Goal: Information Seeking & Learning: Learn about a topic

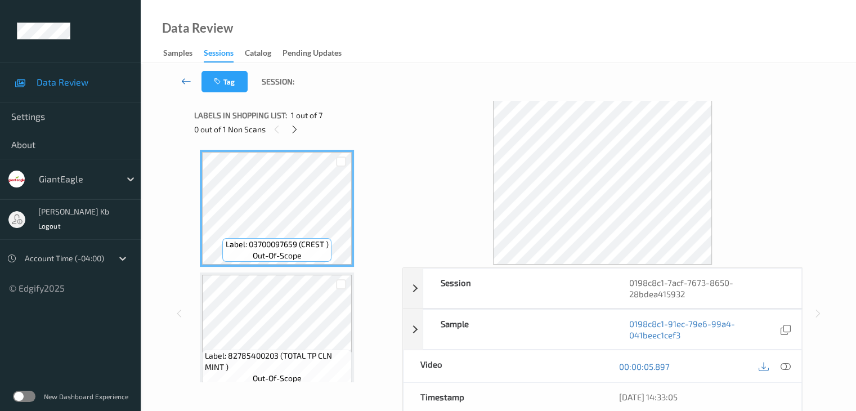
click at [187, 78] on icon at bounding box center [186, 80] width 10 height 11
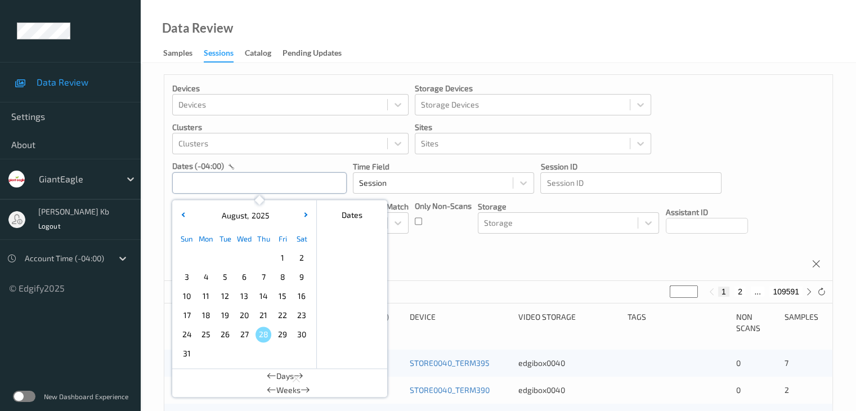
click at [262, 185] on input "text" at bounding box center [259, 182] width 174 height 21
click at [300, 316] on span "23" at bounding box center [302, 315] width 16 height 16
click at [300, 315] on span "23" at bounding box center [302, 315] width 16 height 16
type input "[DATE] 00:00 -> [DATE] 23:59"
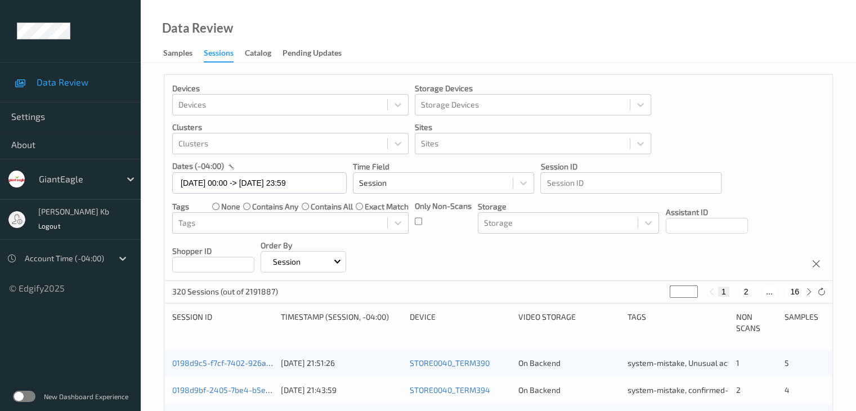
click at [747, 291] on button "2" at bounding box center [745, 291] width 11 height 10
type input "*"
click at [756, 291] on button "3" at bounding box center [756, 291] width 11 height 10
type input "*"
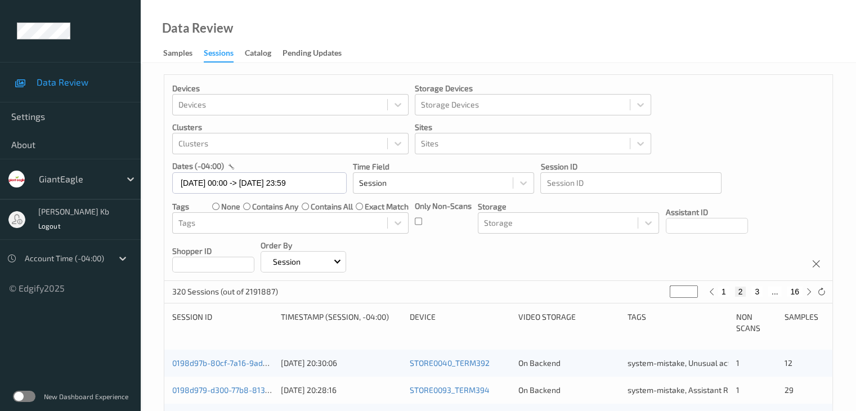
type input "*"
click at [763, 289] on button "4" at bounding box center [763, 291] width 11 height 10
type input "*"
click at [767, 289] on button "5" at bounding box center [767, 291] width 11 height 10
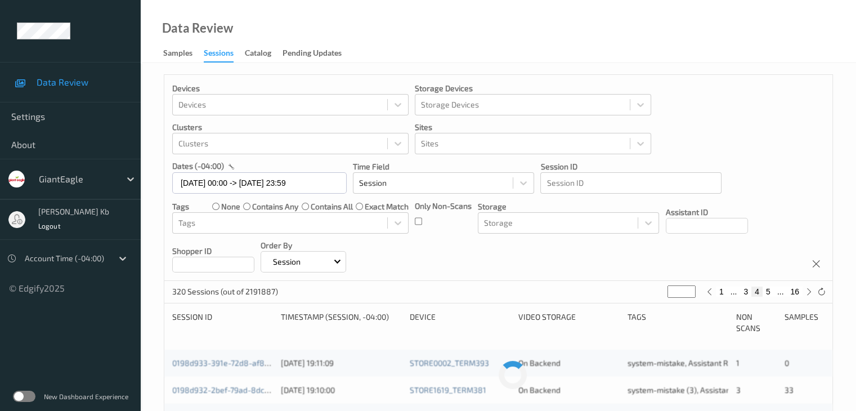
type input "*"
click at [770, 290] on button "6" at bounding box center [767, 291] width 11 height 10
type input "*"
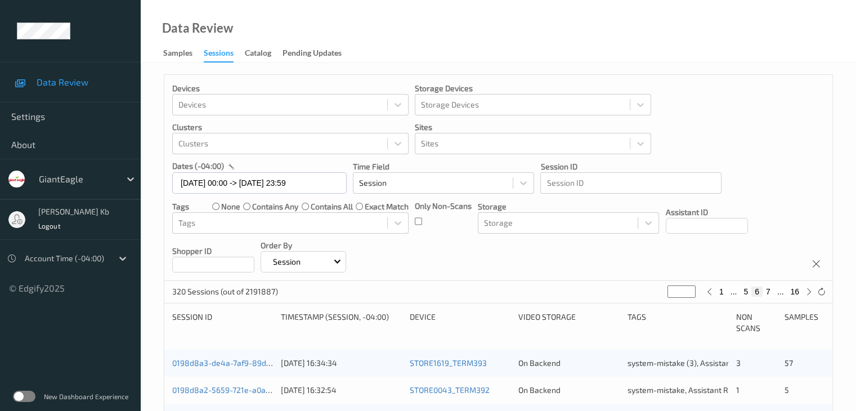
click at [768, 289] on button "7" at bounding box center [767, 291] width 11 height 10
type input "*"
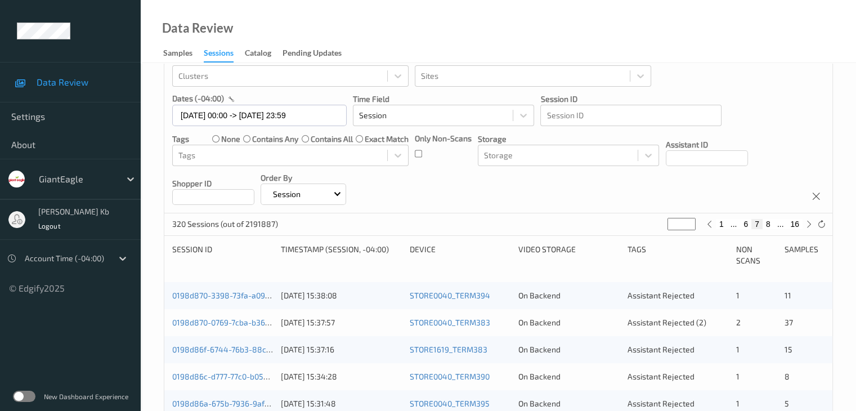
scroll to position [113, 0]
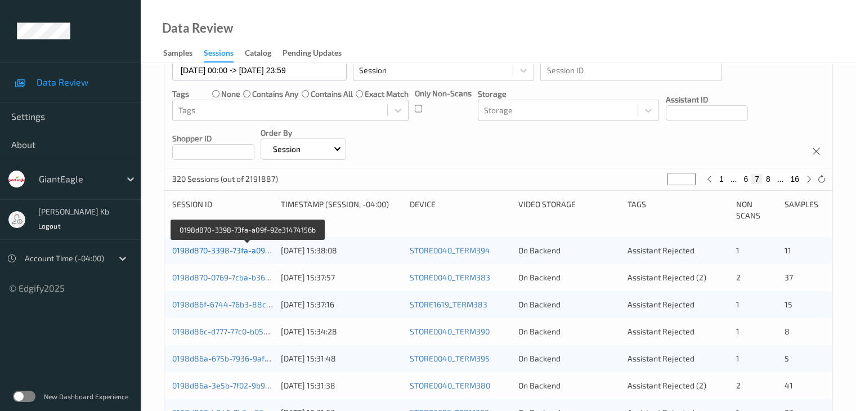
click at [239, 253] on link "0198d870-3398-73fa-a09f-92e31474156b" at bounding box center [247, 250] width 151 height 10
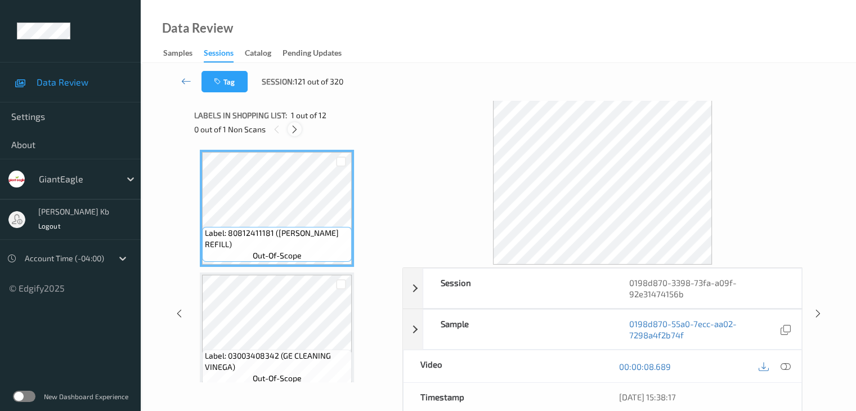
click at [293, 128] on icon at bounding box center [295, 129] width 10 height 10
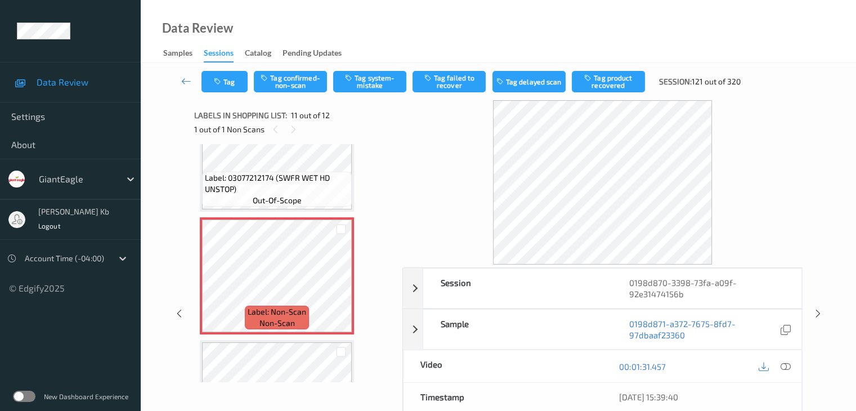
scroll to position [1166, 0]
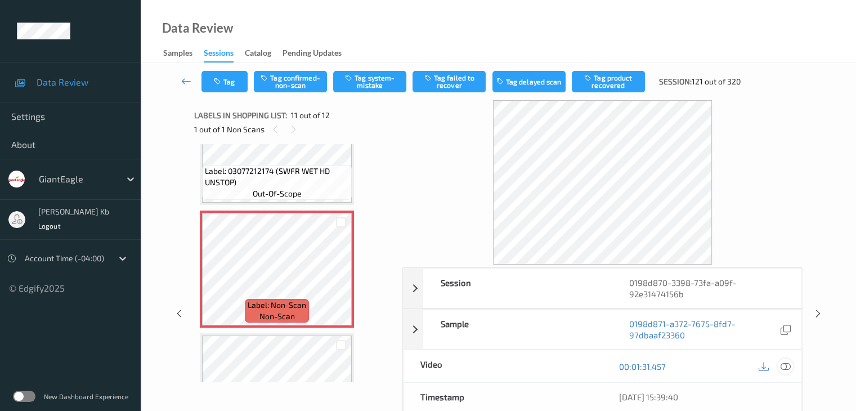
click at [783, 365] on icon at bounding box center [785, 366] width 10 height 10
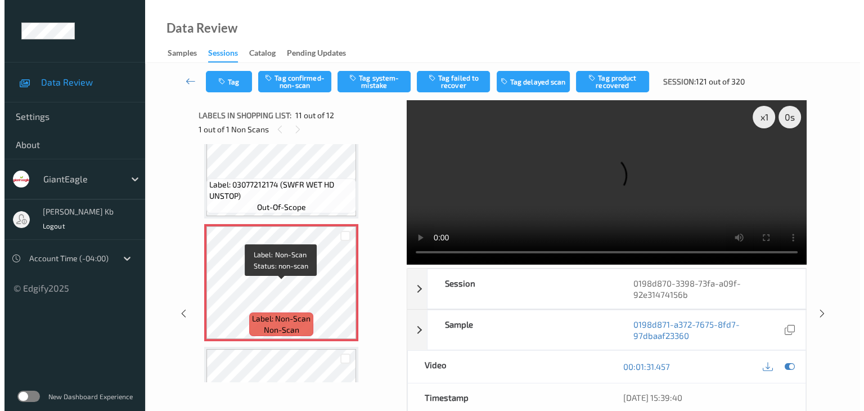
scroll to position [1127, 0]
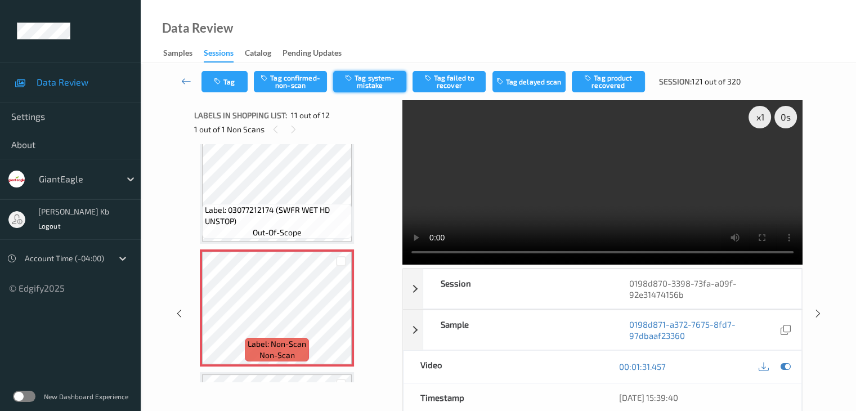
click at [369, 82] on button "Tag system-mistake" at bounding box center [369, 81] width 73 height 21
click at [232, 77] on button "Tag" at bounding box center [224, 81] width 46 height 21
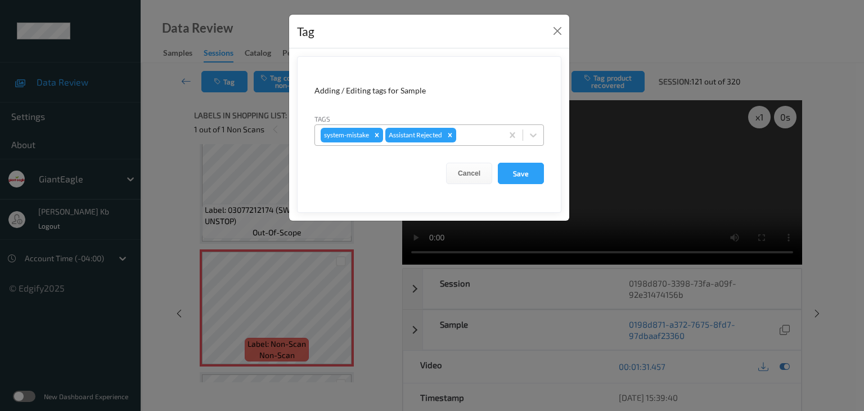
click at [475, 132] on div at bounding box center [478, 135] width 38 height 14
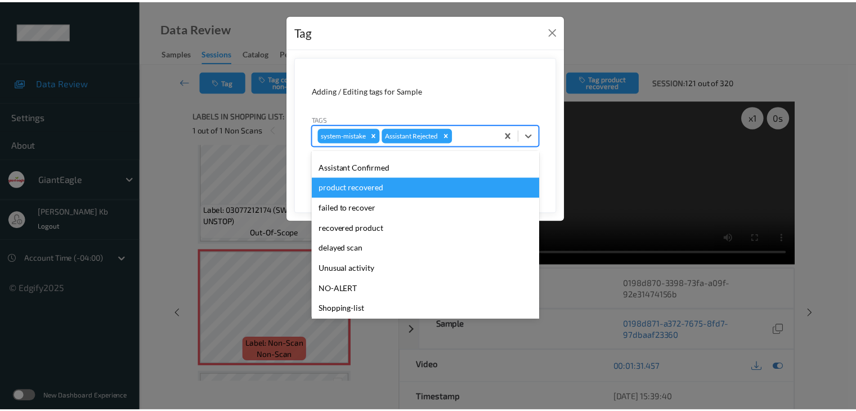
scroll to position [99, 0]
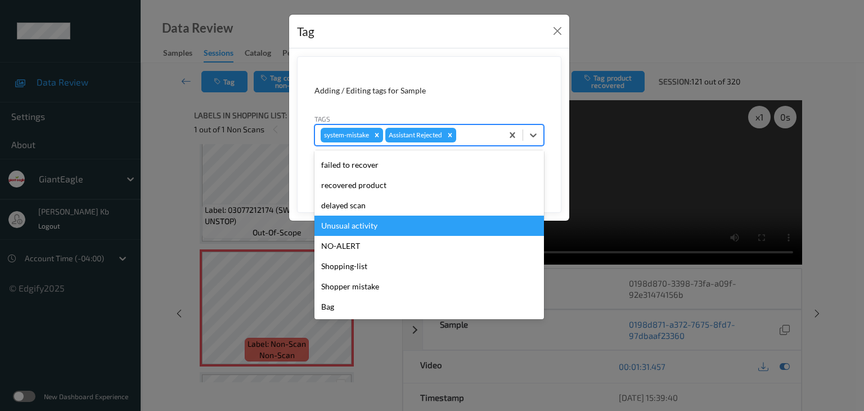
click at [365, 226] on div "Unusual activity" at bounding box center [429, 225] width 230 height 20
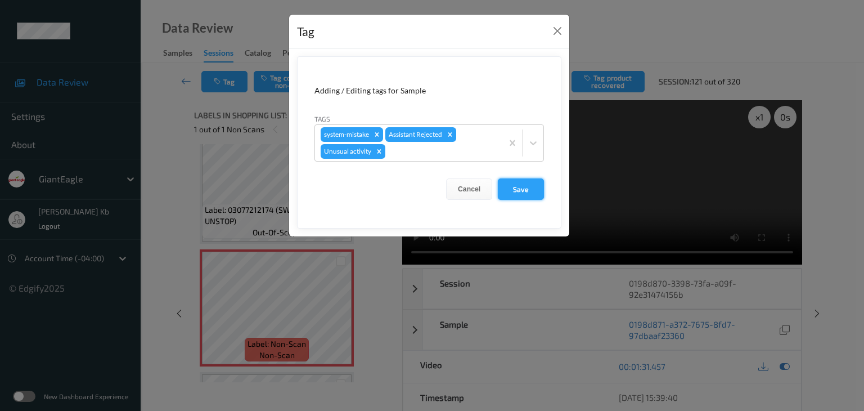
click at [521, 187] on button "Save" at bounding box center [521, 188] width 46 height 21
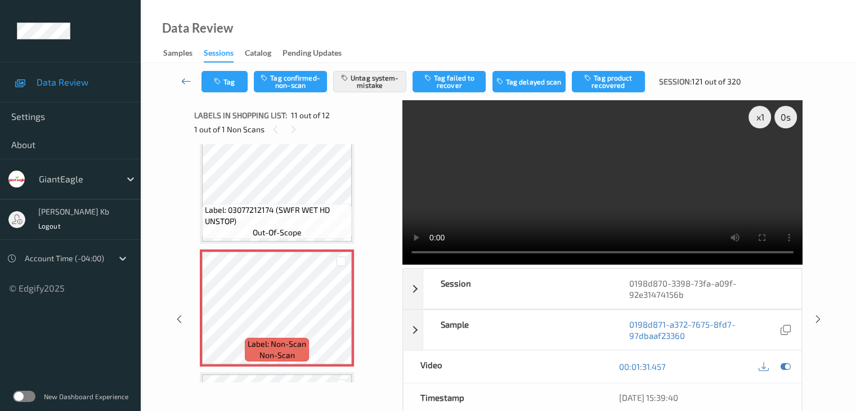
click at [185, 79] on icon at bounding box center [186, 80] width 10 height 11
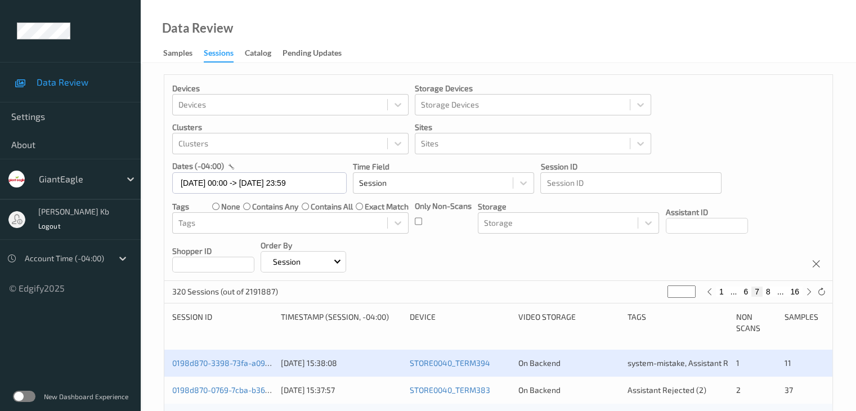
scroll to position [113, 0]
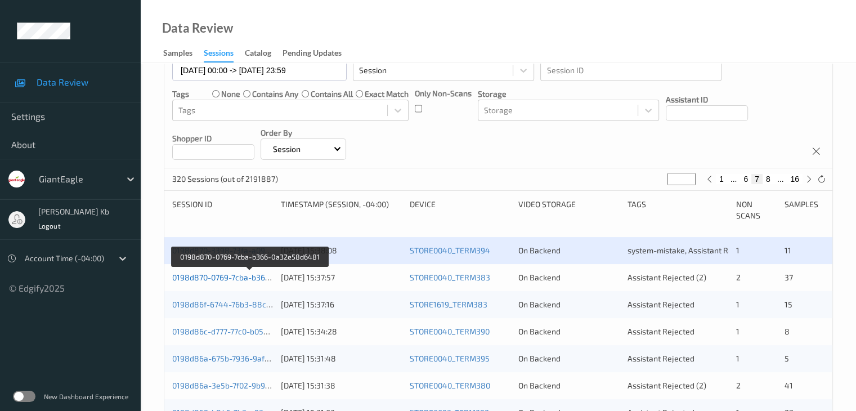
click at [244, 280] on link "0198d870-0769-7cba-b366-0a32e58d6481" at bounding box center [249, 277] width 155 height 10
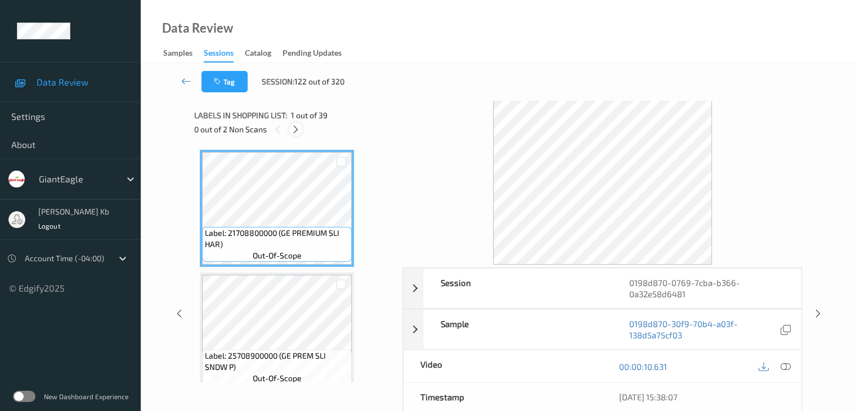
click at [299, 128] on icon at bounding box center [296, 129] width 10 height 10
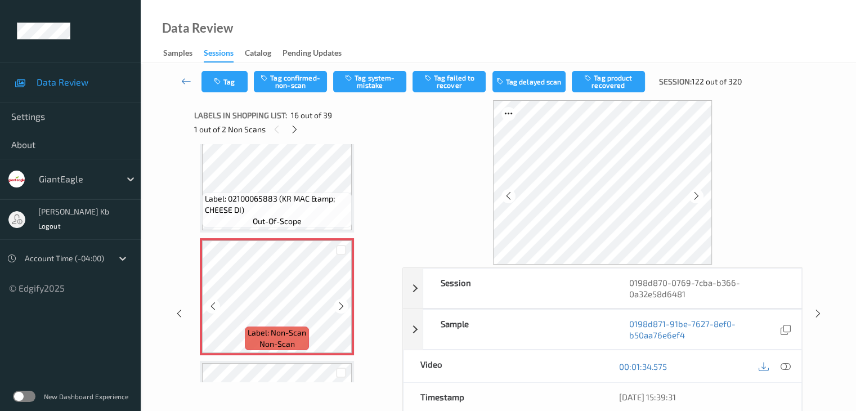
scroll to position [1779, 0]
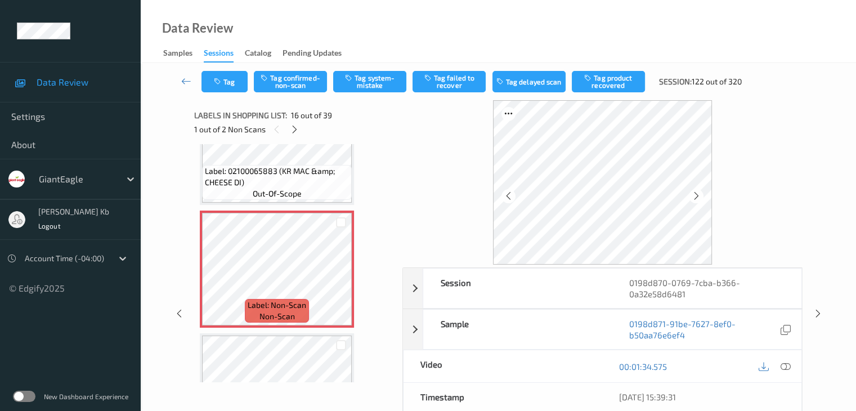
click at [785, 365] on icon at bounding box center [785, 366] width 10 height 10
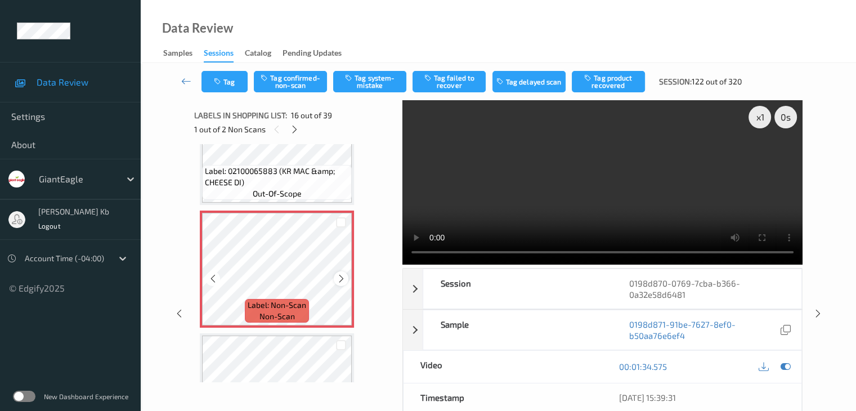
click at [340, 277] on icon at bounding box center [341, 278] width 10 height 10
click at [214, 279] on icon at bounding box center [213, 278] width 10 height 10
click at [214, 280] on icon at bounding box center [213, 278] width 10 height 10
click at [381, 80] on button "Tag system-mistake" at bounding box center [369, 81] width 73 height 21
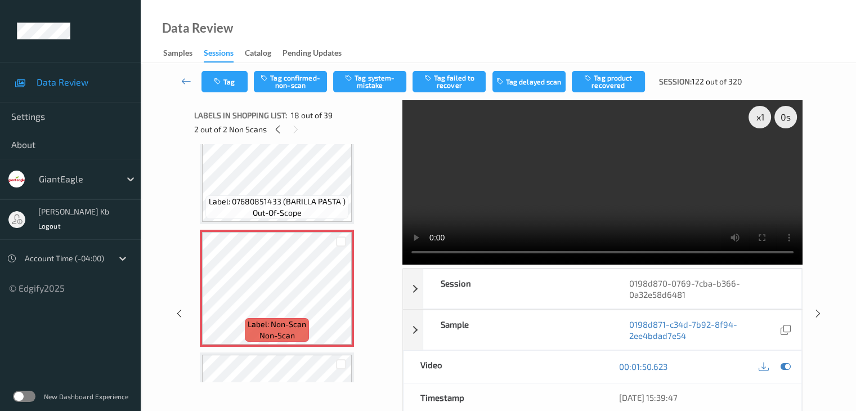
scroll to position [1948, 0]
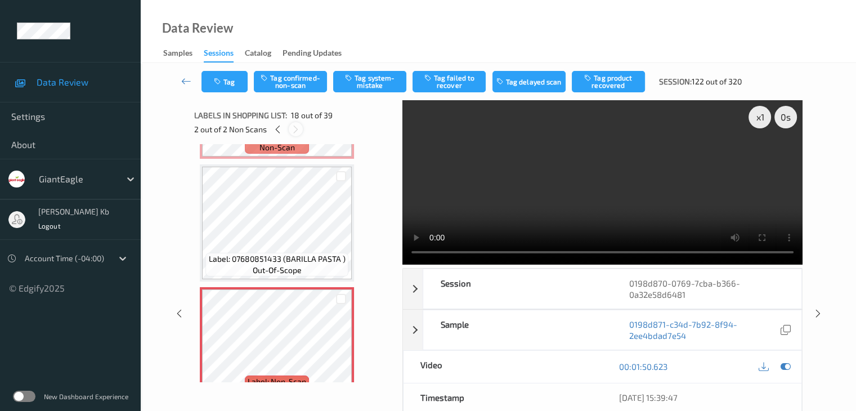
click at [296, 129] on icon at bounding box center [296, 129] width 10 height 10
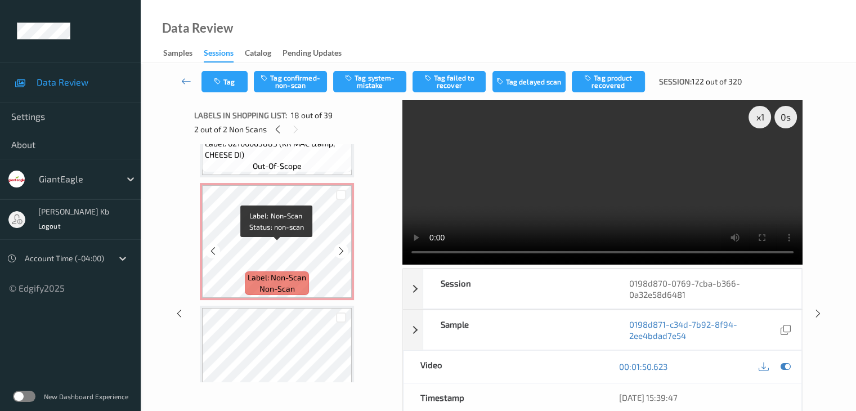
scroll to position [1779, 0]
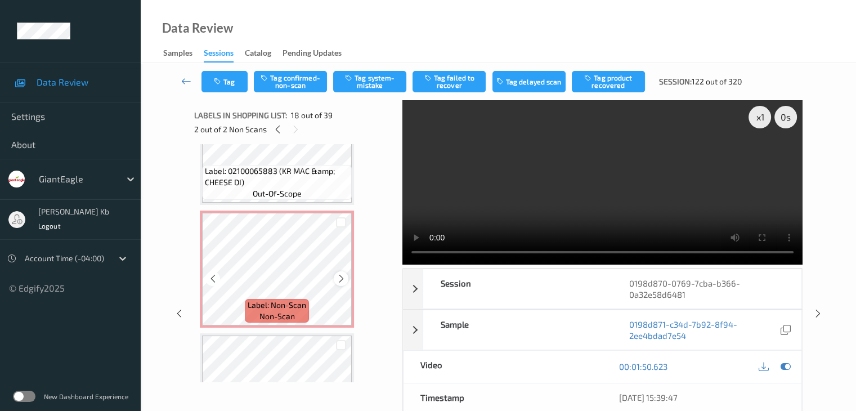
click at [342, 278] on icon at bounding box center [341, 278] width 10 height 10
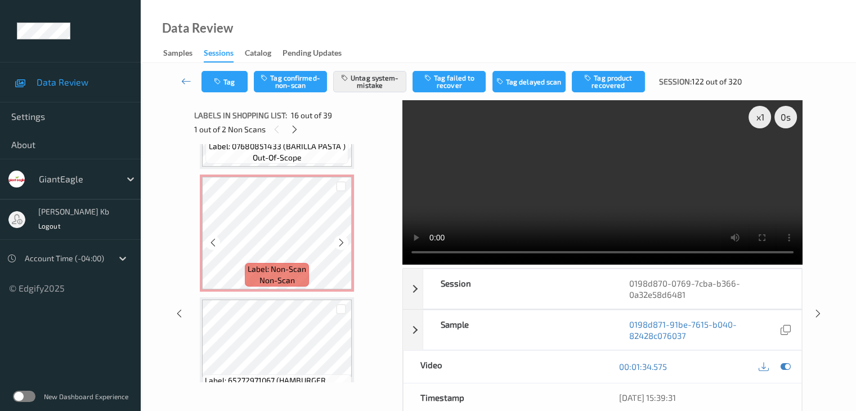
scroll to position [2004, 0]
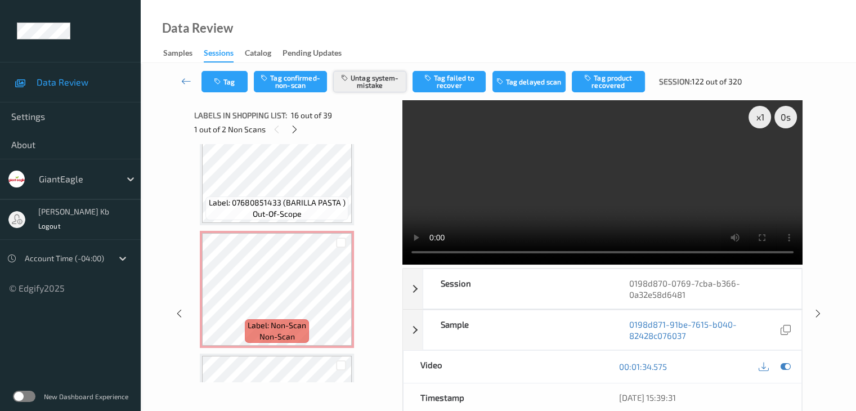
click at [367, 78] on button "Untag system-mistake" at bounding box center [369, 81] width 73 height 21
click at [300, 82] on button "Tag confirmed-non-scan" at bounding box center [290, 81] width 73 height 21
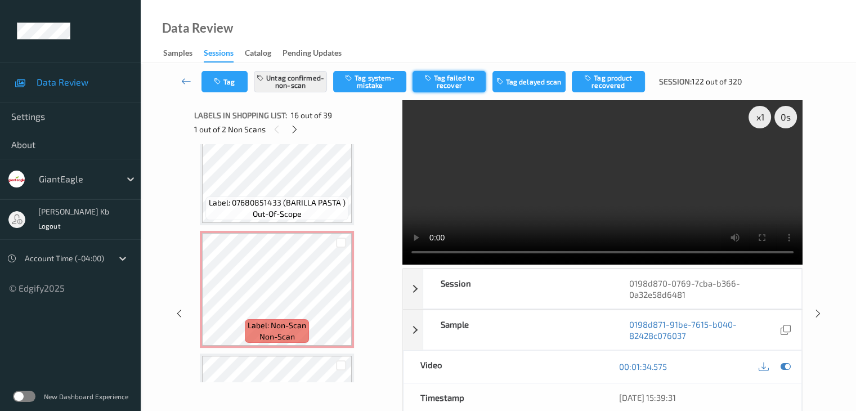
click at [455, 81] on button "Tag failed to recover" at bounding box center [448, 81] width 73 height 21
click at [343, 296] on icon at bounding box center [341, 299] width 10 height 10
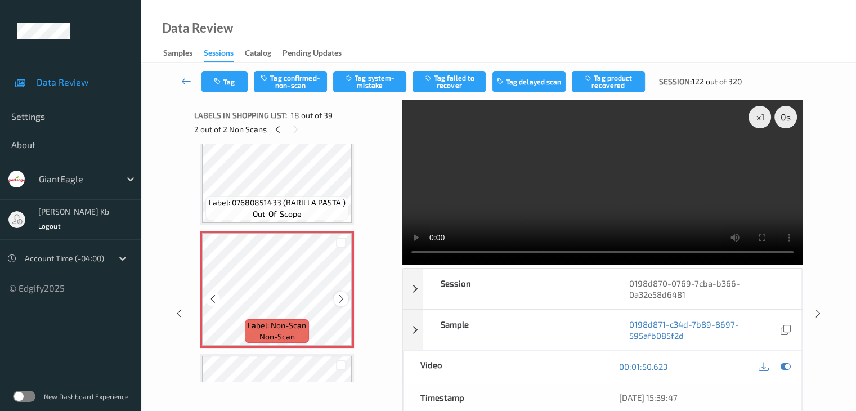
click at [343, 298] on icon at bounding box center [341, 299] width 10 height 10
click at [299, 80] on button "Tag confirmed-non-scan" at bounding box center [290, 81] width 73 height 21
click at [448, 84] on button "Tag failed to recover" at bounding box center [448, 81] width 73 height 21
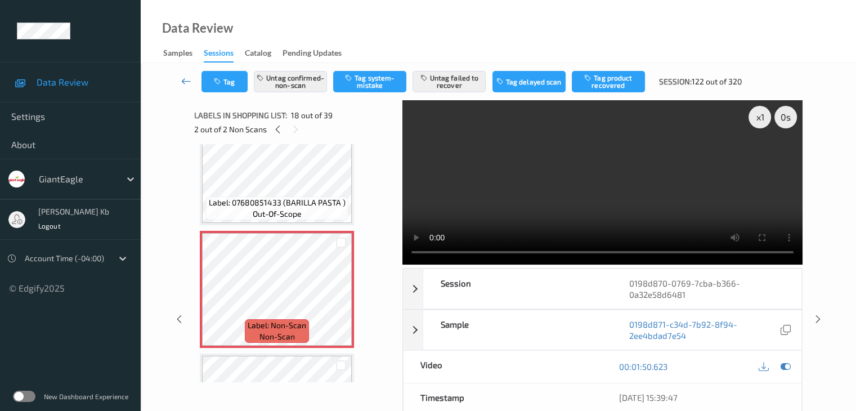
click at [189, 78] on icon at bounding box center [186, 80] width 10 height 11
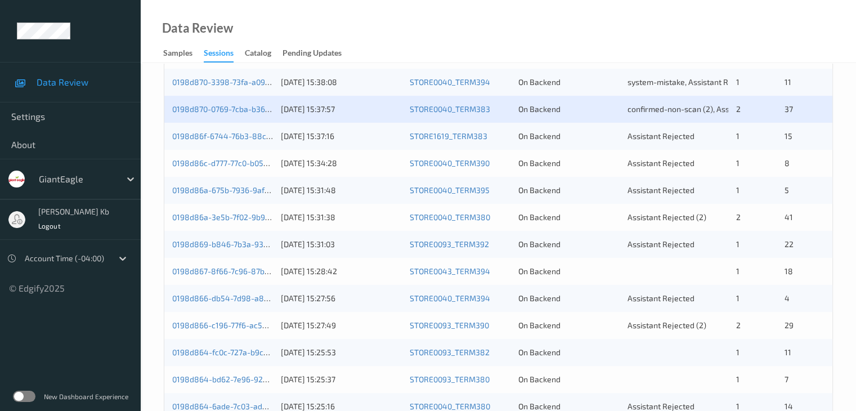
scroll to position [281, 0]
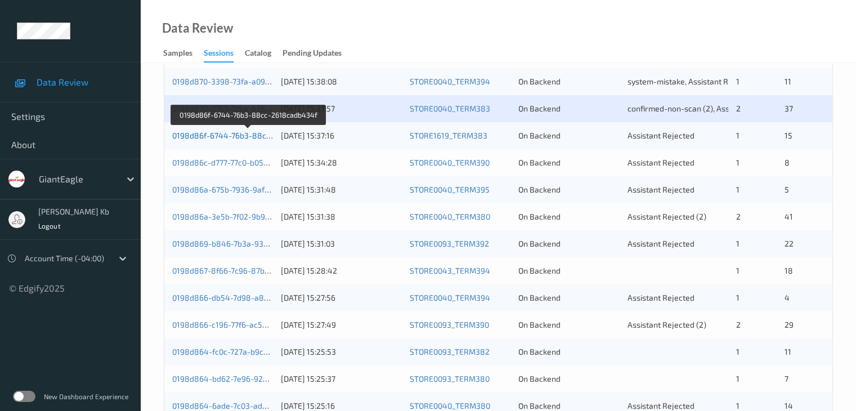
click at [250, 135] on link "0198d86f-6744-76b3-88cc-2618cadb434f" at bounding box center [249, 136] width 154 height 10
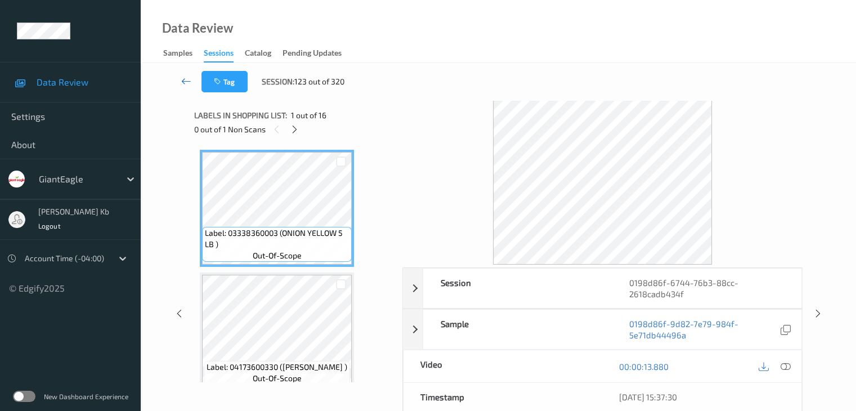
click at [183, 80] on icon at bounding box center [186, 80] width 10 height 11
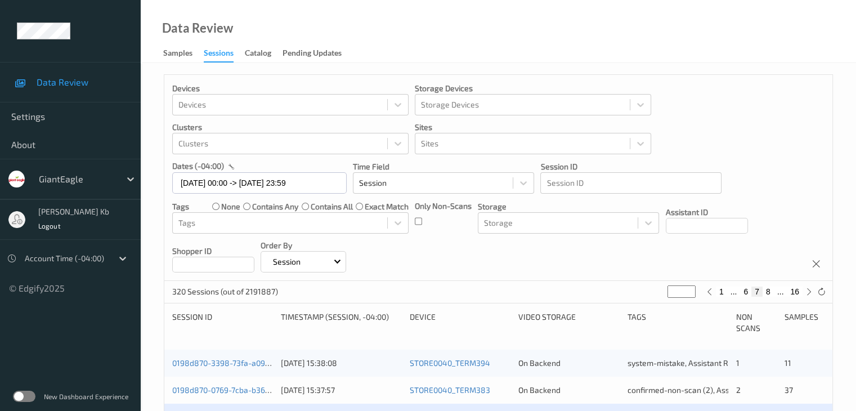
scroll to position [225, 0]
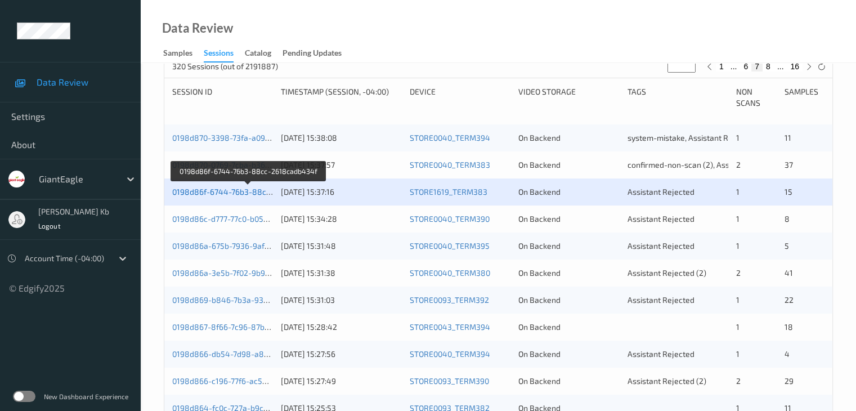
click at [223, 191] on link "0198d86f-6744-76b3-88cc-2618cadb434f" at bounding box center [249, 192] width 154 height 10
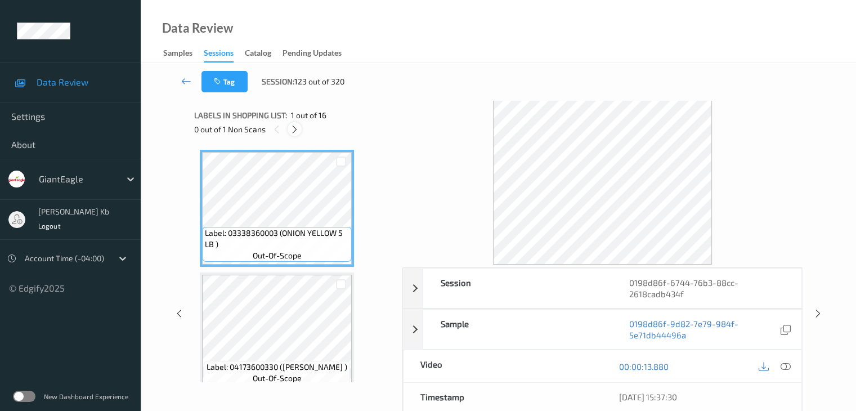
click at [299, 132] on icon at bounding box center [295, 129] width 10 height 10
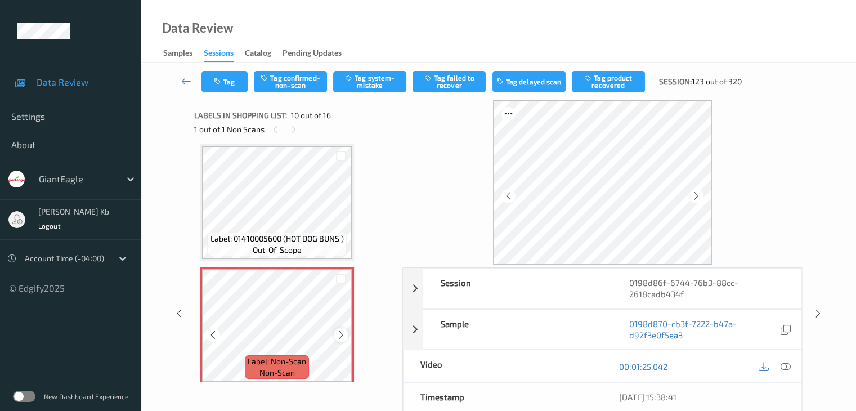
click at [339, 334] on icon at bounding box center [341, 335] width 10 height 10
click at [339, 332] on icon at bounding box center [341, 335] width 10 height 10
click at [788, 361] on icon at bounding box center [785, 366] width 10 height 10
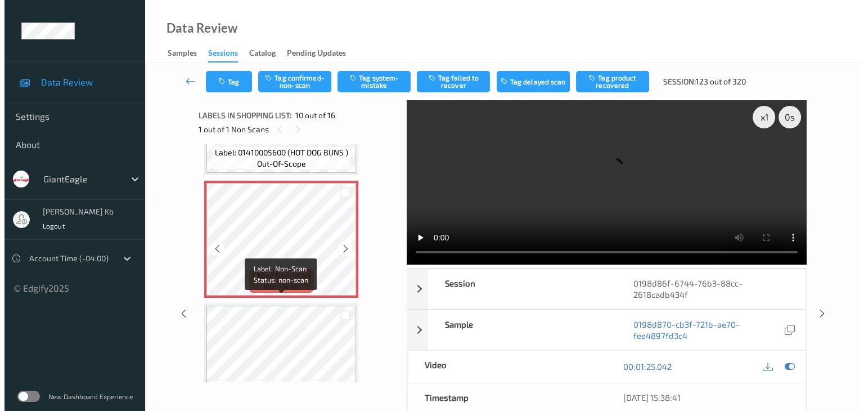
scroll to position [1043, 0]
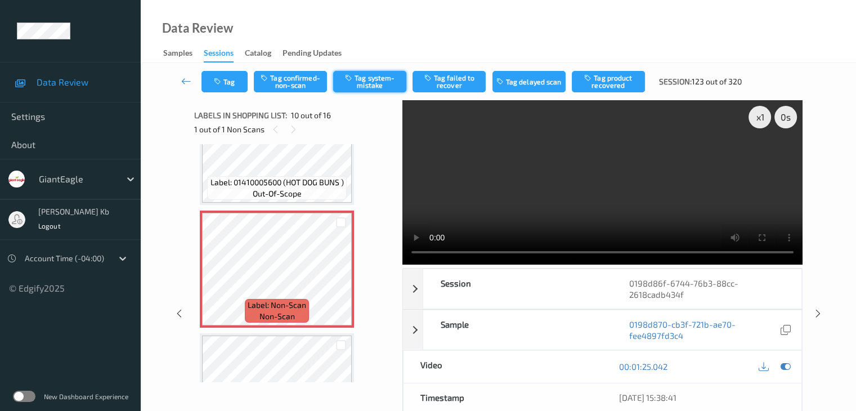
click at [372, 80] on button "Tag system-mistake" at bounding box center [369, 81] width 73 height 21
click at [226, 79] on button "Tag" at bounding box center [224, 81] width 46 height 21
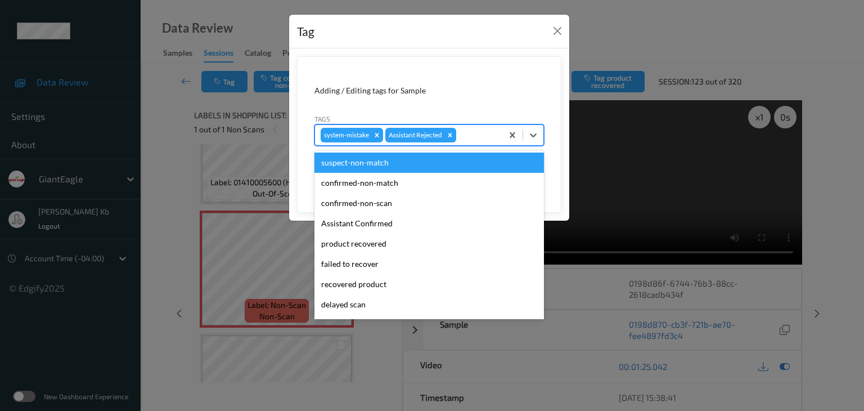
click at [480, 132] on div at bounding box center [478, 135] width 38 height 14
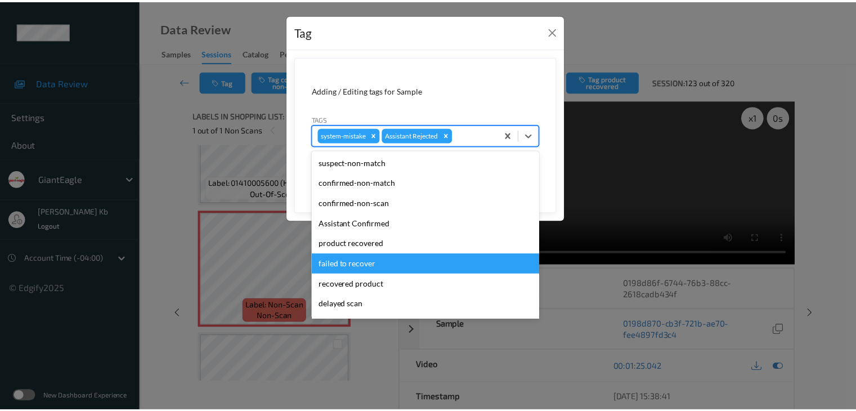
scroll to position [56, 0]
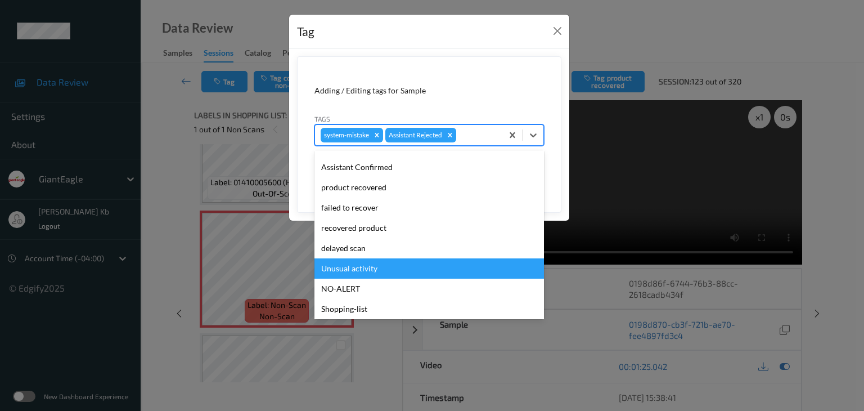
click at [371, 268] on div "Unusual activity" at bounding box center [429, 268] width 230 height 20
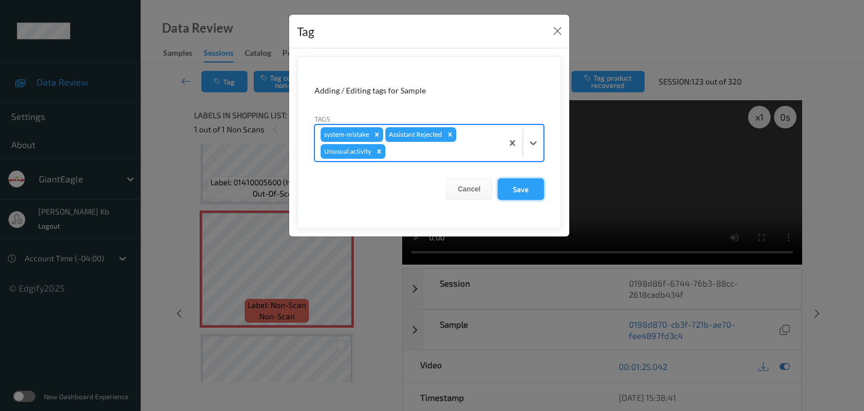
click at [531, 191] on button "Save" at bounding box center [521, 188] width 46 height 21
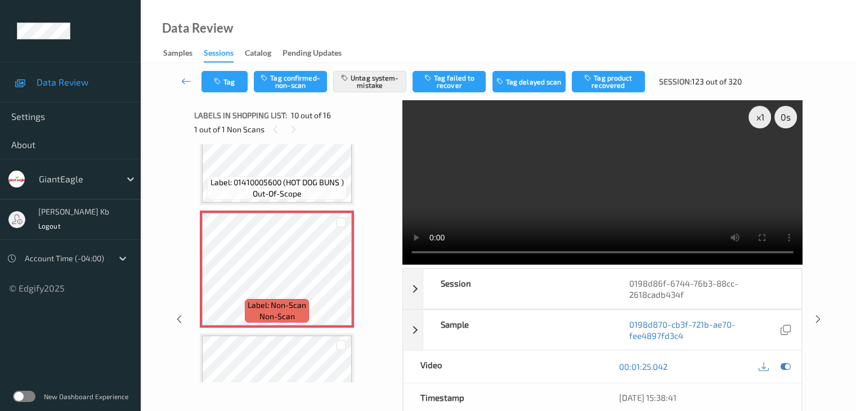
drag, startPoint x: 185, startPoint y: 77, endPoint x: 223, endPoint y: 10, distance: 77.9
click at [185, 77] on icon at bounding box center [186, 80] width 10 height 11
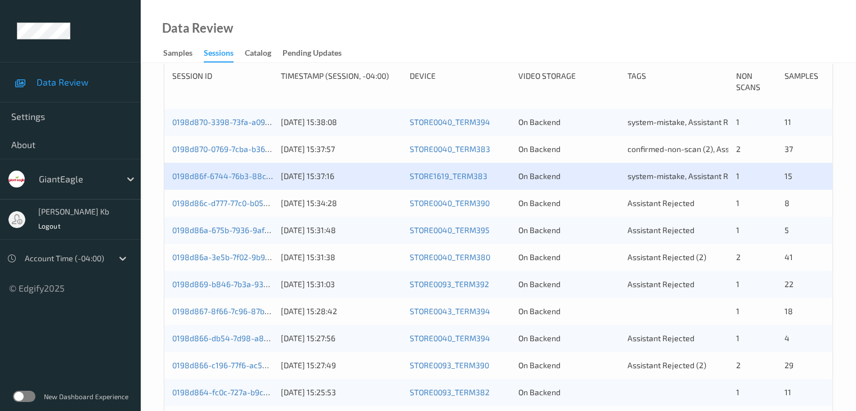
scroll to position [281, 0]
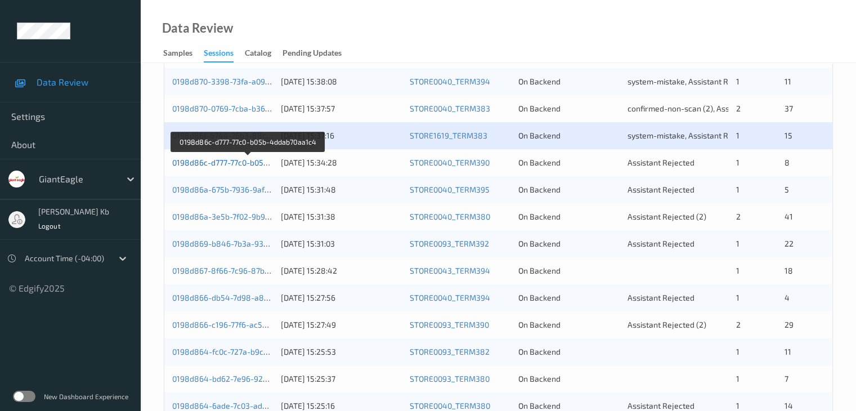
click at [248, 164] on link "0198d86c-d777-77c0-b05b-4ddab70aa1c4" at bounding box center [248, 163] width 152 height 10
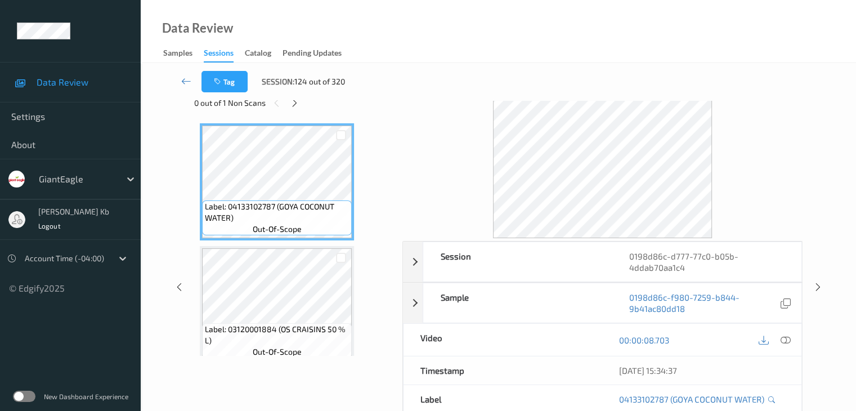
scroll to position [25, 0]
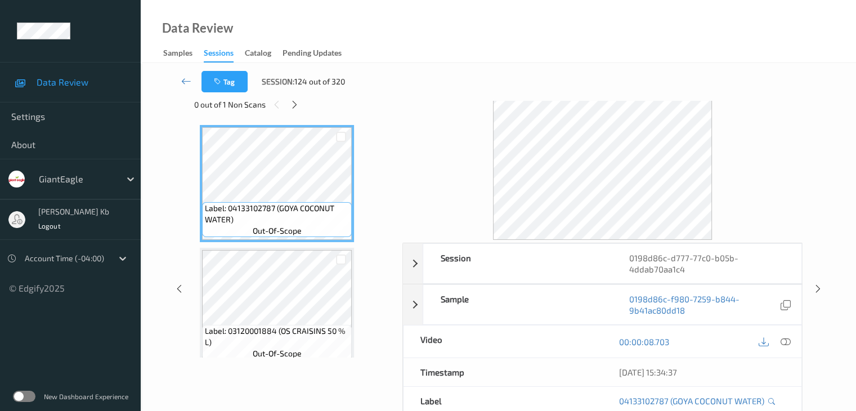
click at [295, 98] on div "Tag Session: 124 out of 320" at bounding box center [498, 81] width 669 height 37
click at [294, 104] on icon at bounding box center [295, 105] width 10 height 10
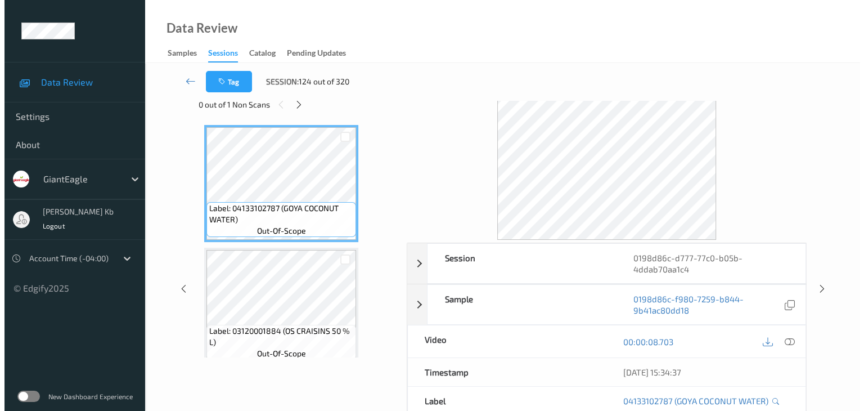
scroll to position [864, 0]
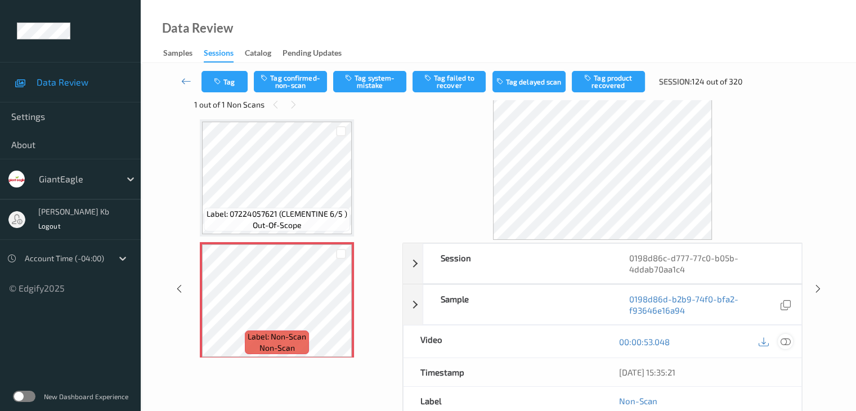
click at [788, 339] on icon at bounding box center [785, 341] width 10 height 10
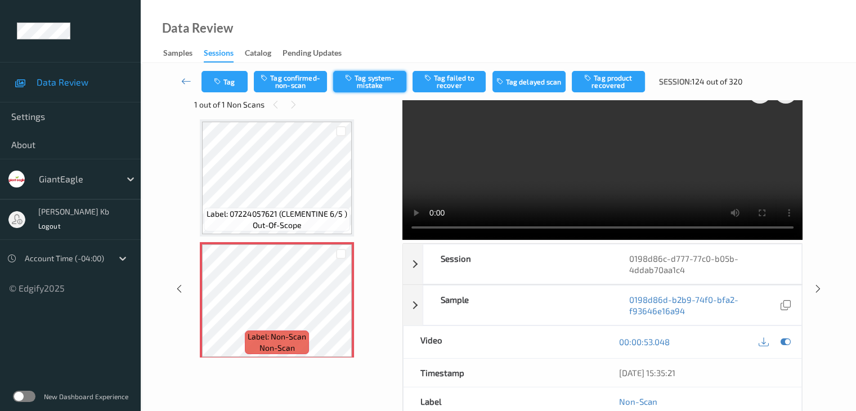
click at [379, 83] on button "Tag system-mistake" at bounding box center [369, 81] width 73 height 21
click at [228, 79] on button "Tag" at bounding box center [224, 81] width 46 height 21
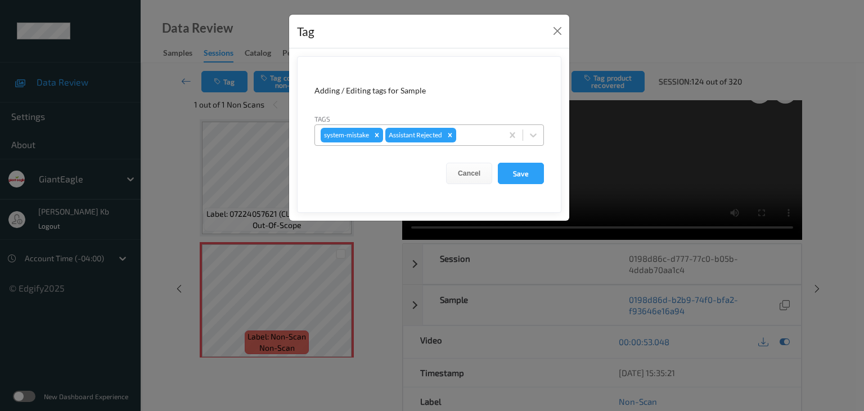
click at [475, 134] on div at bounding box center [478, 135] width 38 height 14
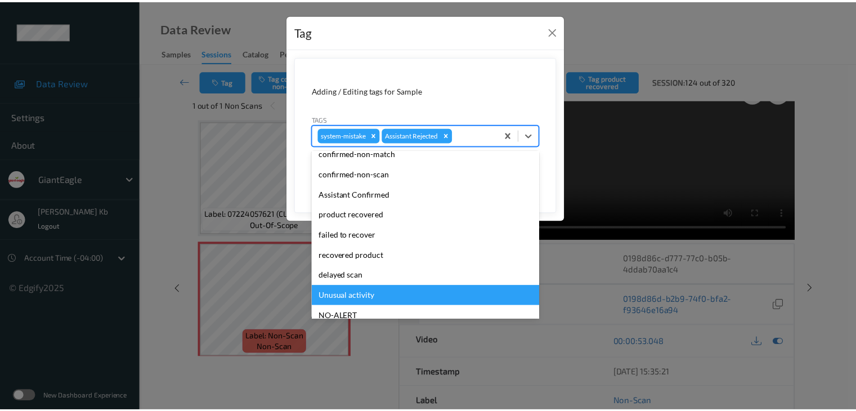
scroll to position [56, 0]
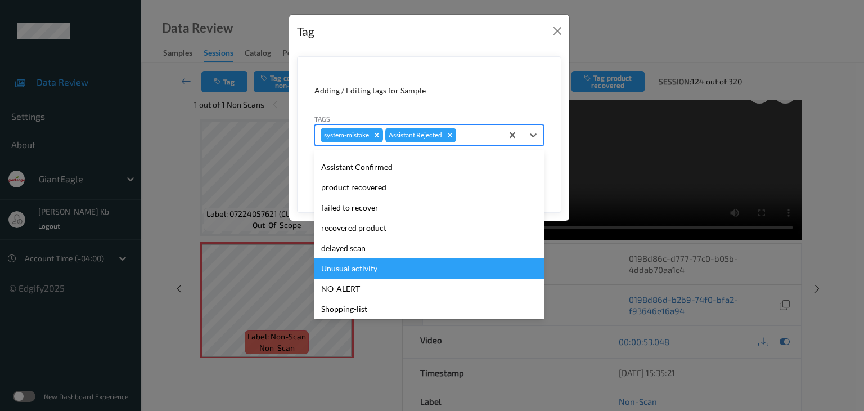
click at [362, 268] on div "Unusual activity" at bounding box center [429, 268] width 230 height 20
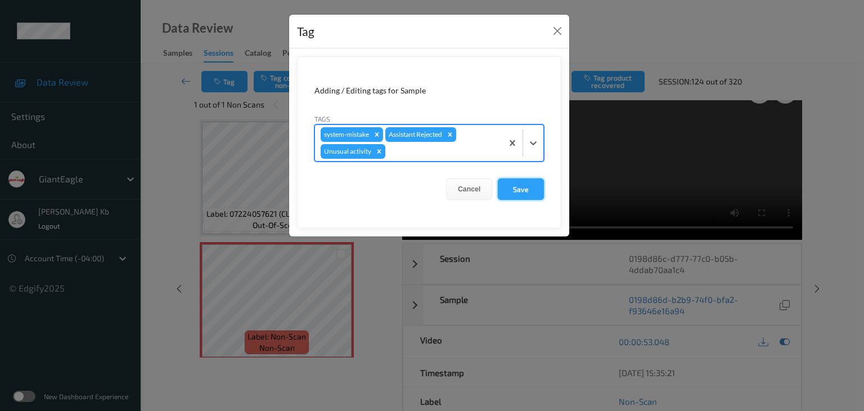
click at [521, 190] on button "Save" at bounding box center [521, 188] width 46 height 21
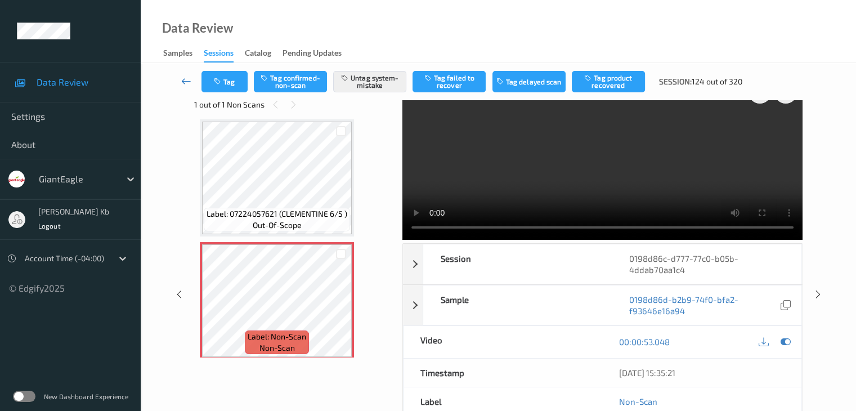
click at [185, 78] on icon at bounding box center [186, 80] width 10 height 11
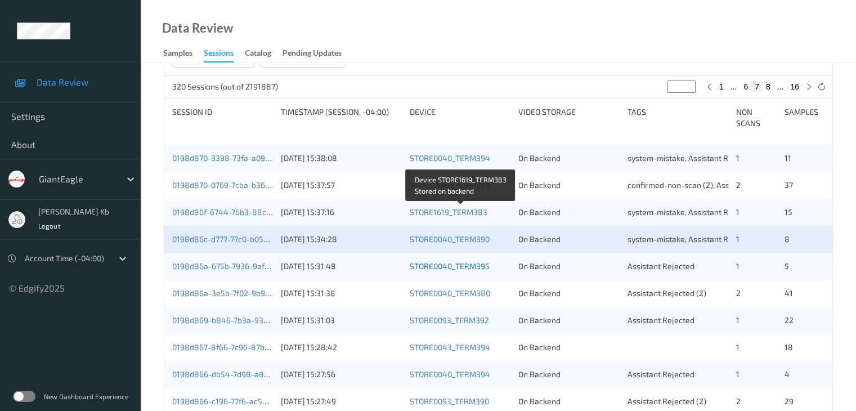
scroll to position [225, 0]
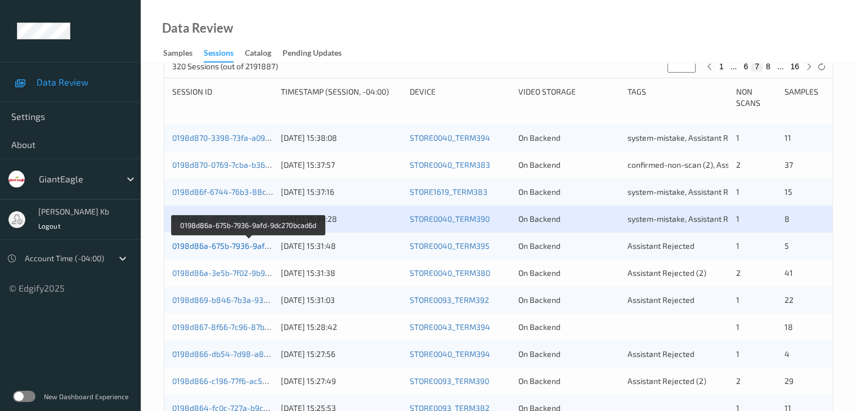
click at [225, 248] on link "0198d86a-675b-7936-9afd-9dc270bcad6d" at bounding box center [248, 246] width 152 height 10
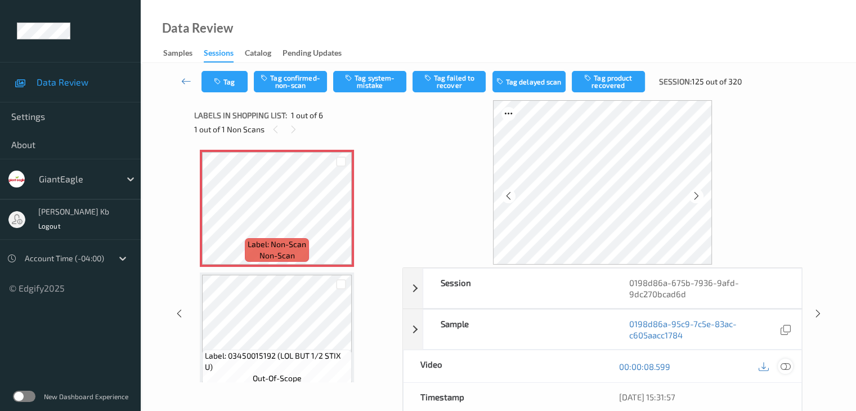
click at [786, 364] on icon at bounding box center [785, 366] width 10 height 10
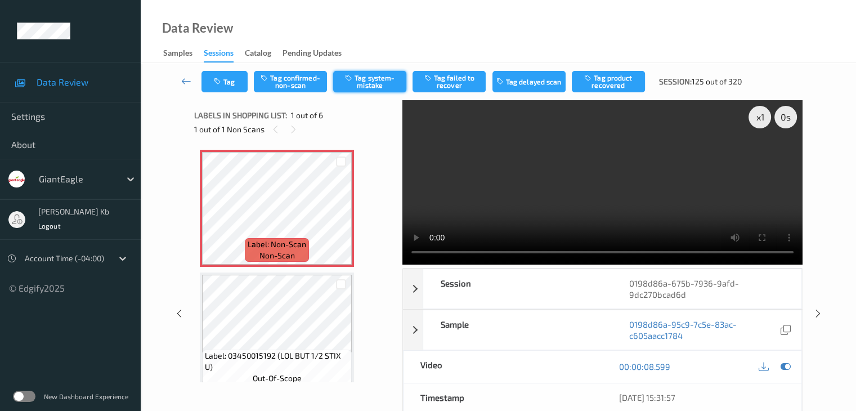
click at [378, 83] on button "Tag system-mistake" at bounding box center [369, 81] width 73 height 21
drag, startPoint x: 185, startPoint y: 82, endPoint x: 194, endPoint y: 59, distance: 24.2
click at [185, 81] on icon at bounding box center [186, 80] width 10 height 11
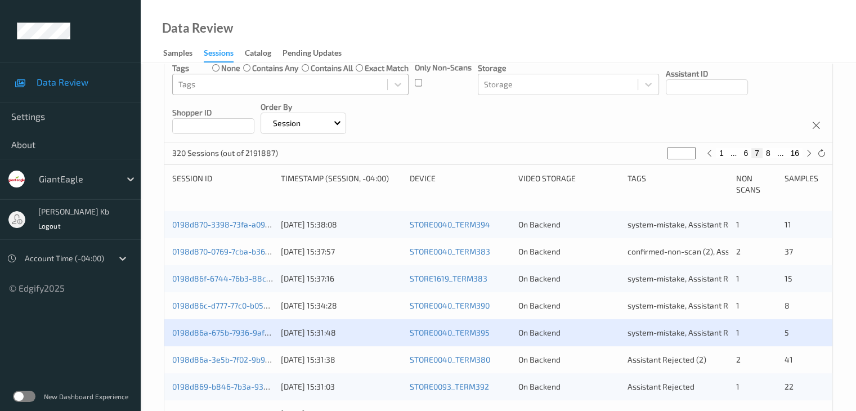
scroll to position [225, 0]
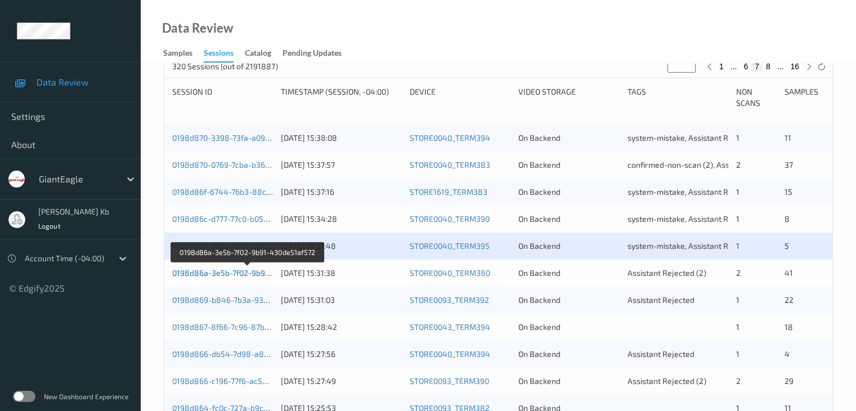
click at [230, 273] on link "0198d86a-3e5b-7f02-9b91-430de51af572" at bounding box center [247, 273] width 151 height 10
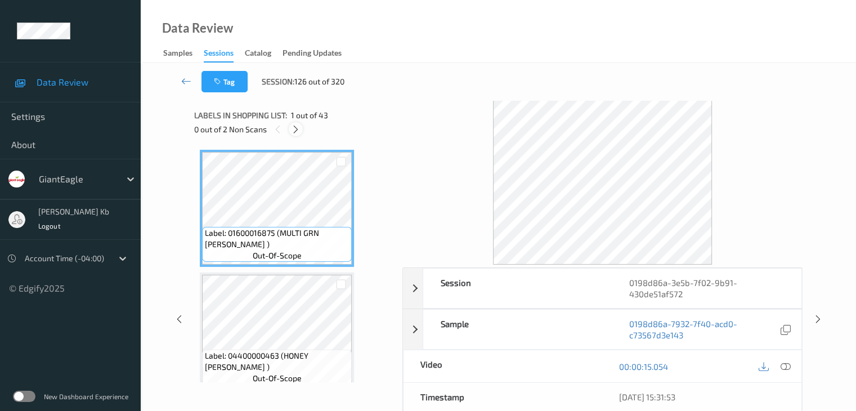
click at [297, 127] on icon at bounding box center [296, 129] width 10 height 10
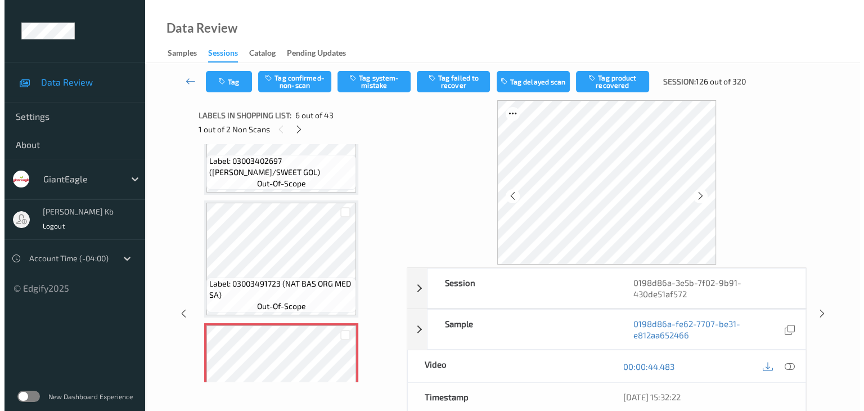
scroll to position [609, 0]
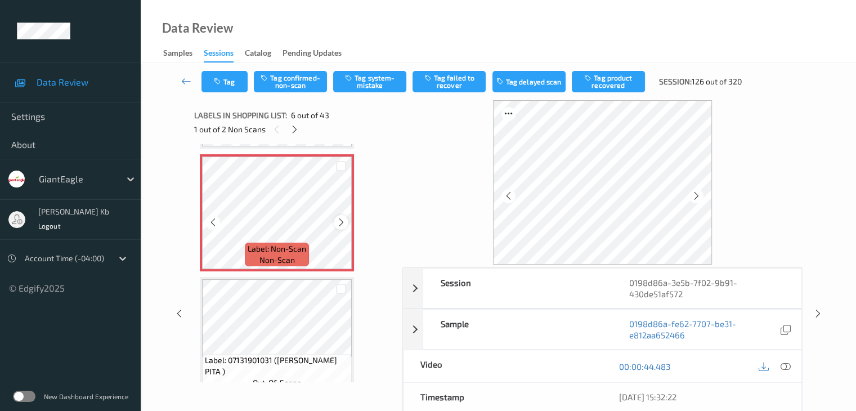
click at [338, 220] on icon at bounding box center [341, 222] width 10 height 10
click at [788, 362] on icon at bounding box center [785, 366] width 10 height 10
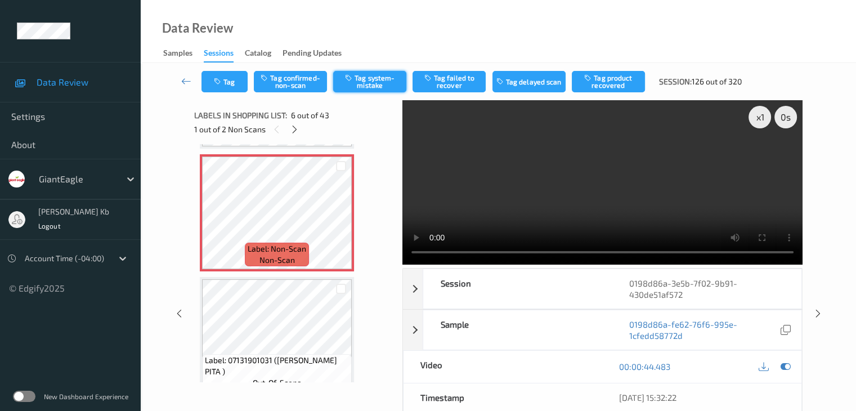
click at [375, 80] on button "Tag system-mistake" at bounding box center [369, 81] width 73 height 21
click at [235, 79] on button "Tag" at bounding box center [224, 81] width 46 height 21
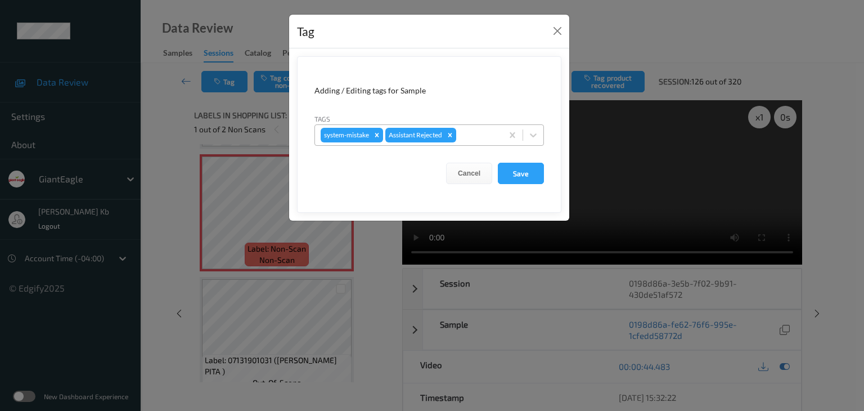
click at [474, 133] on div at bounding box center [478, 135] width 38 height 14
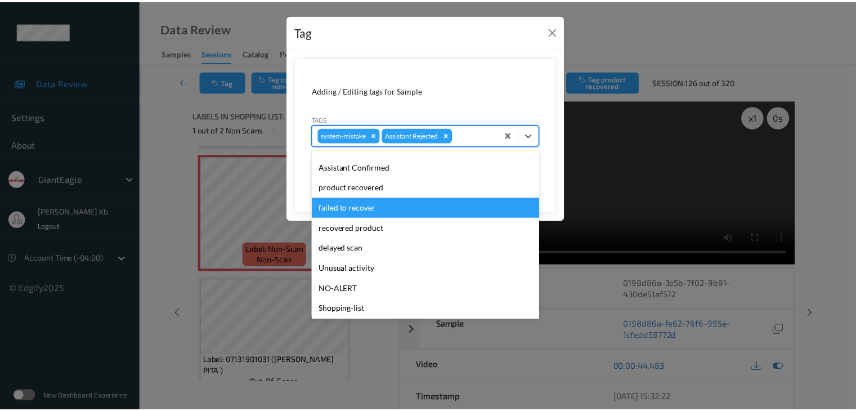
scroll to position [99, 0]
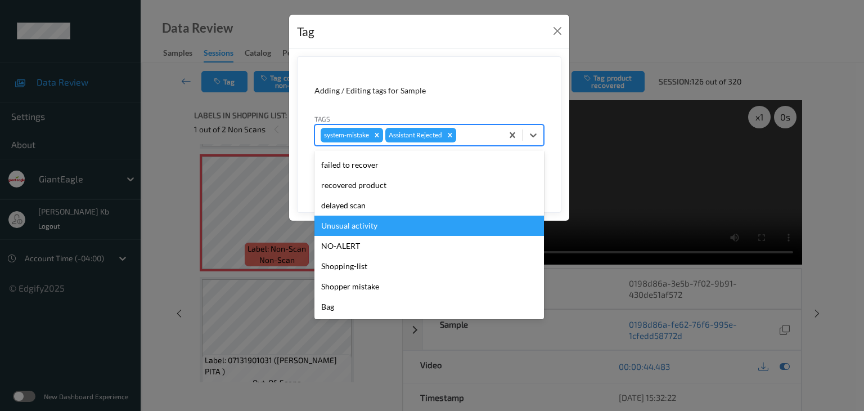
click at [365, 224] on div "Unusual activity" at bounding box center [429, 225] width 230 height 20
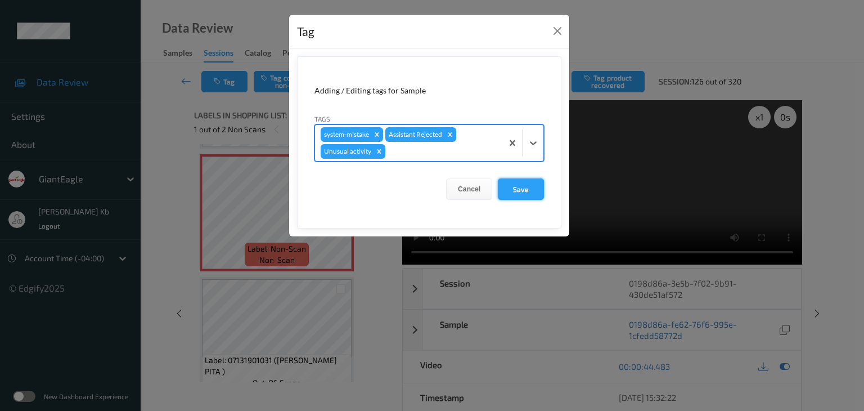
click at [518, 185] on button "Save" at bounding box center [521, 188] width 46 height 21
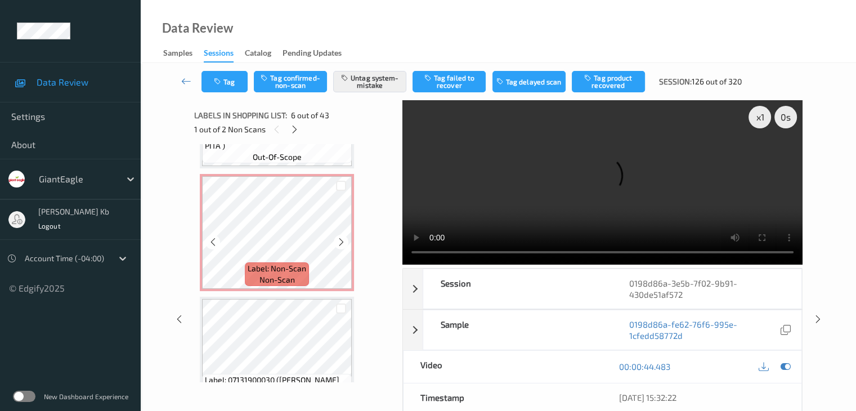
scroll to position [834, 0]
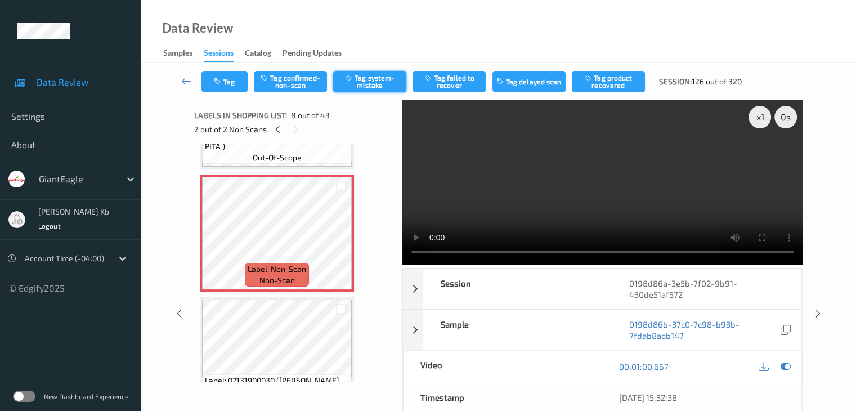
click at [374, 80] on button "Tag system-mistake" at bounding box center [369, 81] width 73 height 21
click at [186, 80] on icon at bounding box center [186, 80] width 10 height 11
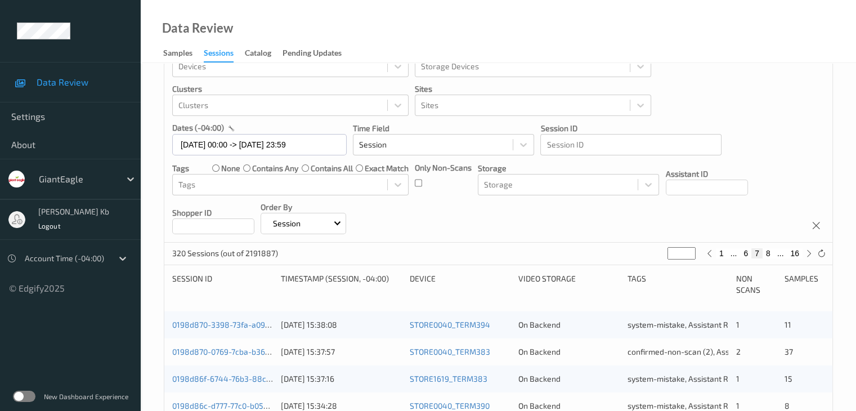
scroll to position [225, 0]
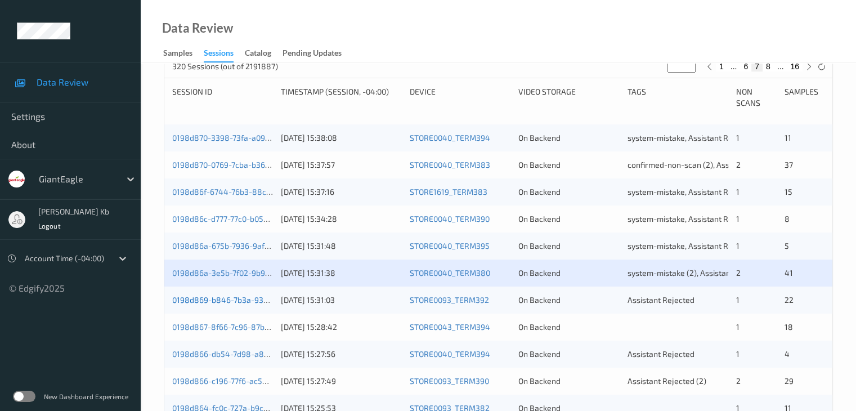
click at [253, 303] on link "0198d869-b846-7b3a-93b8-0b2f9469e558" at bounding box center [251, 300] width 158 height 10
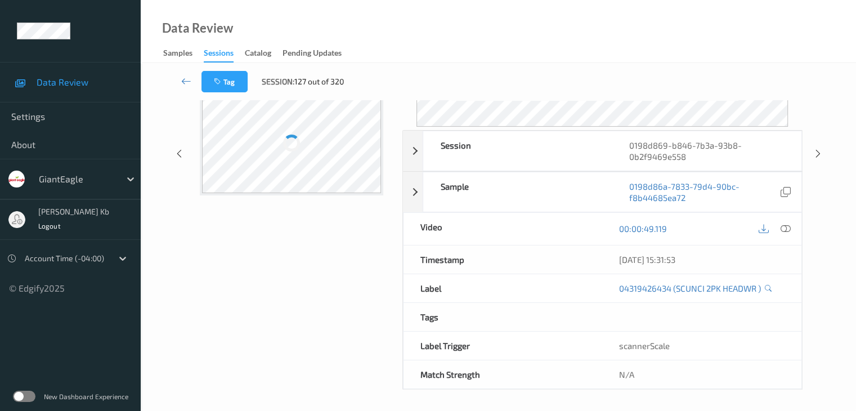
scroll to position [137, 0]
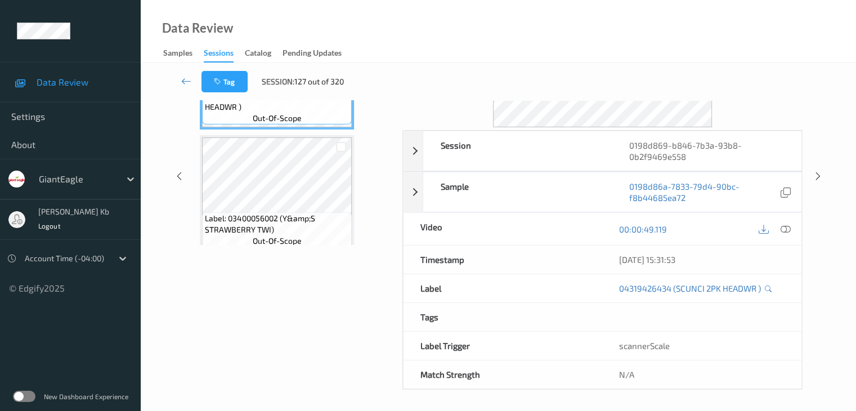
click at [313, 97] on div "Tag Session: 127 out of 320" at bounding box center [498, 81] width 669 height 37
drag, startPoint x: 288, startPoint y: 3, endPoint x: 633, endPoint y: 23, distance: 346.0
click at [648, 23] on div "Data Review Samples Sessions Catalog Pending Updates" at bounding box center [498, 31] width 715 height 63
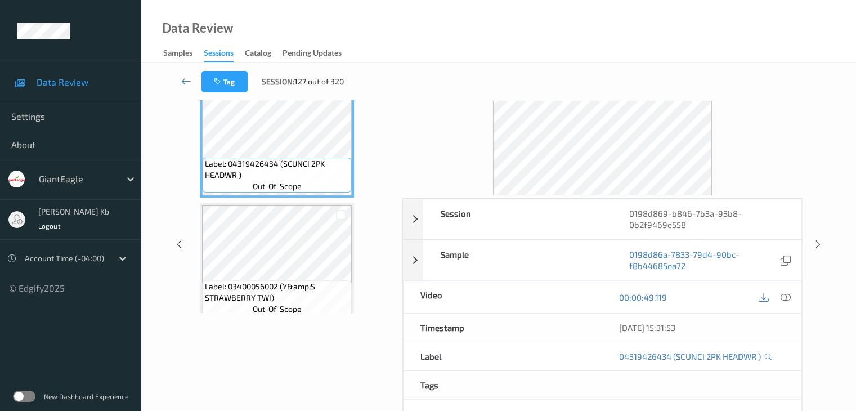
scroll to position [0, 0]
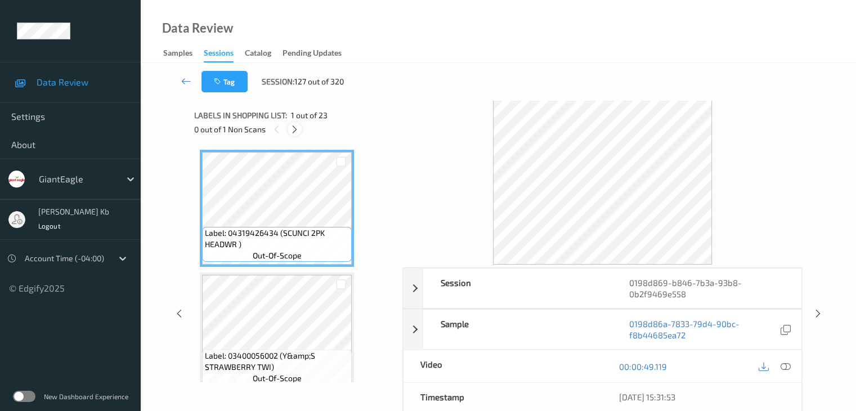
click at [296, 130] on icon at bounding box center [295, 129] width 10 height 10
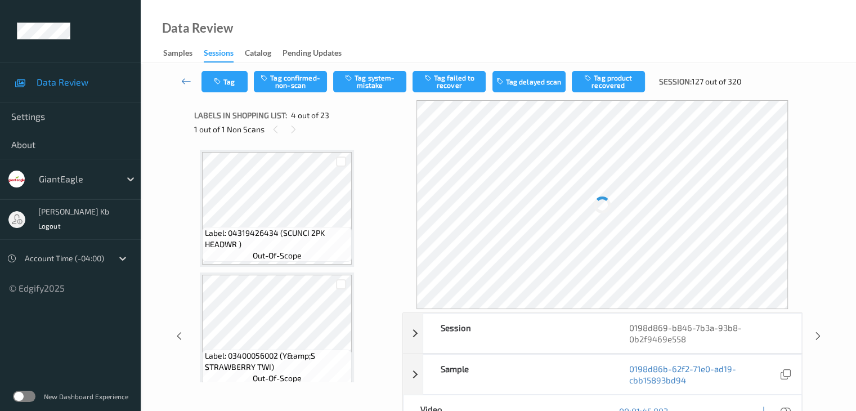
scroll to position [251, 0]
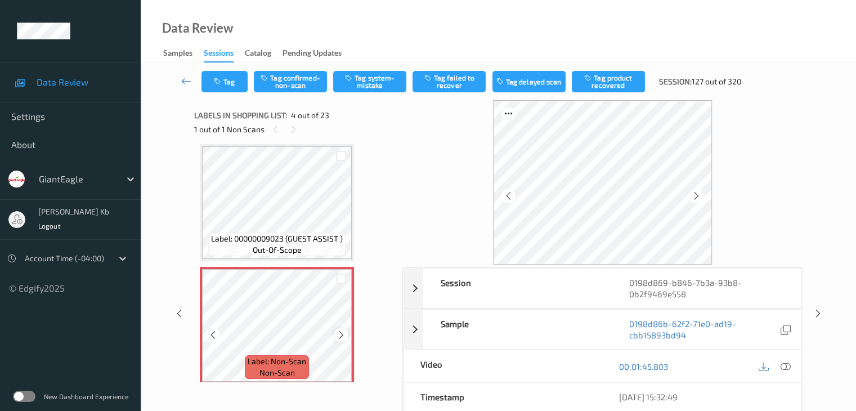
click at [340, 334] on icon at bounding box center [341, 335] width 10 height 10
click at [784, 363] on icon at bounding box center [785, 366] width 10 height 10
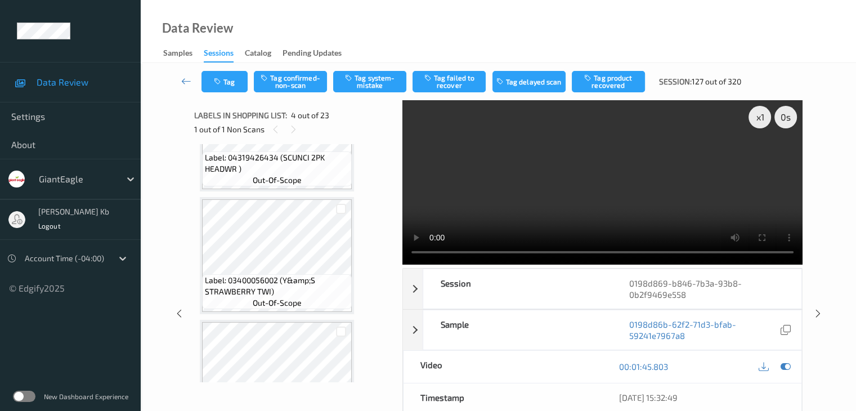
scroll to position [0, 0]
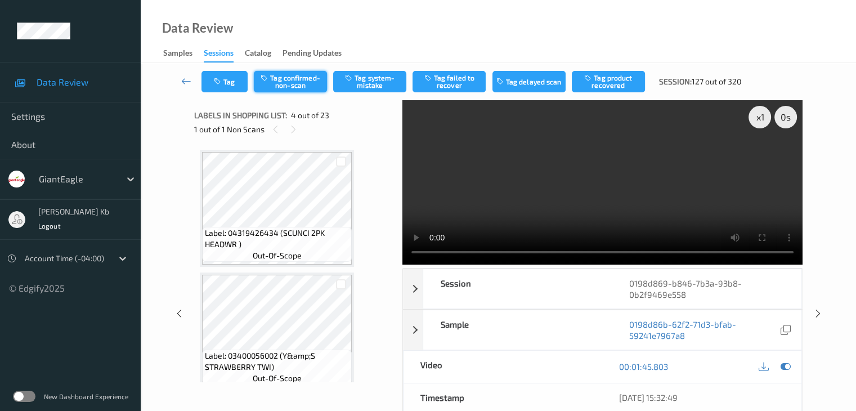
click at [295, 81] on button "Tag confirmed-non-scan" at bounding box center [290, 81] width 73 height 21
click at [609, 79] on button "Tag product recovered" at bounding box center [608, 81] width 73 height 21
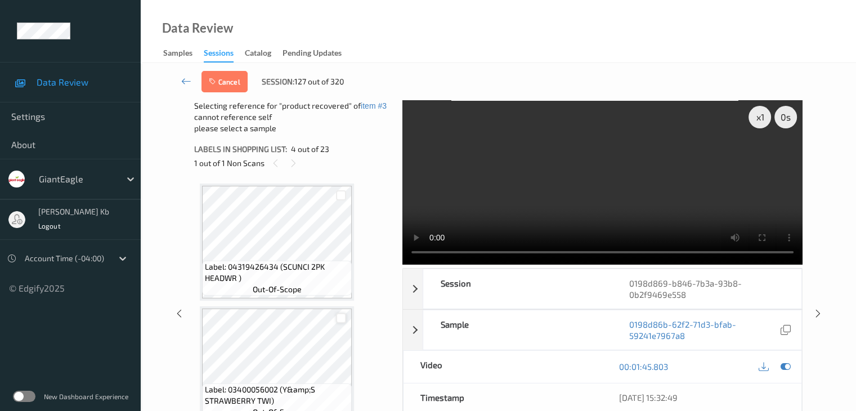
click at [342, 318] on div at bounding box center [341, 318] width 11 height 11
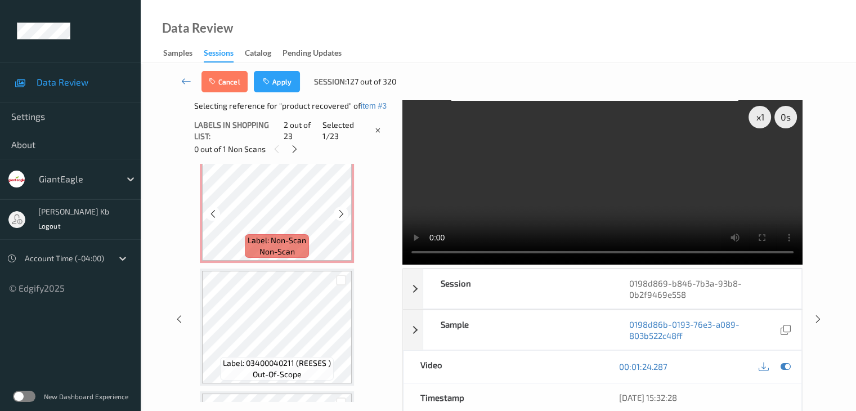
scroll to position [394, 0]
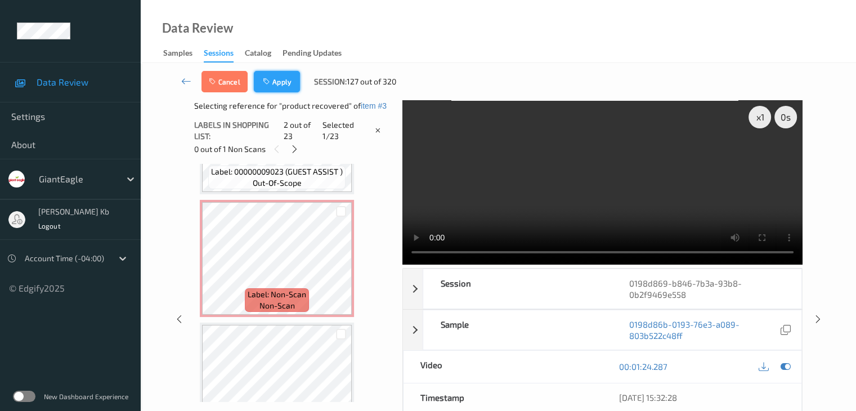
click at [277, 84] on button "Apply" at bounding box center [277, 81] width 46 height 21
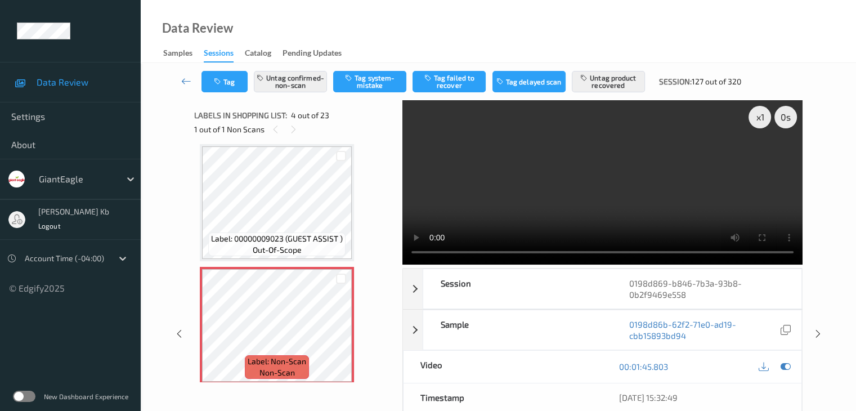
drag, startPoint x: 185, startPoint y: 79, endPoint x: 196, endPoint y: 51, distance: 30.8
click at [185, 78] on icon at bounding box center [186, 80] width 10 height 11
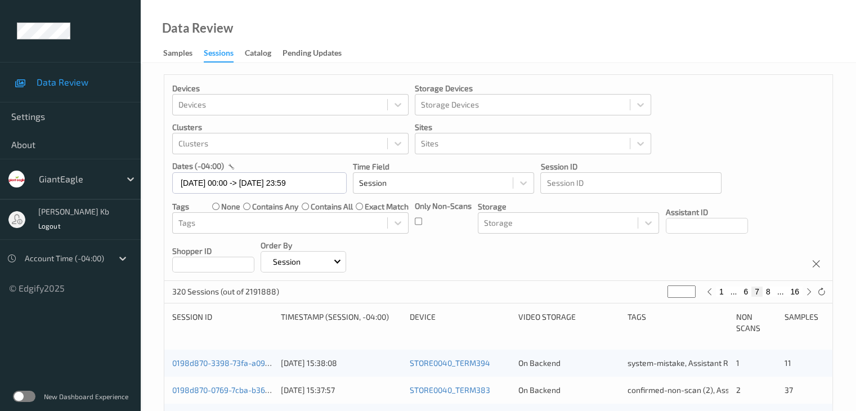
scroll to position [281, 0]
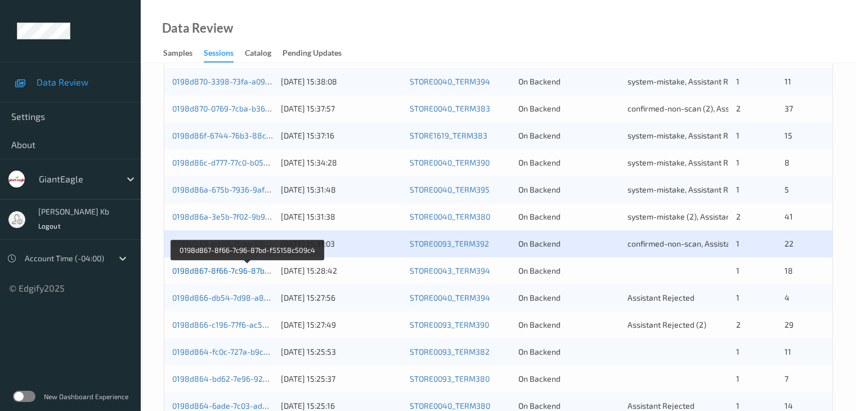
click at [244, 270] on link "0198d867-8f66-7c96-87bd-f55158c509c4" at bounding box center [247, 271] width 151 height 10
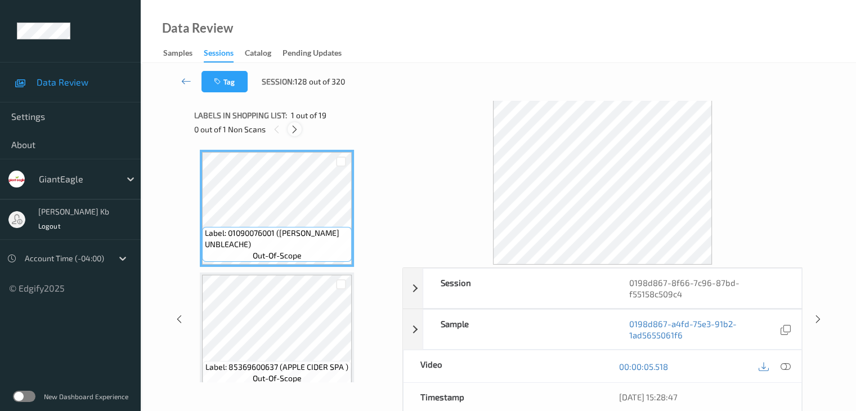
click at [295, 127] on icon at bounding box center [295, 129] width 10 height 10
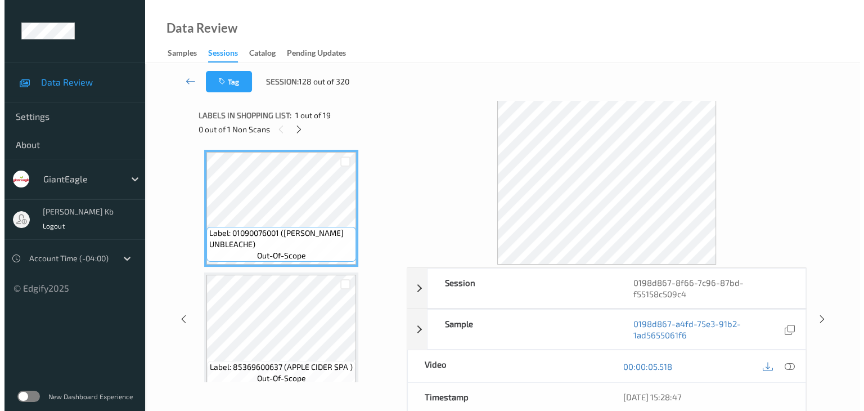
scroll to position [2091, 0]
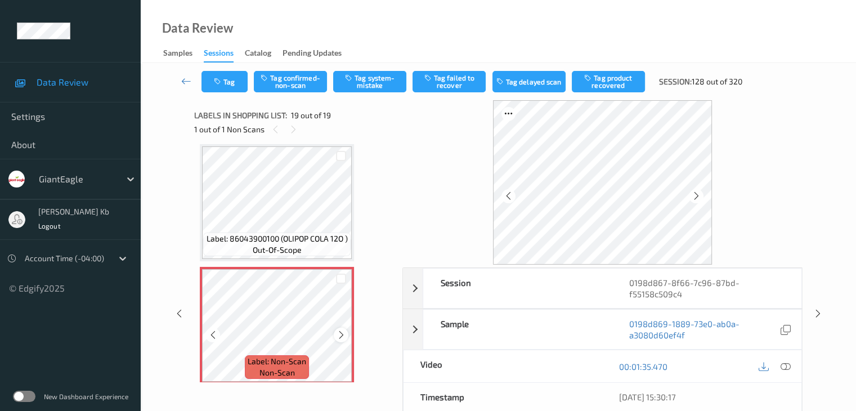
click at [341, 335] on icon at bounding box center [341, 335] width 10 height 10
click at [342, 334] on icon at bounding box center [341, 335] width 10 height 10
click at [789, 365] on icon at bounding box center [785, 366] width 10 height 10
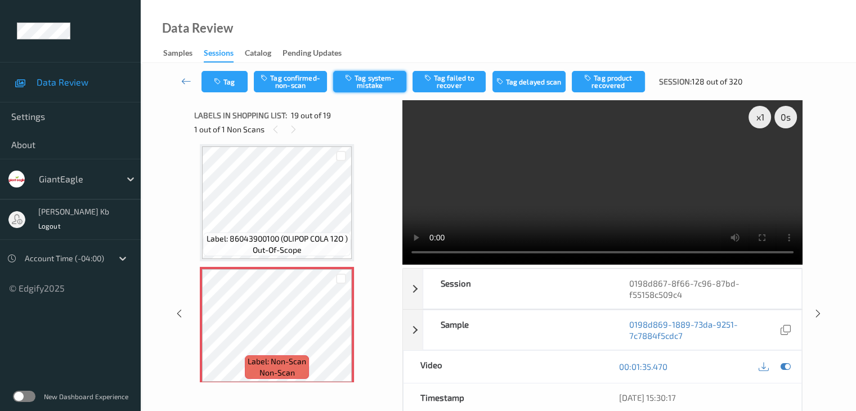
click at [368, 82] on button "Tag system-mistake" at bounding box center [369, 81] width 73 height 21
click at [234, 82] on button "Tag" at bounding box center [224, 81] width 46 height 21
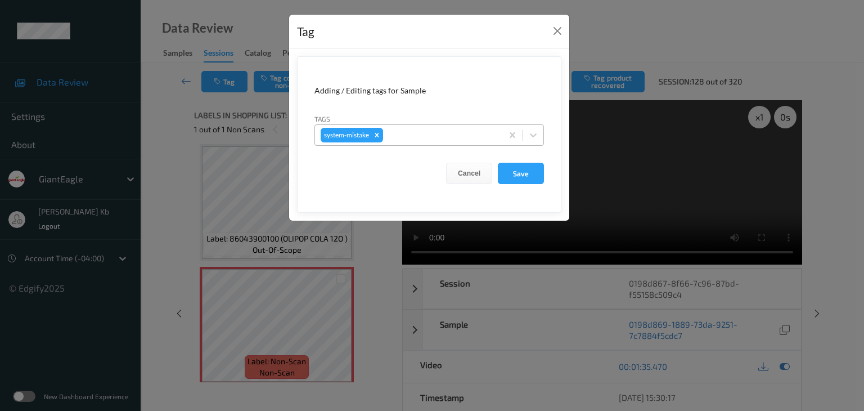
click at [407, 132] on div at bounding box center [440, 135] width 111 height 14
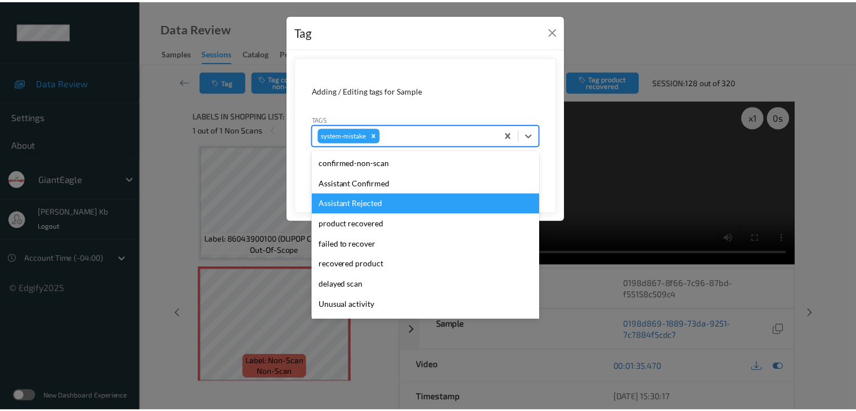
scroll to position [56, 0]
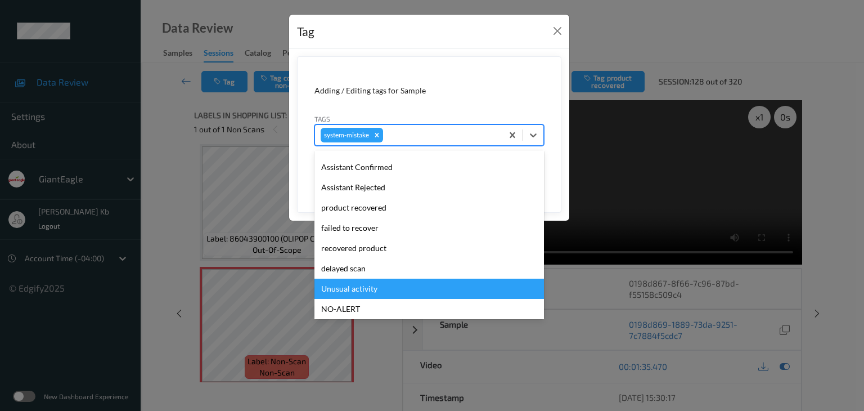
click at [364, 286] on div "Unusual activity" at bounding box center [429, 288] width 230 height 20
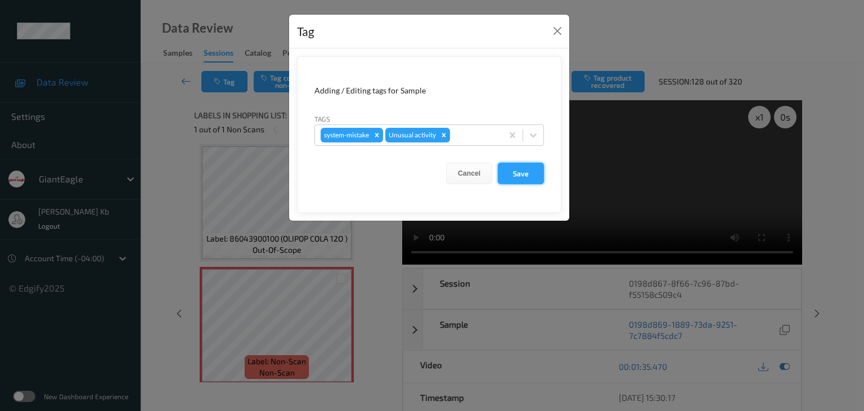
click at [532, 174] on button "Save" at bounding box center [521, 173] width 46 height 21
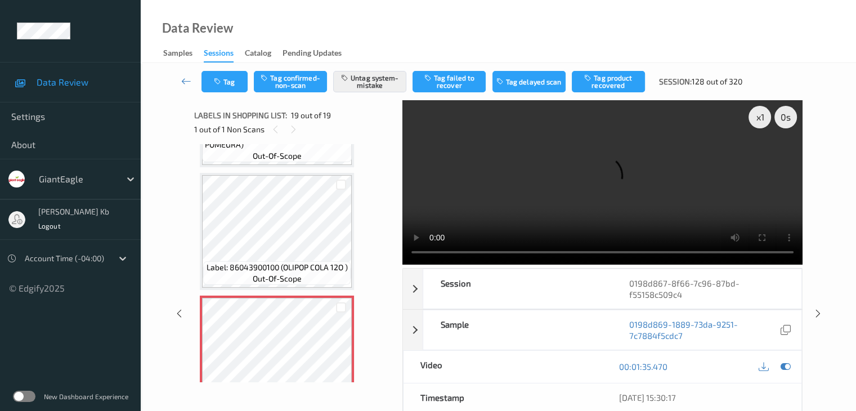
scroll to position [2098, 0]
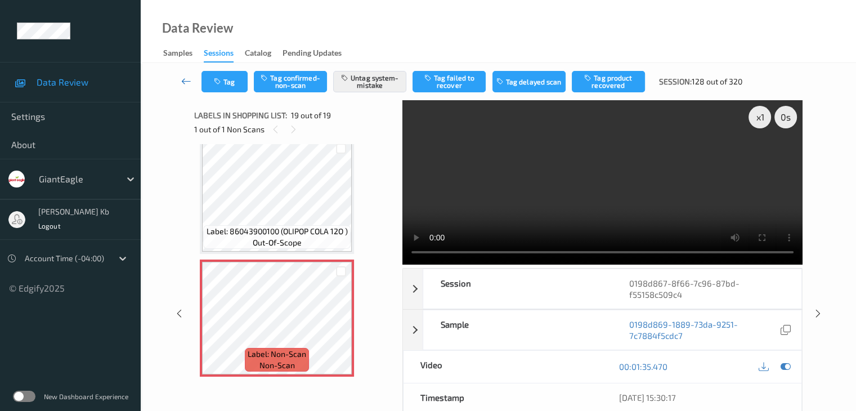
click at [187, 80] on icon at bounding box center [186, 80] width 10 height 11
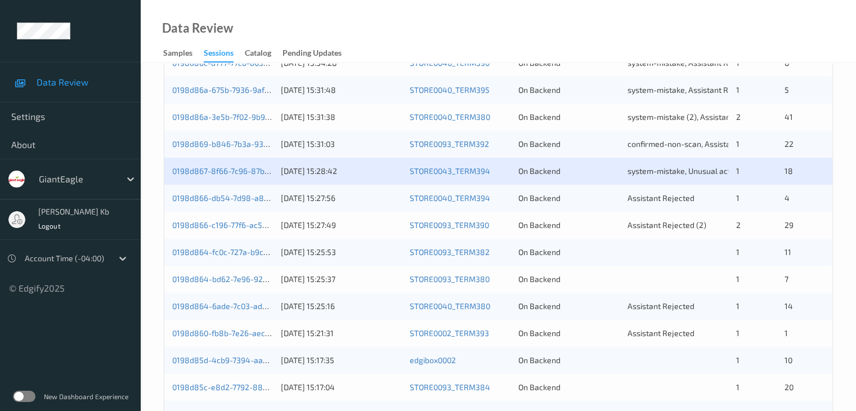
scroll to position [394, 0]
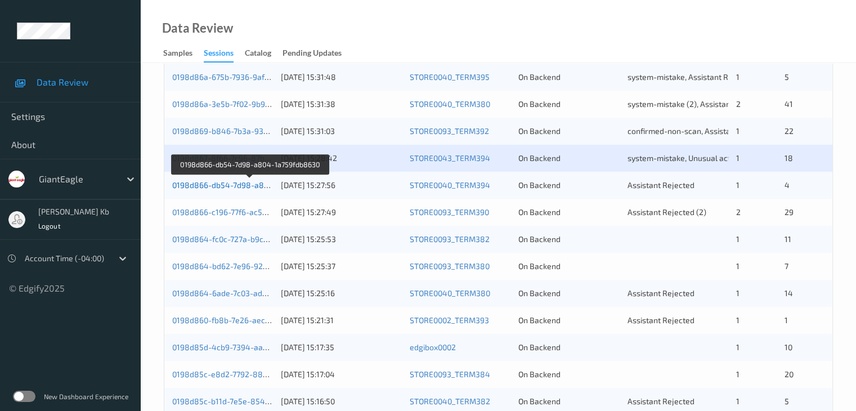
click at [231, 186] on link "0198d866-db54-7d98-a804-1a759fdb8630" at bounding box center [250, 185] width 156 height 10
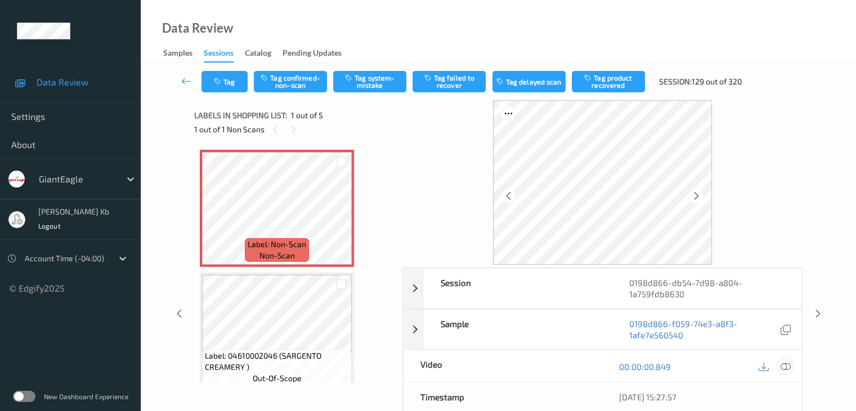
click at [788, 365] on icon at bounding box center [785, 366] width 10 height 10
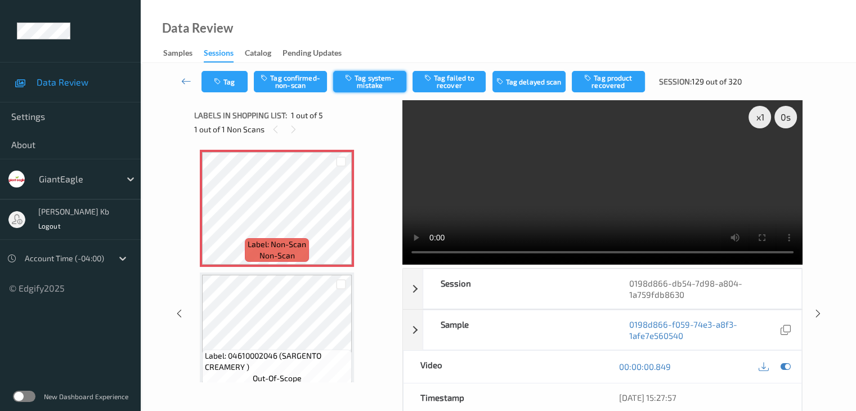
click at [376, 78] on button "Tag system-mistake" at bounding box center [369, 81] width 73 height 21
click at [236, 82] on button "Tag" at bounding box center [224, 81] width 46 height 21
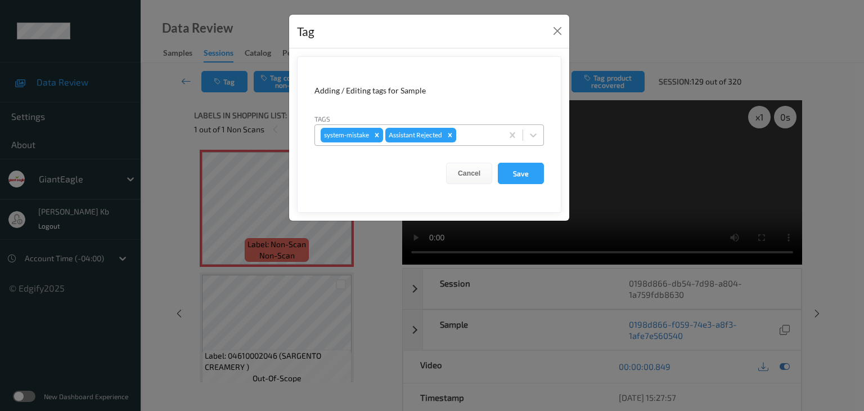
click at [477, 131] on div at bounding box center [478, 135] width 38 height 14
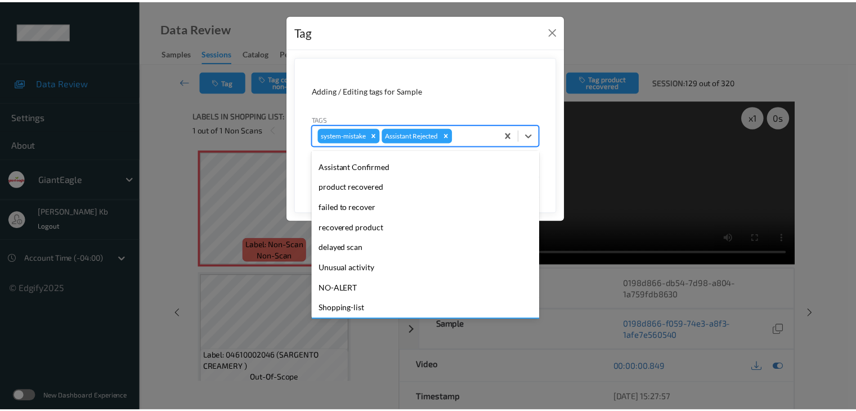
scroll to position [99, 0]
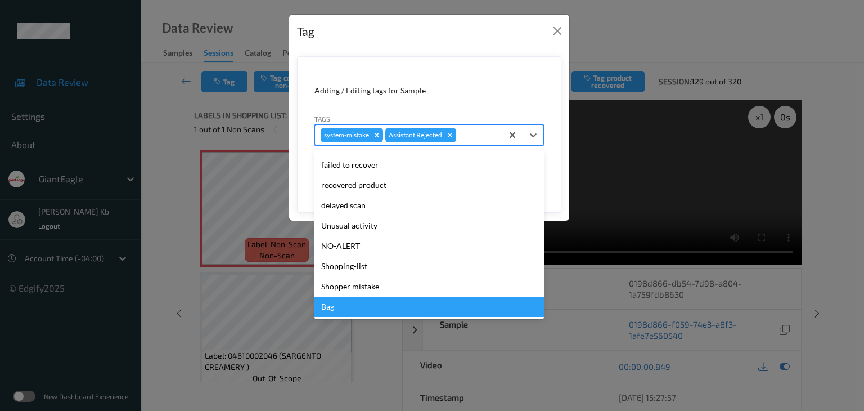
click at [334, 309] on div "Bag" at bounding box center [429, 306] width 230 height 20
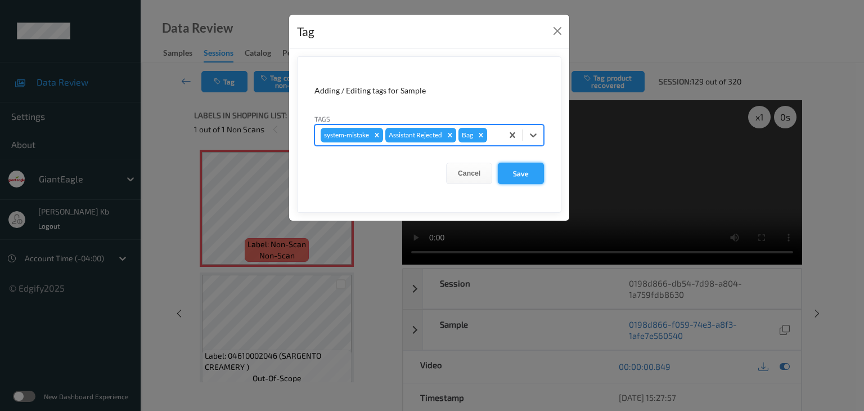
click at [524, 174] on button "Save" at bounding box center [521, 173] width 46 height 21
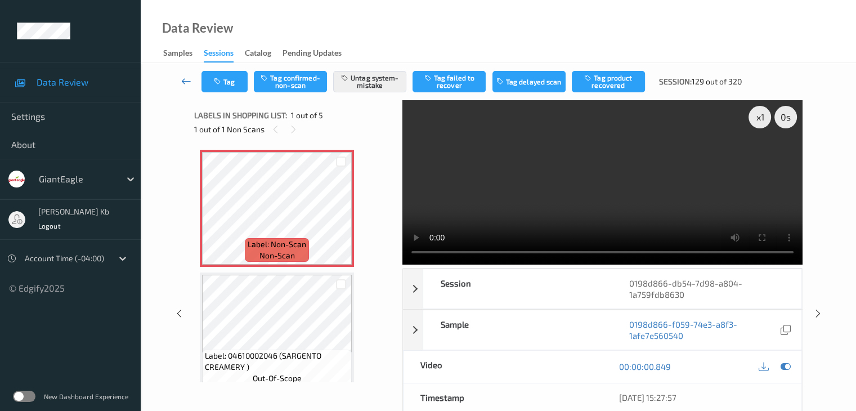
click at [187, 80] on icon at bounding box center [186, 80] width 10 height 11
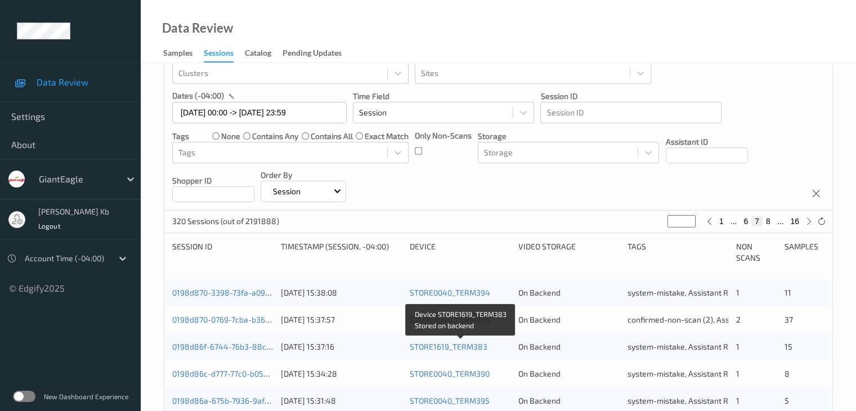
scroll to position [281, 0]
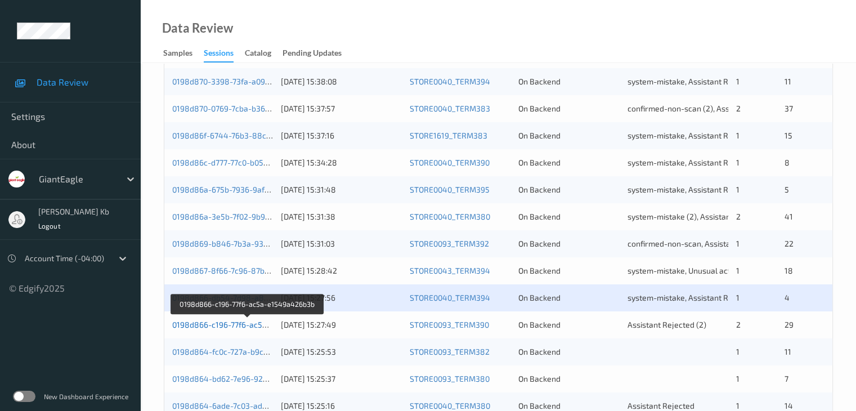
click at [239, 324] on link "0198d866-c196-77f6-ac5a-e1549a426b3b" at bounding box center [248, 325] width 152 height 10
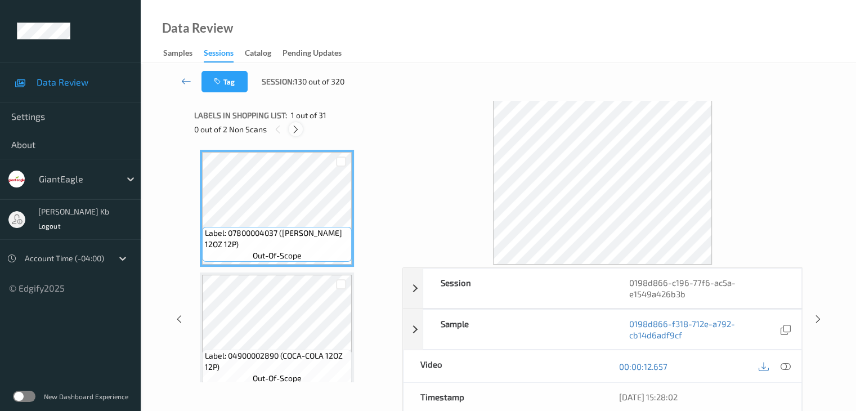
click at [299, 129] on icon at bounding box center [296, 129] width 10 height 10
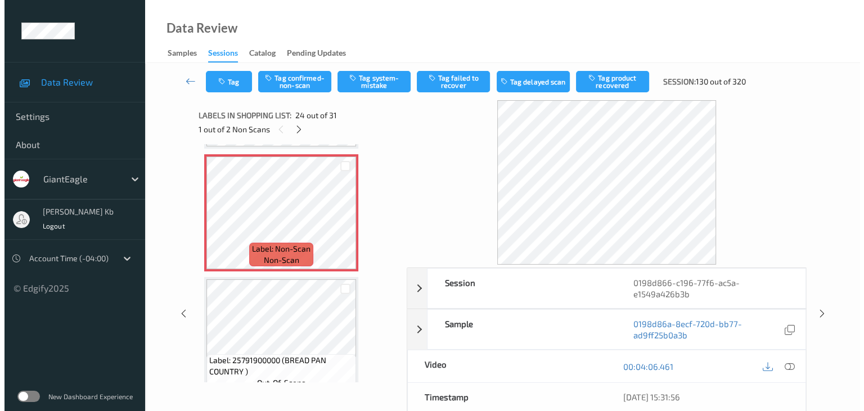
scroll to position [2760, 0]
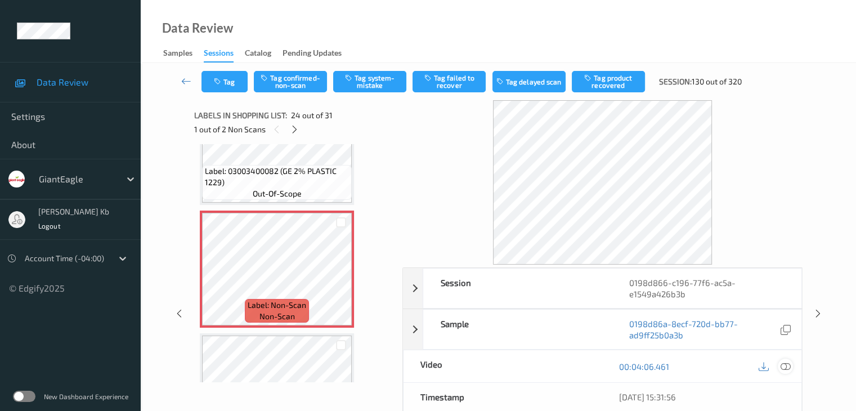
click at [789, 365] on icon at bounding box center [785, 366] width 10 height 10
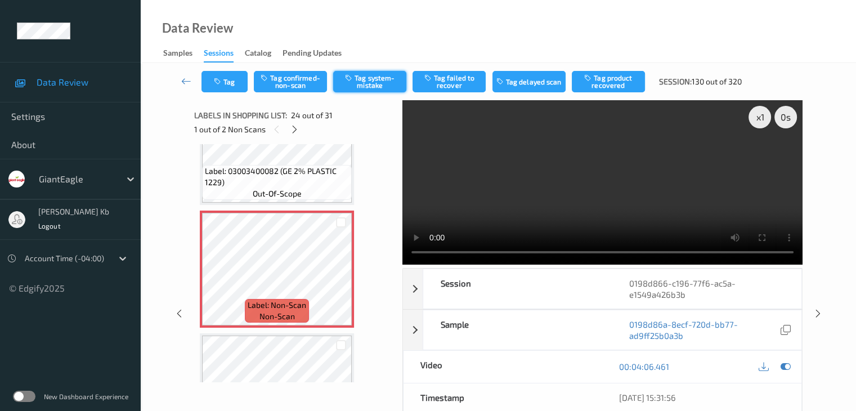
click at [385, 80] on button "Tag system-mistake" at bounding box center [369, 81] width 73 height 21
click at [231, 76] on button "Tag" at bounding box center [224, 81] width 46 height 21
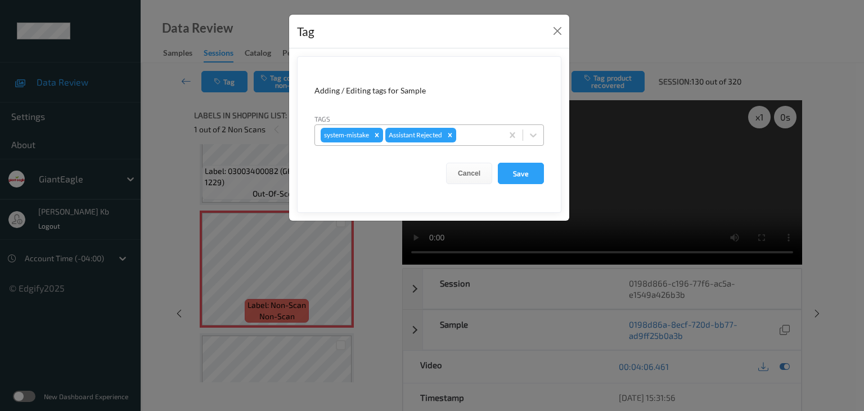
click at [476, 135] on div at bounding box center [478, 135] width 38 height 14
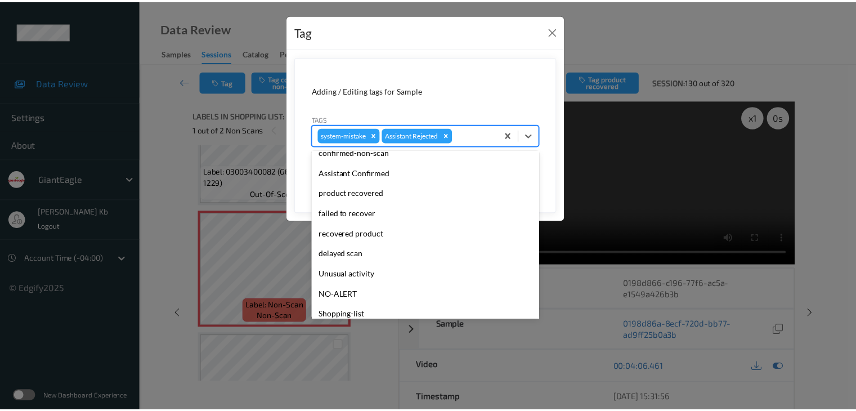
scroll to position [99, 0]
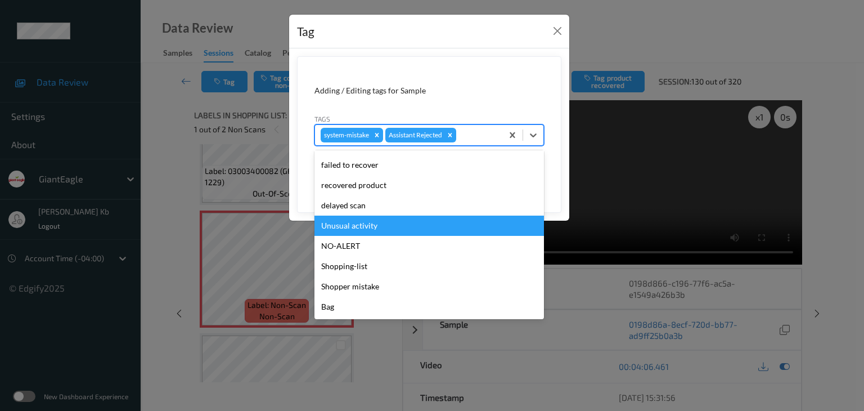
click at [357, 223] on div "Unusual activity" at bounding box center [429, 225] width 230 height 20
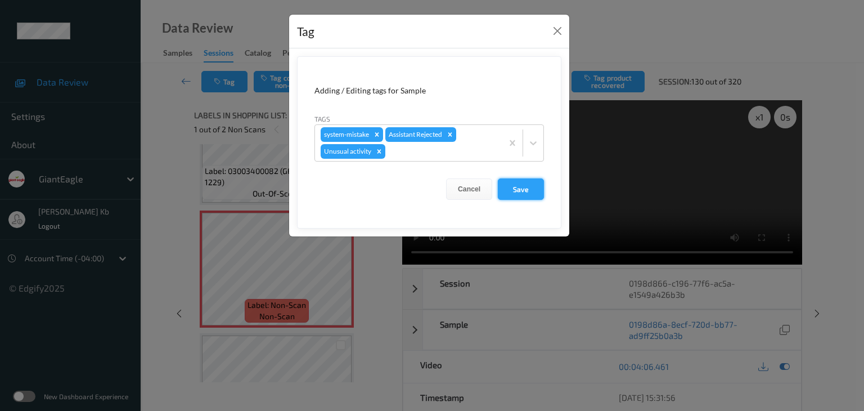
click at [528, 189] on button "Save" at bounding box center [521, 188] width 46 height 21
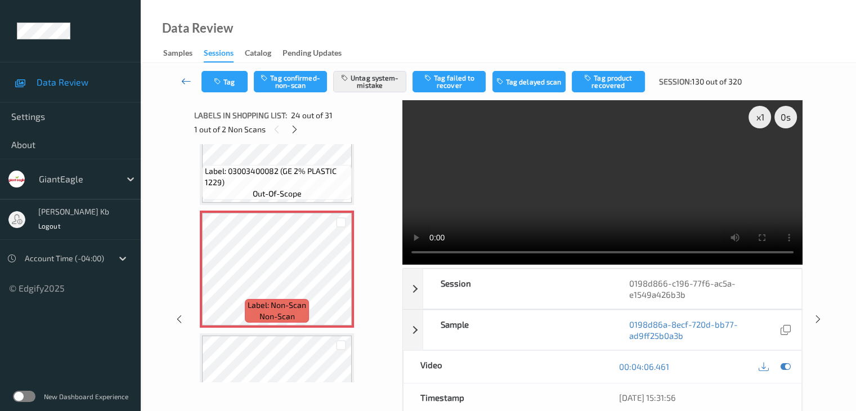
click at [187, 80] on icon at bounding box center [186, 80] width 10 height 11
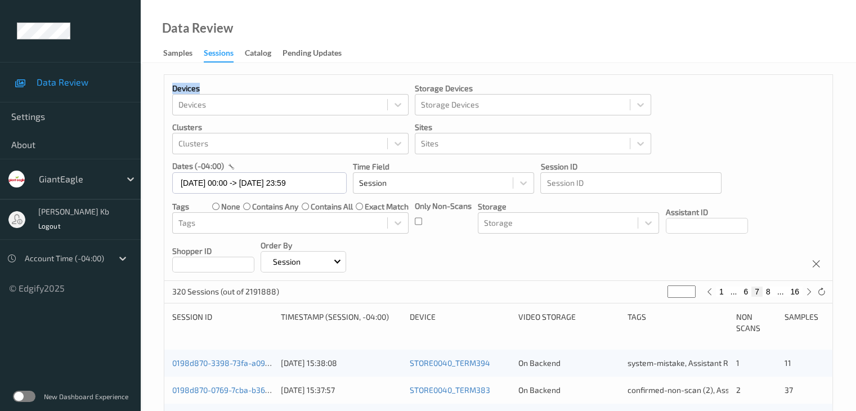
click at [187, 80] on div "Devices Devices Storage Devices Storage Devices Clusters Clusters Sites Sites d…" at bounding box center [498, 178] width 668 height 206
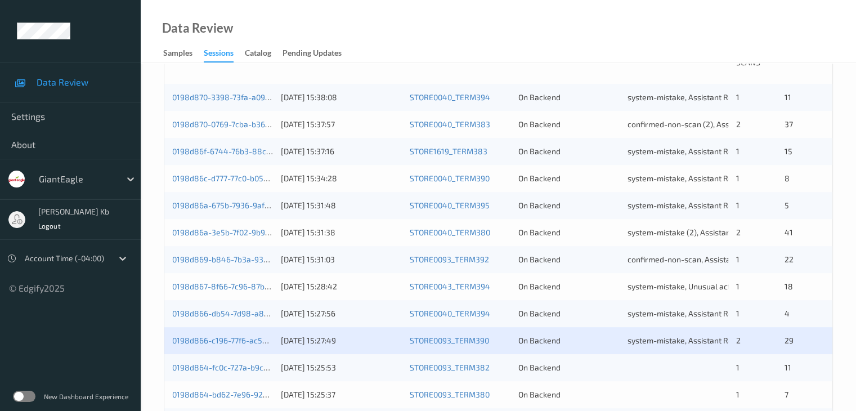
scroll to position [281, 0]
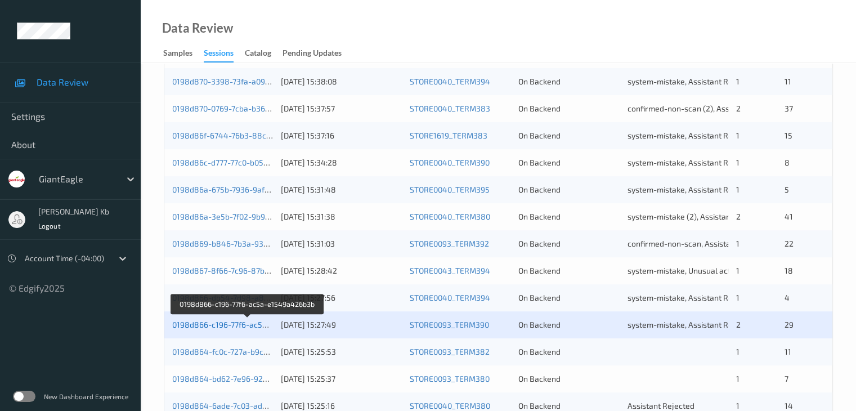
click at [239, 322] on link "0198d866-c196-77f6-ac5a-e1549a426b3b" at bounding box center [248, 325] width 152 height 10
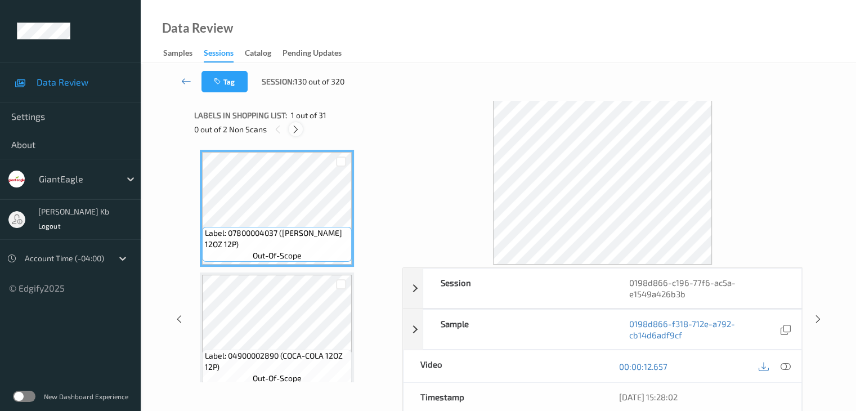
click at [297, 131] on icon at bounding box center [296, 129] width 10 height 10
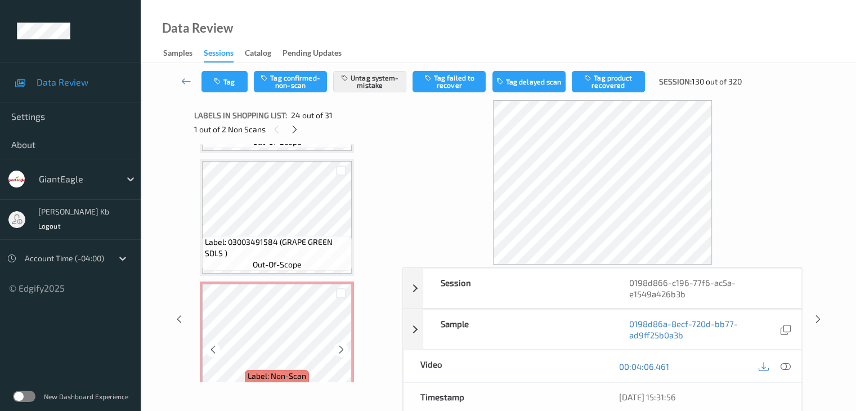
scroll to position [3570, 0]
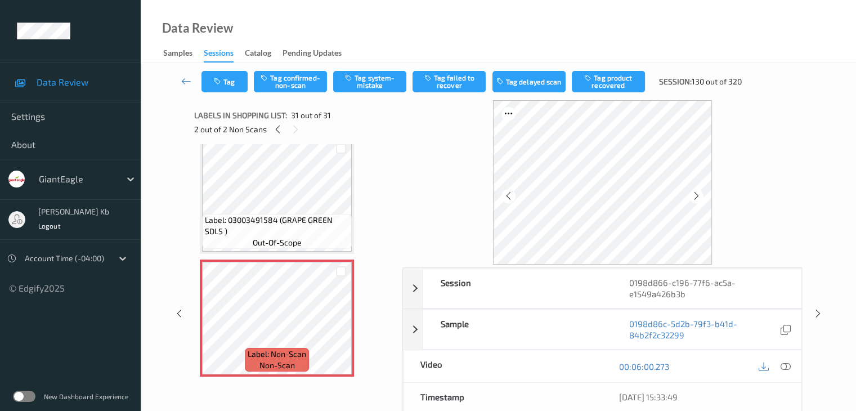
drag, startPoint x: 785, startPoint y: 365, endPoint x: 774, endPoint y: 354, distance: 15.5
click at [786, 365] on icon at bounding box center [785, 366] width 10 height 10
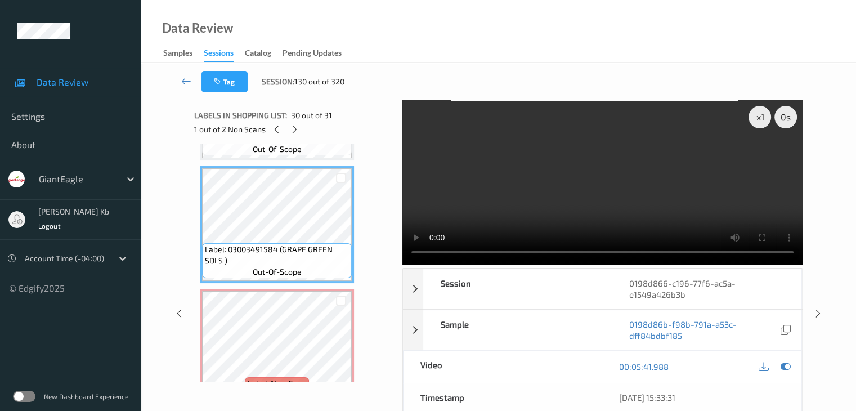
scroll to position [3513, 0]
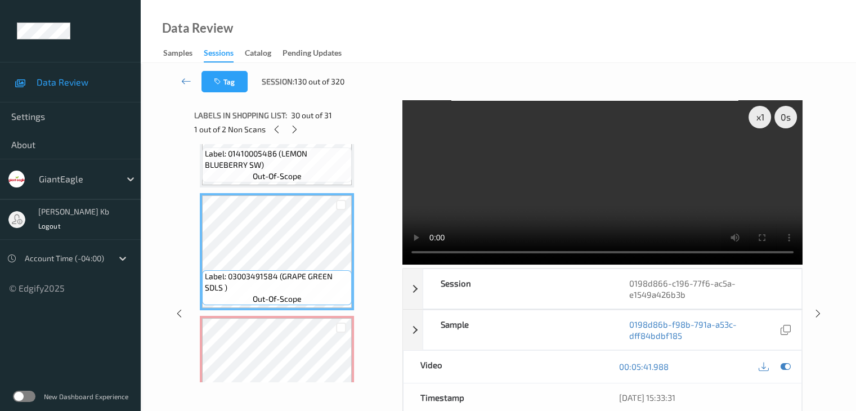
drag, startPoint x: 271, startPoint y: 1, endPoint x: 577, endPoint y: 25, distance: 307.0
click at [578, 25] on div "Data Review Samples Sessions Catalog Pending Updates" at bounding box center [498, 31] width 715 height 63
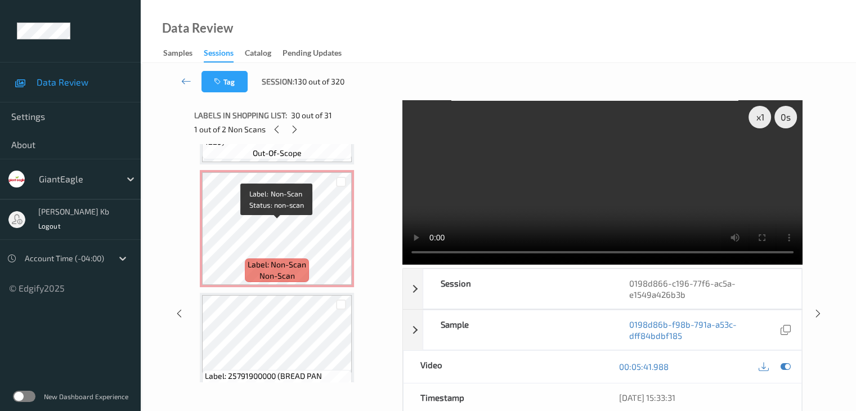
scroll to position [2782, 0]
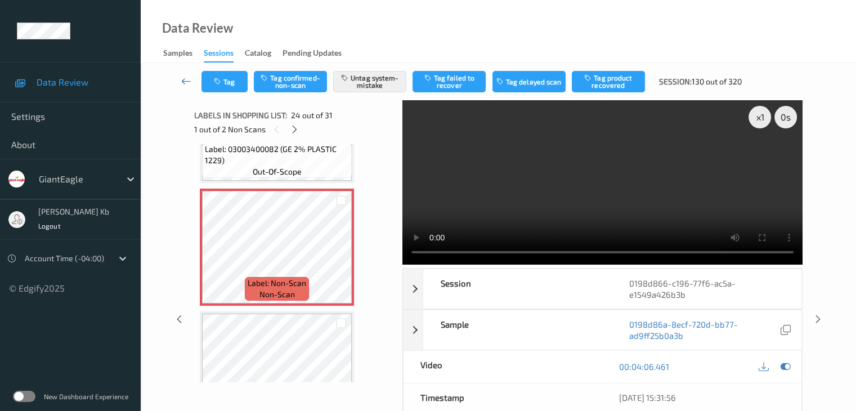
click at [187, 82] on icon at bounding box center [186, 80] width 10 height 11
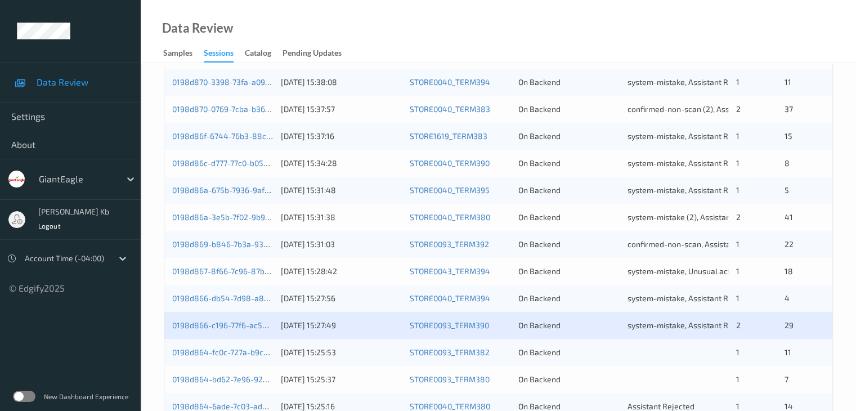
scroll to position [281, 0]
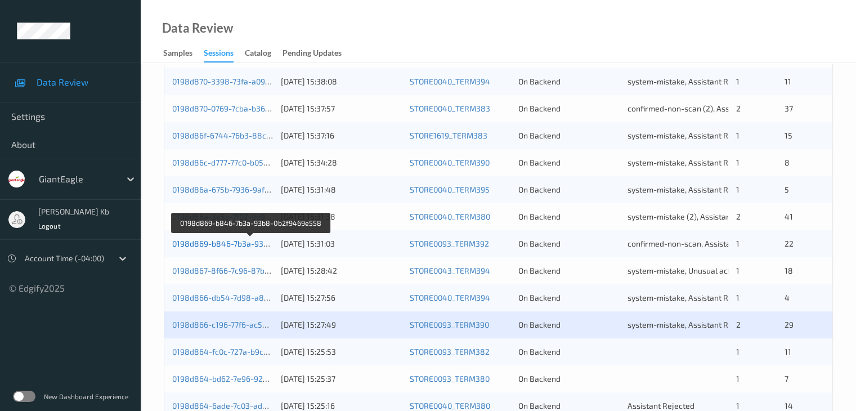
click at [236, 244] on link "0198d869-b846-7b3a-93b8-0b2f9469e558" at bounding box center [251, 244] width 158 height 10
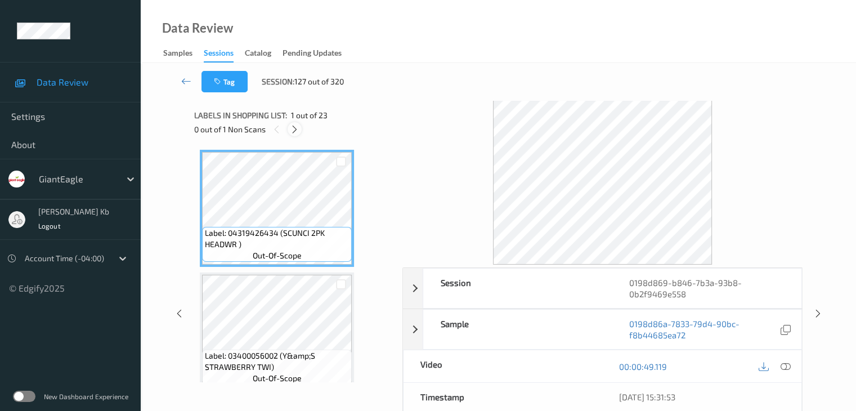
click at [297, 129] on icon at bounding box center [295, 129] width 10 height 10
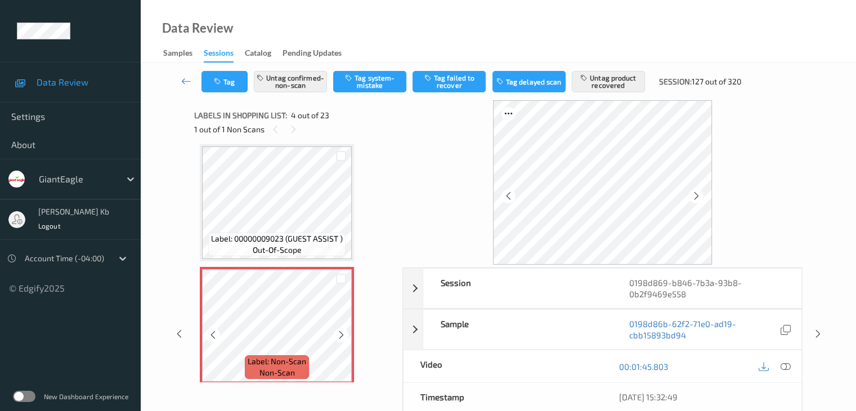
scroll to position [307, 0]
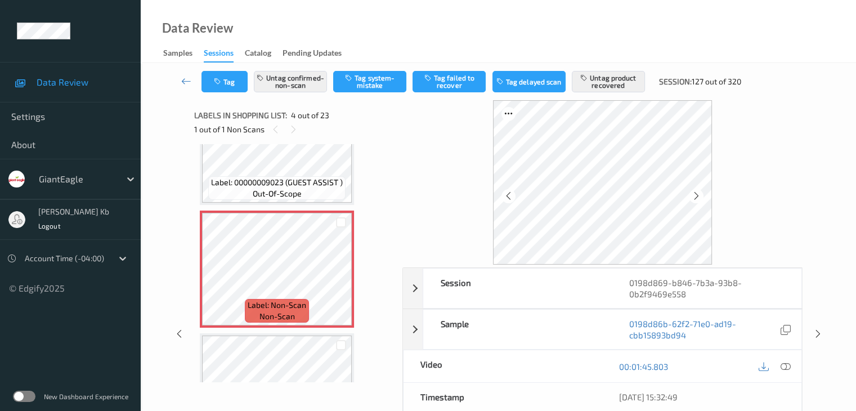
click at [782, 367] on icon at bounding box center [785, 366] width 10 height 10
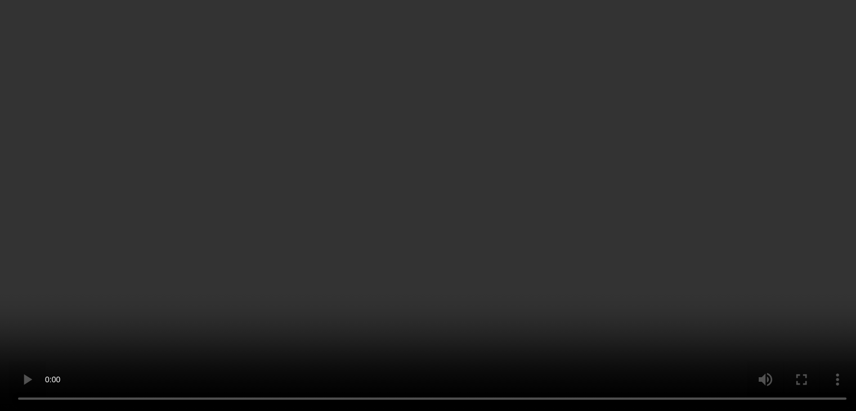
scroll to position [338, 0]
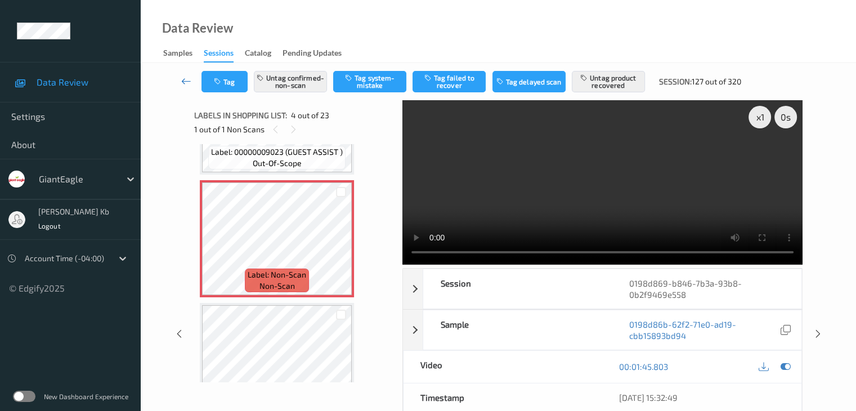
click at [186, 79] on icon at bounding box center [186, 80] width 10 height 11
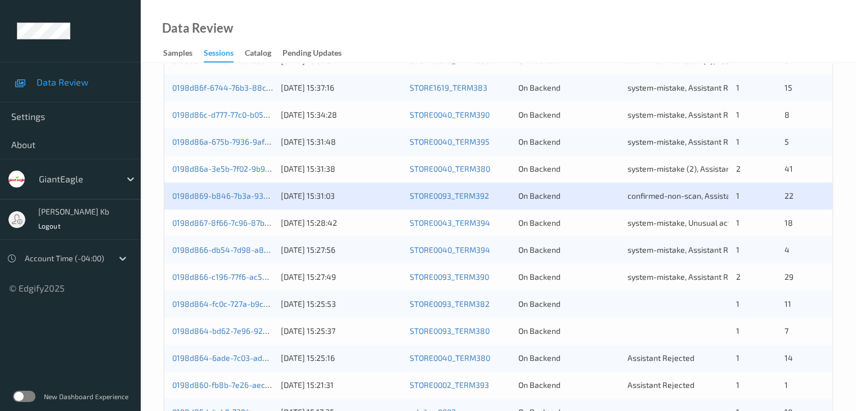
scroll to position [450, 0]
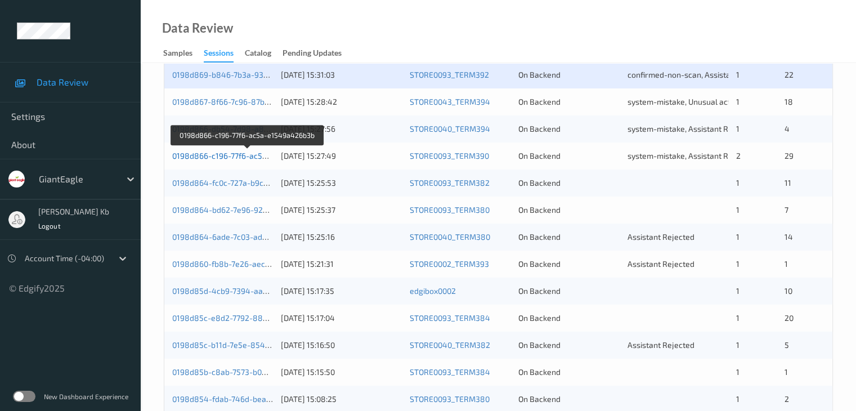
click at [229, 156] on link "0198d866-c196-77f6-ac5a-e1549a426b3b" at bounding box center [248, 156] width 152 height 10
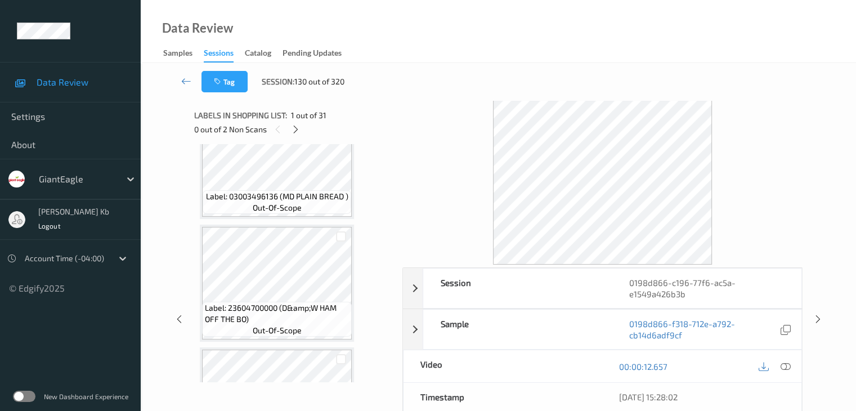
scroll to position [1013, 0]
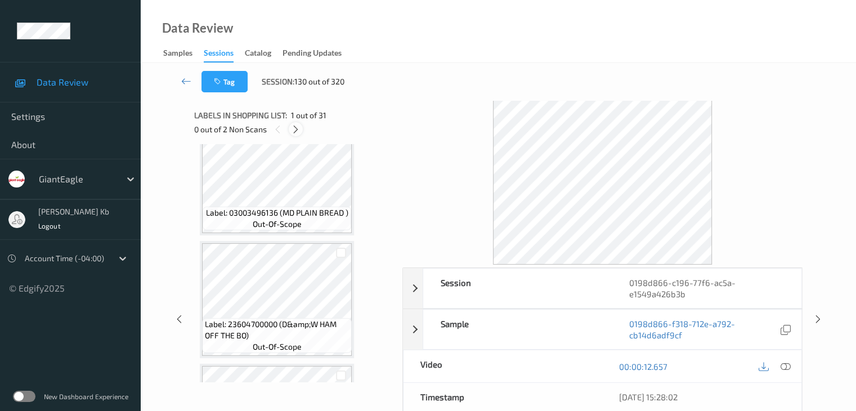
click at [295, 131] on icon at bounding box center [296, 129] width 10 height 10
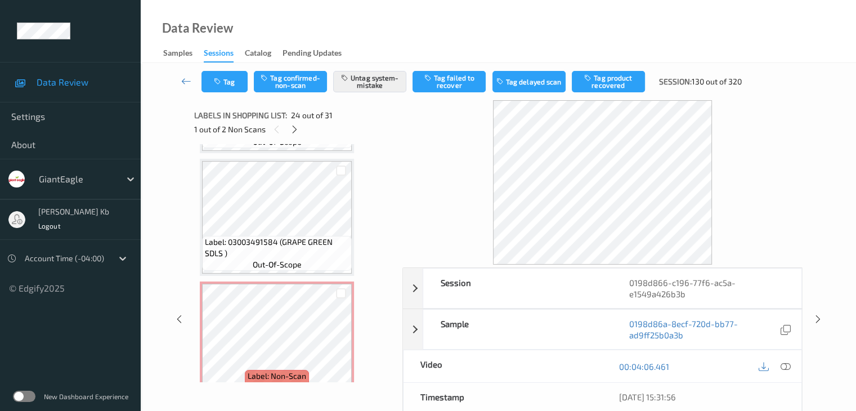
scroll to position [3570, 0]
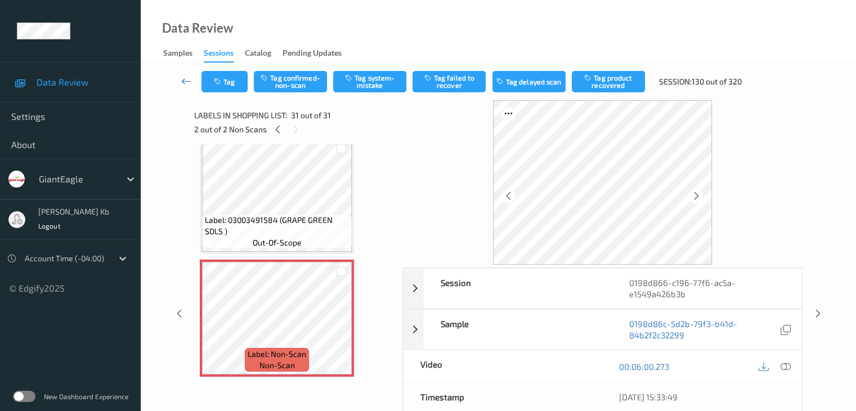
click at [187, 80] on icon at bounding box center [186, 80] width 10 height 11
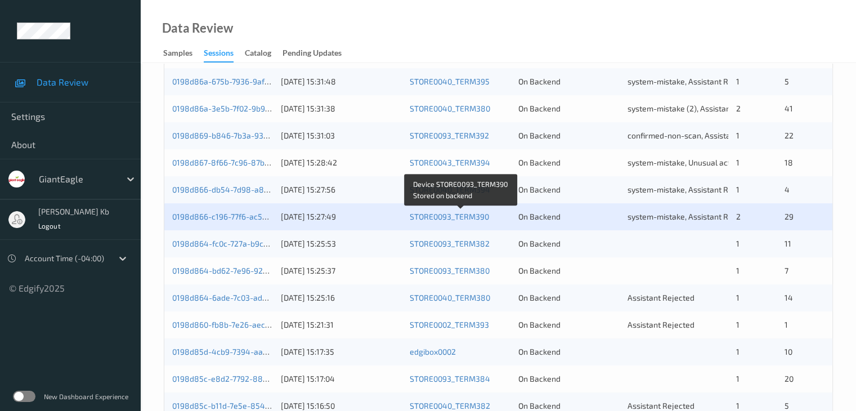
scroll to position [394, 0]
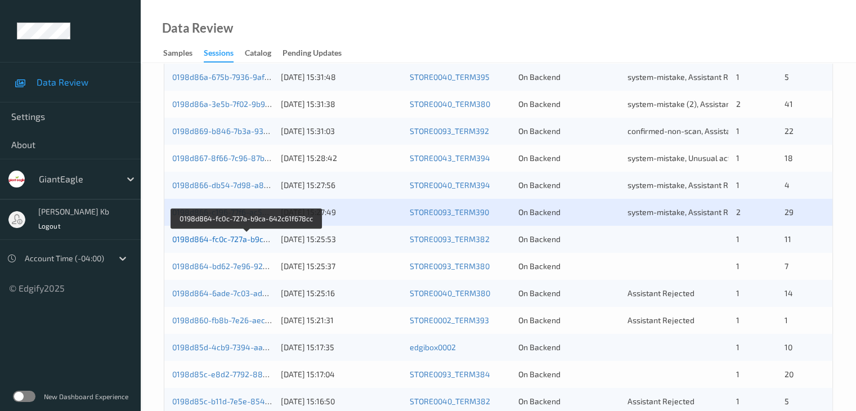
click at [230, 239] on link "0198d864-fc0c-727a-b9ca-642c61f678cc" at bounding box center [246, 239] width 149 height 10
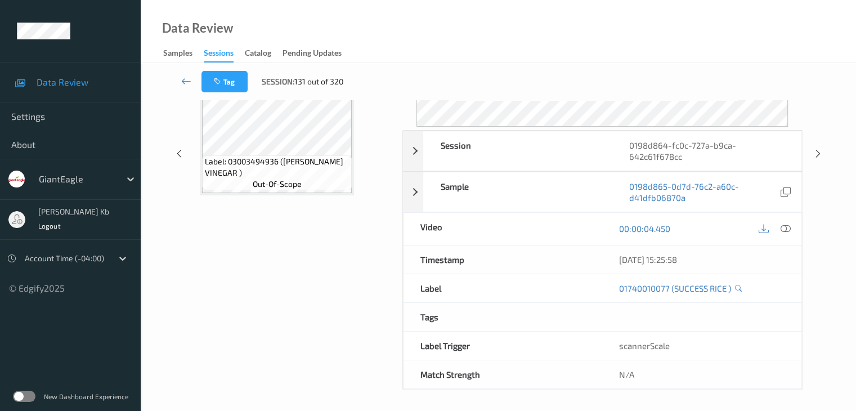
scroll to position [137, 0]
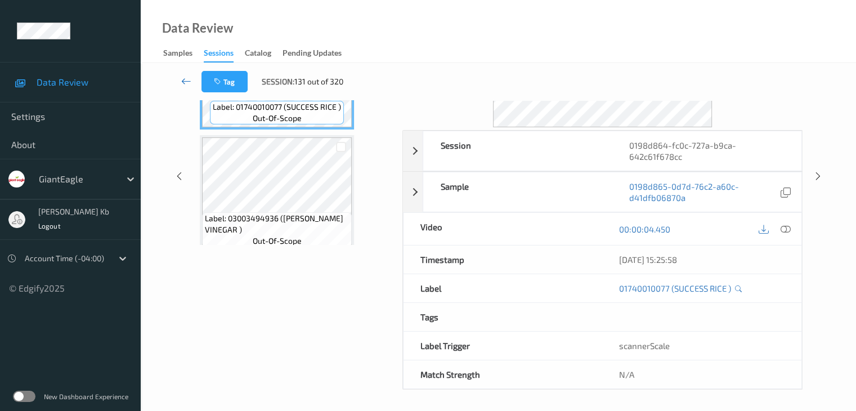
click at [187, 80] on icon at bounding box center [186, 80] width 10 height 11
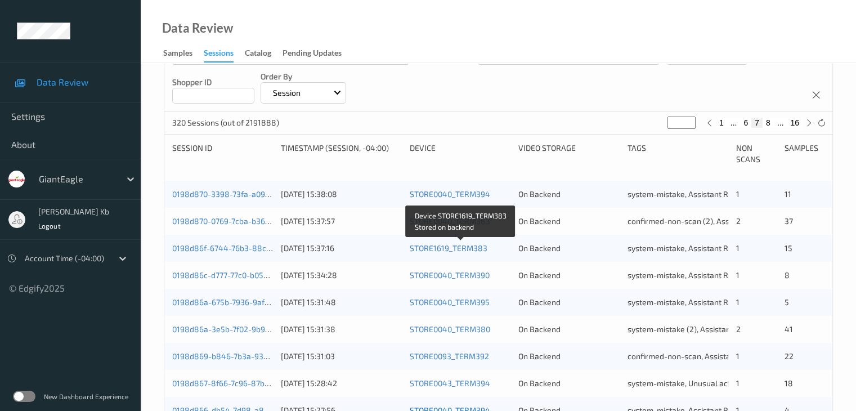
scroll to position [338, 0]
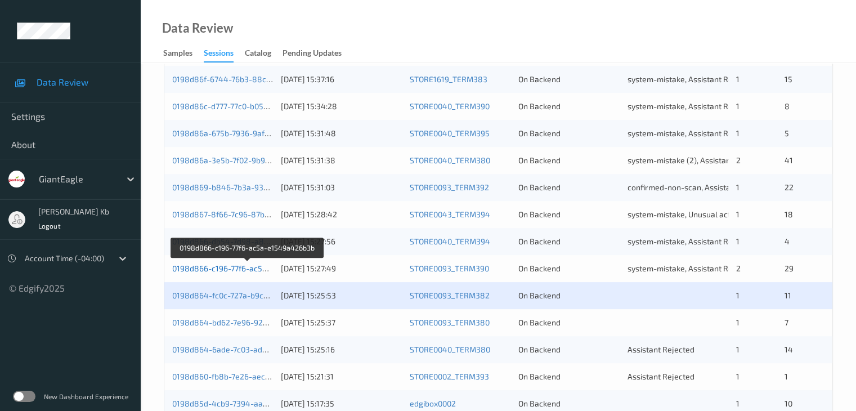
click at [230, 266] on link "0198d866-c196-77f6-ac5a-e1549a426b3b" at bounding box center [248, 268] width 152 height 10
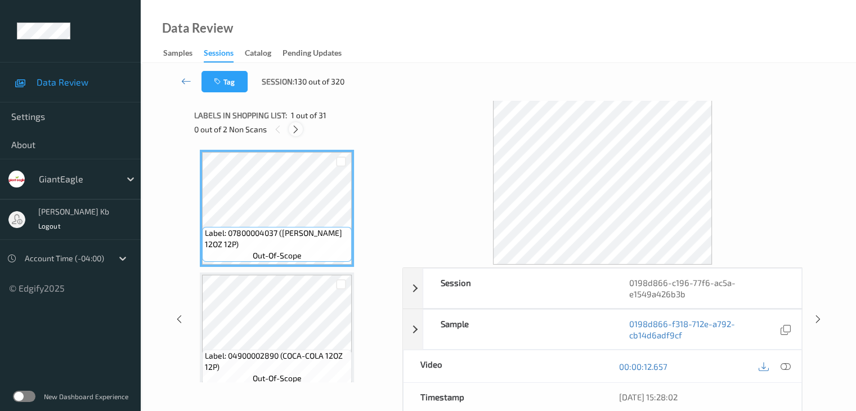
click at [299, 129] on icon at bounding box center [296, 129] width 10 height 10
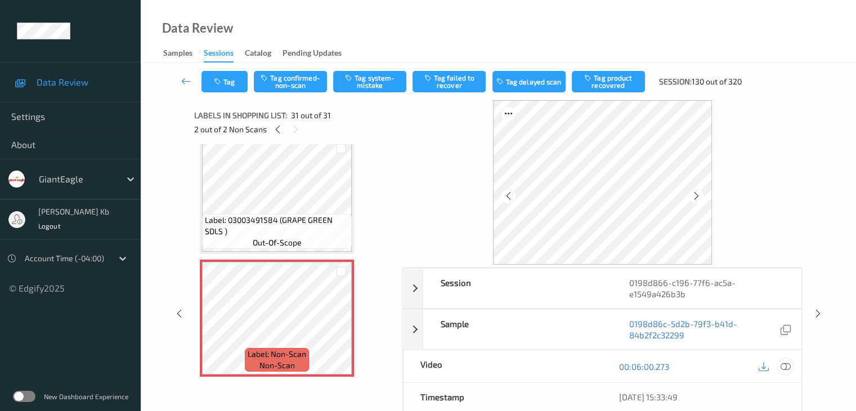
click at [784, 365] on icon at bounding box center [785, 366] width 10 height 10
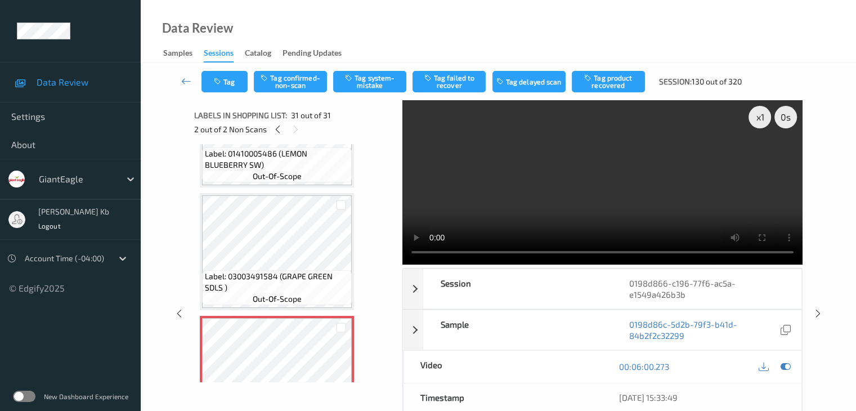
scroll to position [3570, 0]
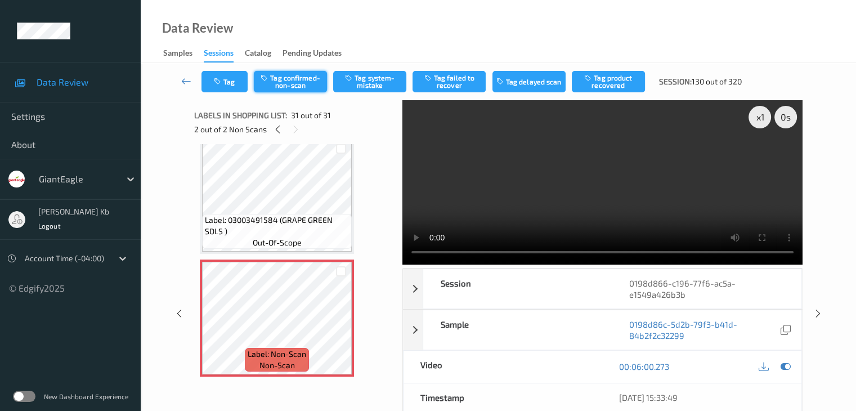
click at [305, 82] on button "Tag confirmed-non-scan" at bounding box center [290, 81] width 73 height 21
click at [607, 82] on button "Tag product recovered" at bounding box center [608, 81] width 73 height 21
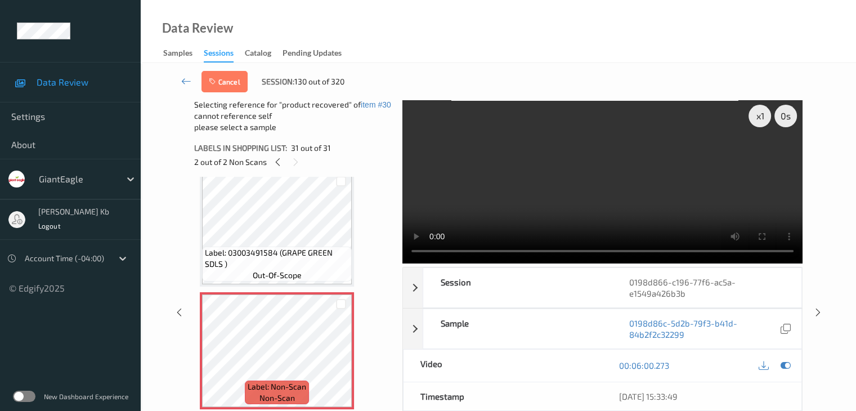
scroll to position [0, 0]
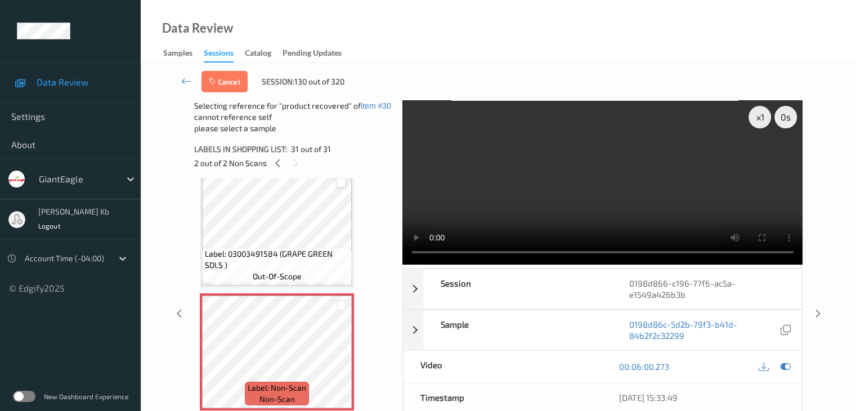
click at [339, 181] on div at bounding box center [341, 182] width 11 height 11
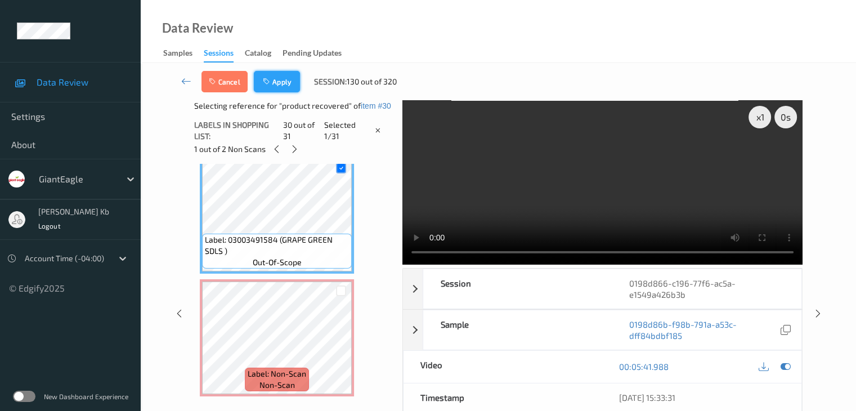
click at [279, 83] on button "Apply" at bounding box center [277, 81] width 46 height 21
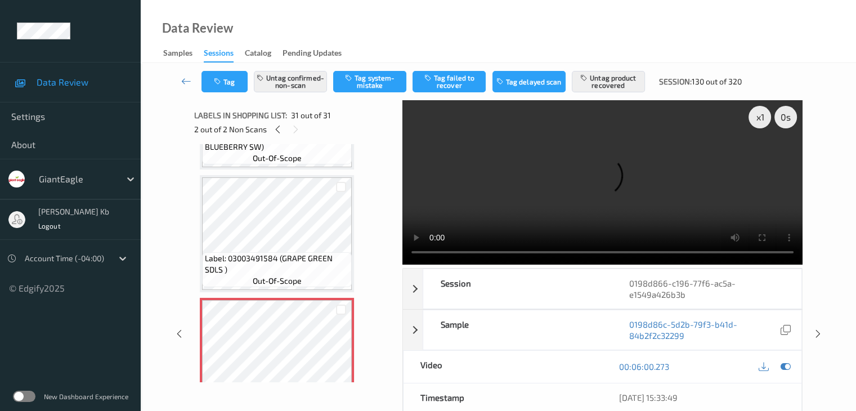
scroll to position [3506, 0]
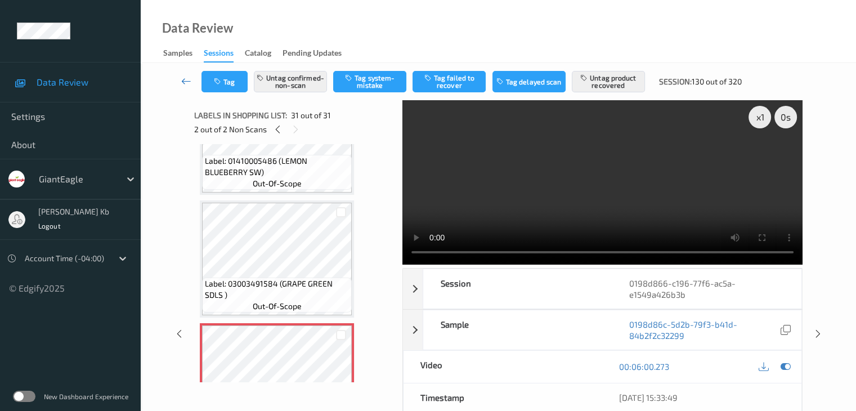
click at [183, 80] on icon at bounding box center [186, 80] width 10 height 11
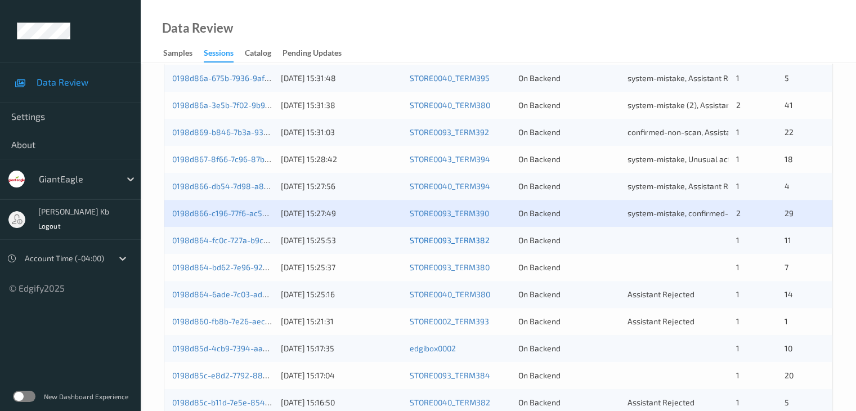
scroll to position [394, 0]
click at [222, 239] on link "0198d864-fc0c-727a-b9ca-642c61f678cc" at bounding box center [246, 239] width 149 height 10
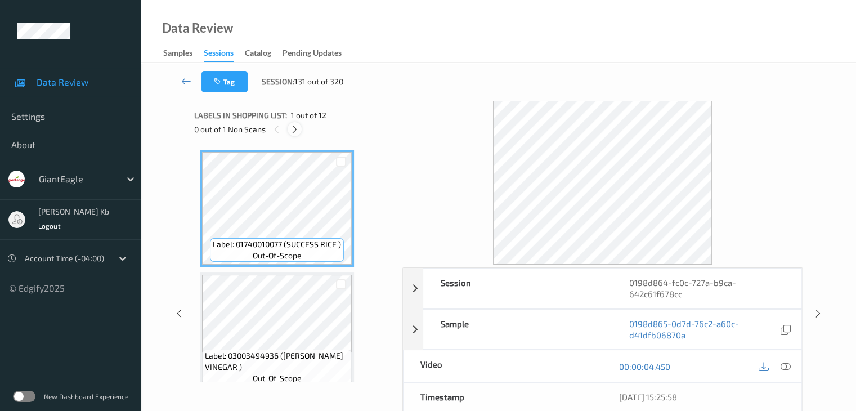
click at [295, 129] on icon at bounding box center [295, 129] width 10 height 10
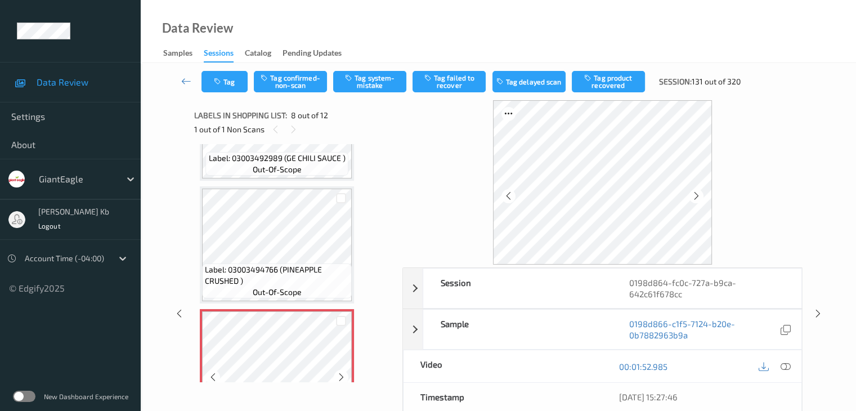
scroll to position [685, 0]
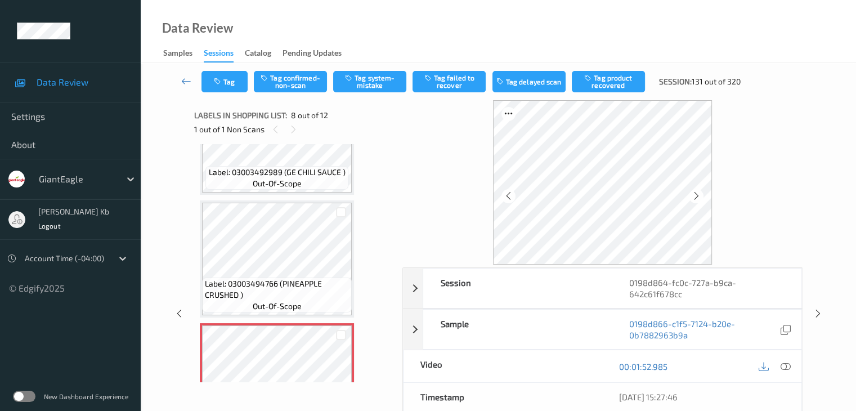
click at [788, 367] on icon at bounding box center [785, 366] width 10 height 10
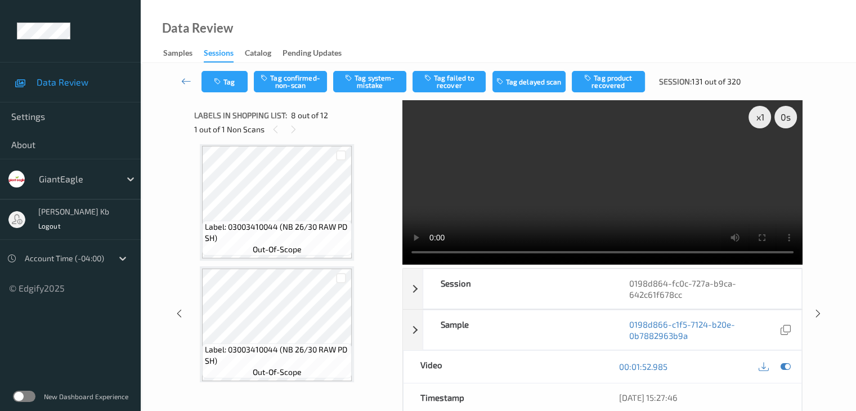
scroll to position [958, 0]
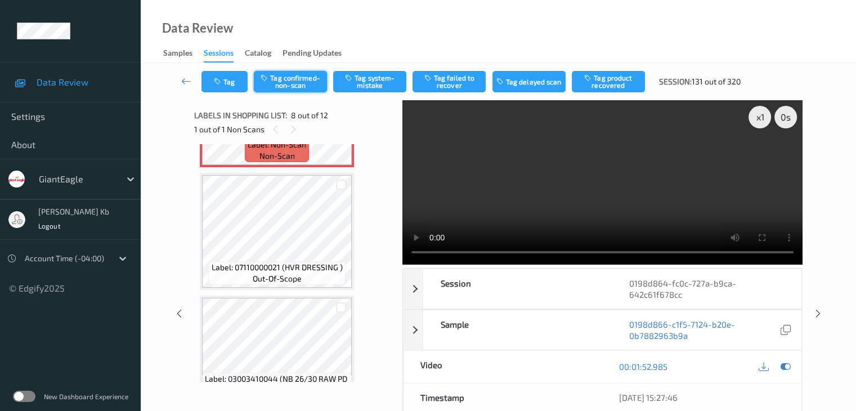
click at [302, 80] on button "Tag confirmed-non-scan" at bounding box center [290, 81] width 73 height 21
click at [453, 79] on button "Tag failed to recover" at bounding box center [448, 81] width 73 height 21
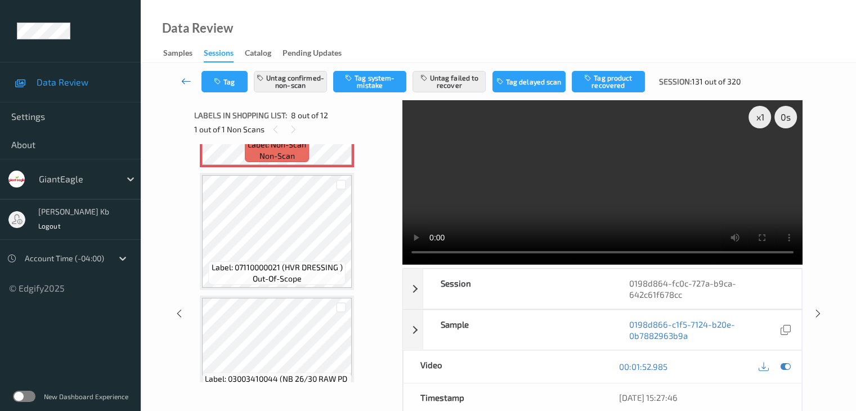
click at [187, 81] on icon at bounding box center [186, 80] width 10 height 11
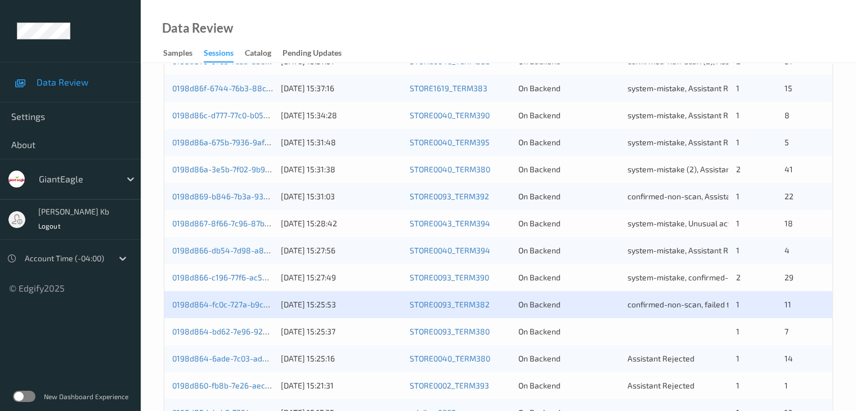
scroll to position [394, 0]
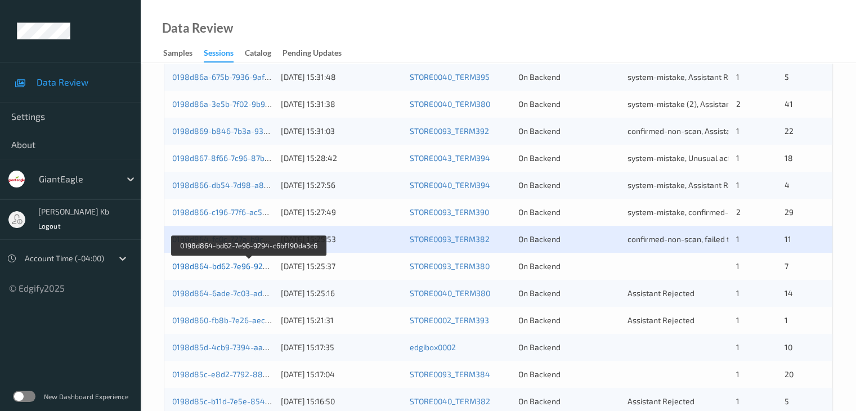
click at [226, 267] on link "0198d864-bd62-7e96-9294-c6bf190da3c6" at bounding box center [249, 266] width 154 height 10
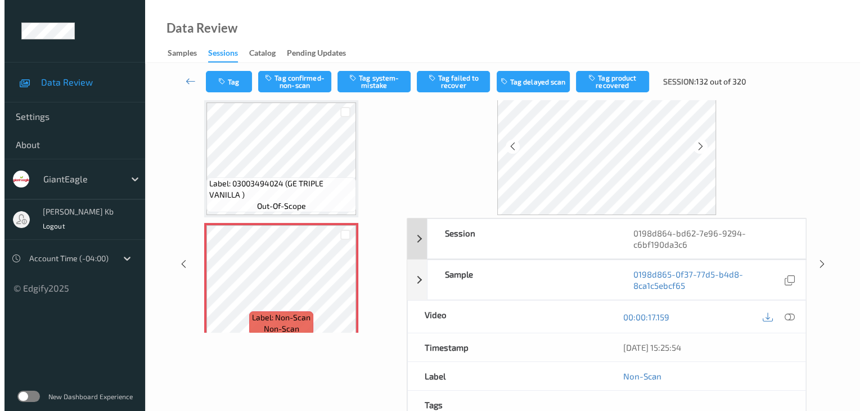
scroll to position [25, 0]
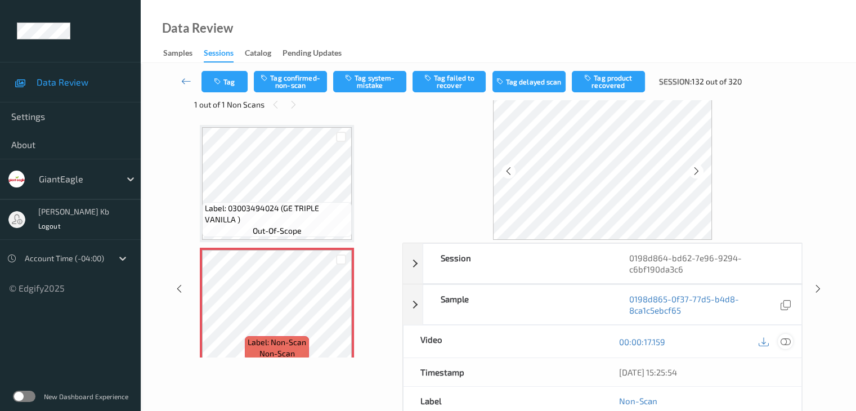
click at [789, 340] on icon at bounding box center [785, 341] width 10 height 10
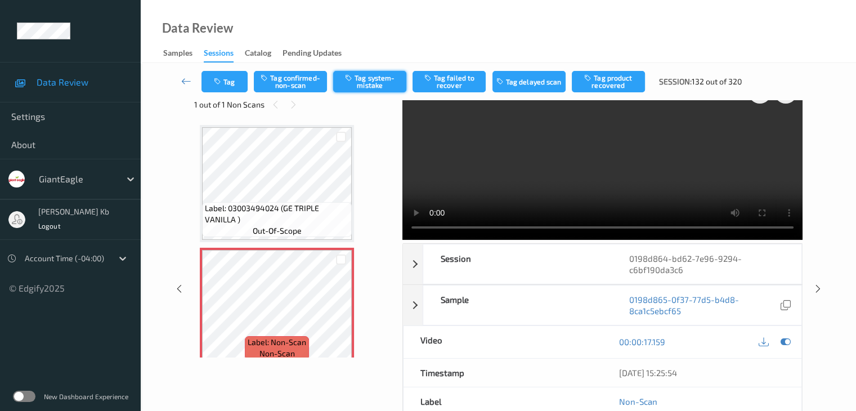
click at [374, 82] on button "Tag system-mistake" at bounding box center [369, 81] width 73 height 21
click at [230, 80] on button "Tag" at bounding box center [224, 81] width 46 height 21
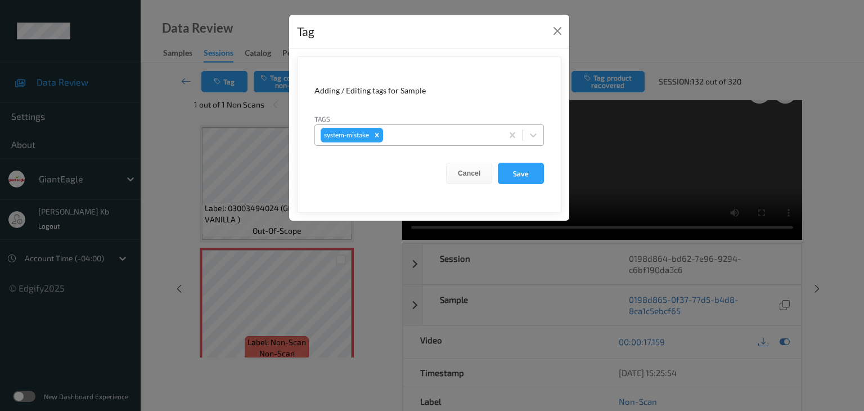
click at [418, 133] on div at bounding box center [440, 135] width 111 height 14
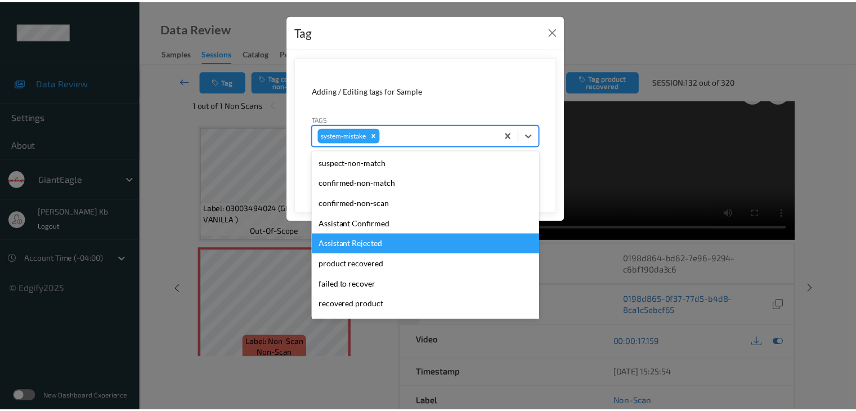
scroll to position [56, 0]
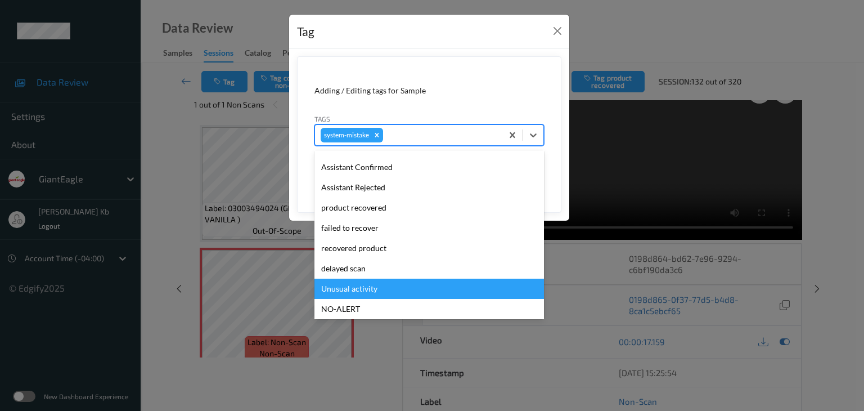
click at [365, 284] on div "Unusual activity" at bounding box center [429, 288] width 230 height 20
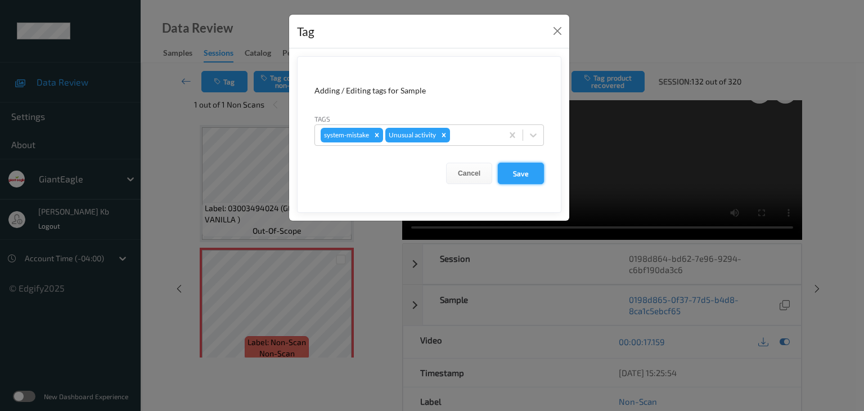
click at [520, 170] on button "Save" at bounding box center [521, 173] width 46 height 21
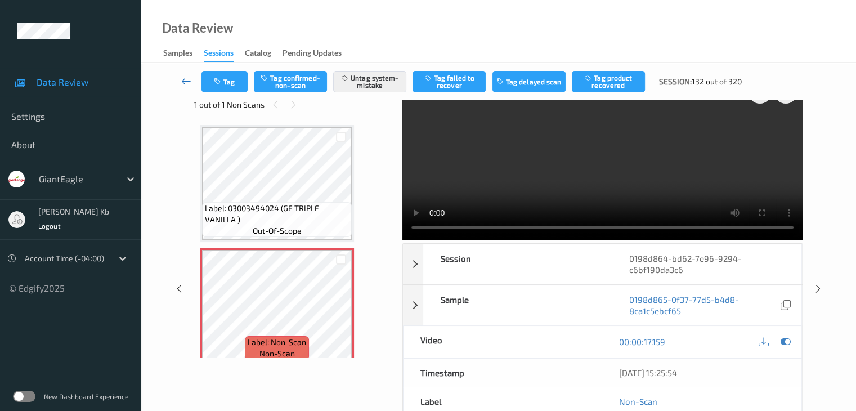
click at [184, 79] on icon at bounding box center [186, 80] width 10 height 11
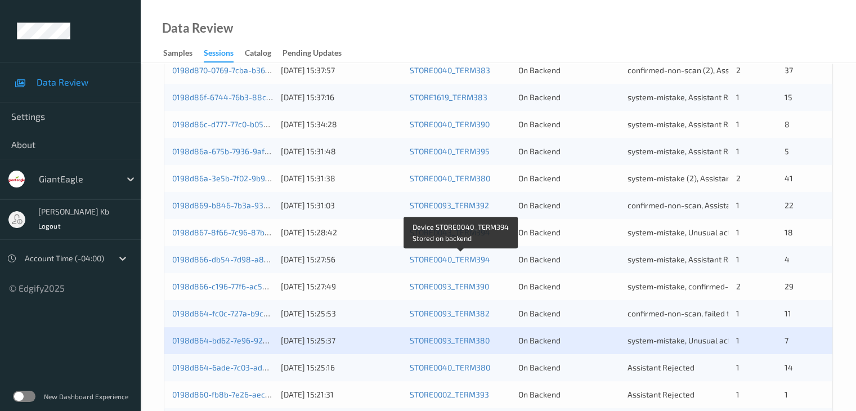
scroll to position [506, 0]
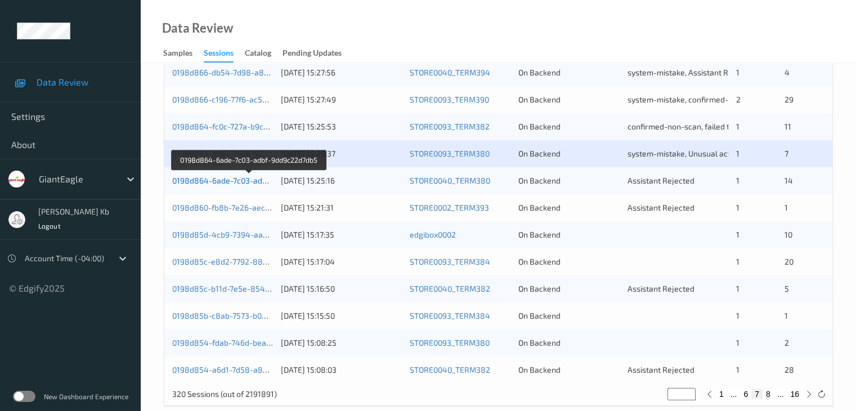
click at [231, 181] on link "0198d864-6ade-7c03-adbf-9dd9c22d7db5" at bounding box center [249, 181] width 154 height 10
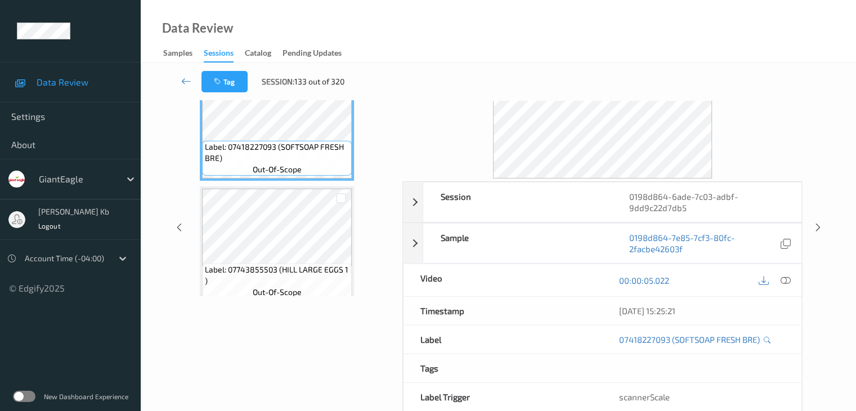
scroll to position [25, 0]
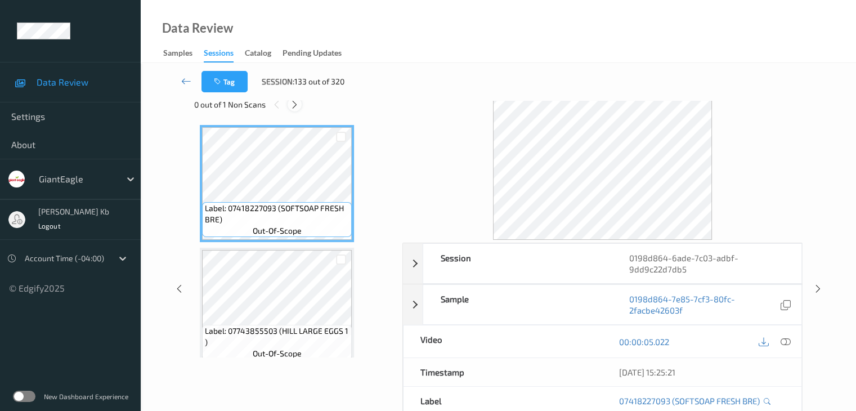
click at [296, 103] on icon at bounding box center [295, 105] width 10 height 10
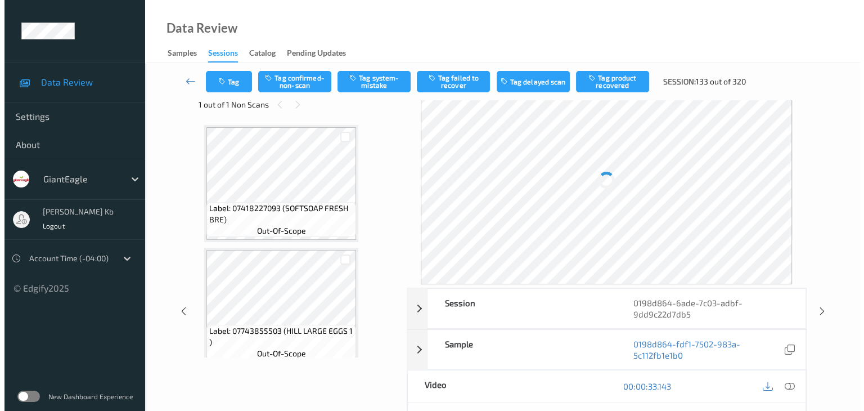
scroll to position [251, 0]
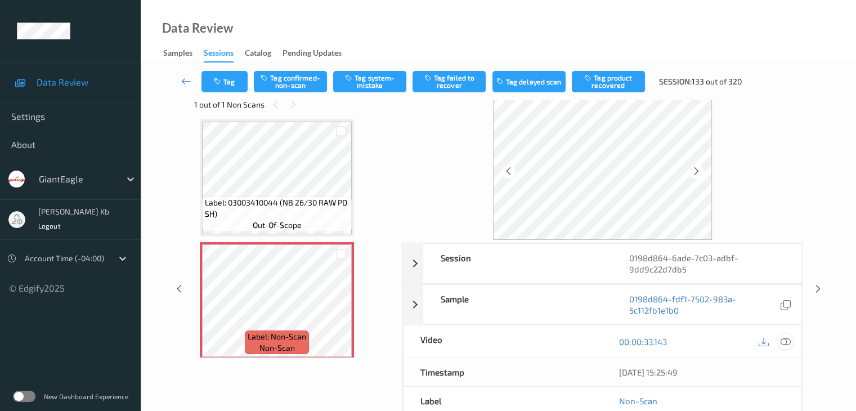
click at [785, 336] on icon at bounding box center [785, 341] width 10 height 10
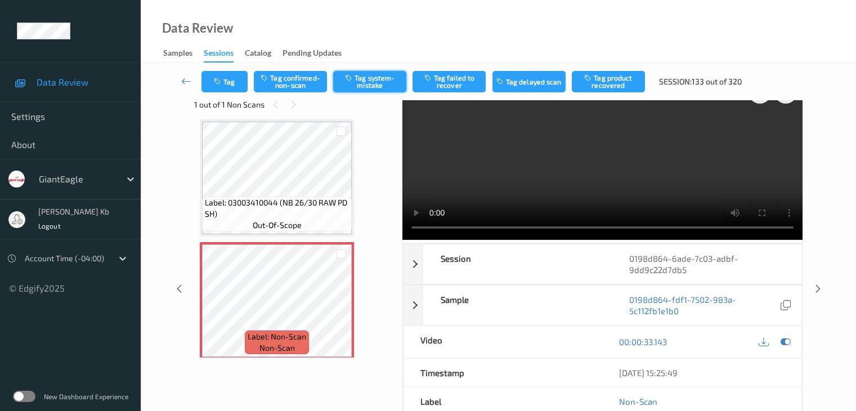
click at [370, 84] on button "Tag system-mistake" at bounding box center [369, 81] width 73 height 21
click at [234, 80] on button "Tag" at bounding box center [224, 81] width 46 height 21
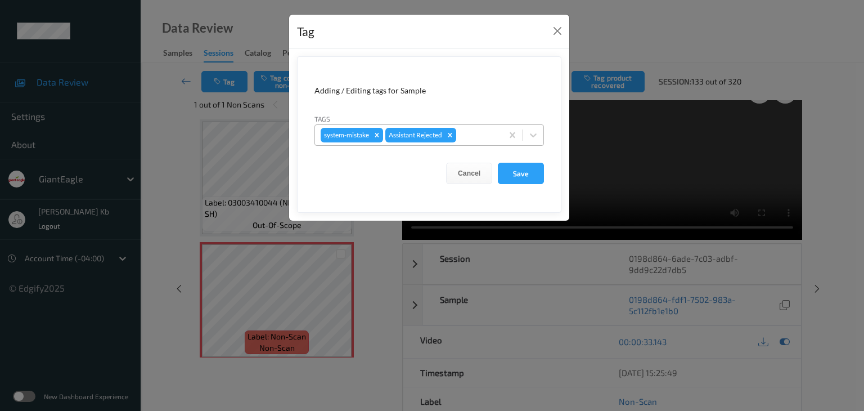
click at [468, 131] on div at bounding box center [478, 135] width 38 height 14
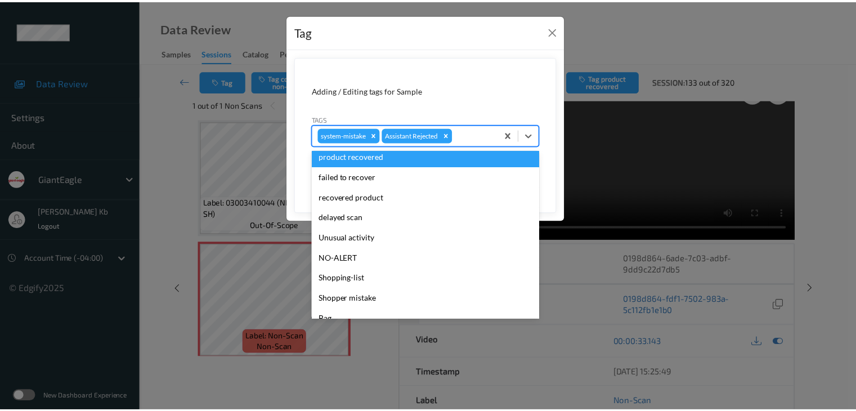
scroll to position [99, 0]
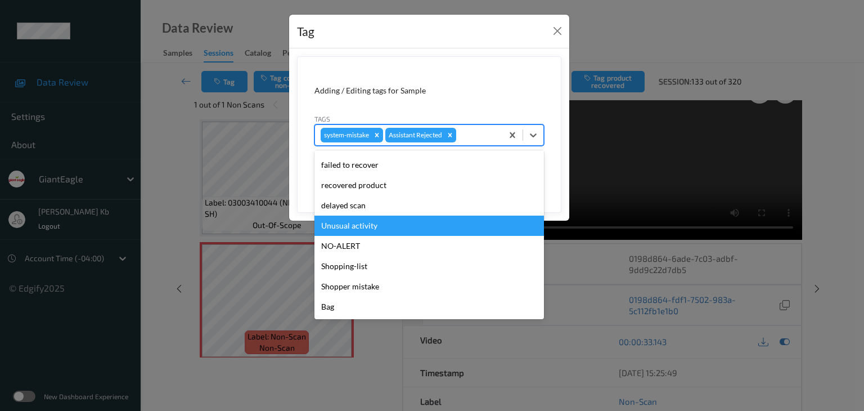
click at [349, 226] on div "Unusual activity" at bounding box center [429, 225] width 230 height 20
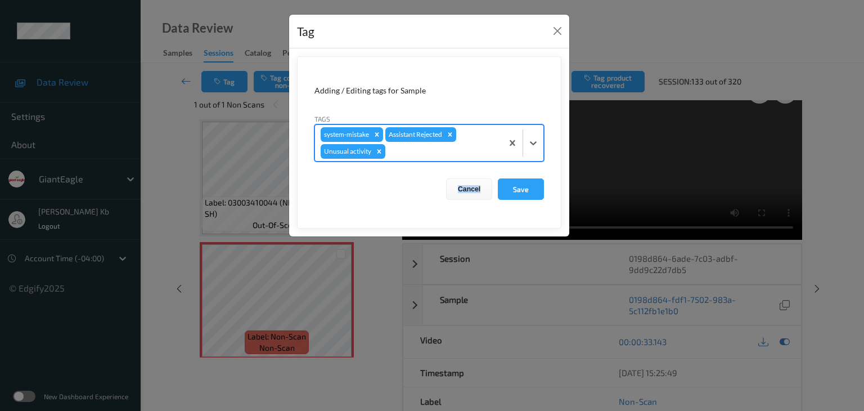
click at [349, 226] on form "Adding / Editing tags for Sample Tags option Unusual activity, selected. Select…" at bounding box center [429, 142] width 264 height 172
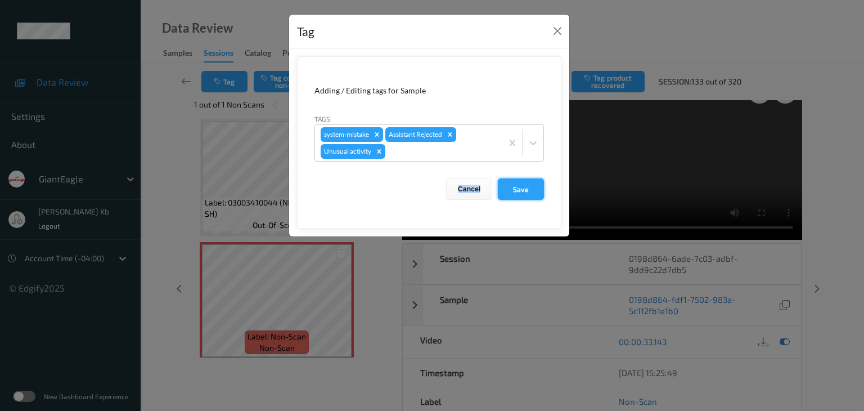
click at [523, 190] on button "Save" at bounding box center [521, 188] width 46 height 21
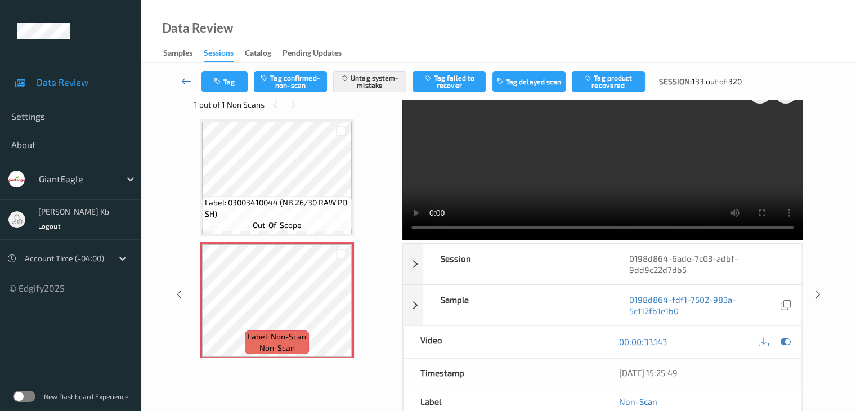
click at [185, 78] on icon at bounding box center [186, 80] width 10 height 11
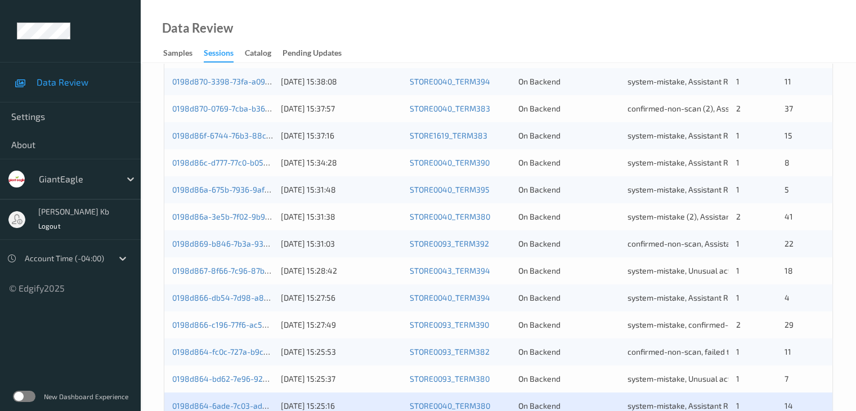
scroll to position [450, 0]
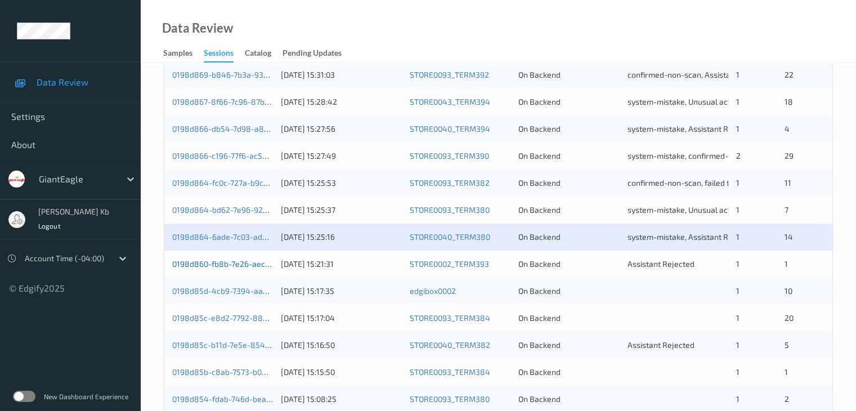
click at [219, 266] on link "0198d860-fb8b-7e26-aec7-92b9d0a71f5f" at bounding box center [246, 264] width 149 height 10
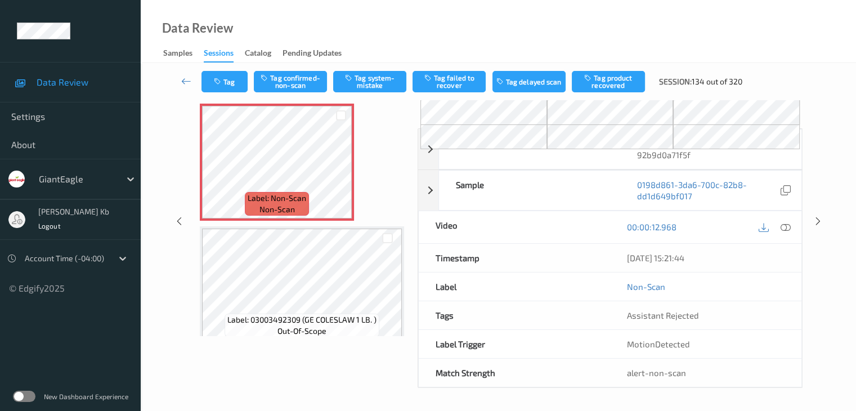
scroll to position [68, 0]
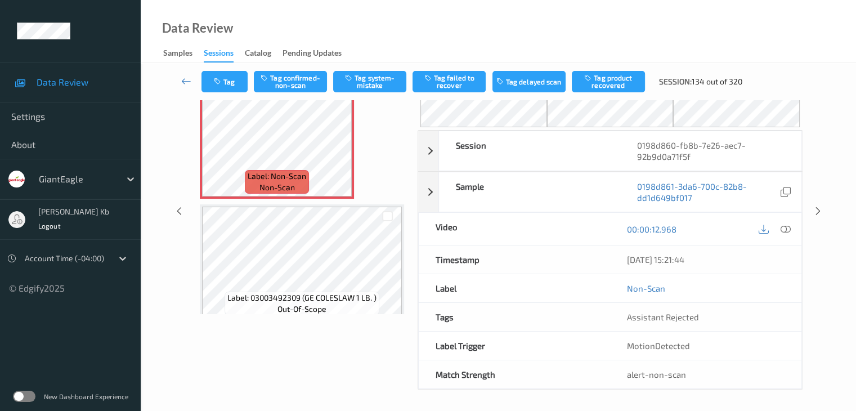
drag, startPoint x: 266, startPoint y: 0, endPoint x: 536, endPoint y: 1, distance: 270.6
click at [622, 24] on div "Data Review Samples Sessions Catalog Pending Updates" at bounding box center [498, 31] width 715 height 63
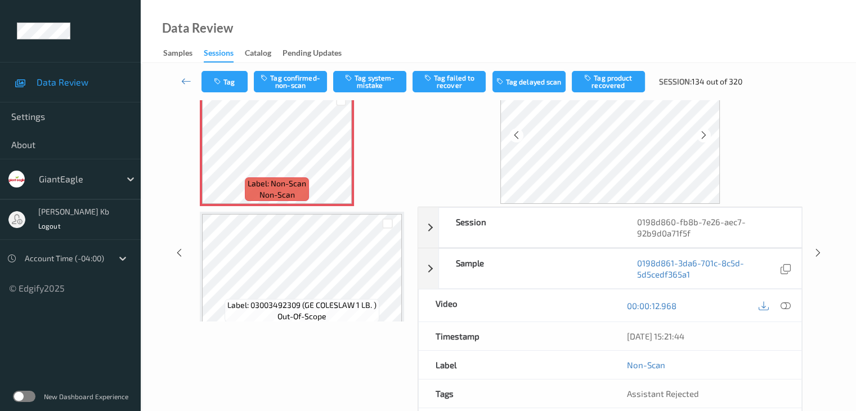
scroll to position [25, 0]
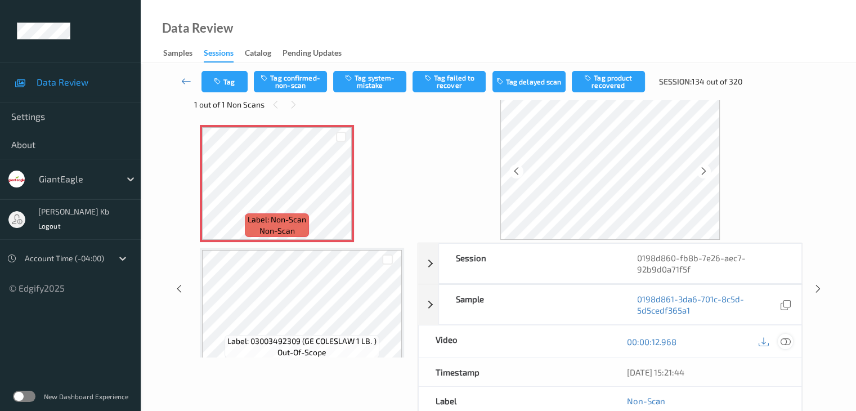
click at [785, 341] on icon at bounding box center [785, 341] width 10 height 10
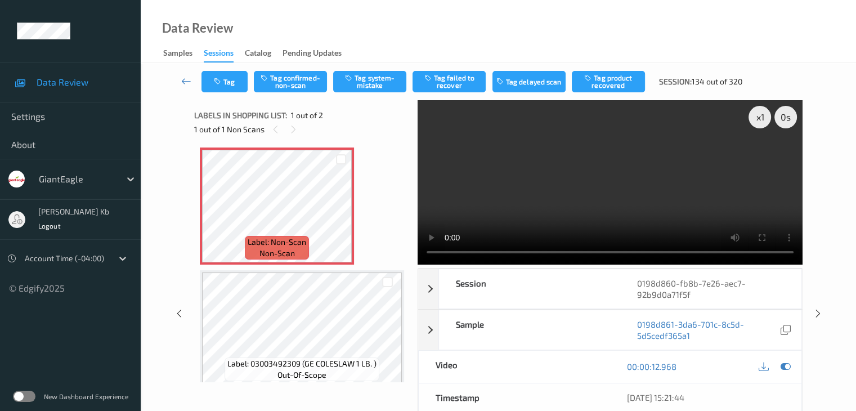
scroll to position [0, 0]
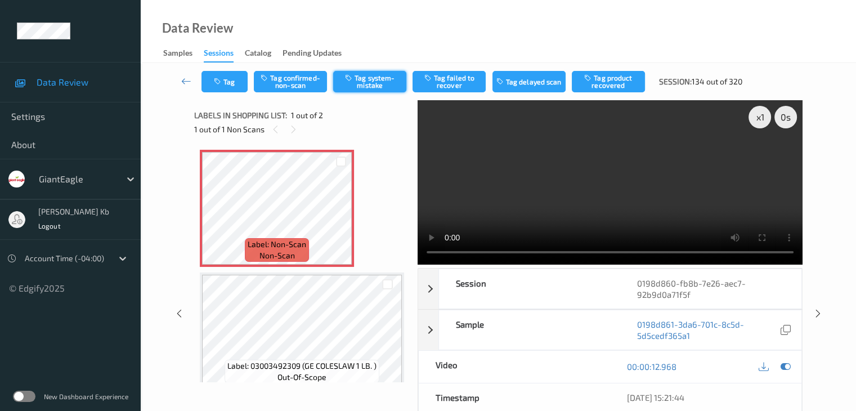
click at [375, 82] on button "Tag system-mistake" at bounding box center [369, 81] width 73 height 21
click at [184, 82] on icon at bounding box center [186, 80] width 10 height 11
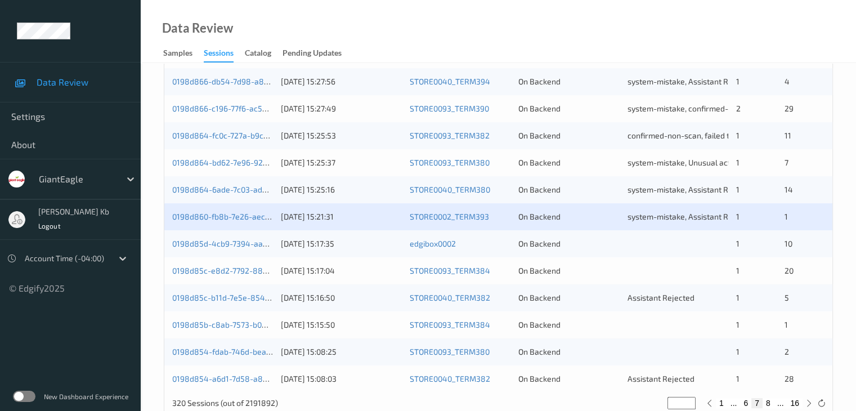
scroll to position [506, 0]
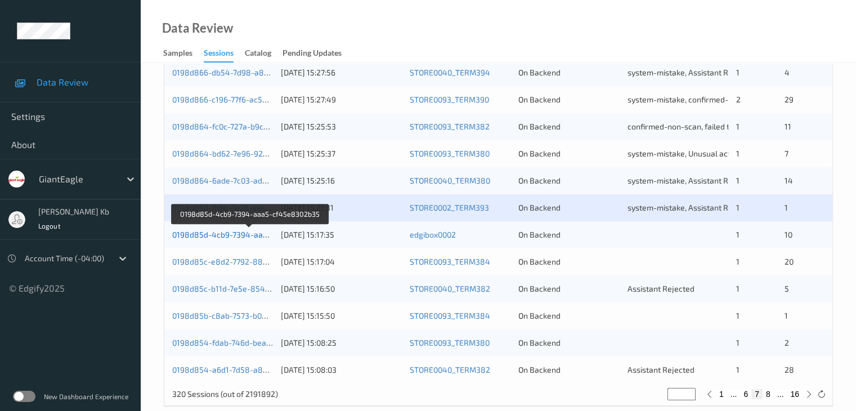
click at [237, 235] on link "0198d85d-4cb9-7394-aaa5-cf45e8302b35" at bounding box center [250, 235] width 156 height 10
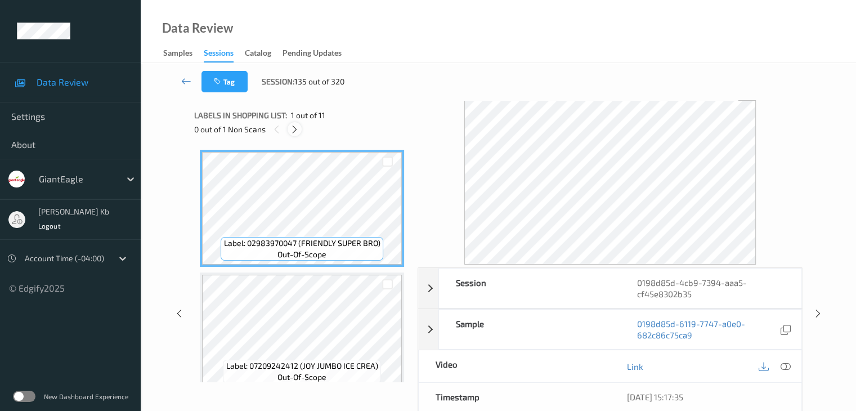
click at [296, 131] on icon at bounding box center [295, 129] width 10 height 10
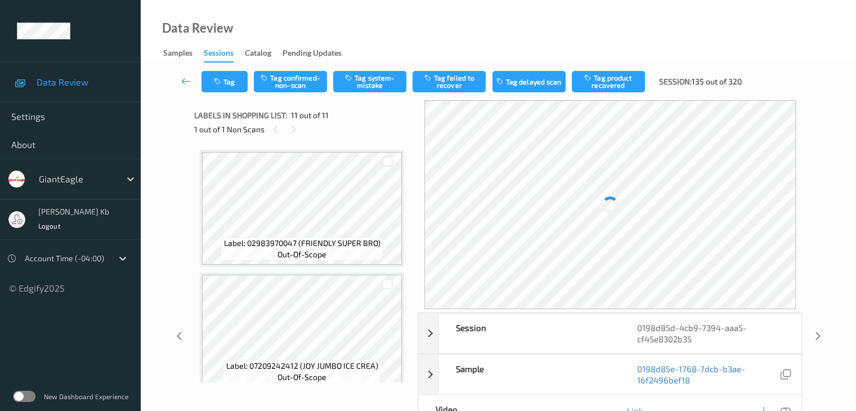
scroll to position [1109, 0]
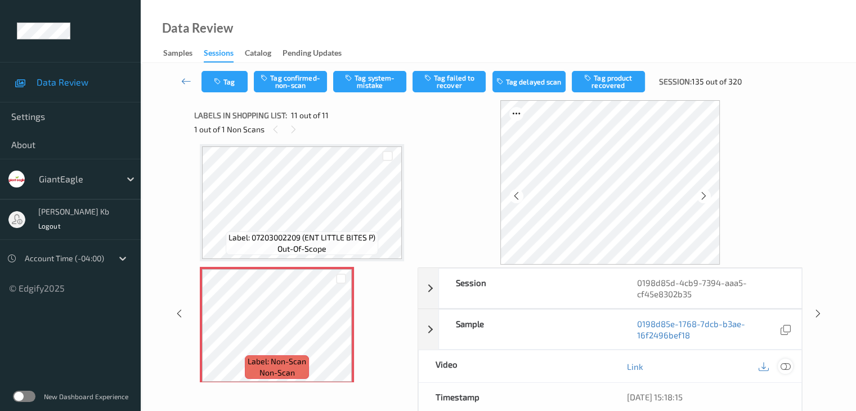
click at [786, 366] on icon at bounding box center [785, 366] width 10 height 10
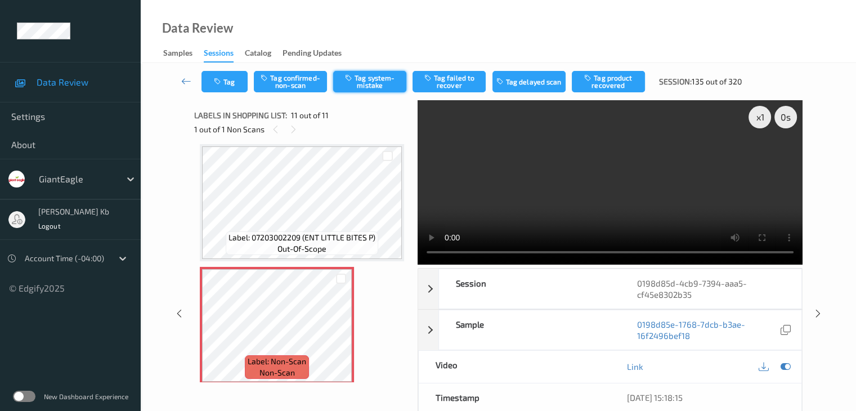
click at [371, 85] on button "Tag system-mistake" at bounding box center [369, 81] width 73 height 21
drag, startPoint x: 188, startPoint y: 79, endPoint x: 189, endPoint y: 73, distance: 6.3
click at [188, 79] on icon at bounding box center [186, 80] width 10 height 11
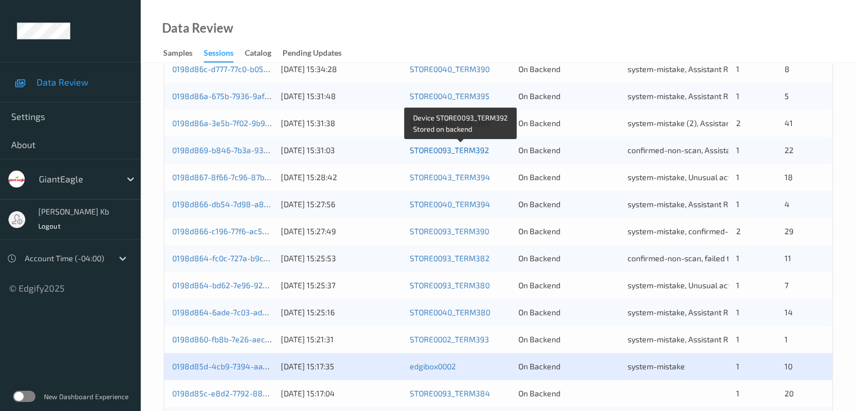
scroll to position [450, 0]
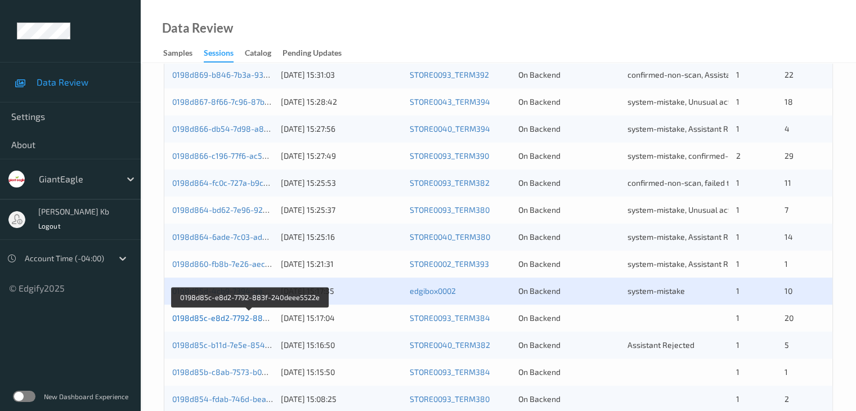
click at [244, 318] on link "0198d85c-e8d2-7792-883f-240deee5522e" at bounding box center [250, 318] width 156 height 10
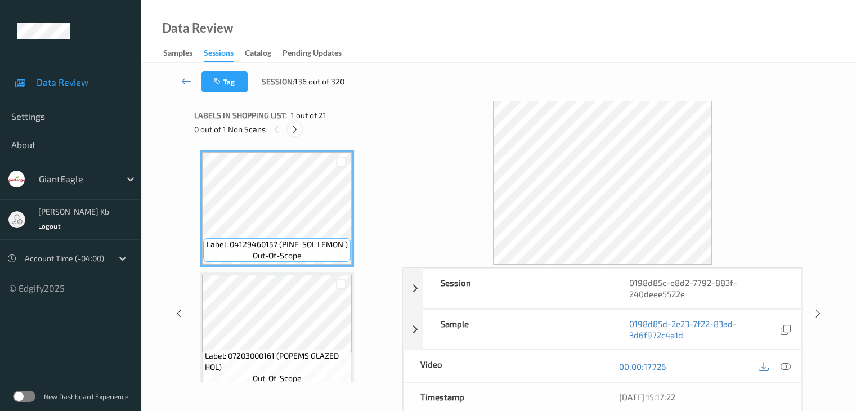
click at [297, 127] on icon at bounding box center [295, 129] width 10 height 10
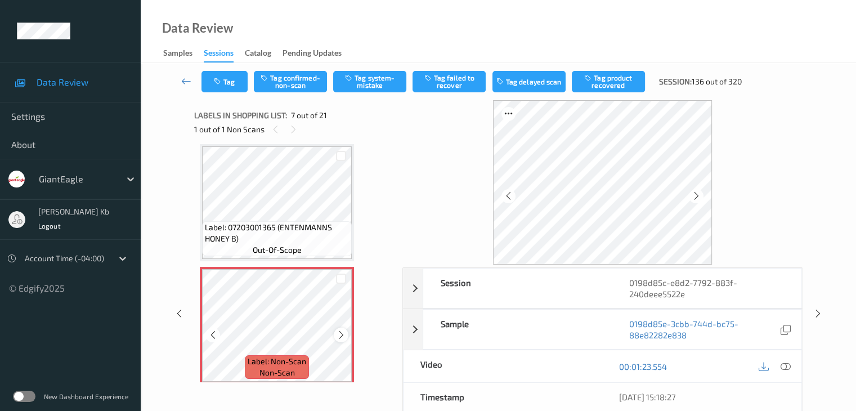
click at [342, 338] on icon at bounding box center [341, 335] width 10 height 10
click at [218, 337] on div at bounding box center [212, 334] width 14 height 14
click at [788, 363] on icon at bounding box center [785, 366] width 10 height 10
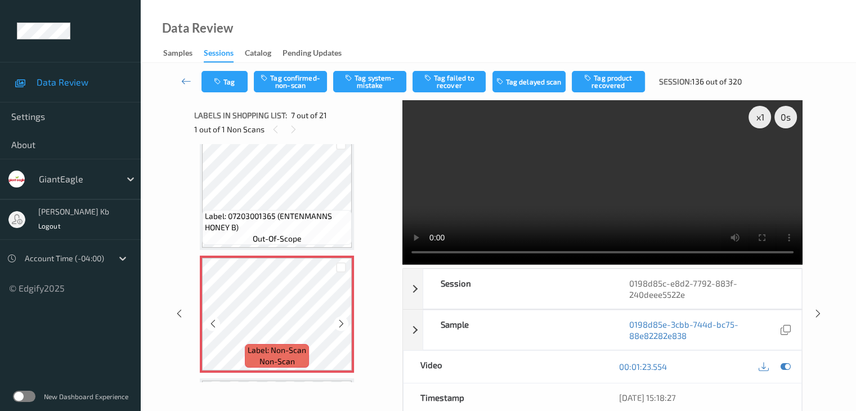
scroll to position [655, 0]
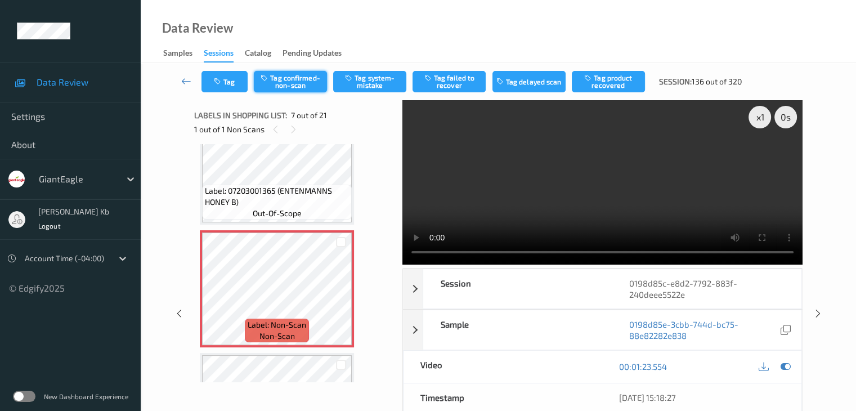
click at [302, 80] on button "Tag confirmed-non-scan" at bounding box center [290, 81] width 73 height 21
click at [443, 79] on button "Tag failed to recover" at bounding box center [448, 81] width 73 height 21
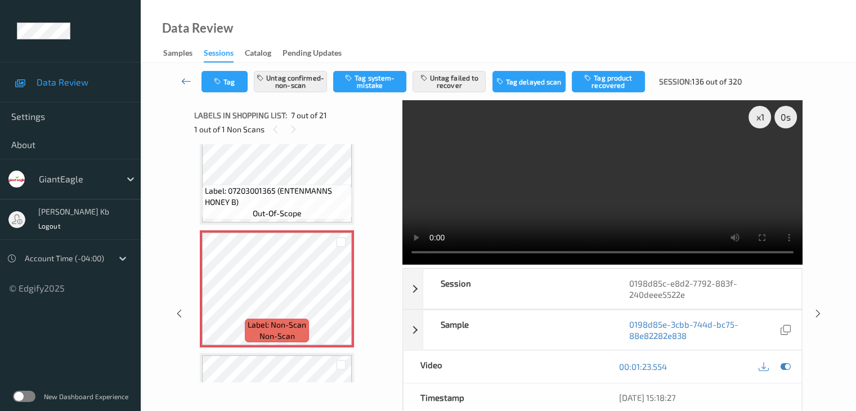
click at [187, 82] on icon at bounding box center [186, 80] width 10 height 11
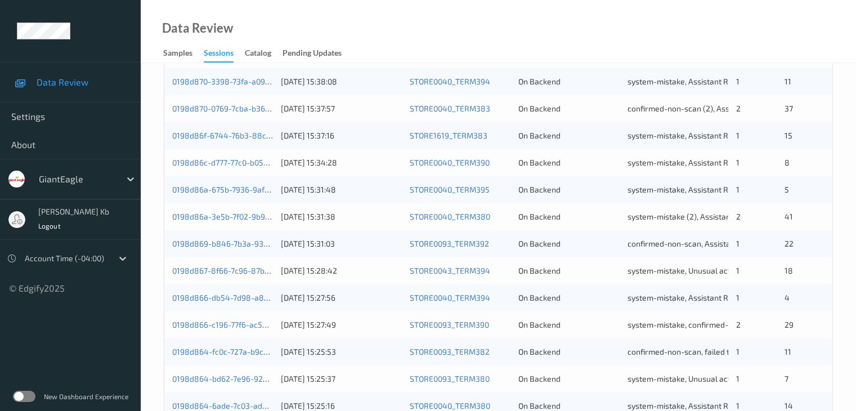
scroll to position [524, 0]
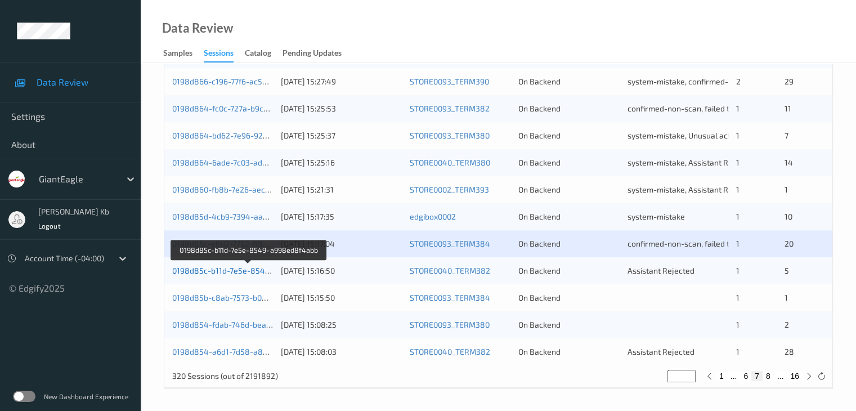
click at [235, 272] on link "0198d85c-b11d-7e5e-8549-a998ed8f4abb" at bounding box center [249, 271] width 155 height 10
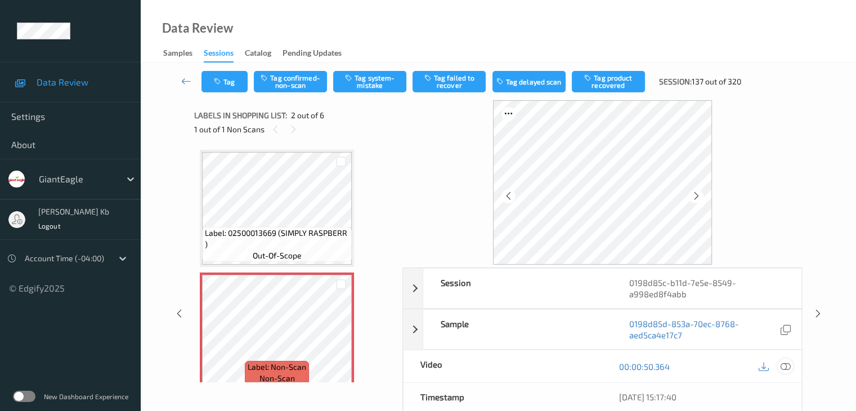
click at [785, 365] on icon at bounding box center [785, 366] width 10 height 10
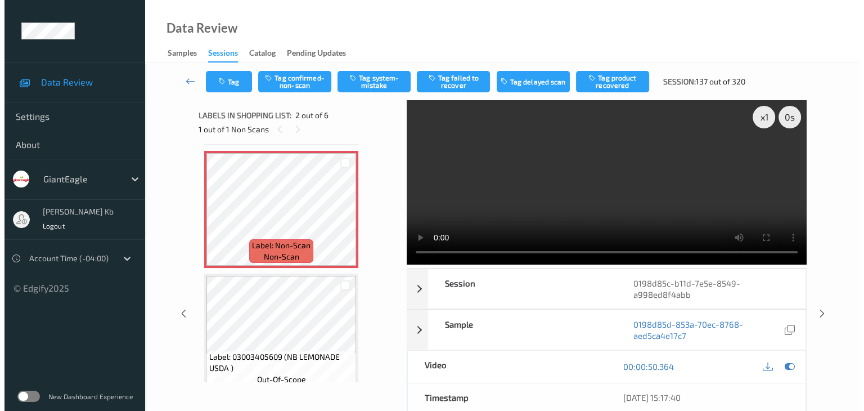
scroll to position [113, 0]
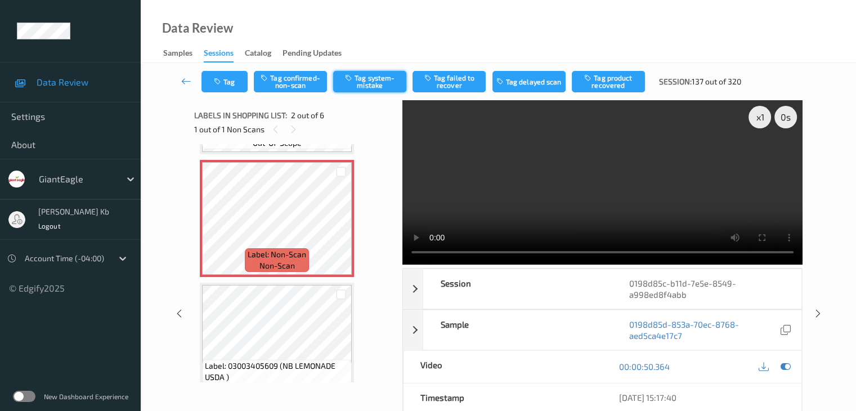
click at [367, 85] on button "Tag system-mistake" at bounding box center [369, 81] width 73 height 21
click at [239, 77] on button "Tag" at bounding box center [224, 81] width 46 height 21
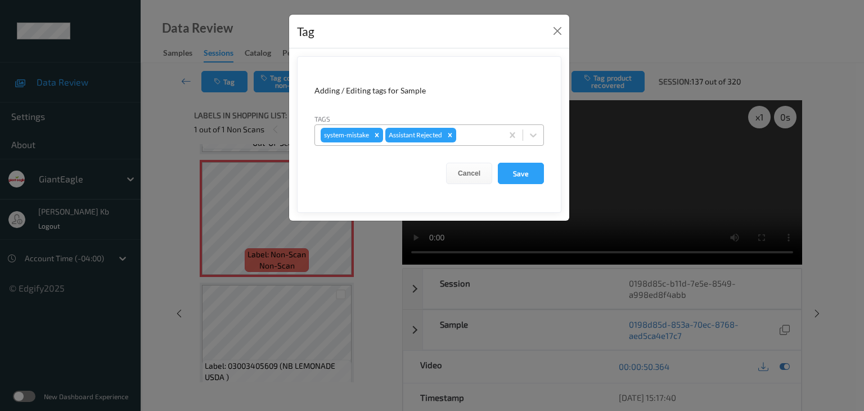
click at [478, 132] on div at bounding box center [478, 135] width 38 height 14
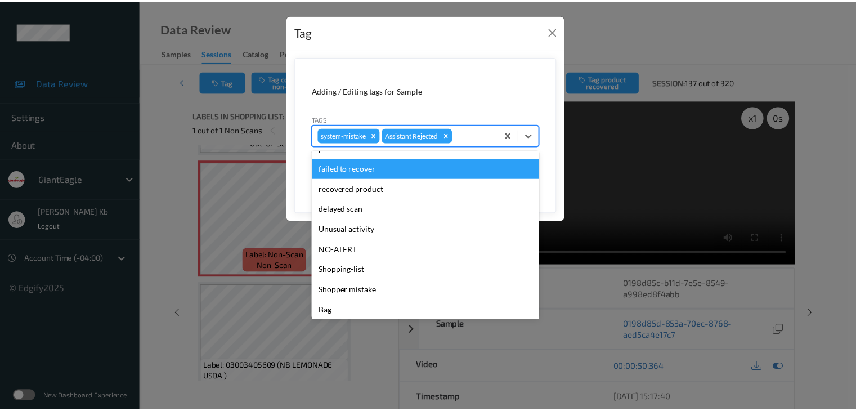
scroll to position [99, 0]
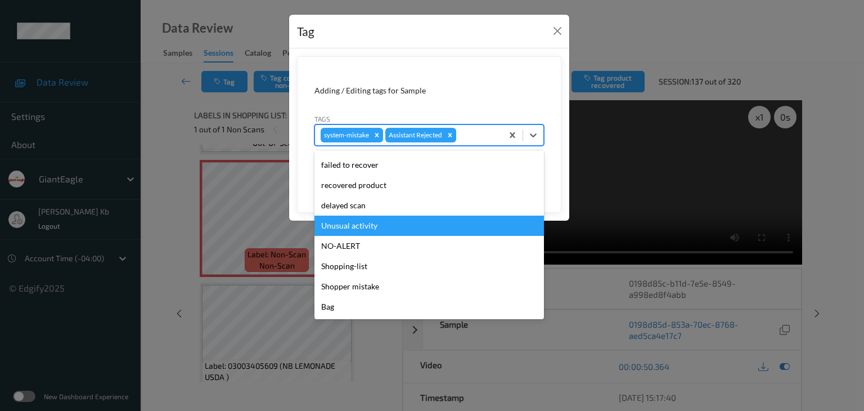
click at [372, 232] on div "Unusual activity" at bounding box center [429, 225] width 230 height 20
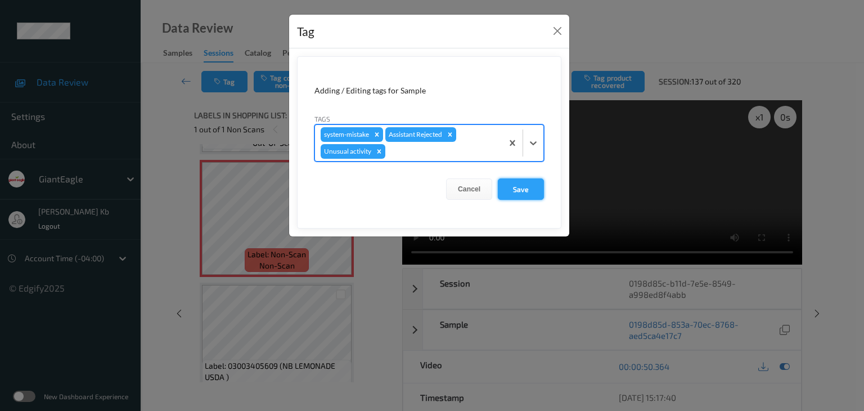
click at [528, 194] on button "Save" at bounding box center [521, 188] width 46 height 21
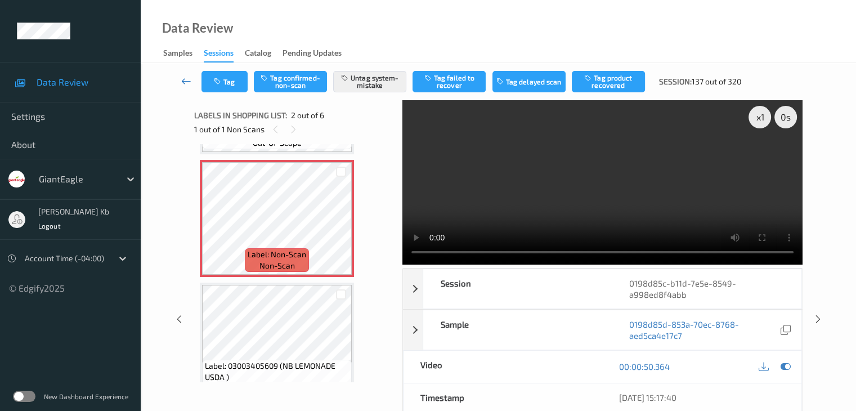
click at [189, 78] on icon at bounding box center [186, 80] width 10 height 11
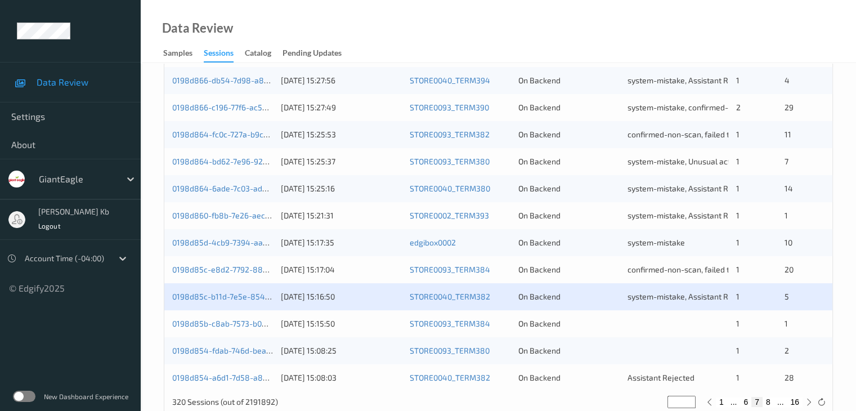
scroll to position [506, 0]
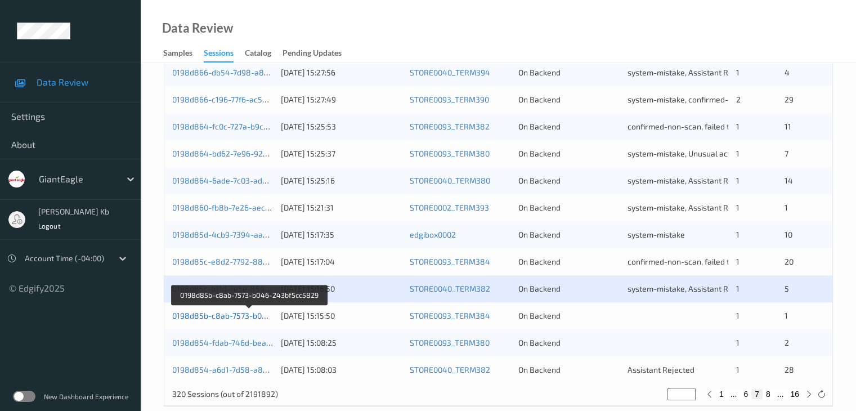
click at [236, 314] on link "0198d85b-c8ab-7573-b046-243bf5cc5829" at bounding box center [249, 316] width 155 height 10
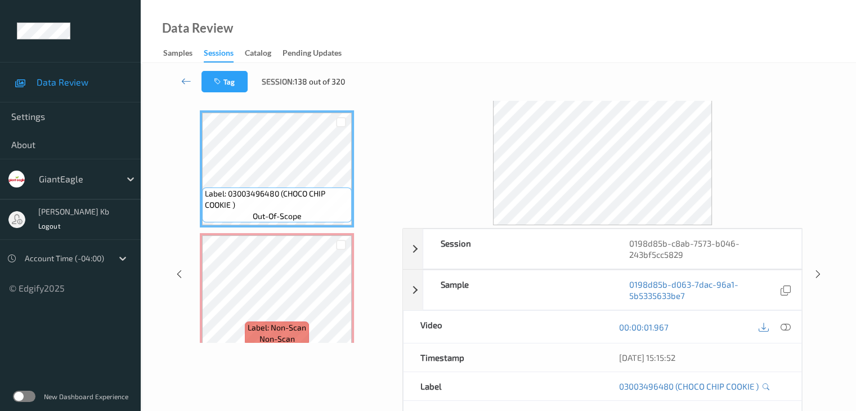
scroll to position [25, 0]
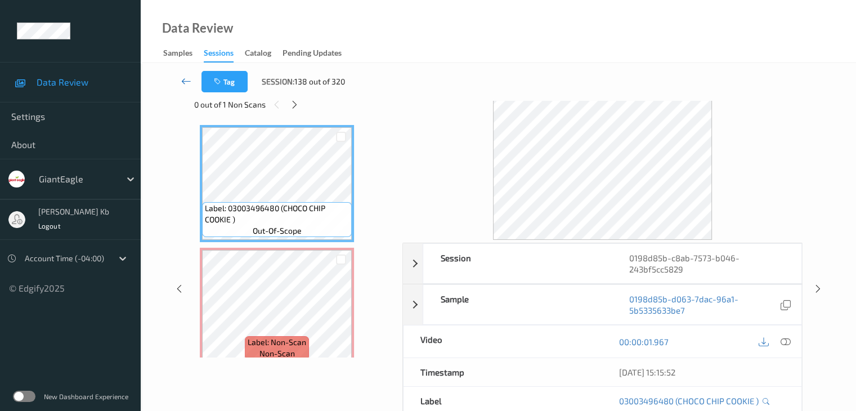
click at [185, 80] on icon at bounding box center [186, 80] width 10 height 11
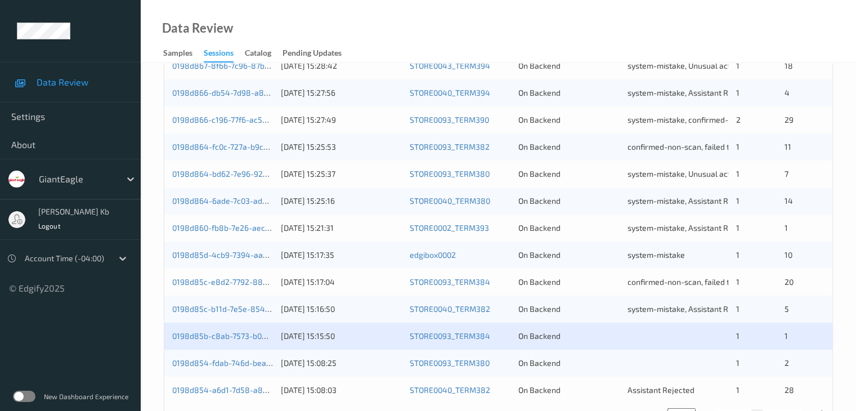
scroll to position [506, 0]
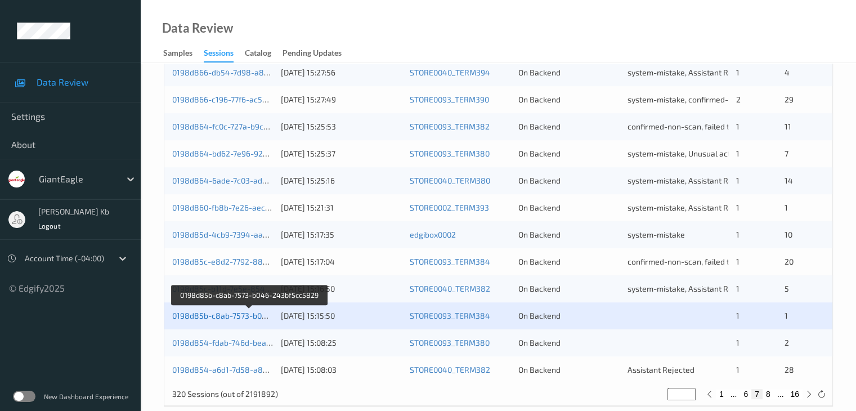
click at [232, 314] on link "0198d85b-c8ab-7573-b046-243bf5cc5829" at bounding box center [249, 316] width 155 height 10
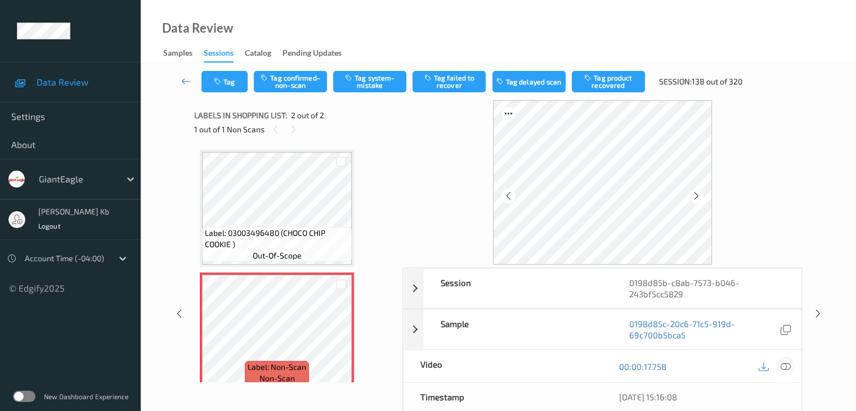
click at [785, 364] on icon at bounding box center [785, 366] width 10 height 10
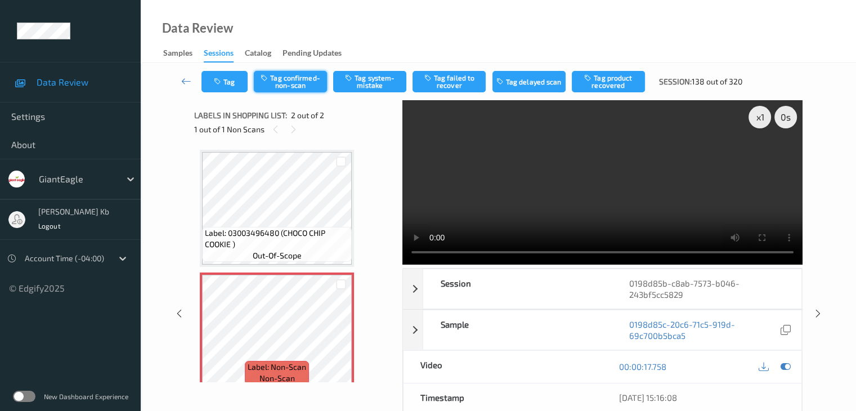
click at [309, 79] on button "Tag confirmed-non-scan" at bounding box center [290, 81] width 73 height 21
click at [455, 84] on button "Tag failed to recover" at bounding box center [448, 81] width 73 height 21
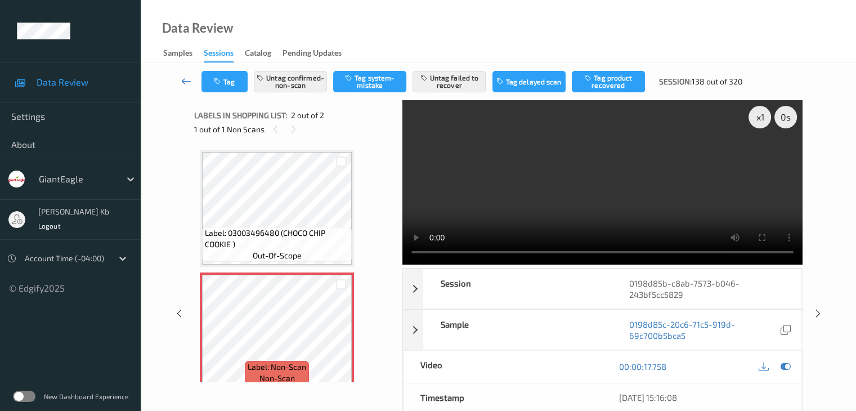
click at [185, 82] on icon at bounding box center [186, 80] width 10 height 11
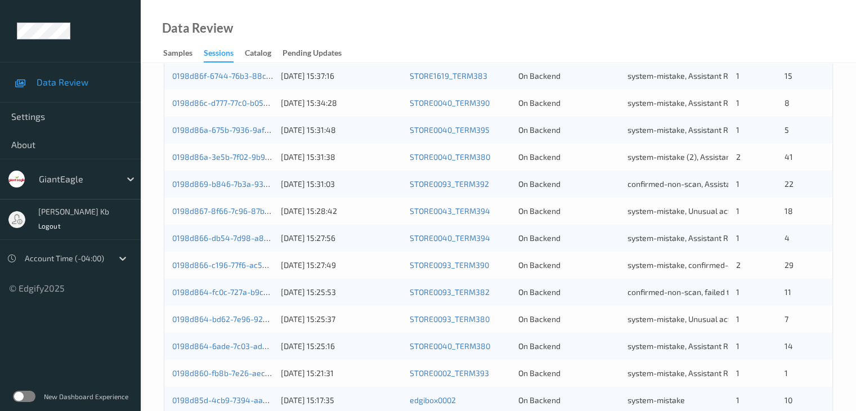
scroll to position [524, 0]
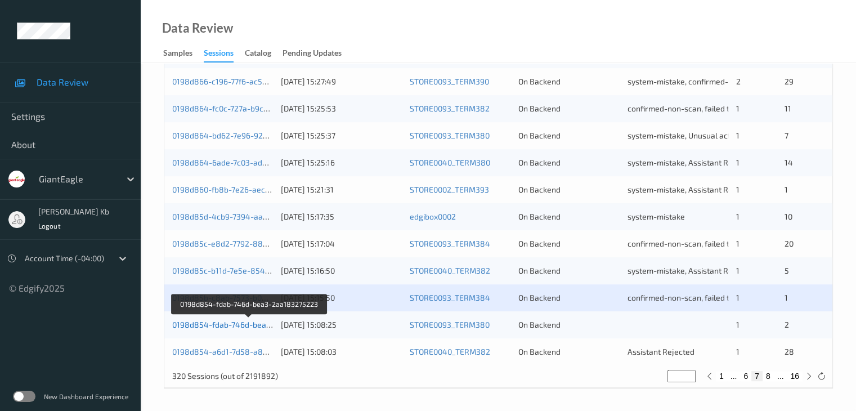
click at [216, 328] on link "0198d854-fdab-746d-bea3-2aa183275223" at bounding box center [249, 325] width 155 height 10
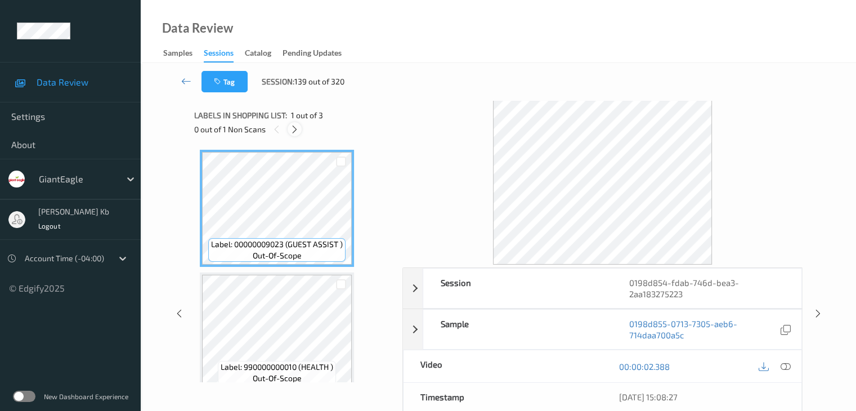
click at [293, 126] on icon at bounding box center [295, 129] width 10 height 10
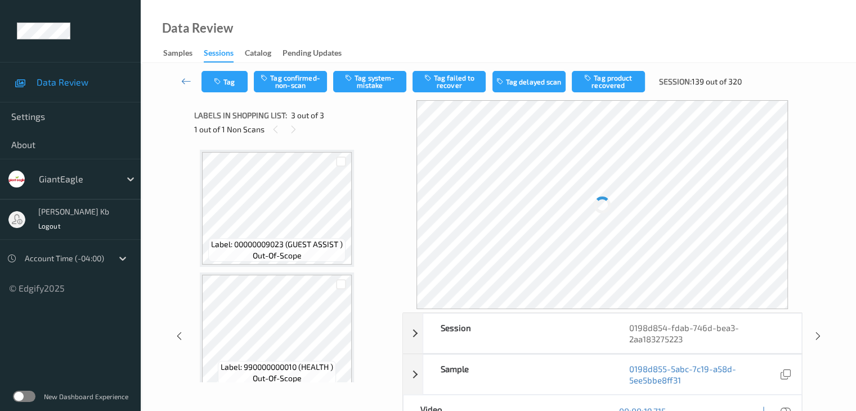
scroll to position [128, 0]
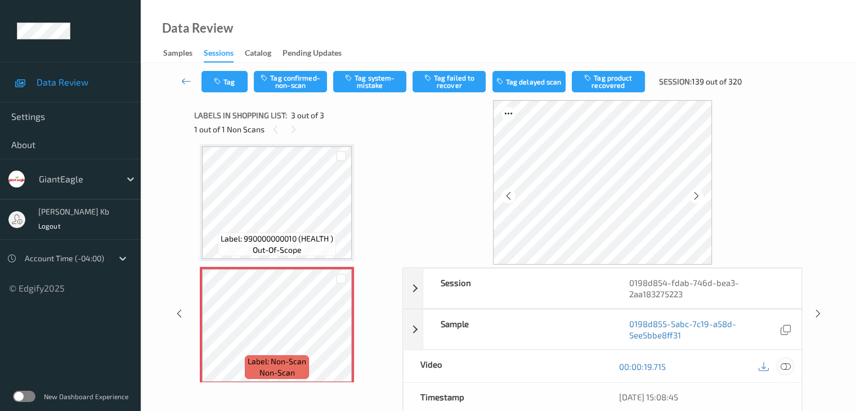
click at [788, 364] on icon at bounding box center [785, 366] width 10 height 10
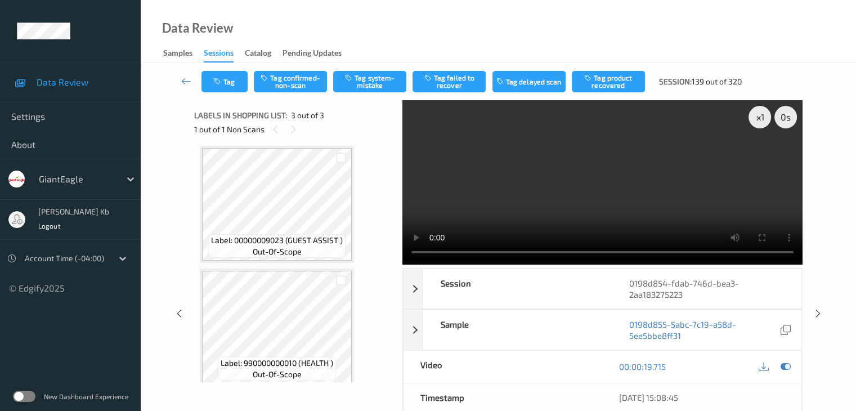
scroll to position [0, 0]
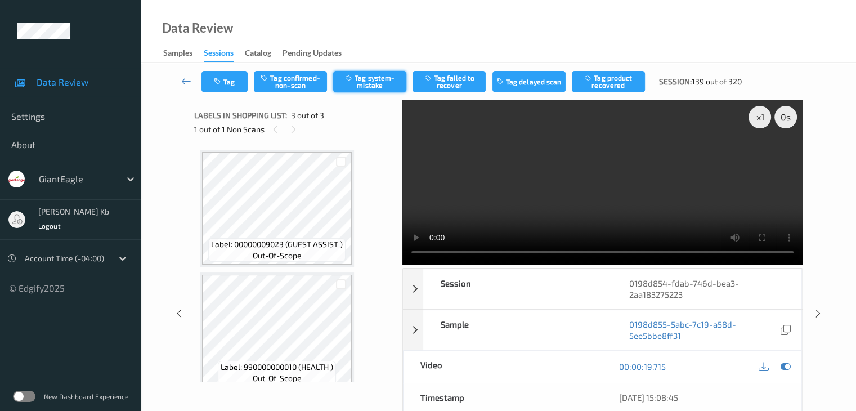
click at [372, 81] on button "Tag system-mistake" at bounding box center [369, 81] width 73 height 21
click at [187, 83] on icon at bounding box center [186, 80] width 10 height 11
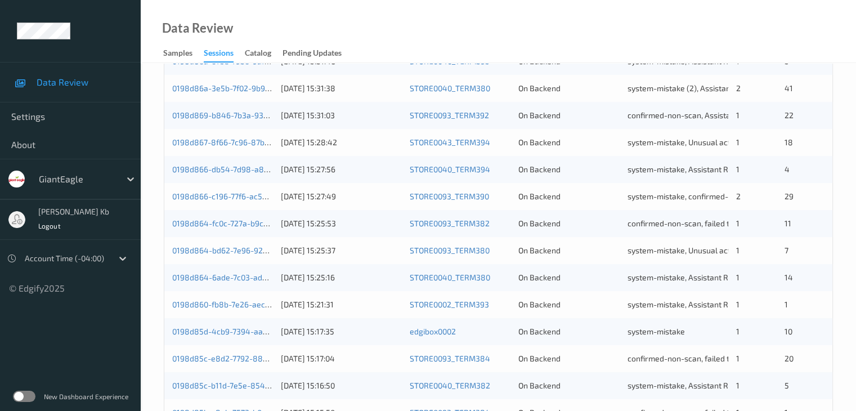
scroll to position [524, 0]
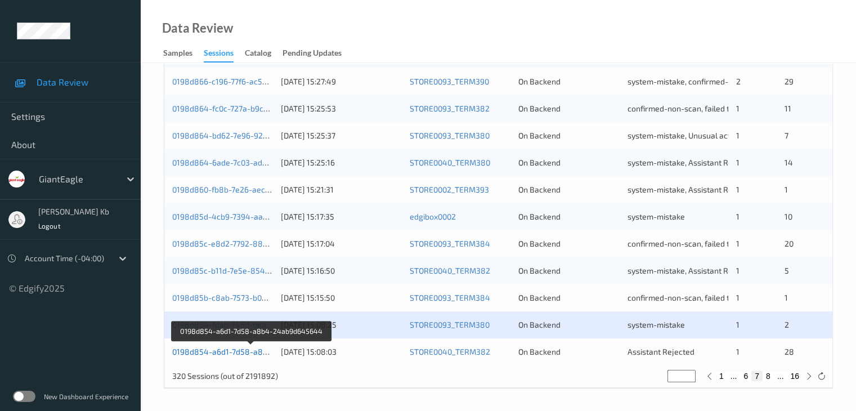
click at [228, 350] on link "0198d854-a6d1-7d58-a8b4-24ab9d645644" at bounding box center [252, 352] width 160 height 10
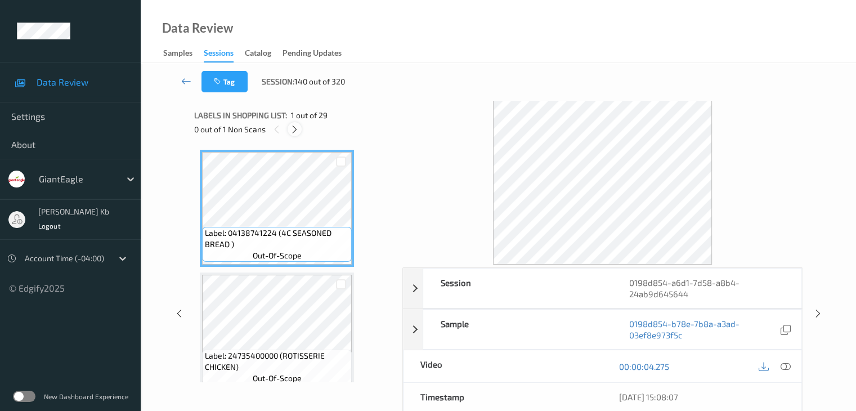
click at [296, 130] on icon at bounding box center [295, 129] width 10 height 10
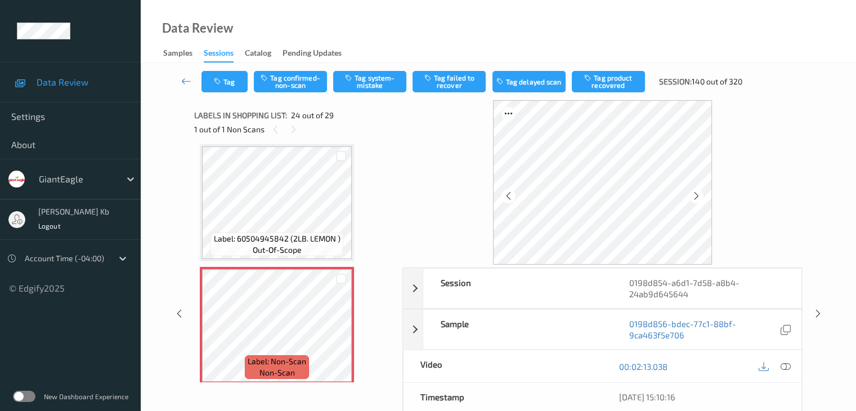
click at [785, 362] on icon at bounding box center [785, 366] width 10 height 10
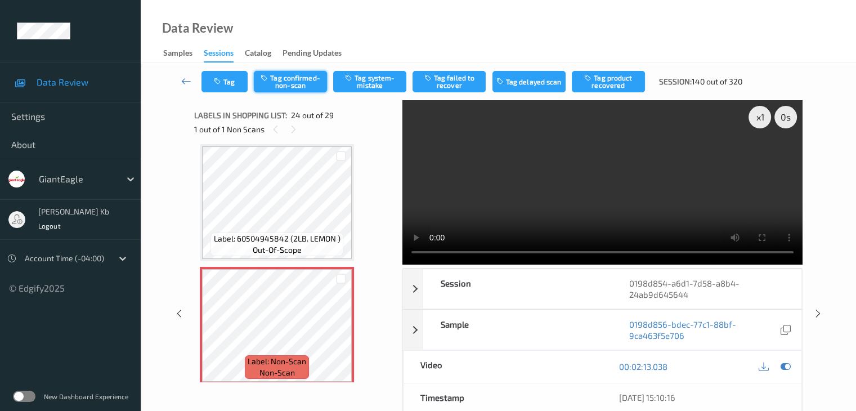
click at [293, 83] on button "Tag confirmed-non-scan" at bounding box center [290, 81] width 73 height 21
click at [612, 83] on button "Tag product recovered" at bounding box center [608, 81] width 73 height 21
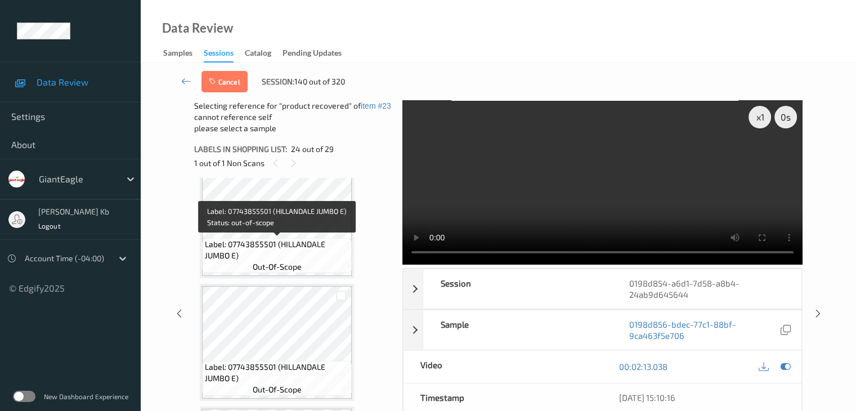
scroll to position [2985, 0]
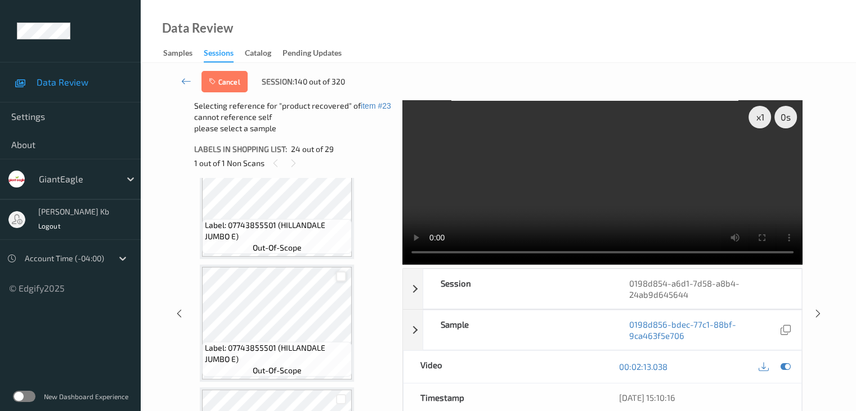
click at [340, 274] on div at bounding box center [341, 276] width 11 height 11
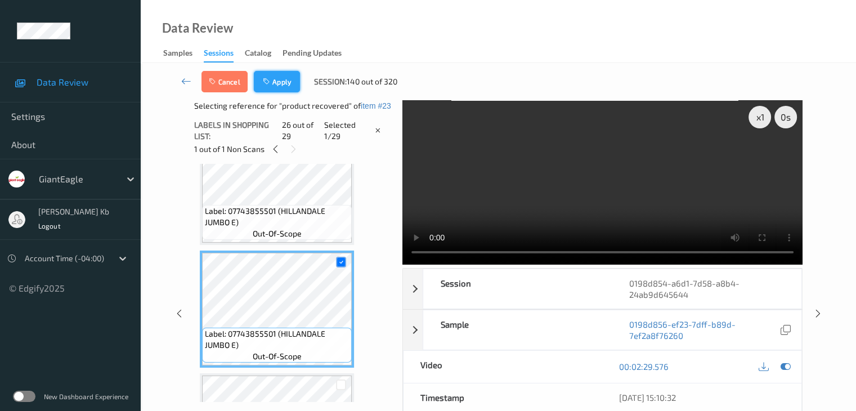
click at [281, 75] on button "Apply" at bounding box center [277, 81] width 46 height 21
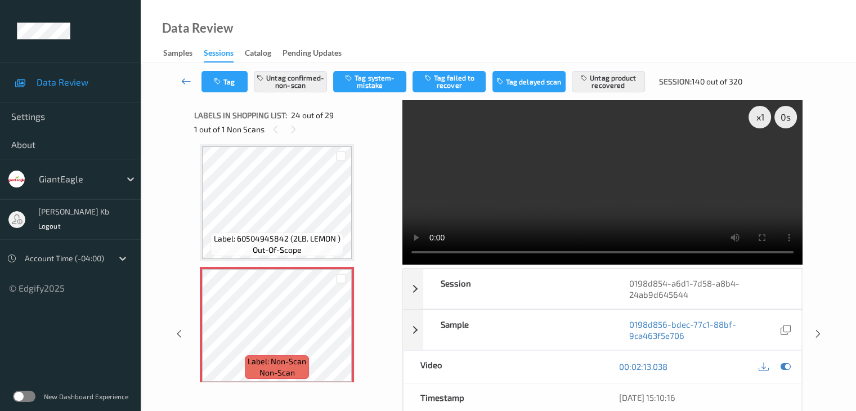
click at [184, 82] on icon at bounding box center [186, 80] width 10 height 11
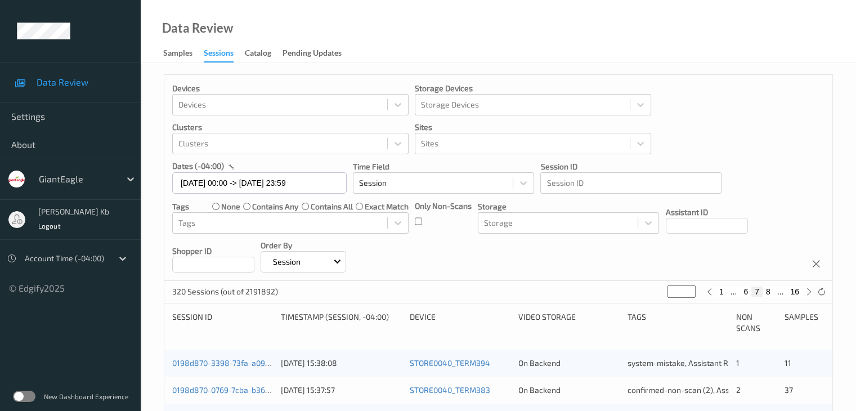
click at [769, 291] on button "8" at bounding box center [767, 291] width 11 height 10
type input "*"
click at [769, 291] on button "9" at bounding box center [767, 291] width 11 height 10
type input "*"
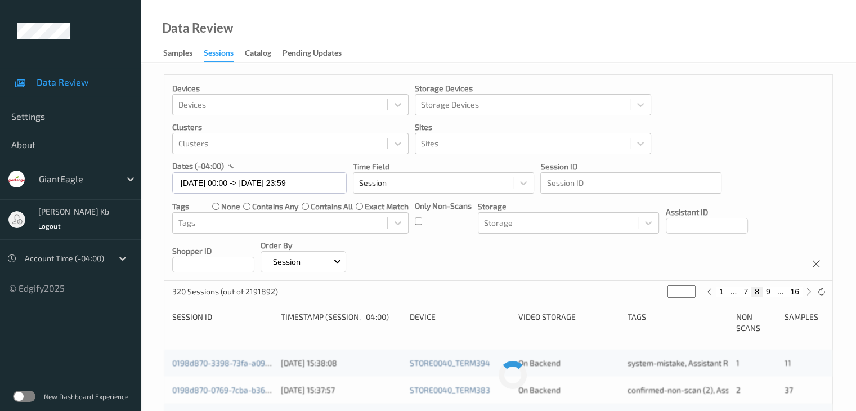
type input "*"
click at [769, 291] on button "10" at bounding box center [766, 291] width 16 height 10
type input "**"
click at [769, 291] on button "11" at bounding box center [766, 291] width 16 height 10
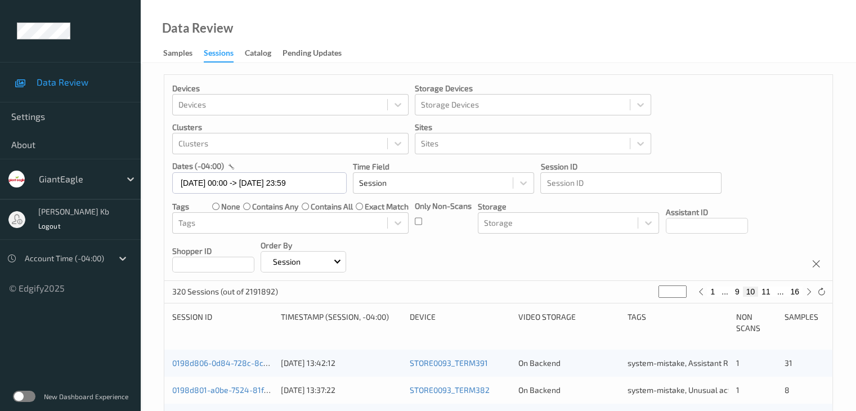
type input "**"
click at [769, 291] on button "12" at bounding box center [766, 291] width 16 height 10
type input "**"
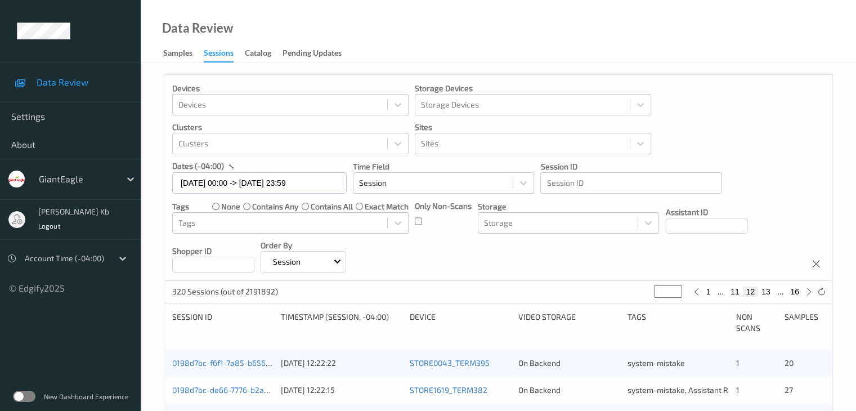
click at [769, 291] on button "13" at bounding box center [766, 291] width 16 height 10
type input "**"
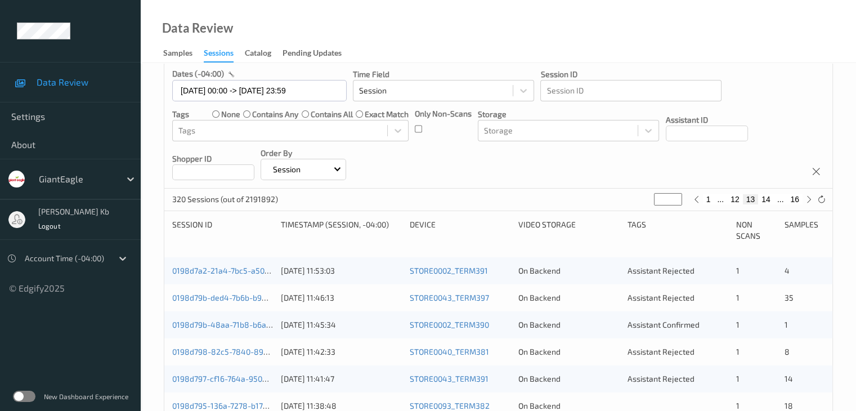
scroll to position [113, 0]
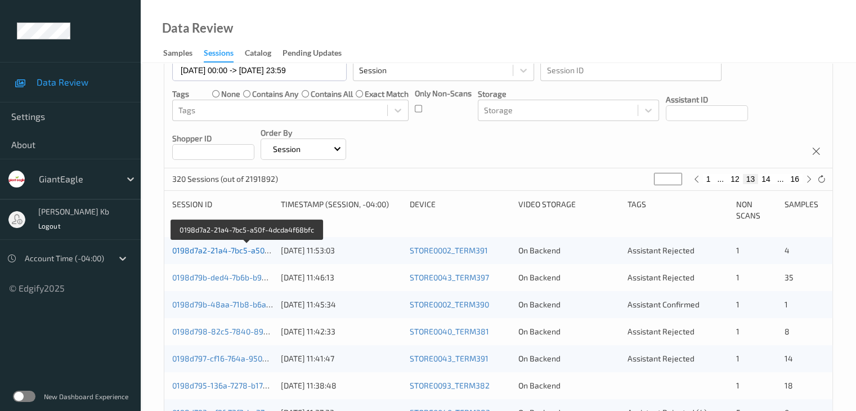
click at [228, 250] on link "0198d7a2-21a4-7bc5-a50f-4dcda4f68bfc" at bounding box center [247, 250] width 150 height 10
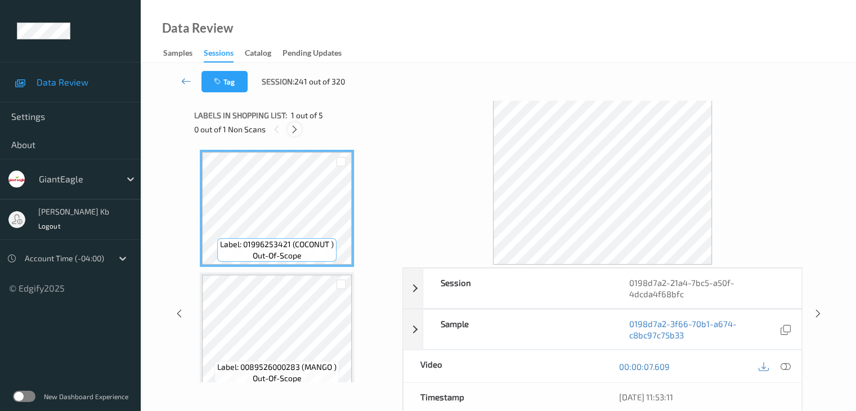
click at [296, 132] on icon at bounding box center [295, 129] width 10 height 10
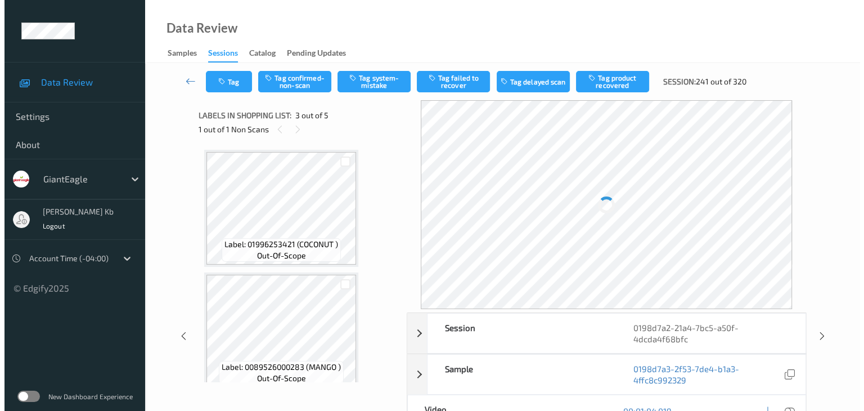
scroll to position [128, 0]
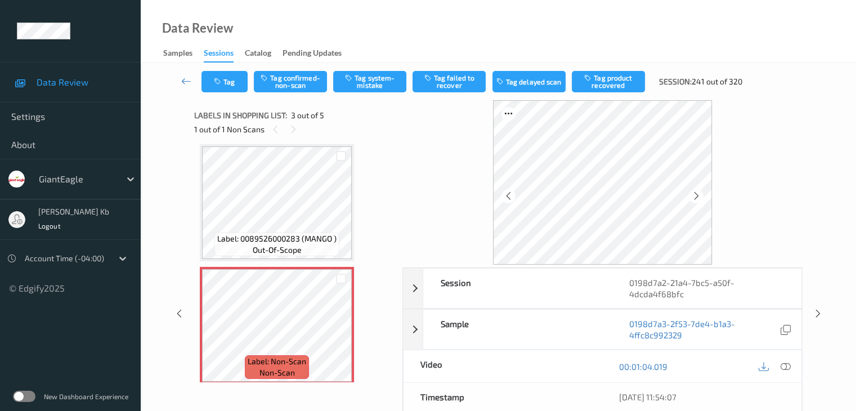
drag, startPoint x: 786, startPoint y: 365, endPoint x: 776, endPoint y: 364, distance: 9.6
click at [786, 365] on icon at bounding box center [785, 366] width 10 height 10
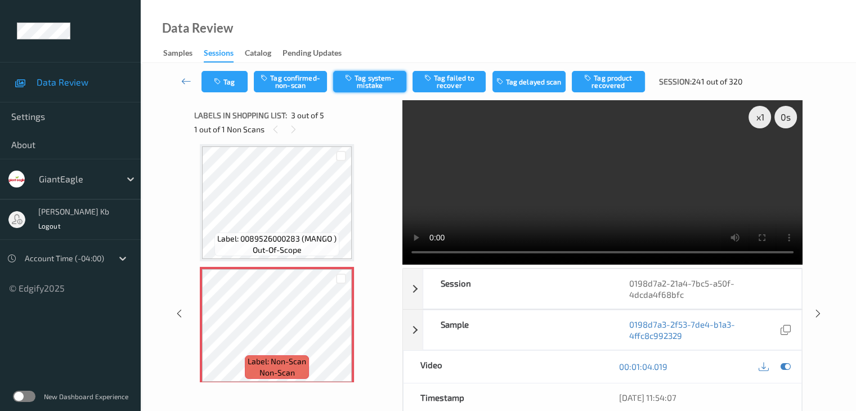
click at [380, 79] on button "Tag system-mistake" at bounding box center [369, 81] width 73 height 21
click at [236, 78] on button "Tag" at bounding box center [224, 81] width 46 height 21
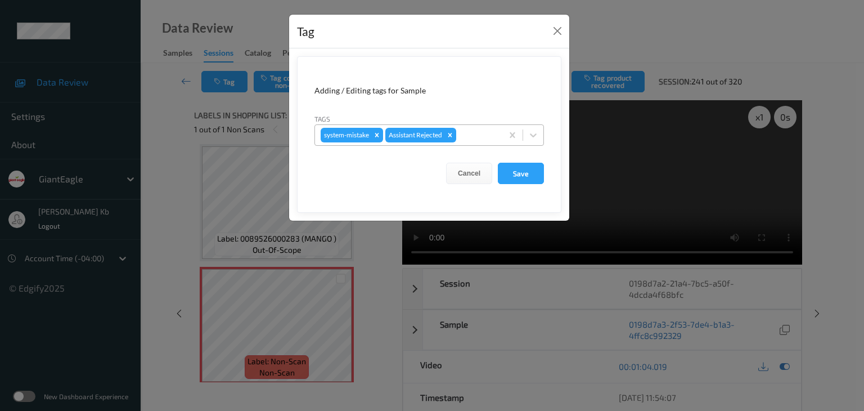
drag, startPoint x: 468, startPoint y: 132, endPoint x: 468, endPoint y: 142, distance: 10.7
click at [468, 133] on div at bounding box center [478, 135] width 38 height 14
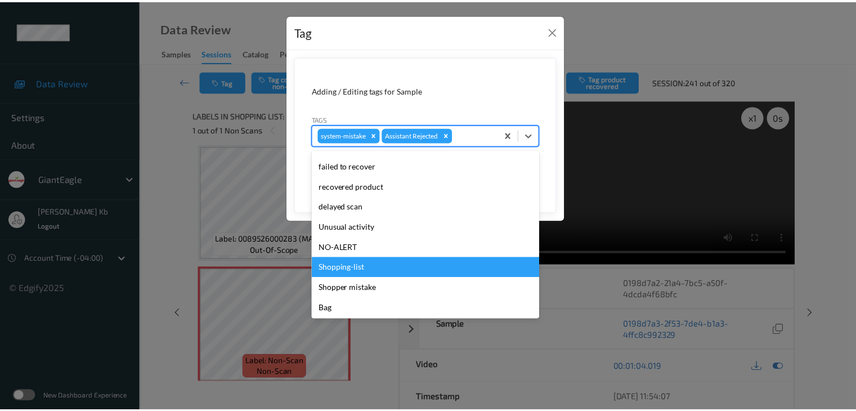
scroll to position [99, 0]
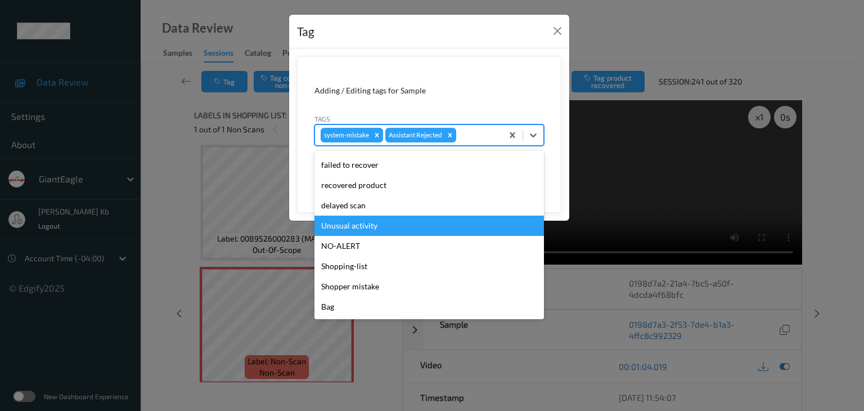
click at [372, 227] on div "Unusual activity" at bounding box center [429, 225] width 230 height 20
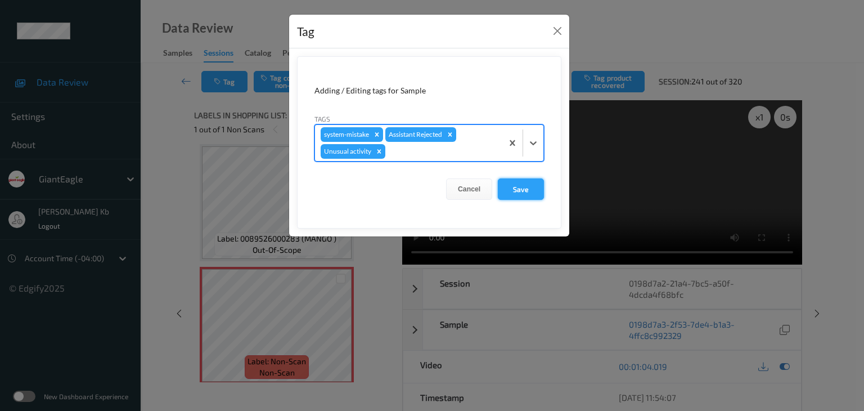
click at [523, 188] on button "Save" at bounding box center [521, 188] width 46 height 21
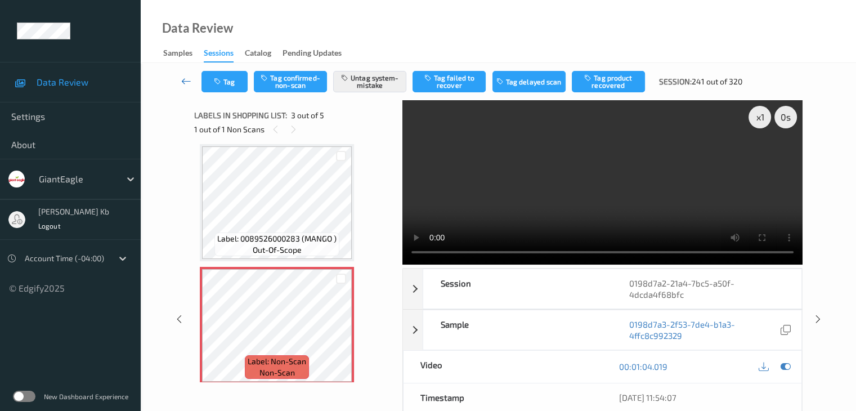
click at [185, 80] on icon at bounding box center [186, 80] width 10 height 11
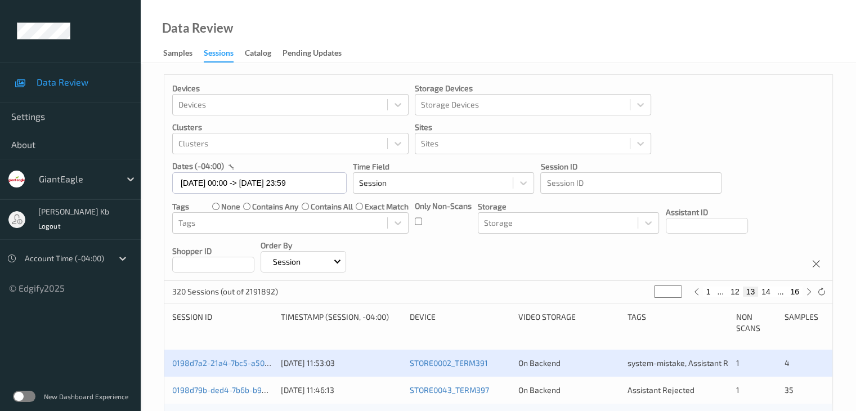
scroll to position [113, 0]
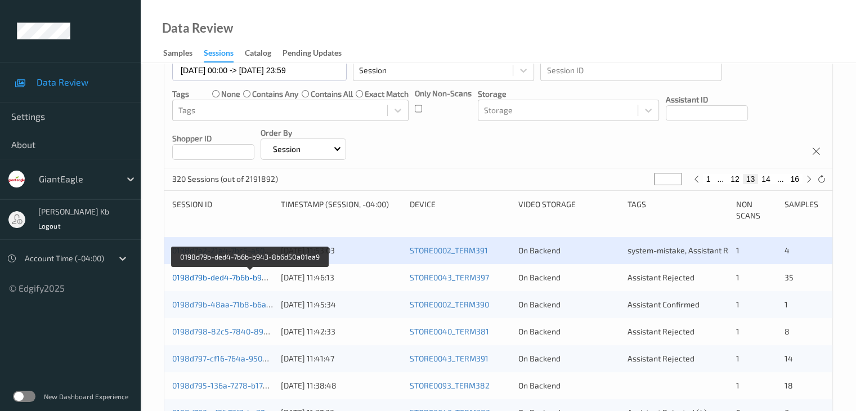
click at [219, 278] on link "0198d79b-ded4-7b6b-b943-8b6d50a01ea9" at bounding box center [250, 277] width 156 height 10
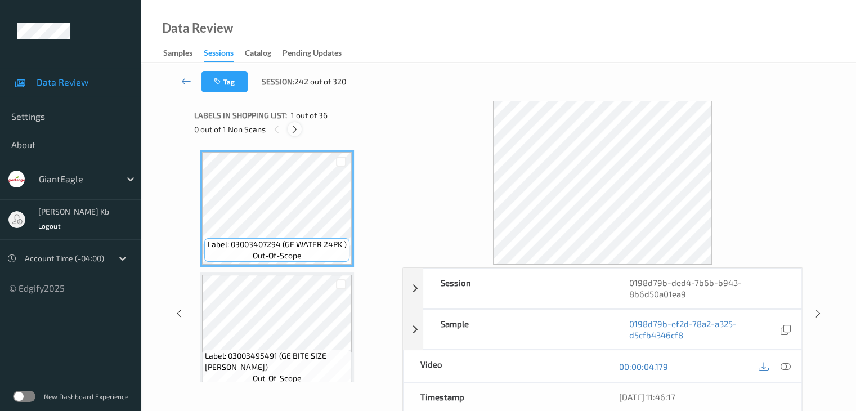
click at [298, 132] on icon at bounding box center [295, 129] width 10 height 10
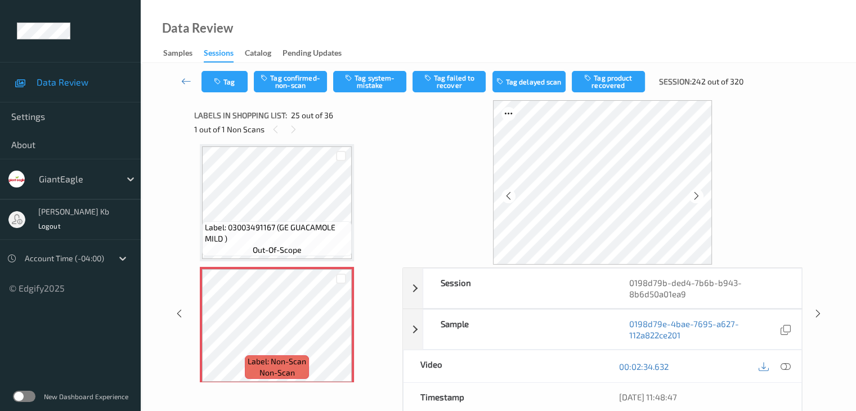
drag, startPoint x: 789, startPoint y: 363, endPoint x: 782, endPoint y: 357, distance: 9.6
click at [789, 363] on icon at bounding box center [785, 366] width 10 height 10
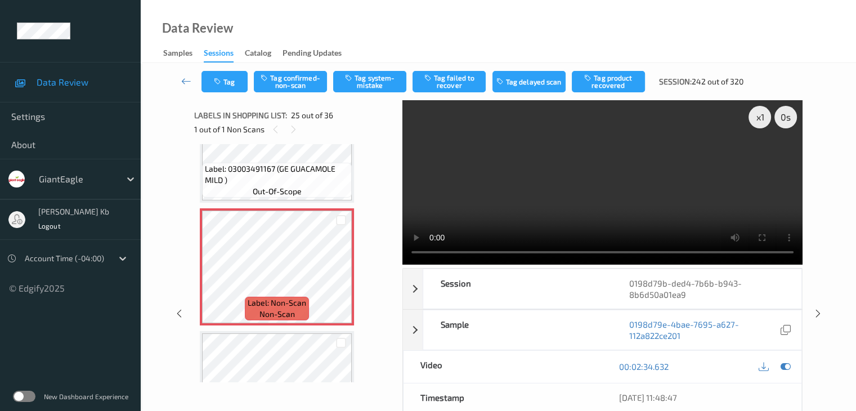
scroll to position [2883, 0]
click at [341, 278] on icon at bounding box center [341, 278] width 10 height 10
click at [305, 82] on button "Tag confirmed-non-scan" at bounding box center [290, 81] width 73 height 21
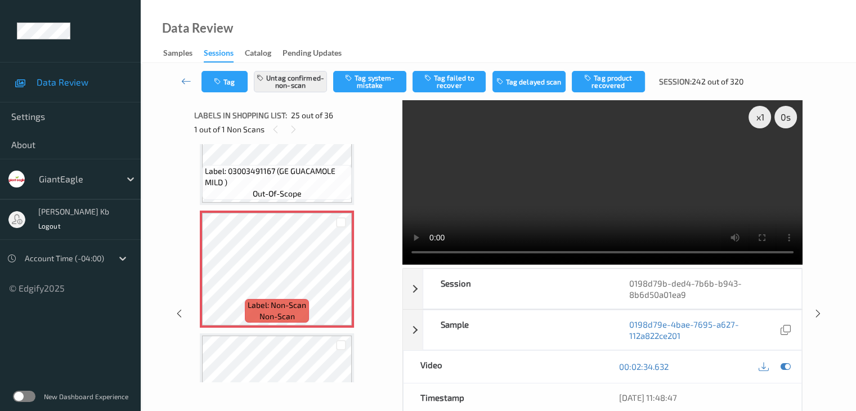
click at [618, 82] on button "Tag product recovered" at bounding box center [608, 81] width 73 height 21
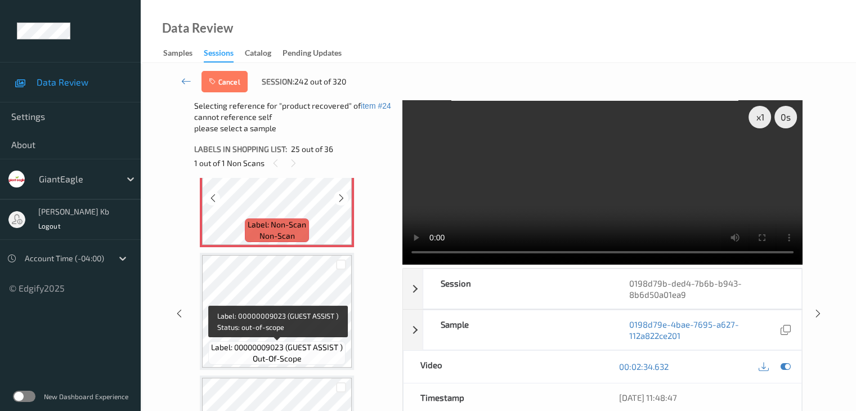
scroll to position [2995, 0]
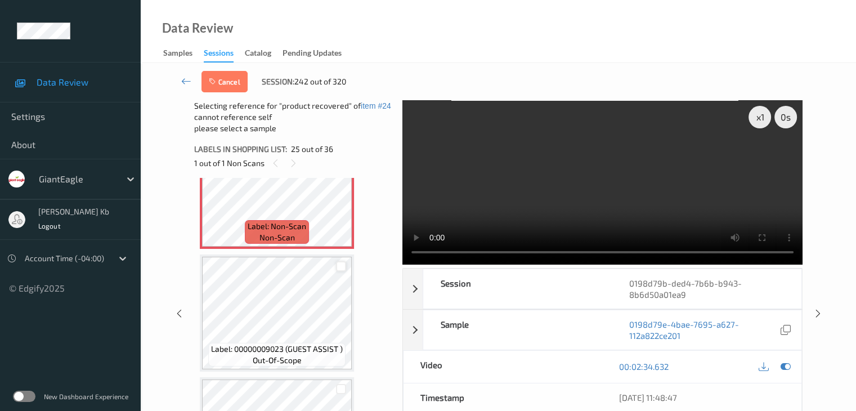
click at [340, 265] on div at bounding box center [341, 266] width 11 height 11
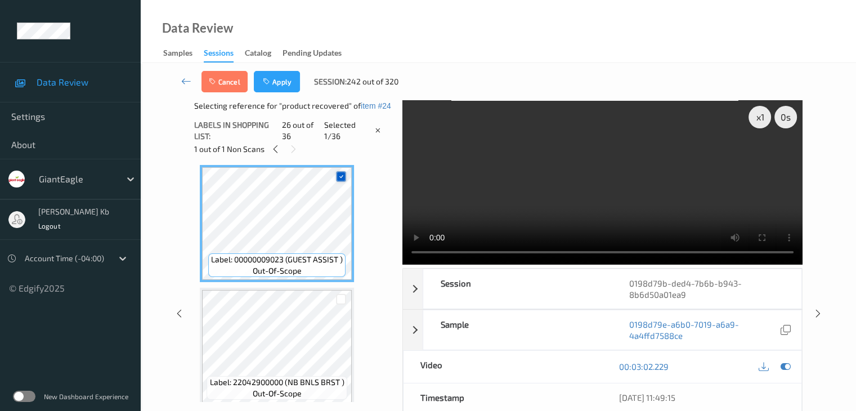
scroll to position [3108, 0]
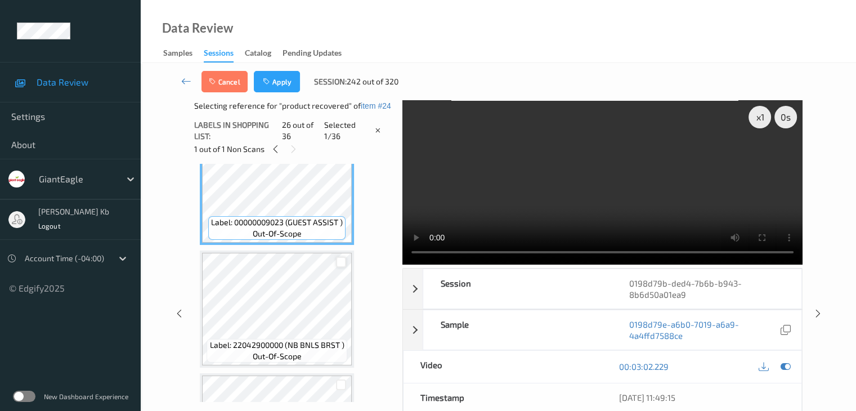
click at [340, 262] on div at bounding box center [341, 262] width 11 height 11
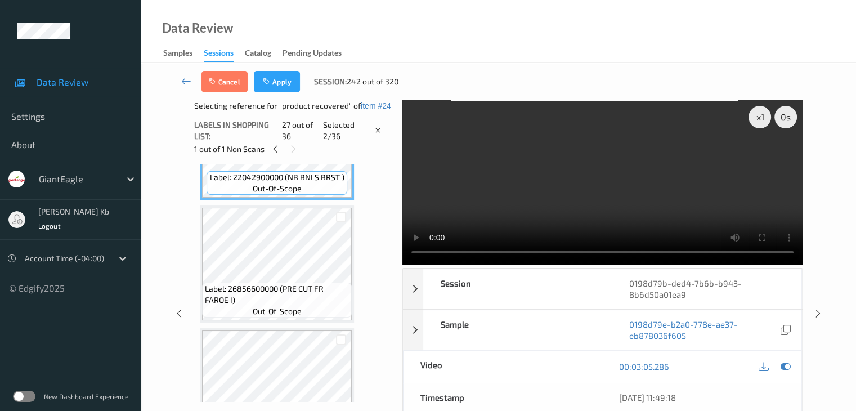
scroll to position [3276, 0]
click at [342, 214] on div at bounding box center [341, 215] width 11 height 11
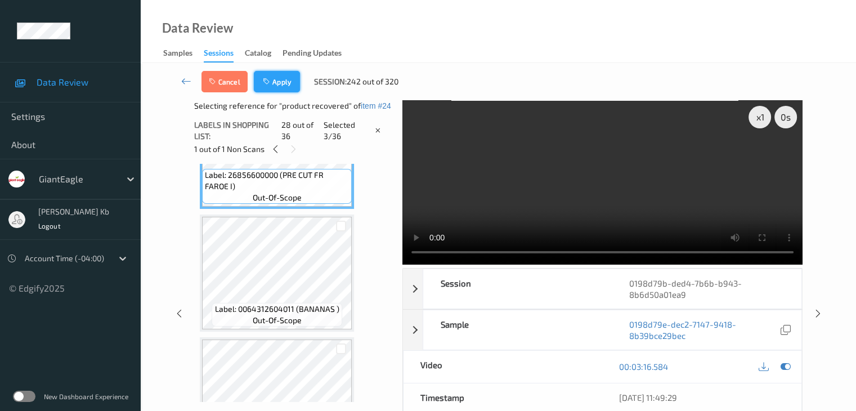
click at [284, 84] on button "Apply" at bounding box center [277, 81] width 46 height 21
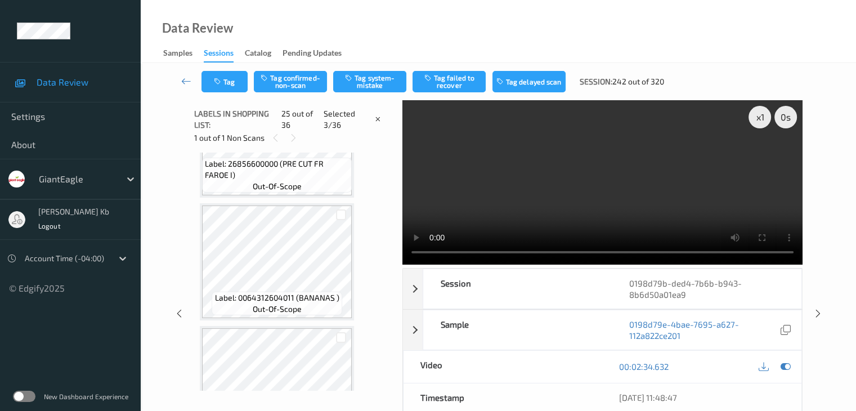
scroll to position [2826, 0]
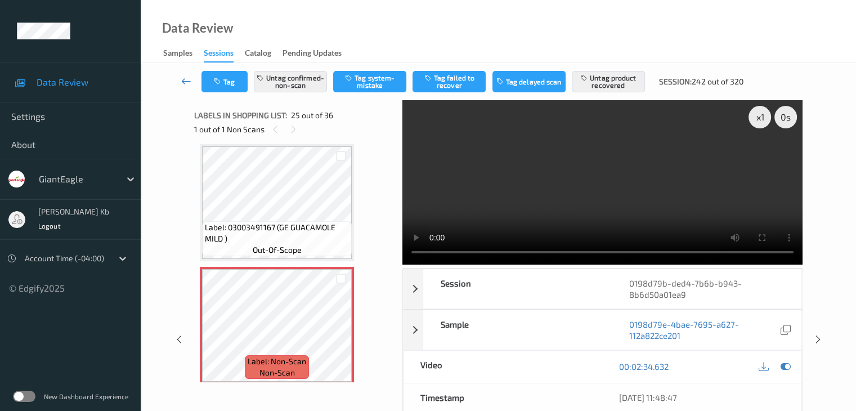
click at [187, 82] on icon at bounding box center [186, 80] width 10 height 11
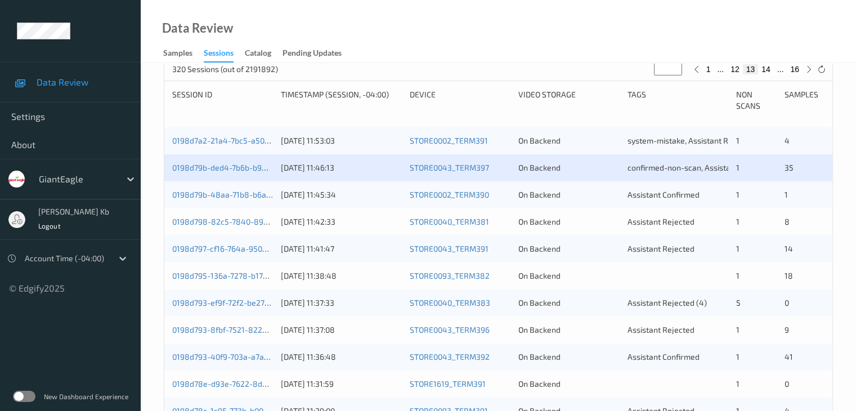
scroll to position [225, 0]
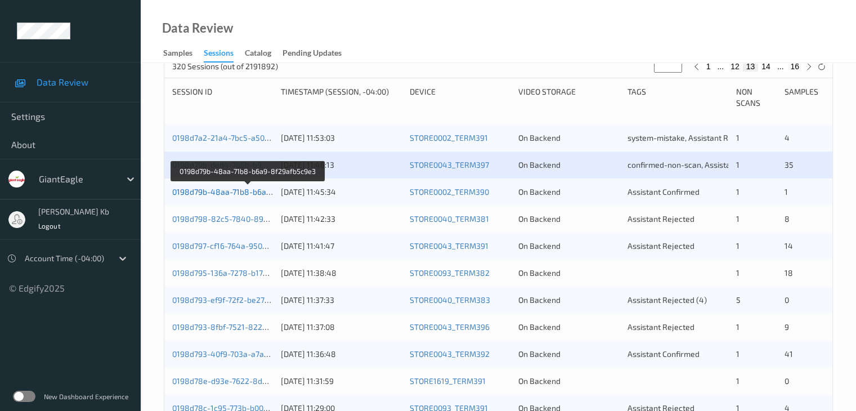
click at [250, 190] on link "0198d79b-48aa-71b8-b6a9-8f29afb5c9e3" at bounding box center [248, 192] width 152 height 10
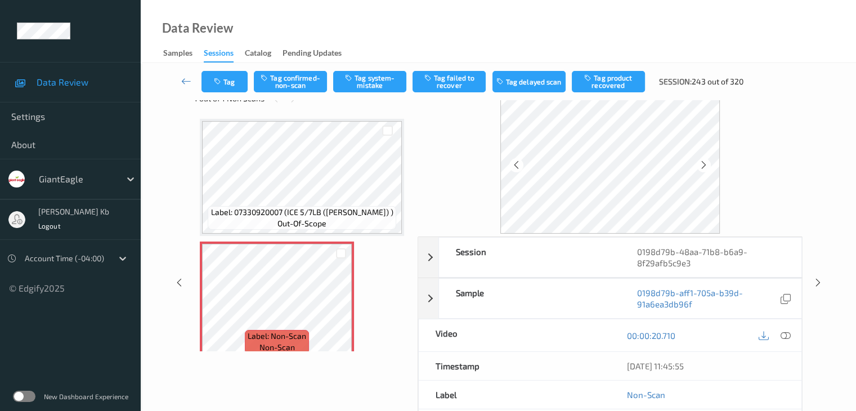
scroll to position [25, 0]
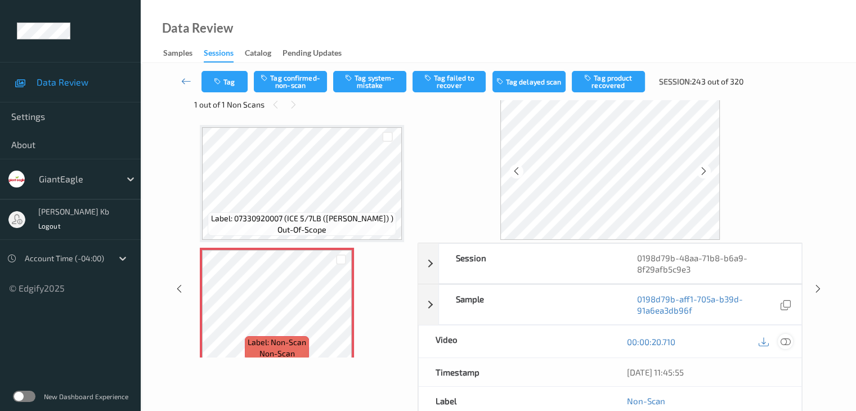
click at [787, 343] on icon at bounding box center [785, 341] width 10 height 10
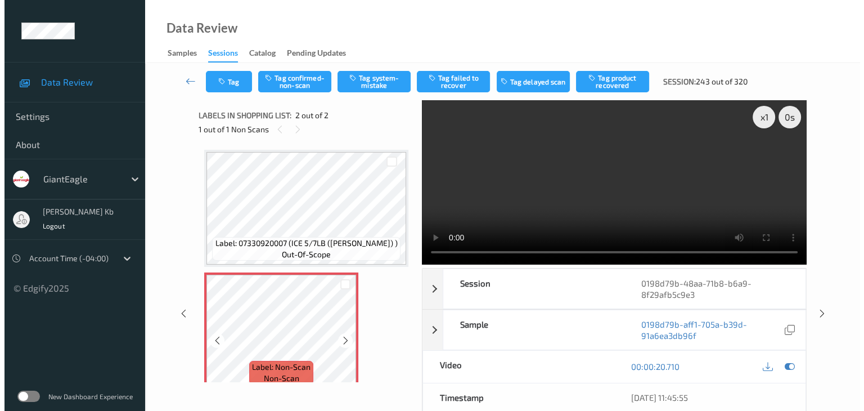
scroll to position [13, 0]
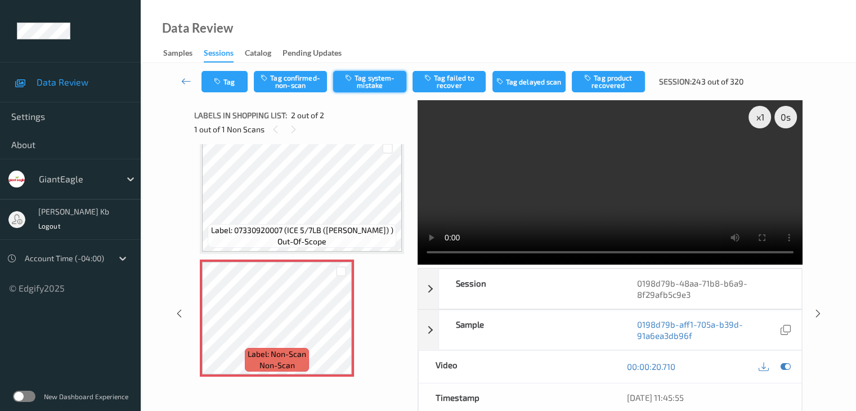
click at [358, 79] on button "Tag system-mistake" at bounding box center [369, 81] width 73 height 21
click at [229, 75] on button "Tag" at bounding box center [224, 81] width 46 height 21
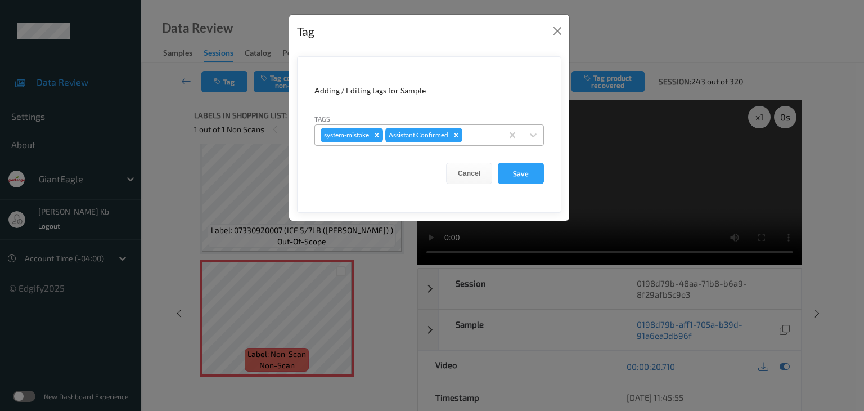
click at [482, 136] on div at bounding box center [481, 135] width 32 height 14
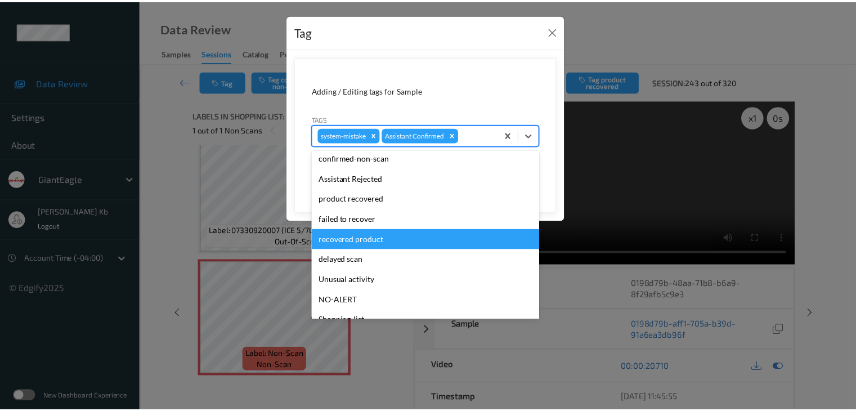
scroll to position [56, 0]
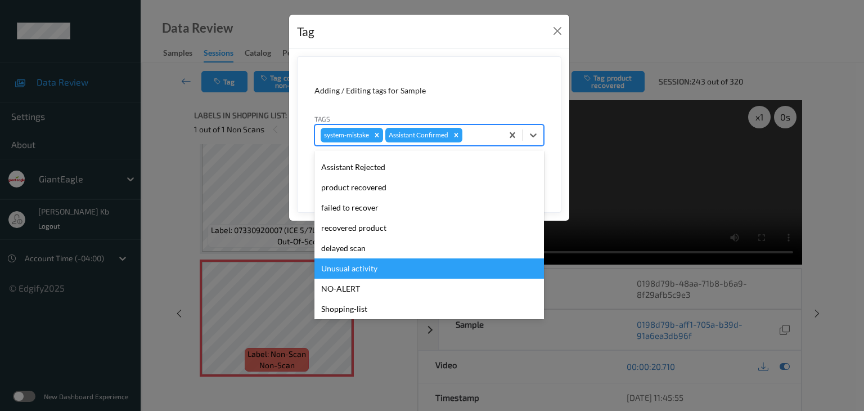
click at [347, 266] on div "Unusual activity" at bounding box center [429, 268] width 230 height 20
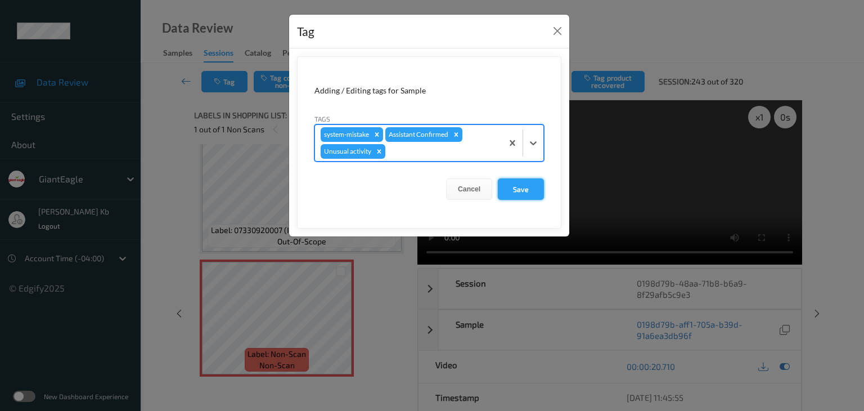
click at [522, 186] on button "Save" at bounding box center [521, 188] width 46 height 21
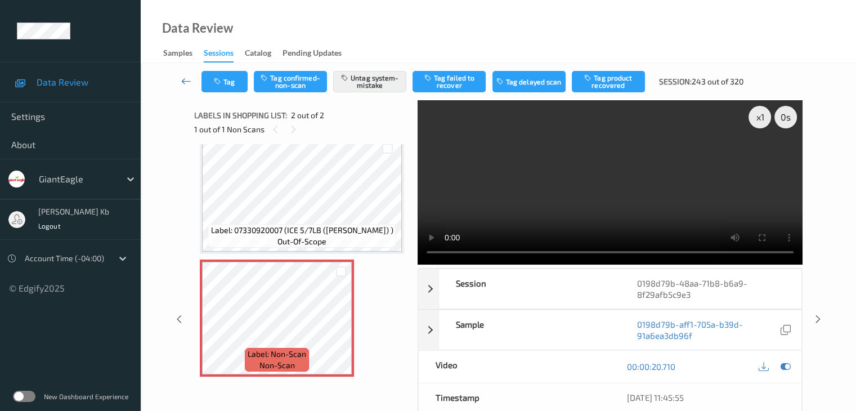
click at [191, 79] on icon at bounding box center [186, 80] width 10 height 11
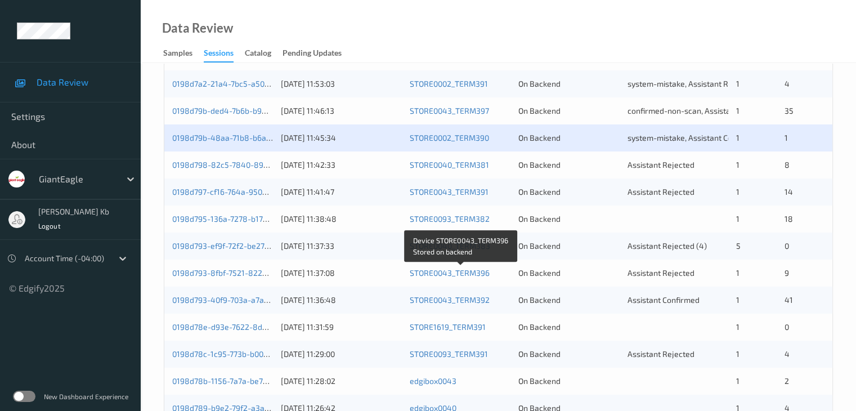
scroll to position [281, 0]
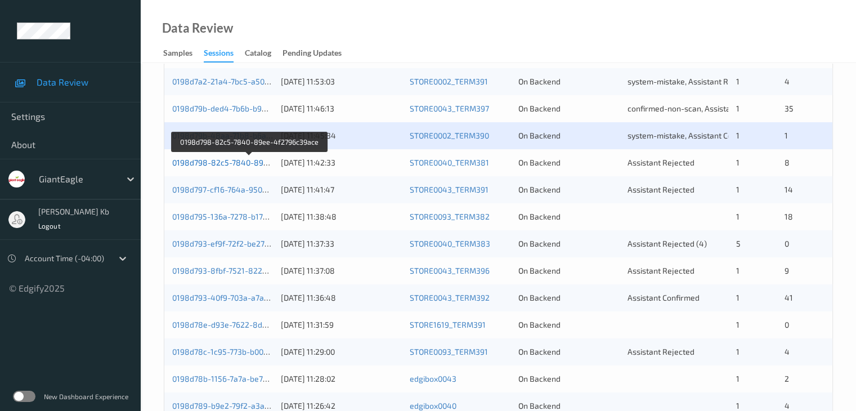
click at [228, 163] on link "0198d798-82c5-7840-89ee-4f2796c39ace" at bounding box center [249, 163] width 155 height 10
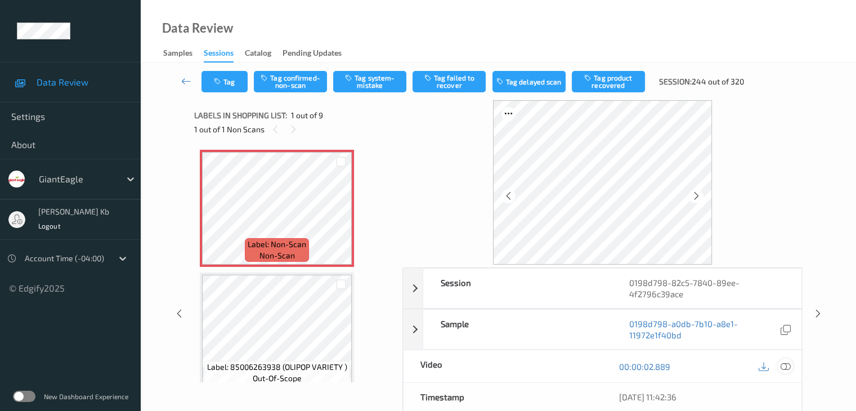
click at [788, 365] on icon at bounding box center [785, 366] width 10 height 10
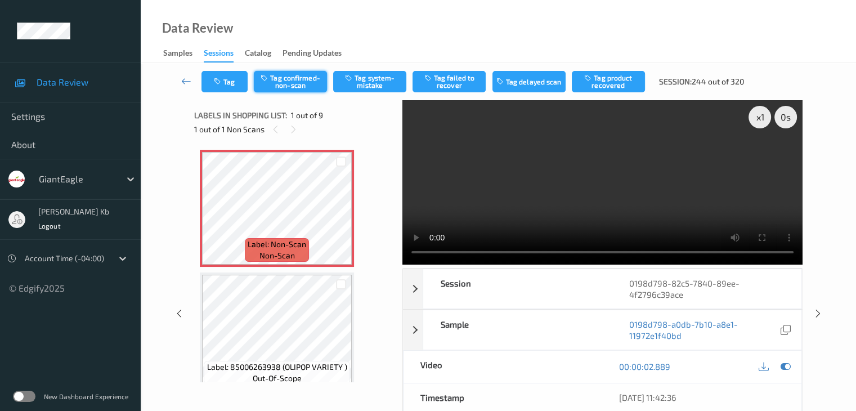
click at [302, 86] on button "Tag confirmed-non-scan" at bounding box center [290, 81] width 73 height 21
click at [599, 85] on button "Tag product recovered" at bounding box center [608, 81] width 73 height 21
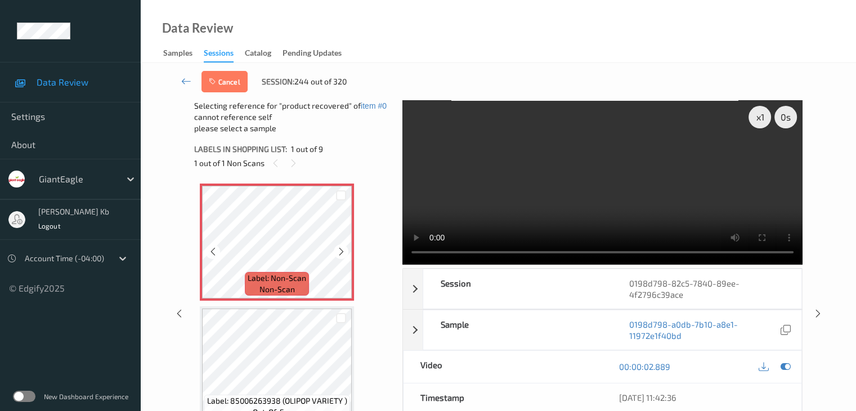
scroll to position [56, 0]
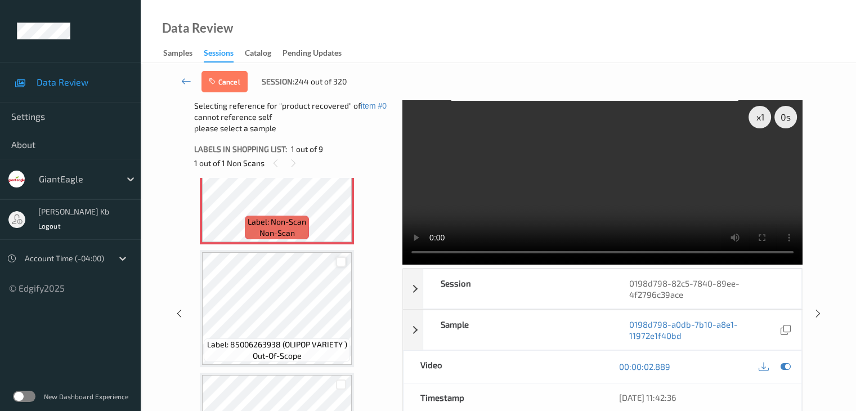
click at [341, 261] on div at bounding box center [341, 262] width 11 height 11
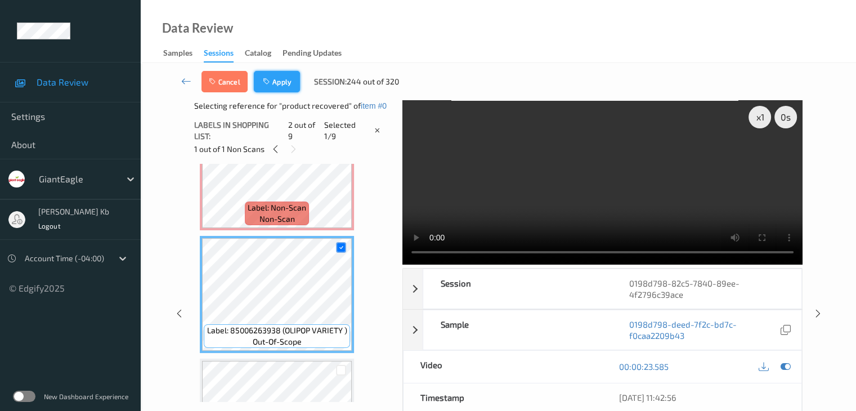
click at [284, 79] on button "Apply" at bounding box center [277, 81] width 46 height 21
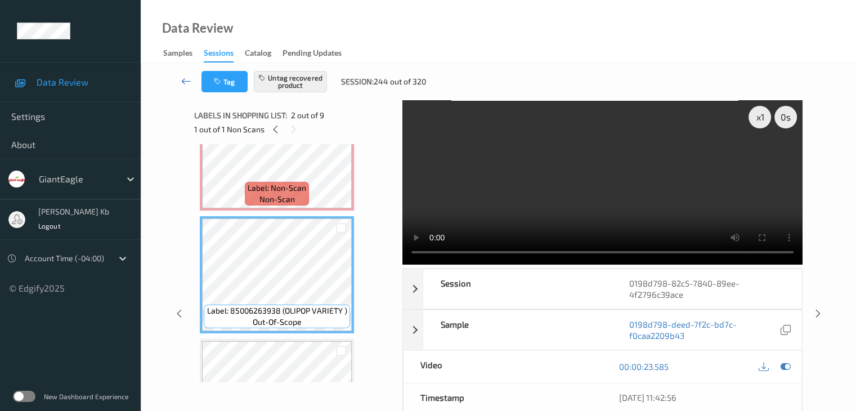
drag, startPoint x: 188, startPoint y: 83, endPoint x: 223, endPoint y: 32, distance: 61.9
click at [188, 82] on icon at bounding box center [186, 80] width 10 height 11
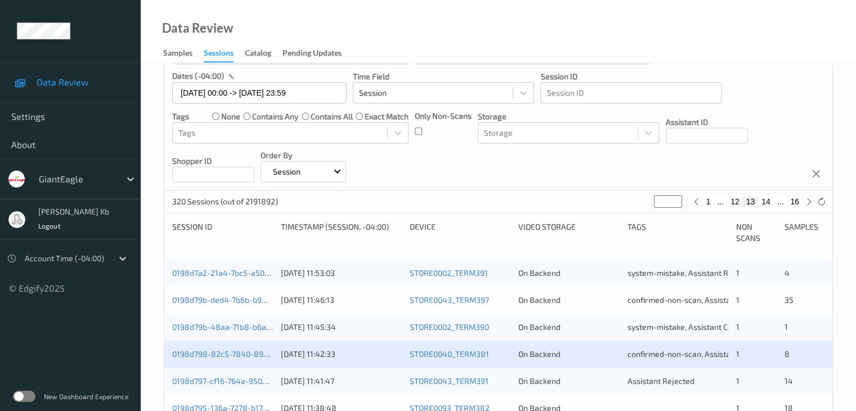
scroll to position [338, 0]
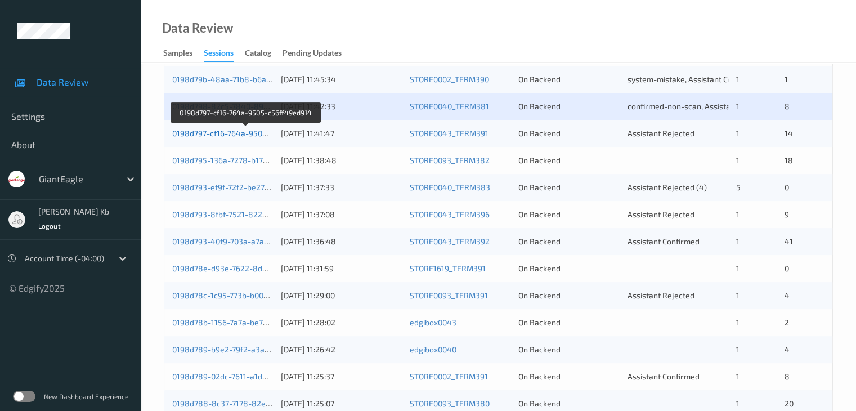
click at [230, 136] on link "0198d797-cf16-764a-9505-c56ff49ed914" at bounding box center [246, 133] width 148 height 10
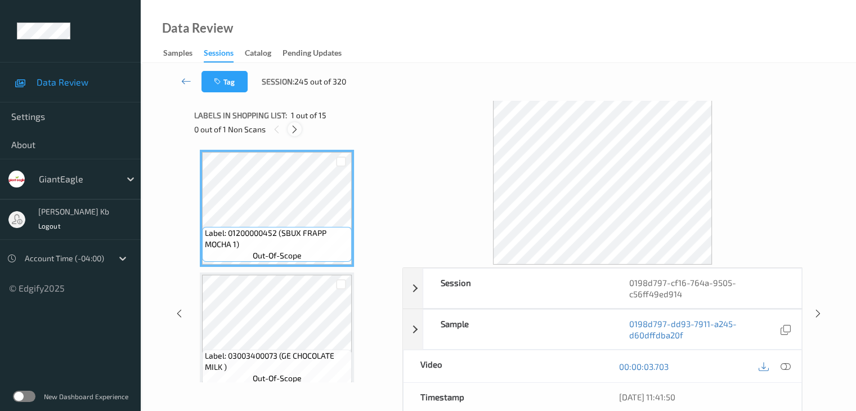
click at [295, 127] on icon at bounding box center [295, 129] width 10 height 10
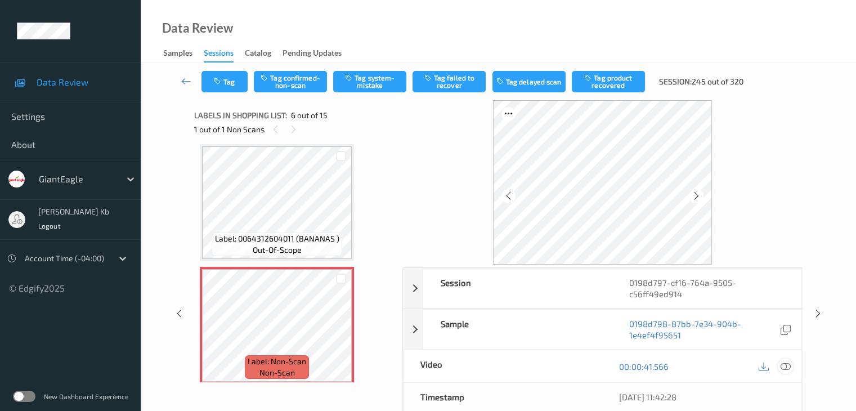
click at [788, 365] on icon at bounding box center [785, 366] width 10 height 10
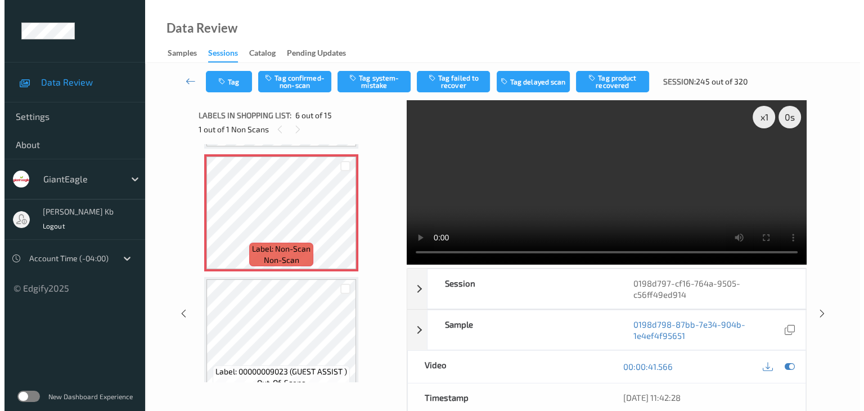
scroll to position [665, 0]
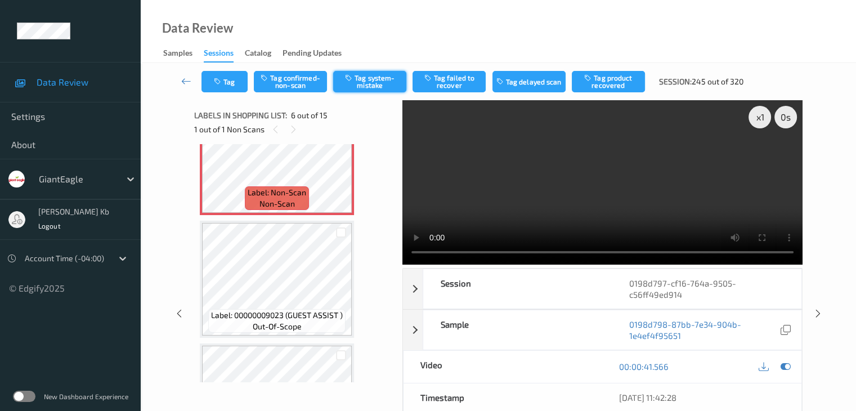
click at [379, 82] on button "Tag system-mistake" at bounding box center [369, 81] width 73 height 21
click at [232, 79] on button "Tag" at bounding box center [224, 81] width 46 height 21
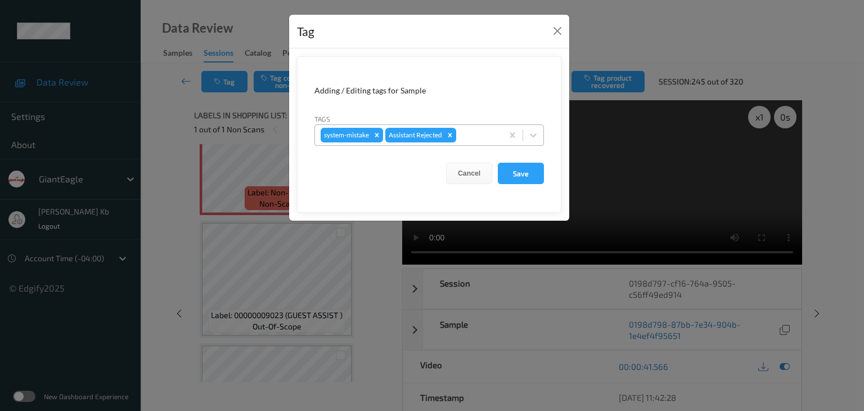
click at [473, 134] on div at bounding box center [478, 135] width 38 height 14
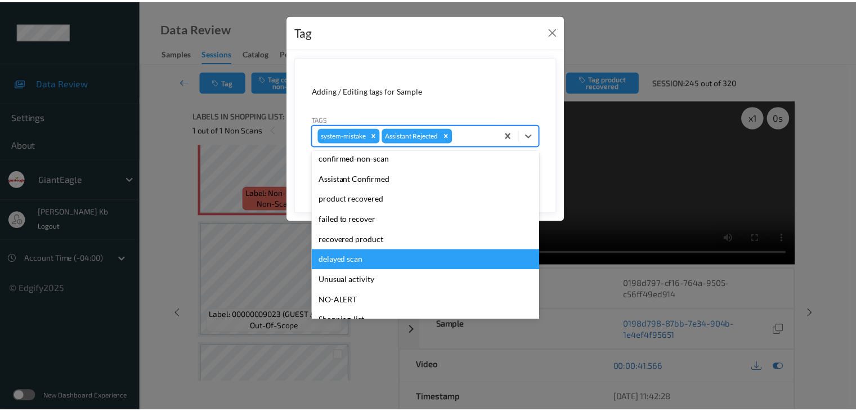
scroll to position [56, 0]
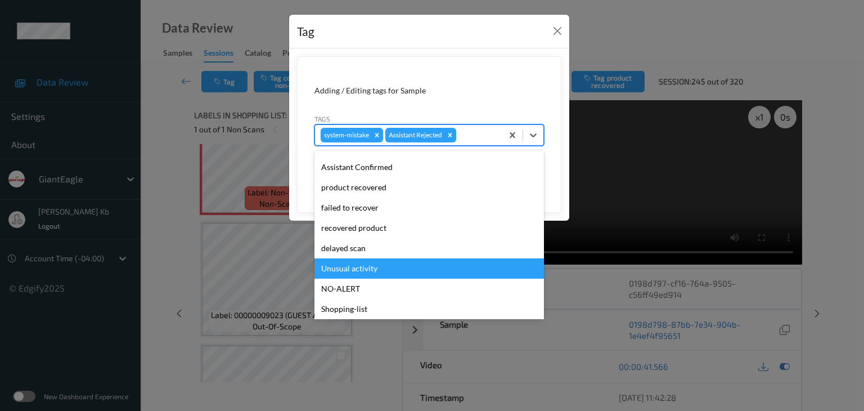
drag, startPoint x: 374, startPoint y: 266, endPoint x: 381, endPoint y: 263, distance: 8.6
click at [374, 266] on div "Unusual activity" at bounding box center [429, 268] width 230 height 20
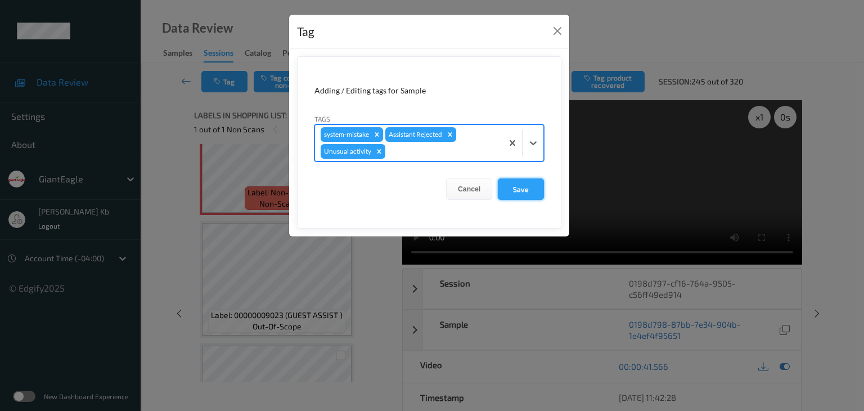
click at [524, 188] on button "Save" at bounding box center [521, 188] width 46 height 21
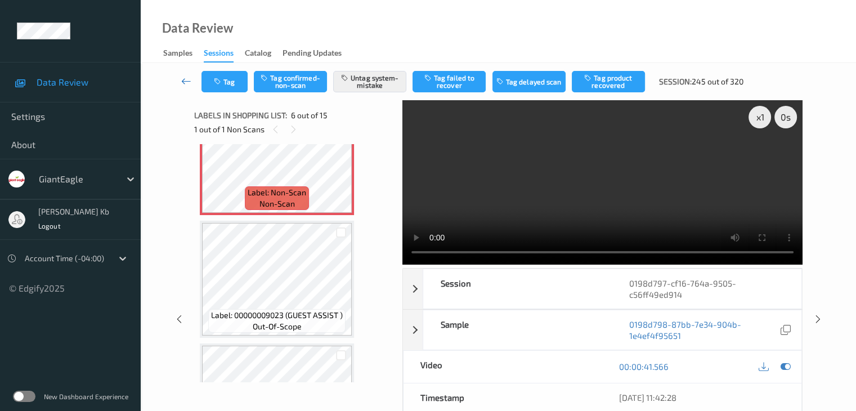
click at [187, 79] on icon at bounding box center [186, 80] width 10 height 11
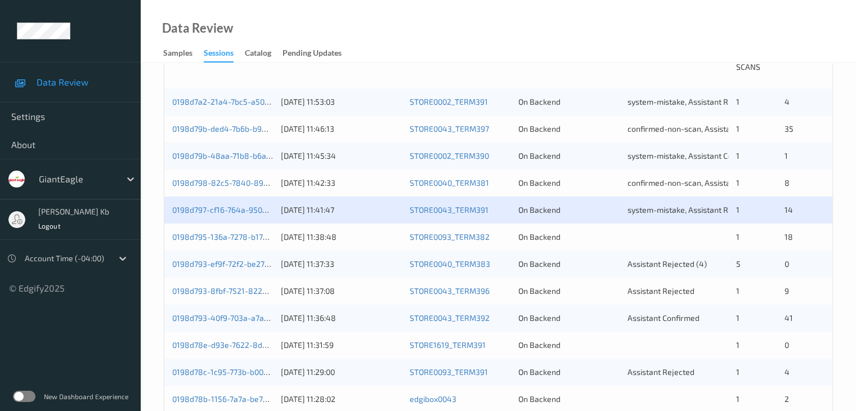
scroll to position [281, 0]
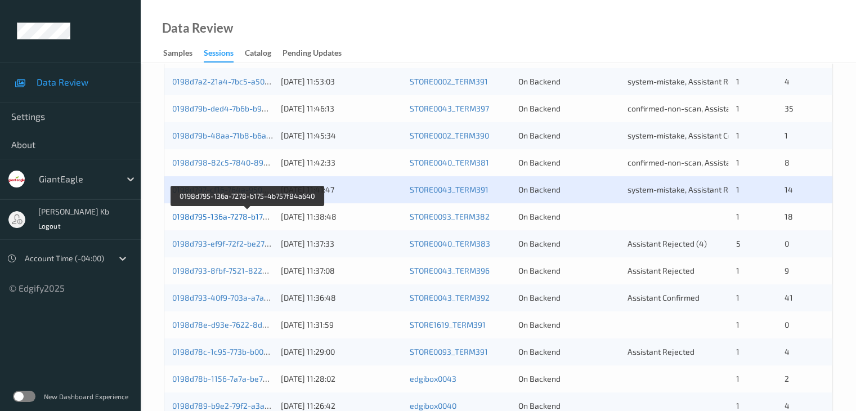
click at [234, 215] on link "0198d795-136a-7278-b175-4b757f84a640" at bounding box center [248, 217] width 152 height 10
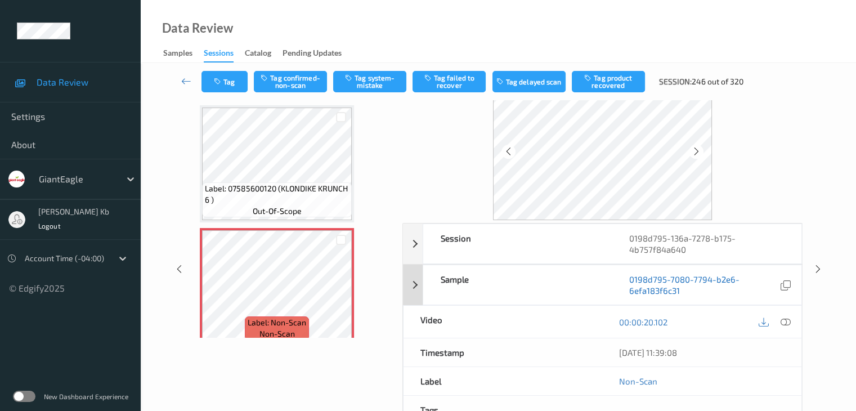
scroll to position [25, 0]
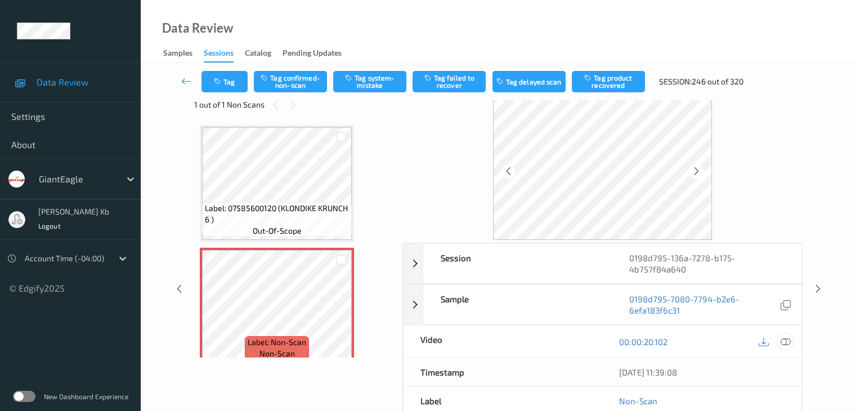
click at [786, 339] on icon at bounding box center [785, 341] width 10 height 10
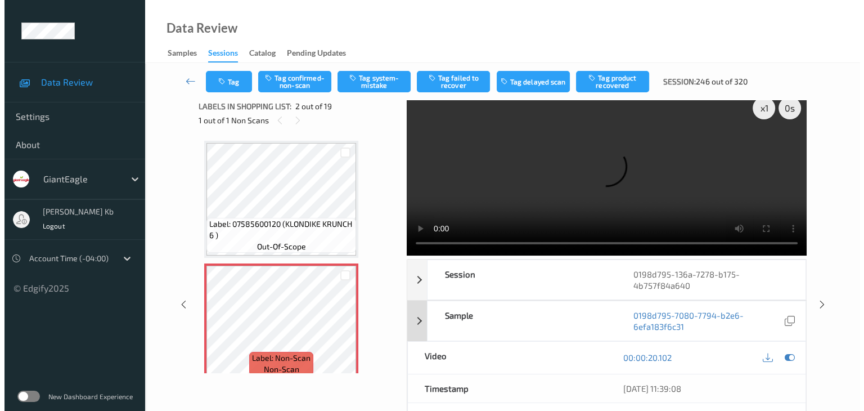
scroll to position [0, 0]
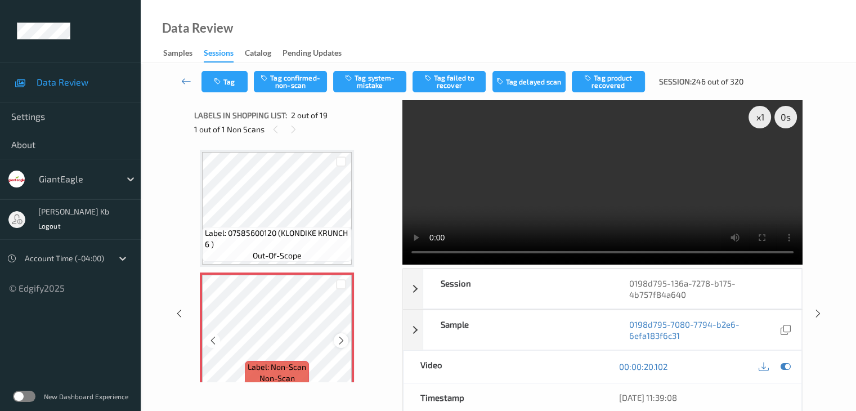
click at [341, 338] on icon at bounding box center [341, 340] width 10 height 10
click at [340, 339] on icon at bounding box center [341, 340] width 10 height 10
click at [377, 79] on button "Tag system-mistake" at bounding box center [369, 81] width 73 height 21
click at [240, 84] on button "Tag" at bounding box center [224, 81] width 46 height 21
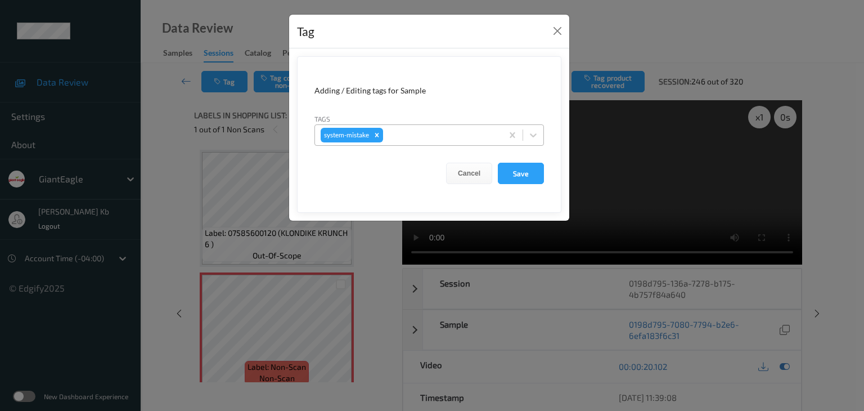
click at [439, 137] on div at bounding box center [440, 135] width 111 height 14
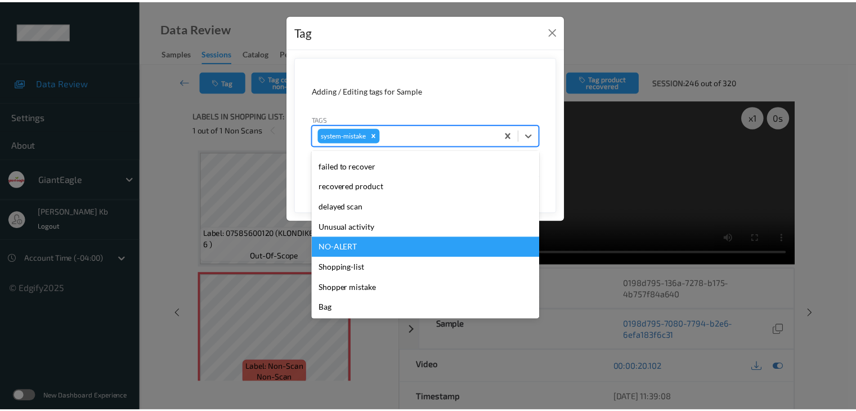
scroll to position [119, 0]
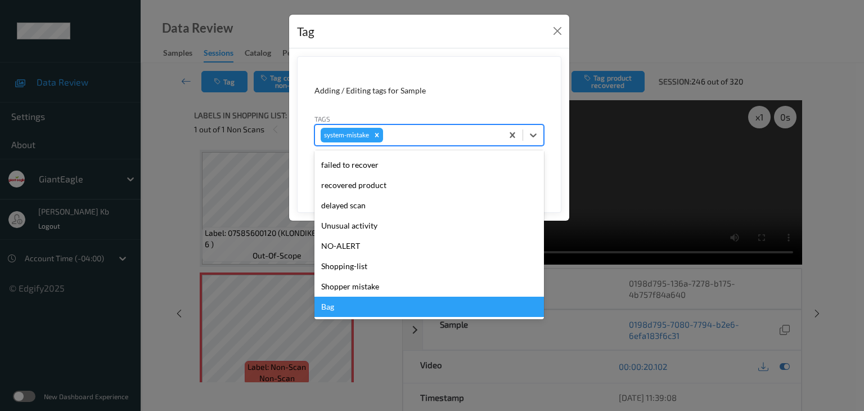
click at [351, 309] on div "Bag" at bounding box center [429, 306] width 230 height 20
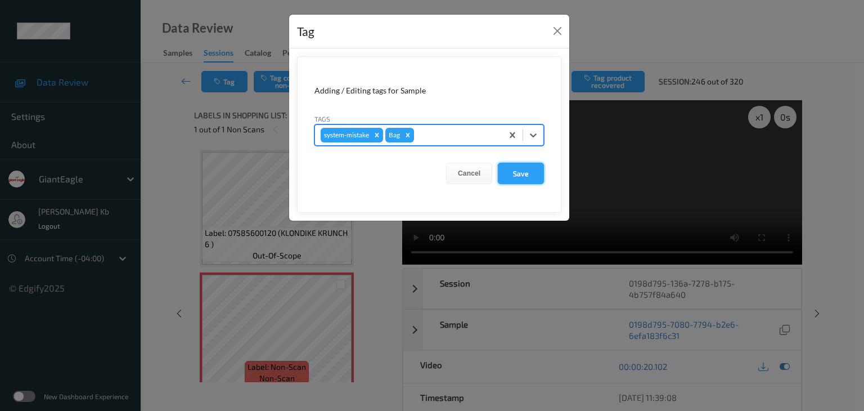
click at [527, 173] on button "Save" at bounding box center [521, 173] width 46 height 21
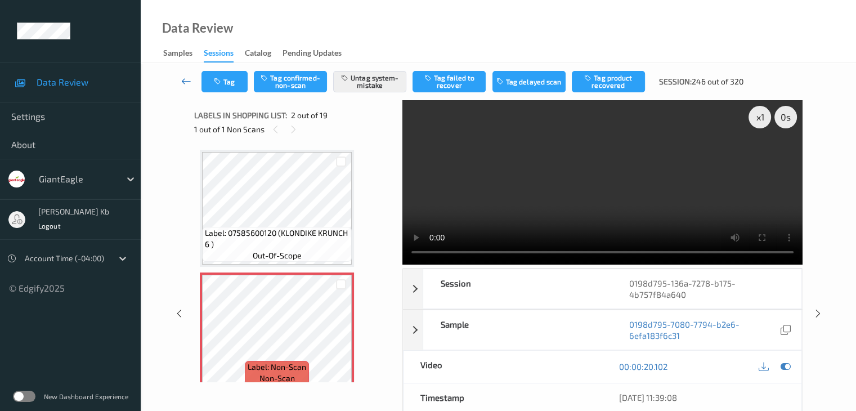
click at [190, 78] on icon at bounding box center [186, 80] width 10 height 11
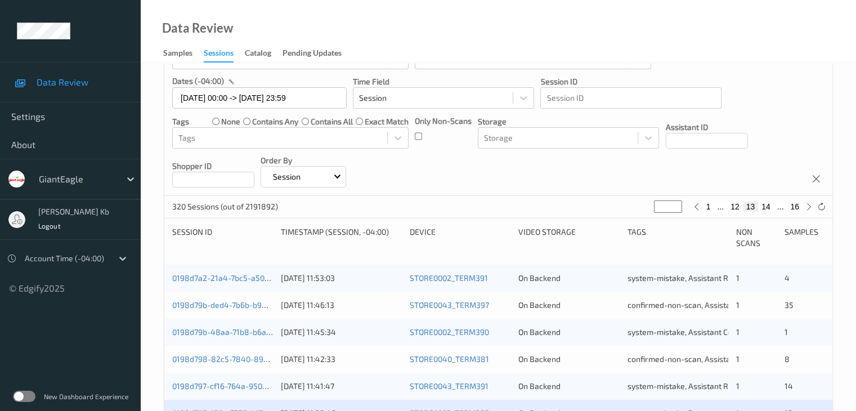
scroll to position [225, 0]
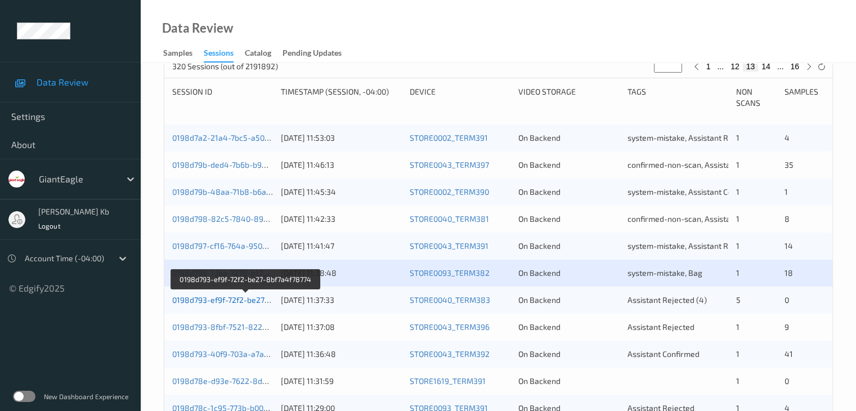
click at [228, 300] on link "0198d793-ef9f-72f2-be27-8bf7a4f78774" at bounding box center [245, 300] width 146 height 10
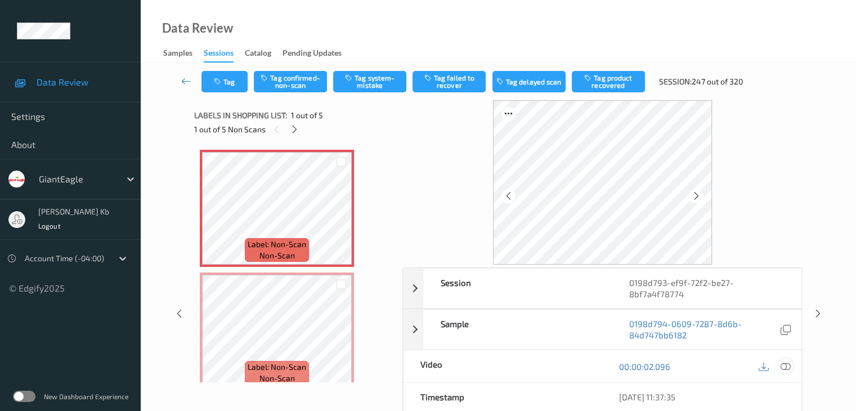
click at [783, 366] on icon at bounding box center [785, 366] width 10 height 10
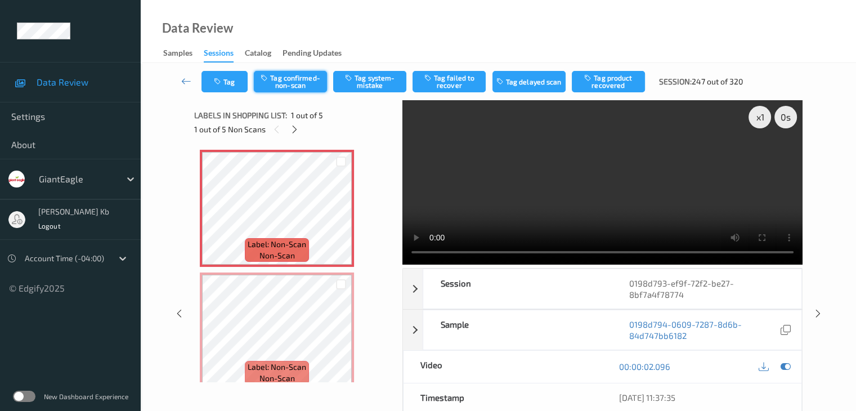
click at [294, 84] on button "Tag confirmed-non-scan" at bounding box center [290, 81] width 73 height 21
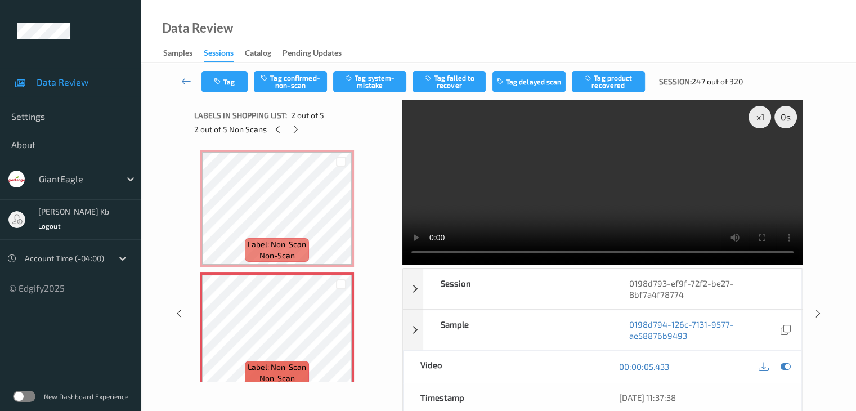
drag, startPoint x: 304, startPoint y: 86, endPoint x: 307, endPoint y: 93, distance: 7.3
click at [304, 86] on button "Tag confirmed-non-scan" at bounding box center [290, 81] width 73 height 21
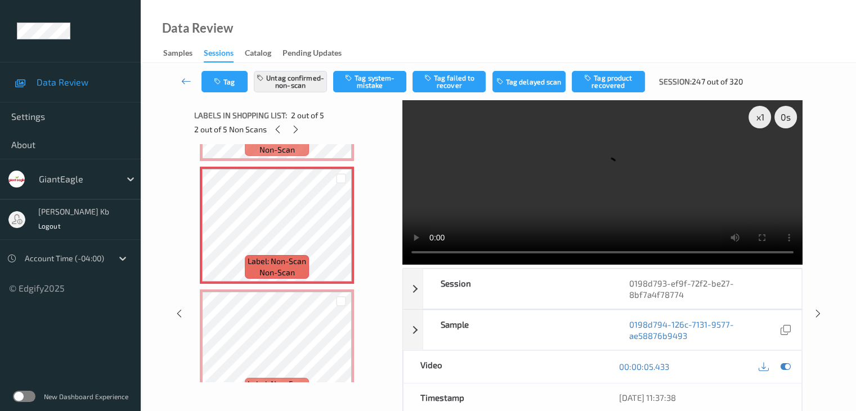
scroll to position [169, 0]
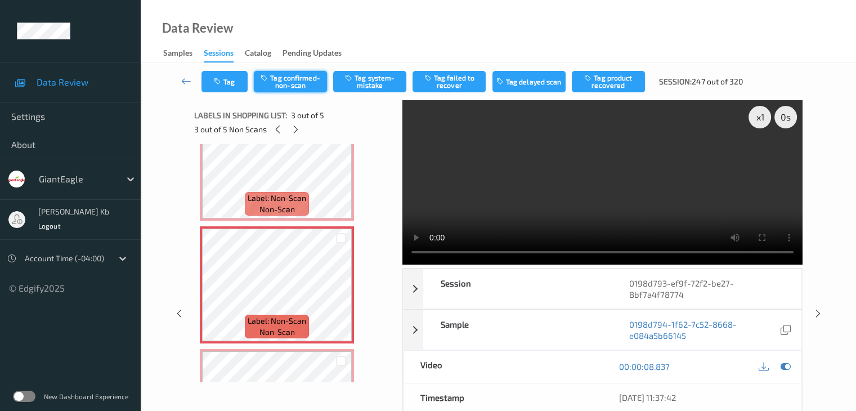
click at [292, 83] on button "Tag confirmed-non-scan" at bounding box center [290, 81] width 73 height 21
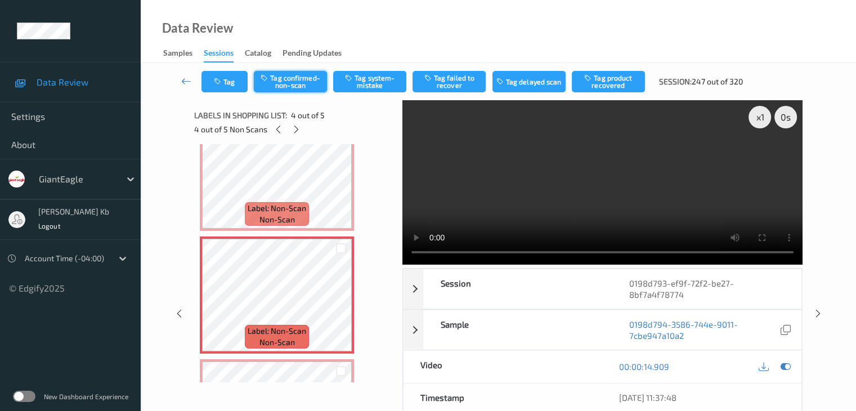
click at [298, 85] on button "Tag confirmed-non-scan" at bounding box center [290, 81] width 73 height 21
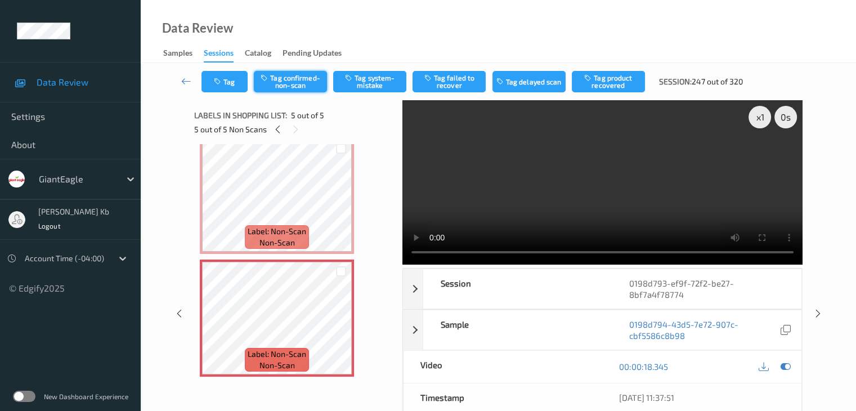
click at [302, 84] on button "Tag confirmed-non-scan" at bounding box center [290, 81] width 73 height 21
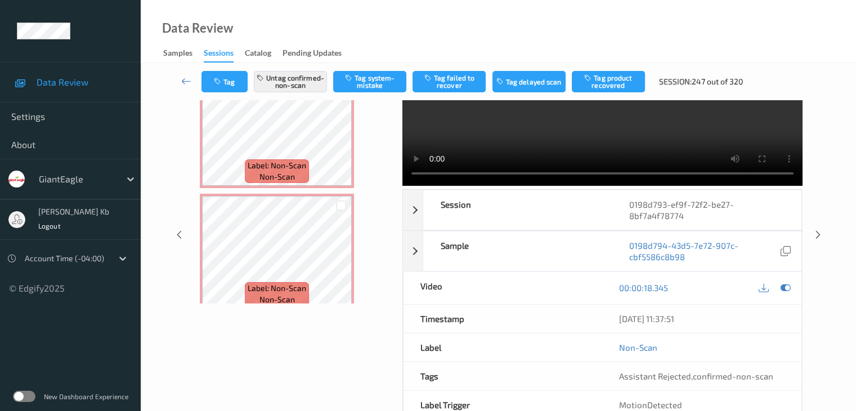
scroll to position [0, 0]
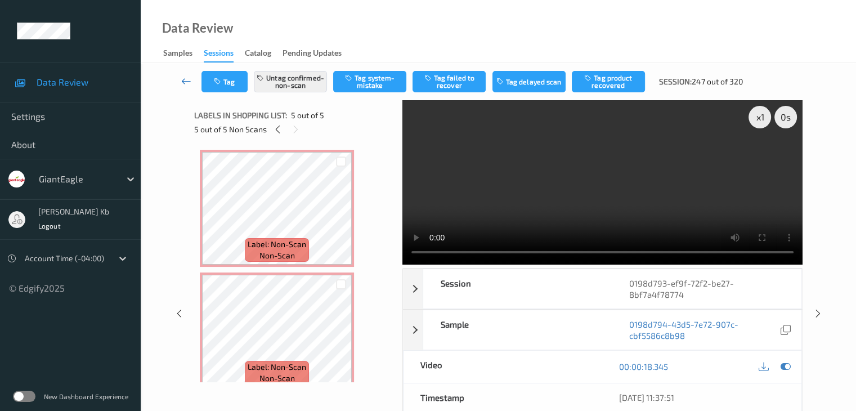
click at [190, 82] on icon at bounding box center [186, 80] width 10 height 11
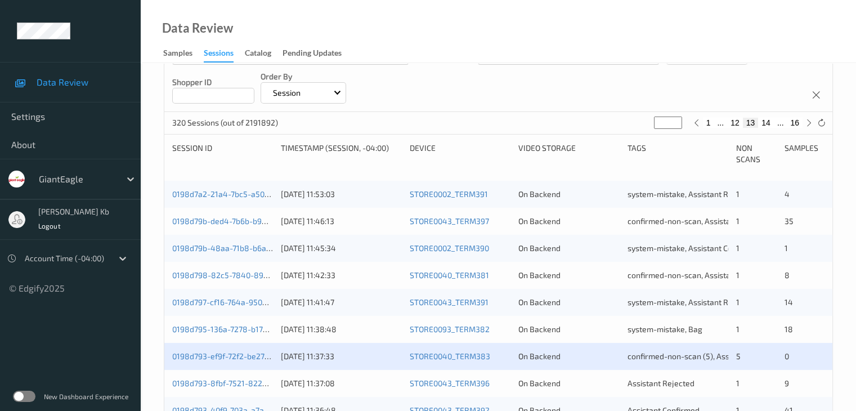
scroll to position [225, 0]
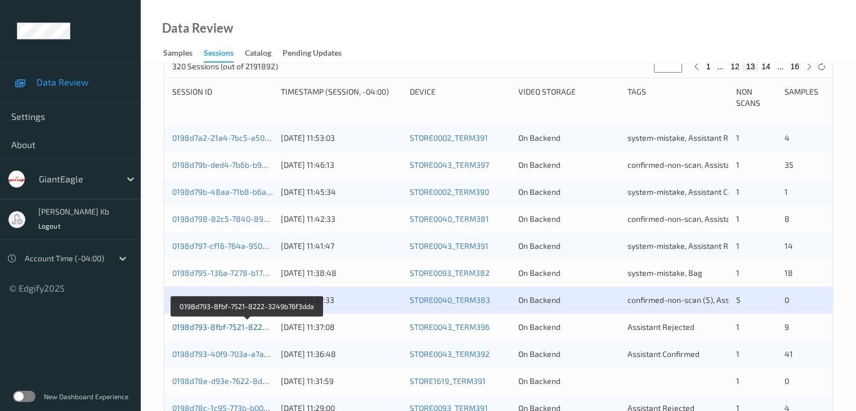
click at [214, 329] on link "0198d793-8fbf-7521-8222-3249b76f3dda" at bounding box center [247, 327] width 150 height 10
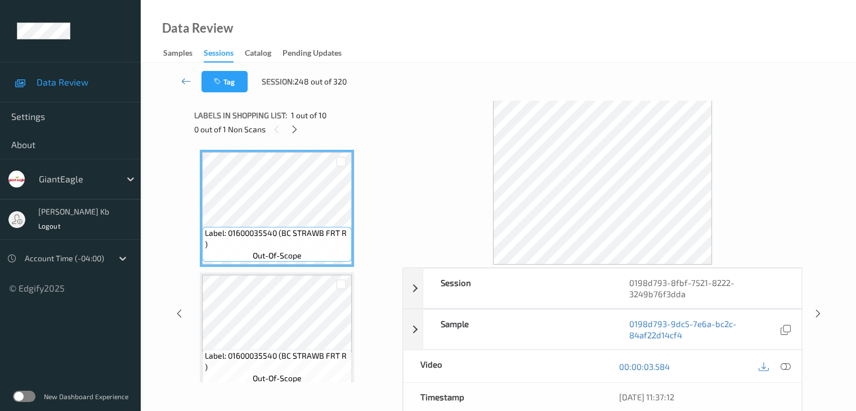
click at [406, 36] on div "Data Review Samples Sessions Catalog Pending Updates" at bounding box center [498, 31] width 715 height 63
click at [189, 79] on icon at bounding box center [186, 80] width 10 height 11
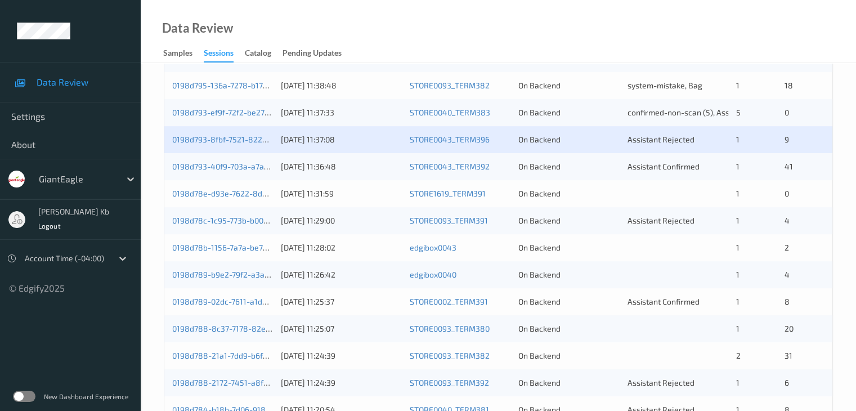
scroll to position [338, 0]
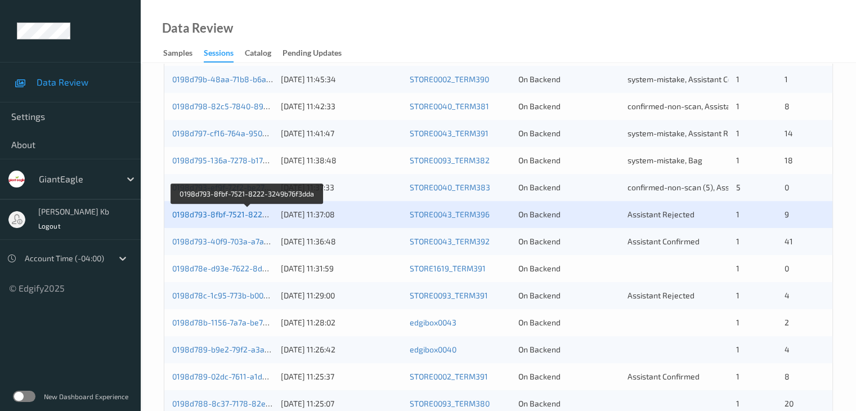
click at [244, 214] on link "0198d793-8fbf-7521-8222-3249b76f3dda" at bounding box center [247, 214] width 150 height 10
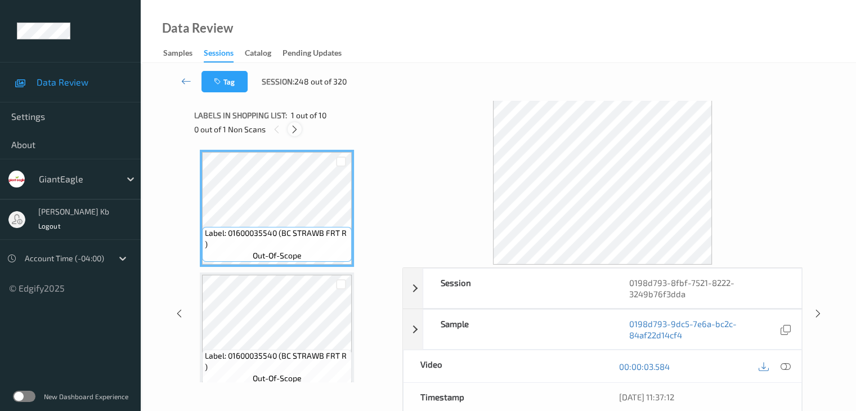
click at [299, 131] on icon at bounding box center [295, 129] width 10 height 10
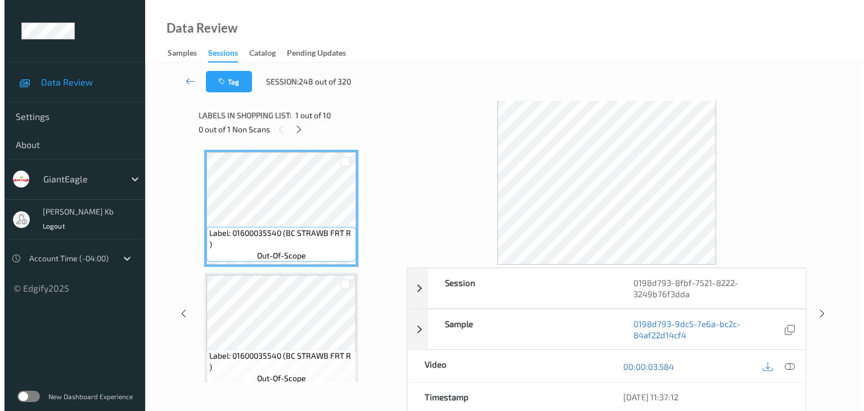
scroll to position [864, 0]
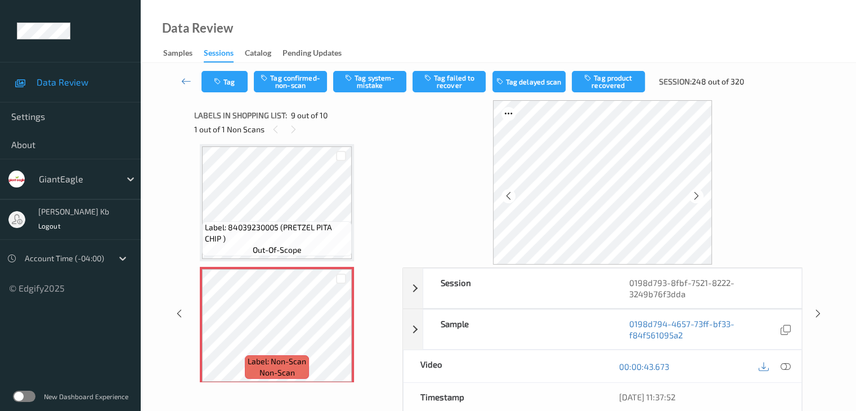
drag, startPoint x: 783, startPoint y: 365, endPoint x: 770, endPoint y: 354, distance: 17.2
click at [784, 365] on icon at bounding box center [785, 366] width 10 height 10
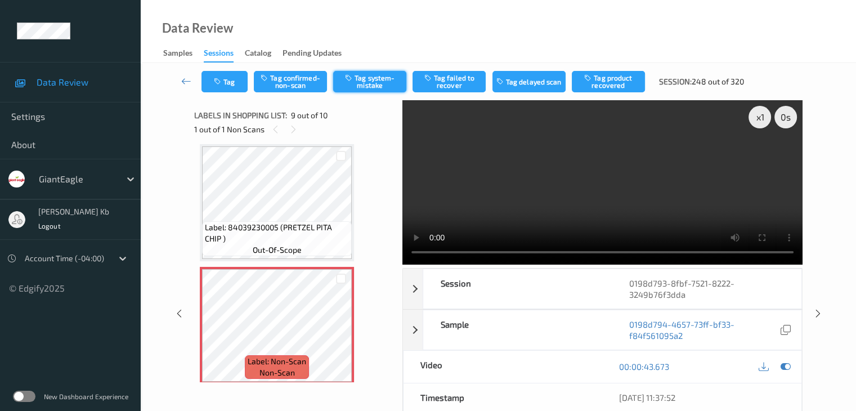
click at [372, 79] on button "Tag system-mistake" at bounding box center [369, 81] width 73 height 21
click at [238, 78] on button "Tag" at bounding box center [224, 81] width 46 height 21
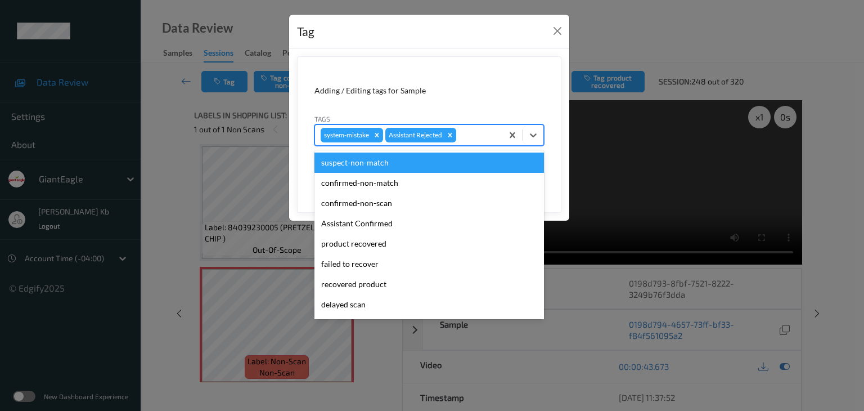
click at [477, 134] on div at bounding box center [478, 135] width 38 height 14
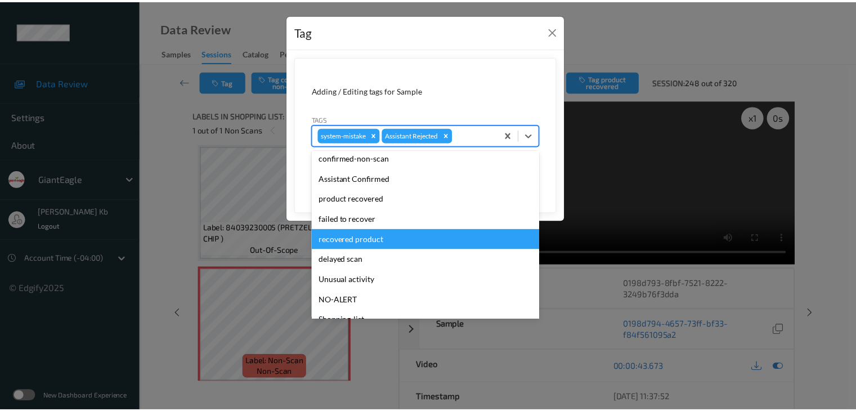
scroll to position [56, 0]
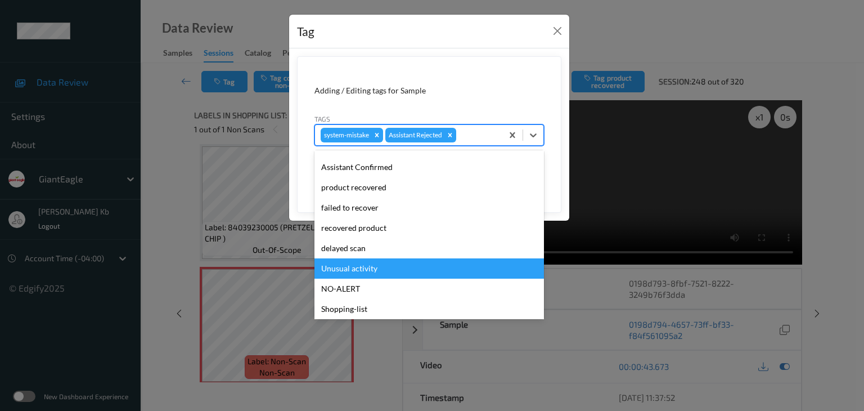
click at [380, 268] on div "Unusual activity" at bounding box center [429, 268] width 230 height 20
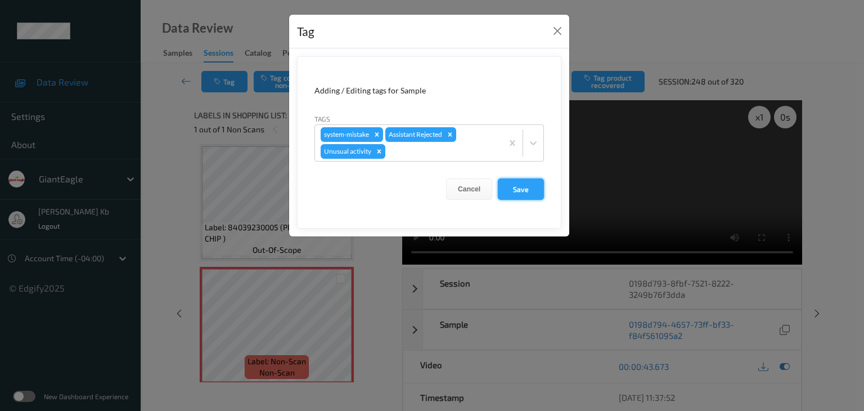
click at [528, 187] on button "Save" at bounding box center [521, 188] width 46 height 21
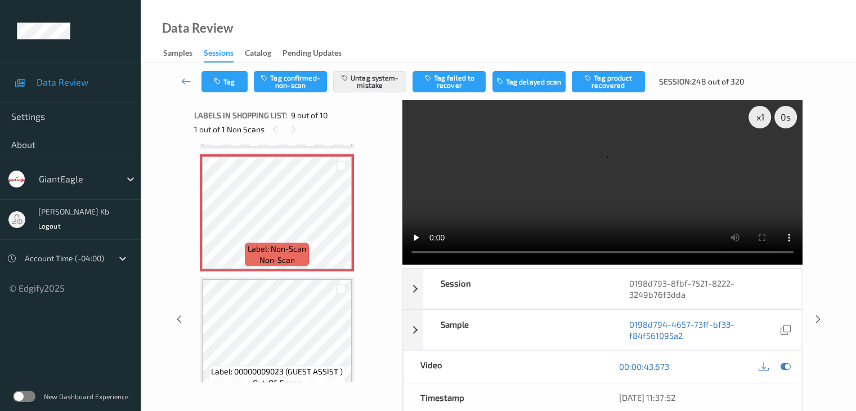
scroll to position [994, 0]
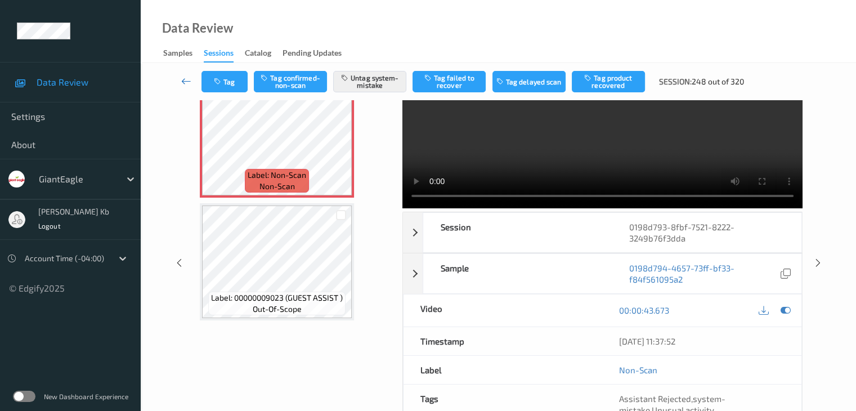
click at [191, 77] on icon at bounding box center [186, 80] width 10 height 11
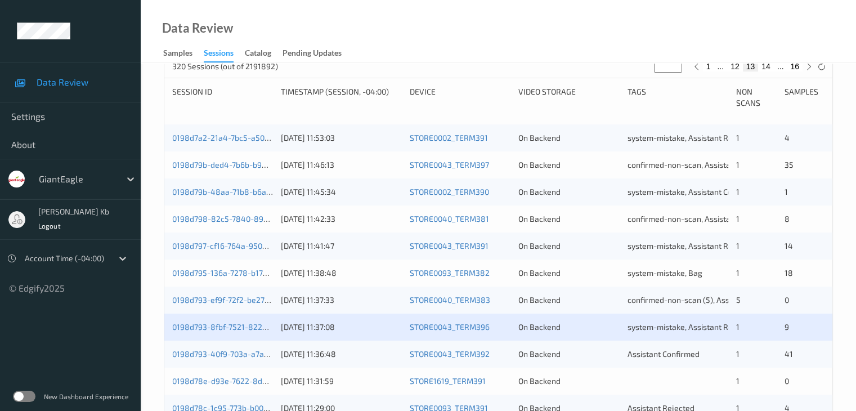
scroll to position [281, 0]
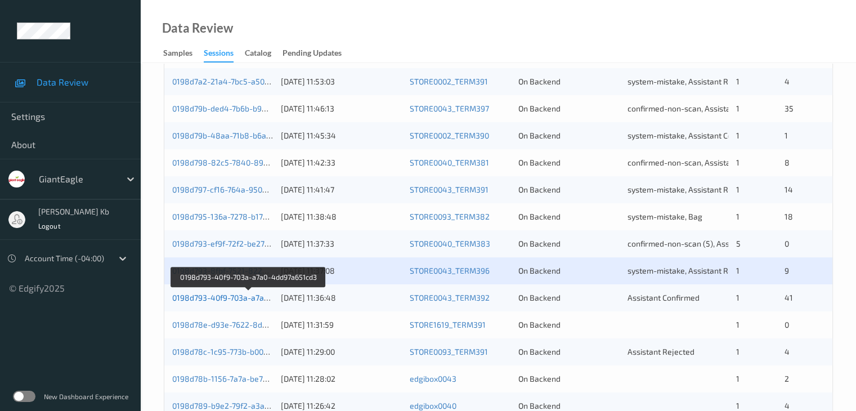
click at [245, 297] on link "0198d793-40f9-703a-a7a0-4dd97a651cd3" at bounding box center [248, 298] width 152 height 10
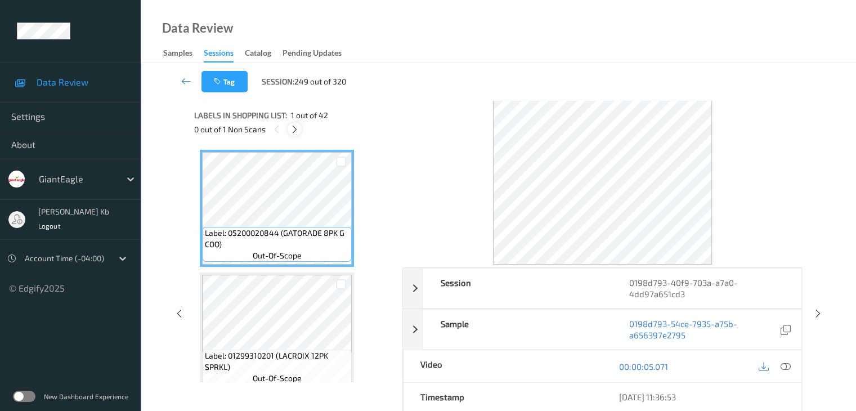
click at [297, 132] on icon at bounding box center [295, 129] width 10 height 10
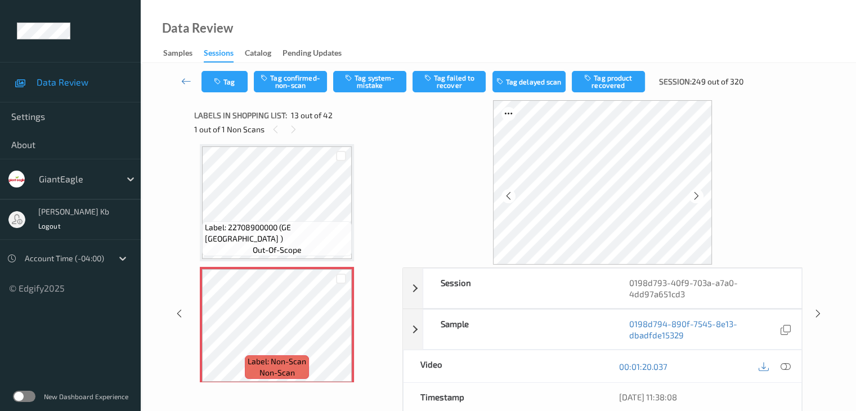
click at [786, 363] on icon at bounding box center [785, 366] width 10 height 10
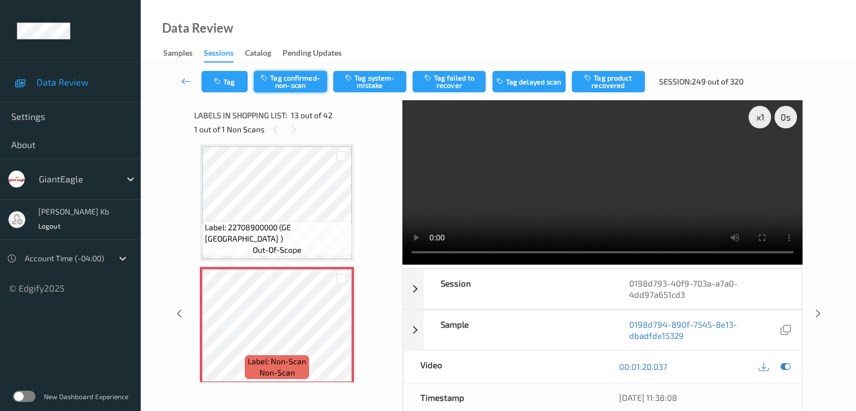
click at [288, 82] on button "Tag confirmed-non-scan" at bounding box center [290, 81] width 73 height 21
click at [600, 83] on button "Tag product recovered" at bounding box center [608, 81] width 73 height 21
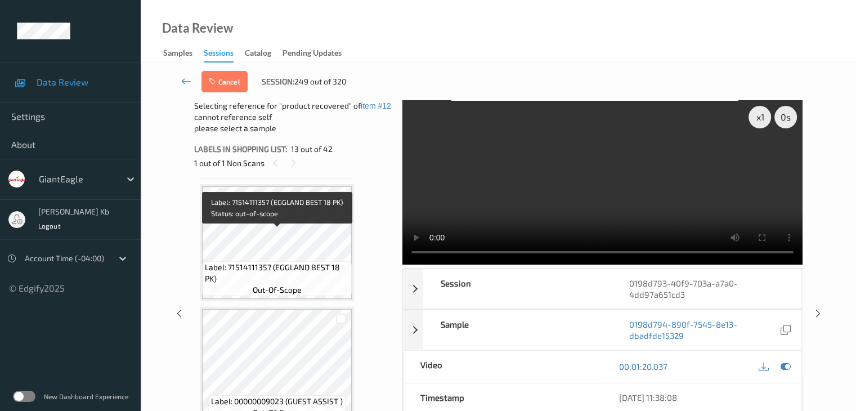
scroll to position [1692, 0]
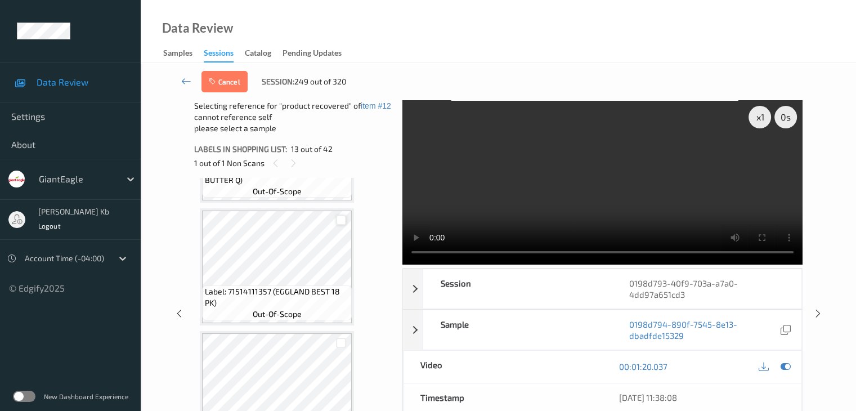
click at [341, 221] on div at bounding box center [341, 220] width 11 height 11
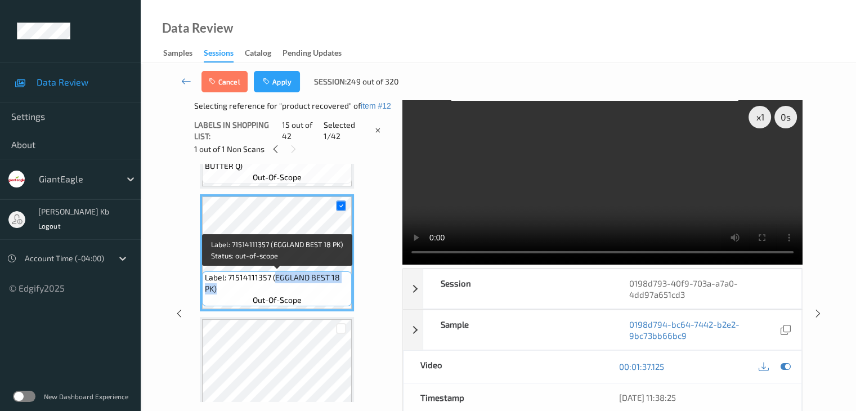
drag, startPoint x: 275, startPoint y: 276, endPoint x: 340, endPoint y: 284, distance: 65.2
click at [340, 284] on span "Label: 71514111357 (EGGLAND BEST 18 PK)" at bounding box center [277, 283] width 144 height 23
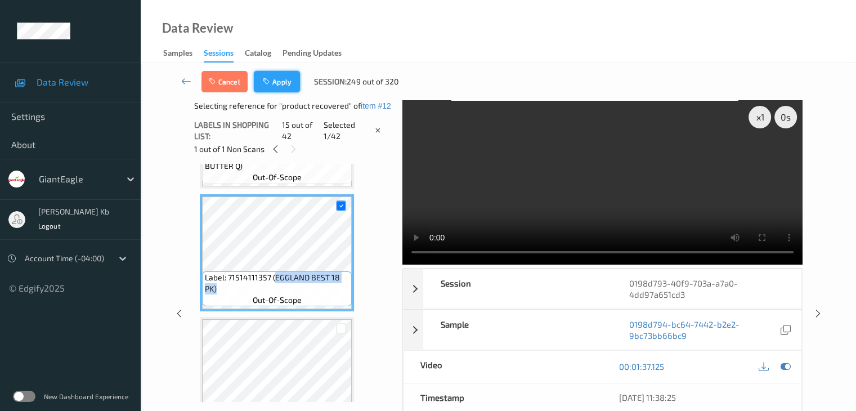
click at [277, 82] on button "Apply" at bounding box center [277, 81] width 46 height 21
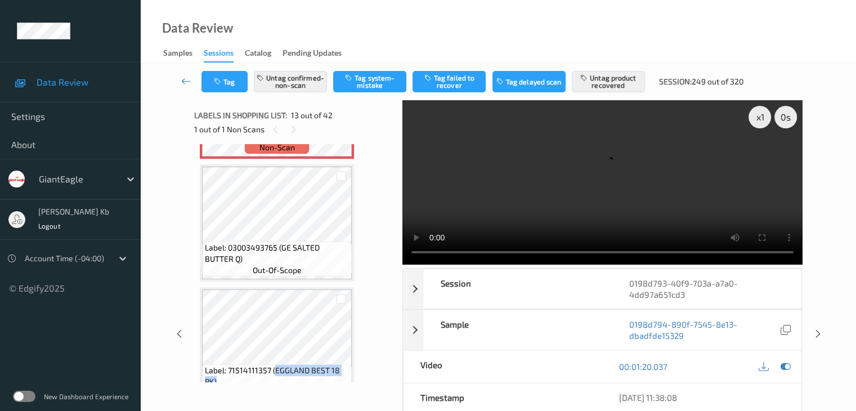
scroll to position [1636, 0]
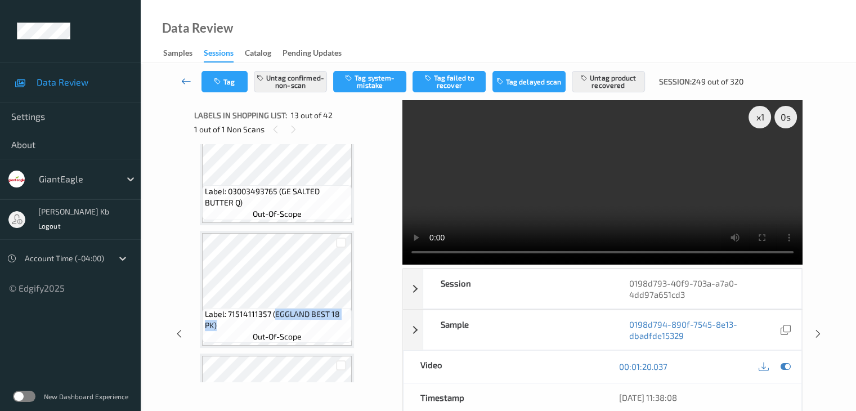
click at [185, 81] on icon at bounding box center [186, 80] width 10 height 11
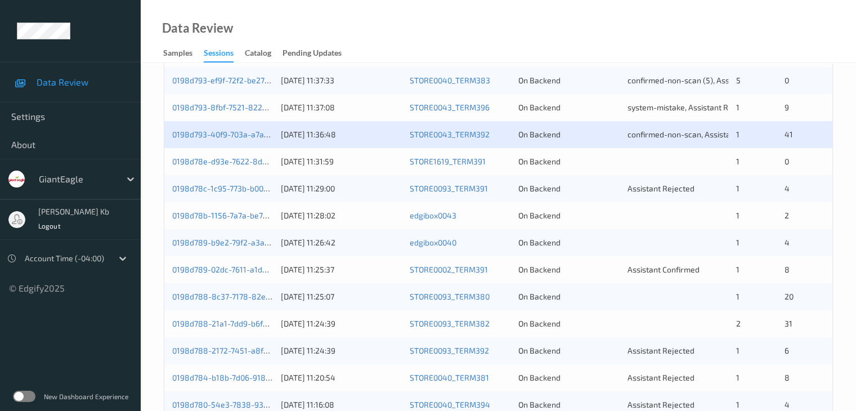
scroll to position [450, 0]
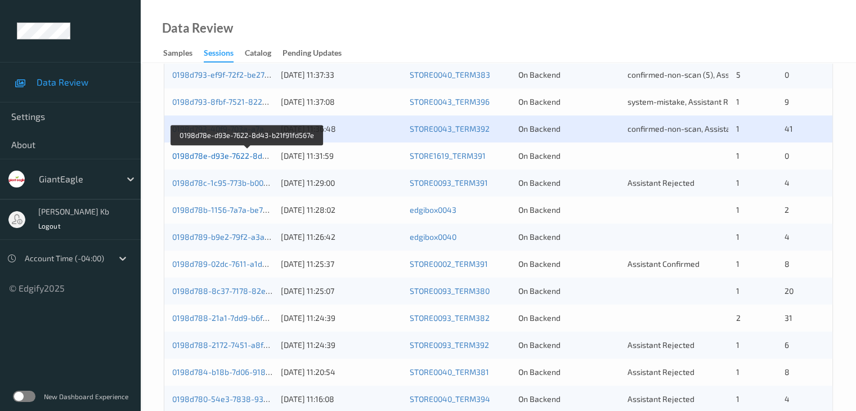
click at [230, 159] on link "0198d78e-d93e-7622-8d43-b21f91fd567e" at bounding box center [247, 156] width 151 height 10
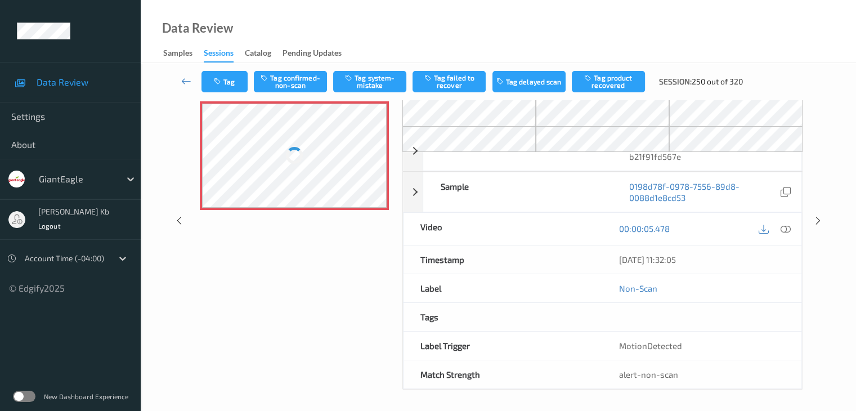
scroll to position [74, 0]
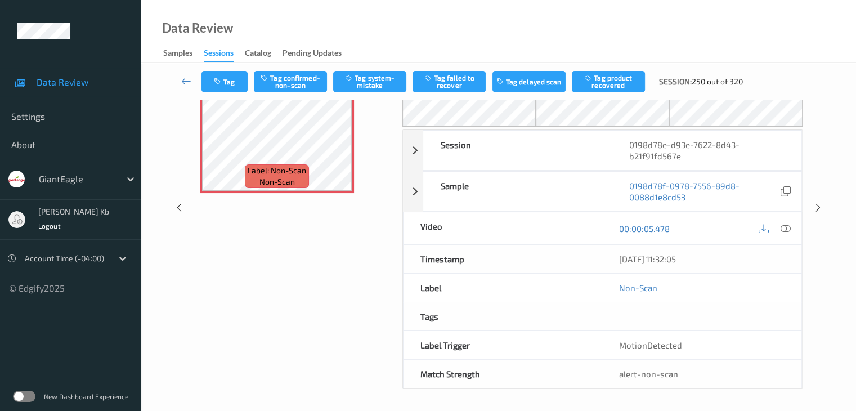
drag, startPoint x: 269, startPoint y: 1, endPoint x: 558, endPoint y: 19, distance: 289.2
click at [607, 19] on div "Data Review Samples Sessions Catalog Pending Updates" at bounding box center [498, 31] width 715 height 63
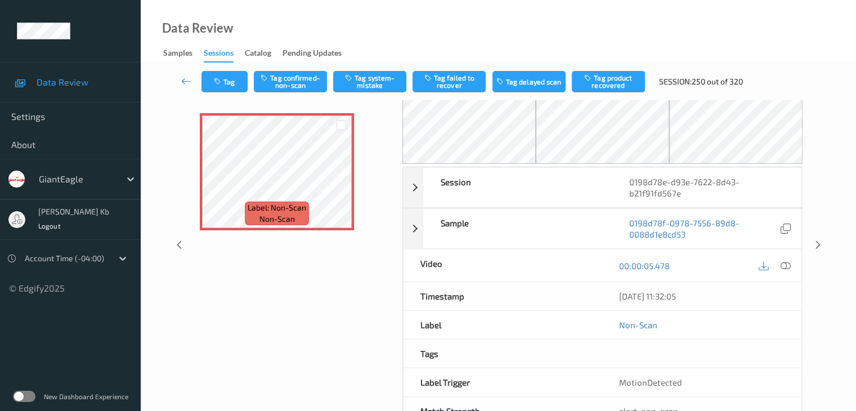
scroll to position [17, 0]
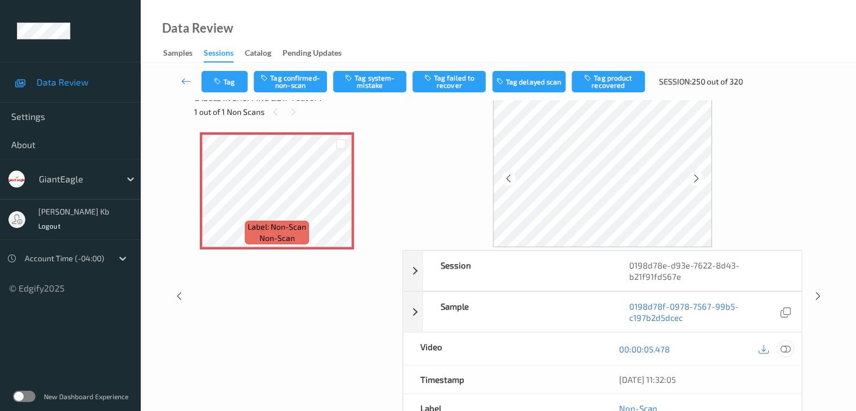
click at [789, 345] on icon at bounding box center [785, 349] width 10 height 10
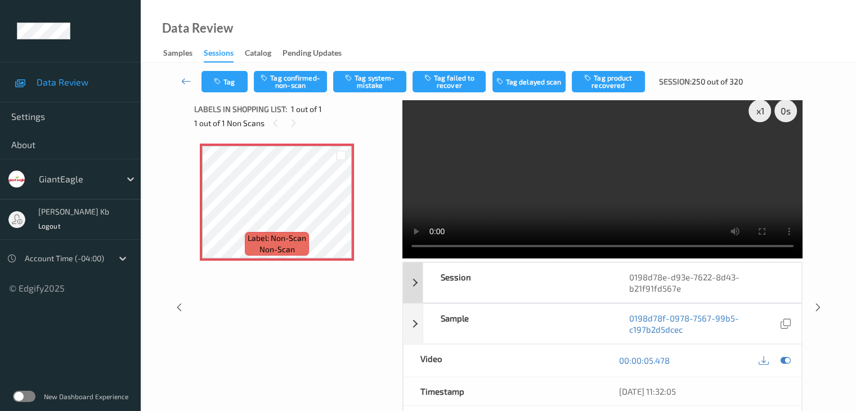
scroll to position [0, 0]
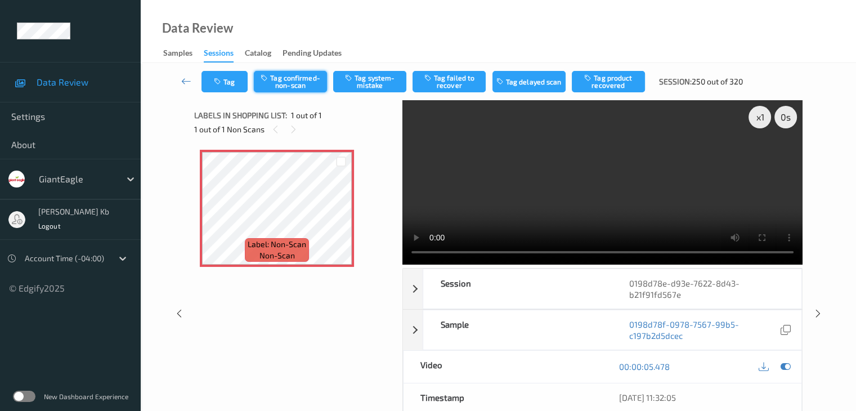
click at [304, 90] on button "Tag confirmed-non-scan" at bounding box center [290, 81] width 73 height 21
click at [313, 74] on button "Untag confirmed-non-scan" at bounding box center [290, 81] width 73 height 21
click at [371, 81] on button "Tag system-mistake" at bounding box center [369, 81] width 73 height 21
click at [186, 79] on icon at bounding box center [186, 80] width 10 height 11
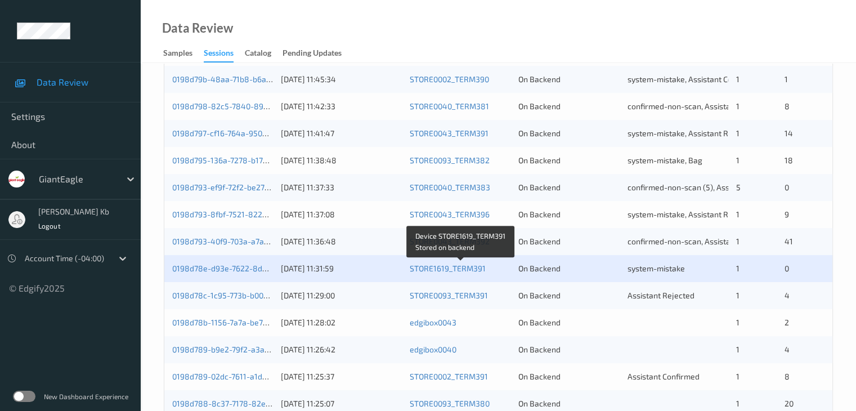
scroll to position [394, 0]
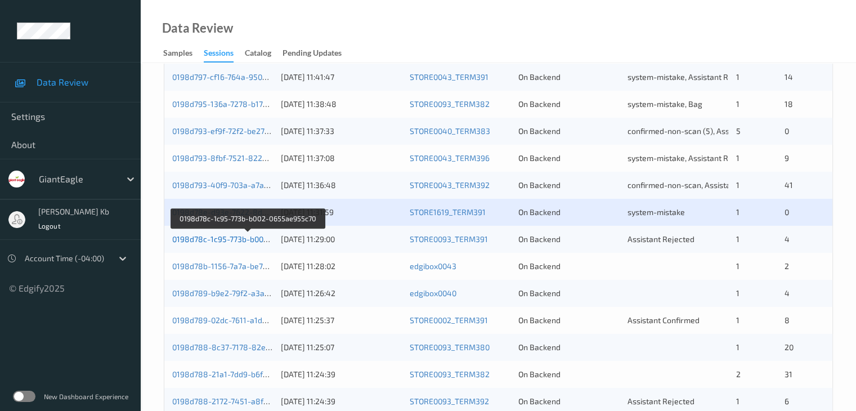
click at [216, 241] on link "0198d78c-1c95-773b-b002-0655ae955c70" at bounding box center [248, 239] width 152 height 10
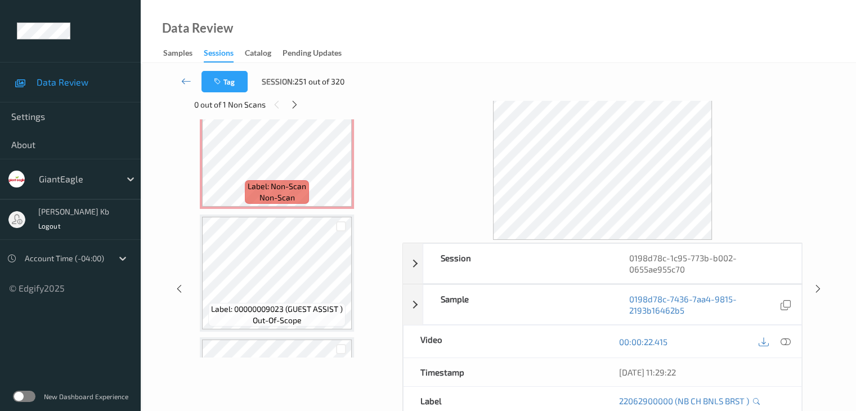
scroll to position [100, 0]
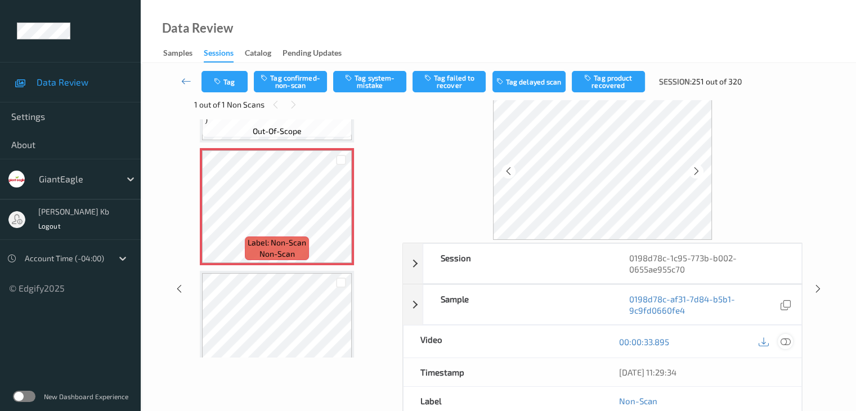
click at [785, 342] on icon at bounding box center [785, 341] width 10 height 10
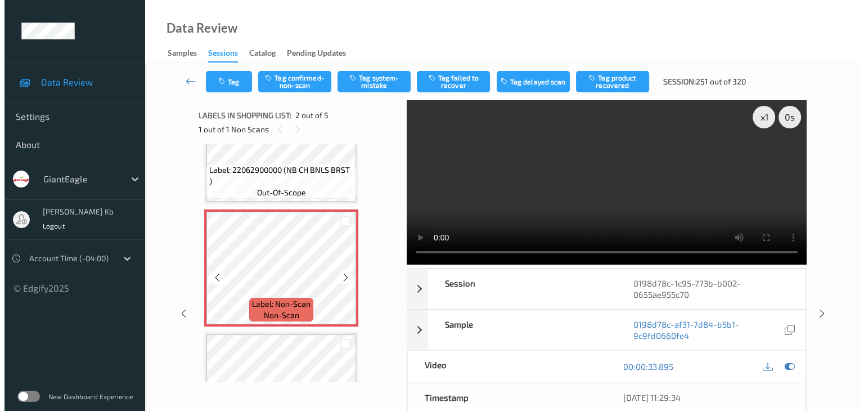
scroll to position [43, 0]
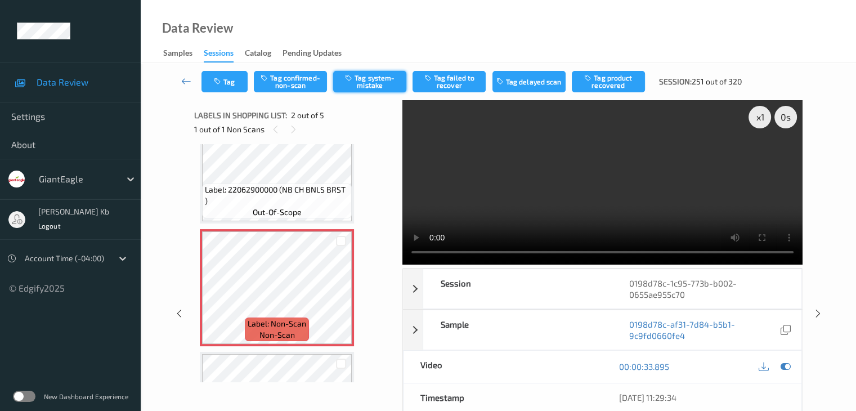
click at [385, 80] on button "Tag system-mistake" at bounding box center [369, 81] width 73 height 21
click at [233, 82] on button "Tag" at bounding box center [224, 81] width 46 height 21
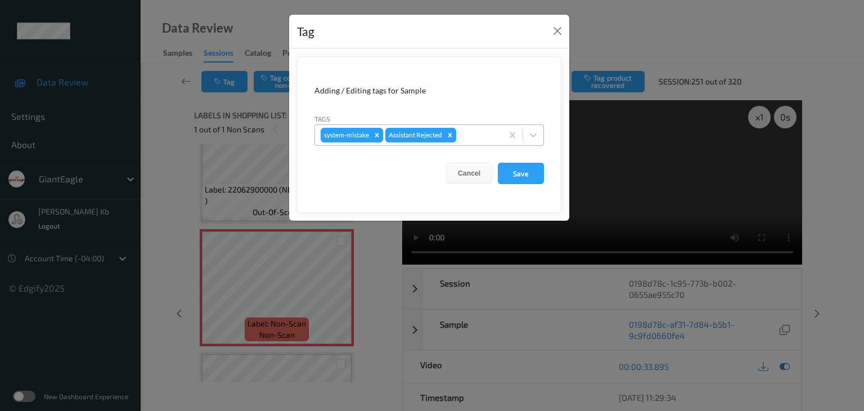
click at [477, 133] on div at bounding box center [478, 135] width 38 height 14
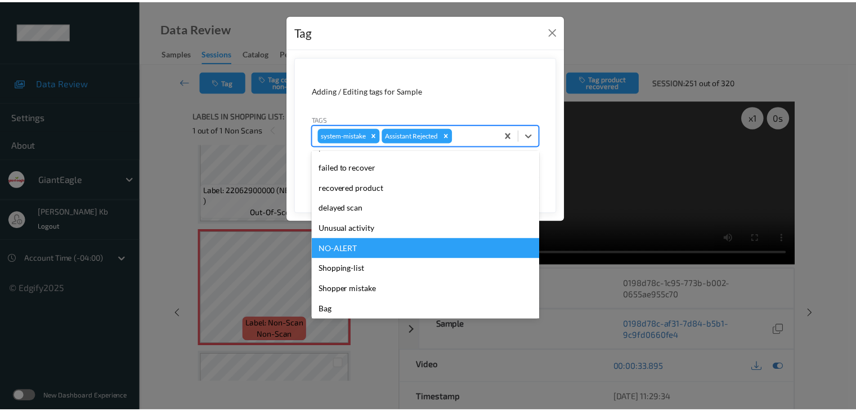
scroll to position [99, 0]
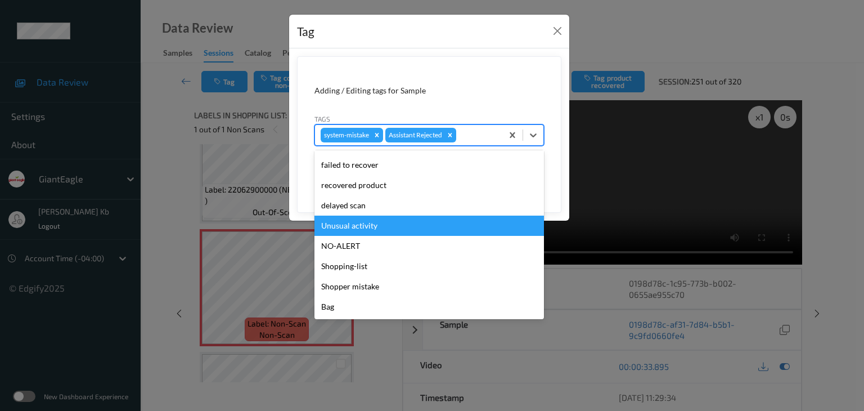
drag, startPoint x: 368, startPoint y: 224, endPoint x: 396, endPoint y: 224, distance: 27.6
click at [369, 224] on div "Unusual activity" at bounding box center [429, 225] width 230 height 20
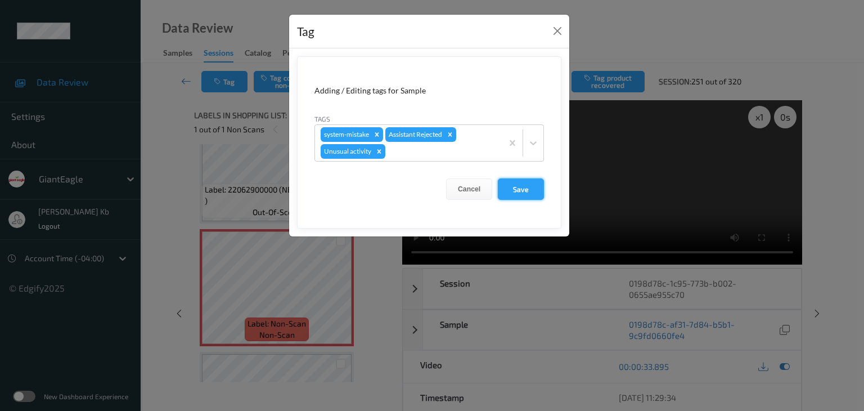
click at [524, 190] on button "Save" at bounding box center [521, 188] width 46 height 21
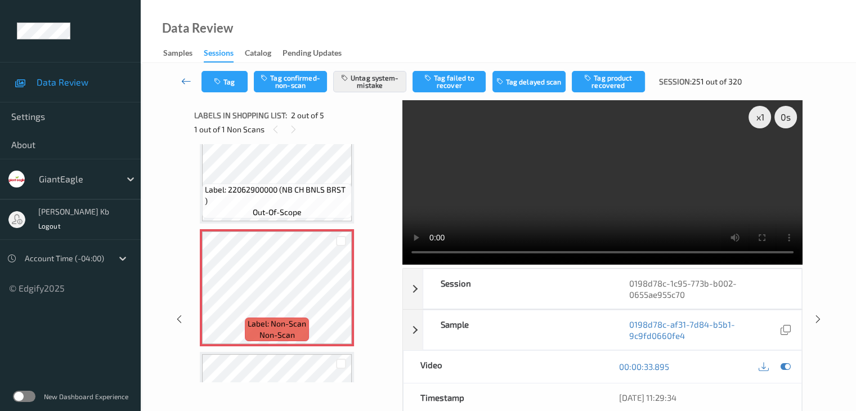
click at [180, 79] on link at bounding box center [187, 81] width 30 height 21
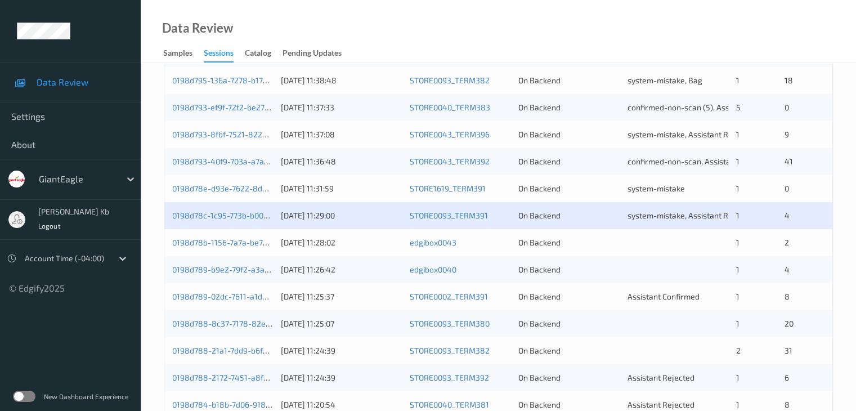
scroll to position [450, 0]
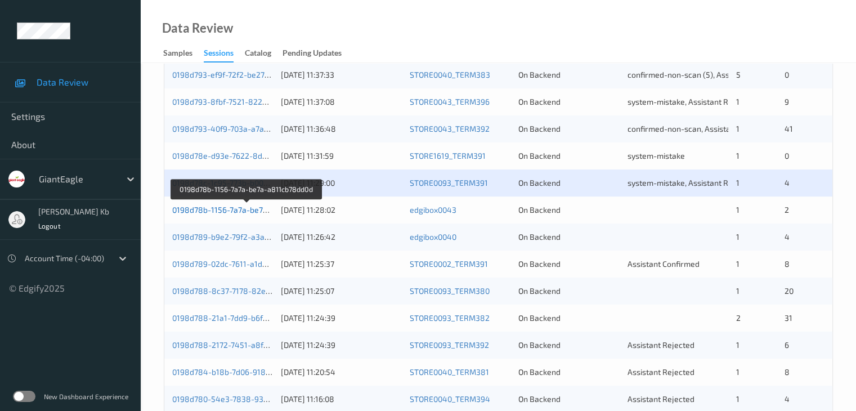
click at [199, 207] on link "0198d78b-1156-7a7a-be7a-a811cb78dd0d" at bounding box center [247, 210] width 150 height 10
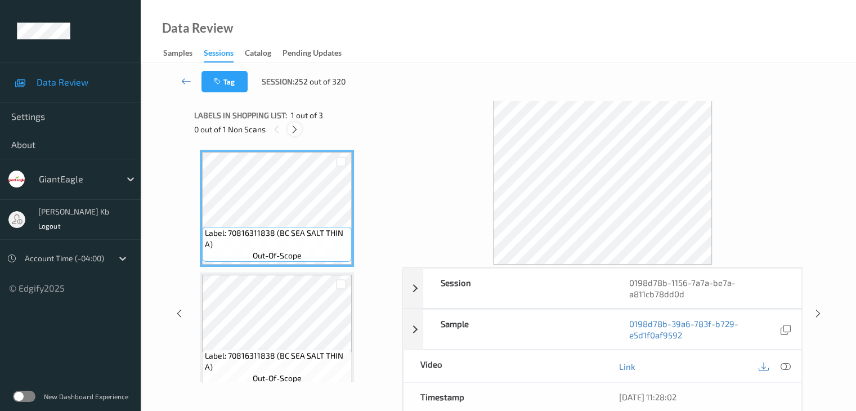
click at [293, 129] on icon at bounding box center [295, 129] width 10 height 10
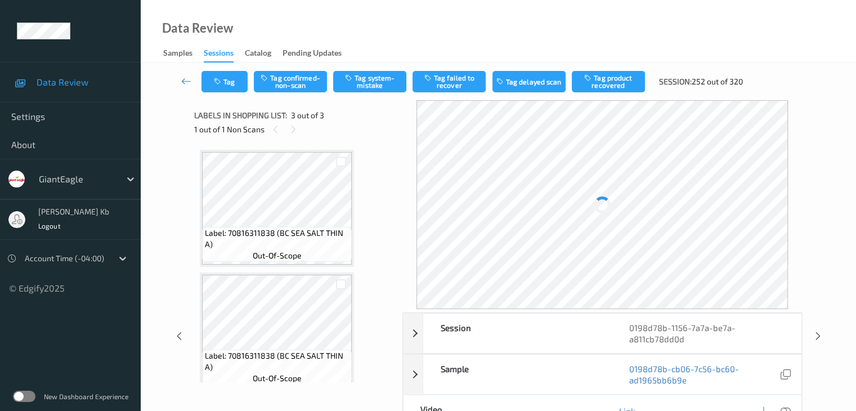
scroll to position [128, 0]
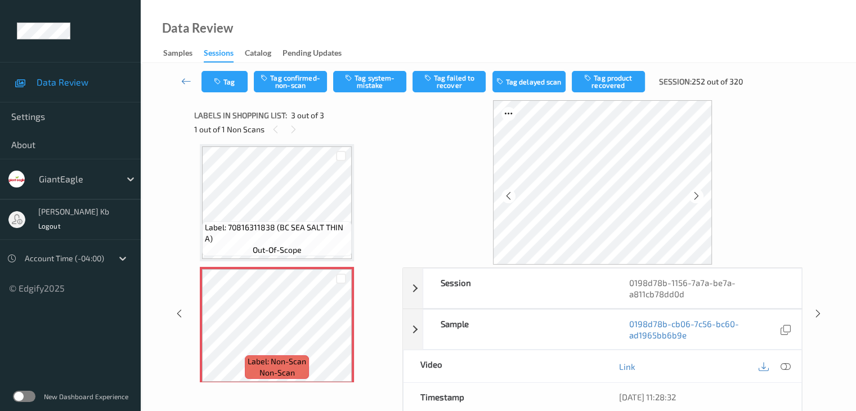
click at [789, 365] on icon at bounding box center [785, 366] width 10 height 10
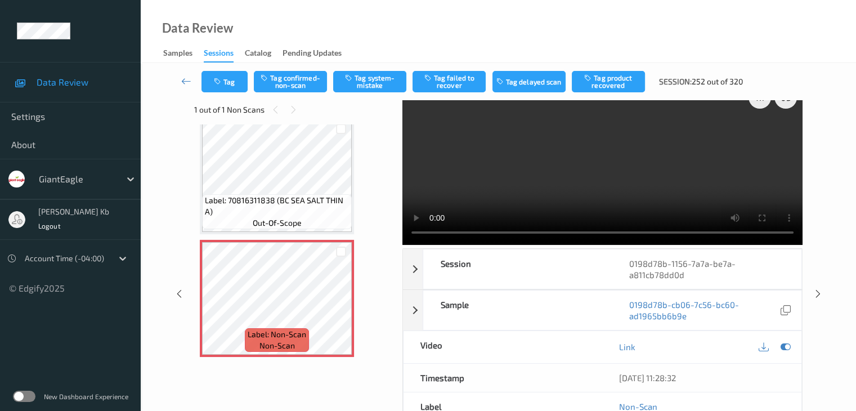
scroll to position [0, 0]
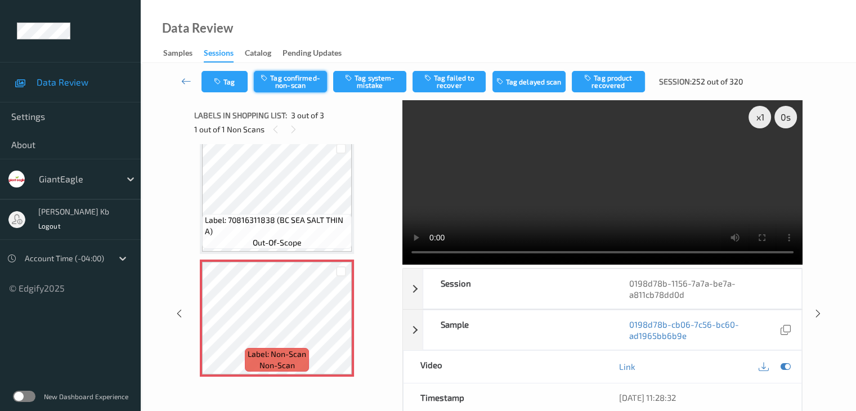
click at [295, 79] on button "Tag confirmed-non-scan" at bounding box center [290, 81] width 73 height 21
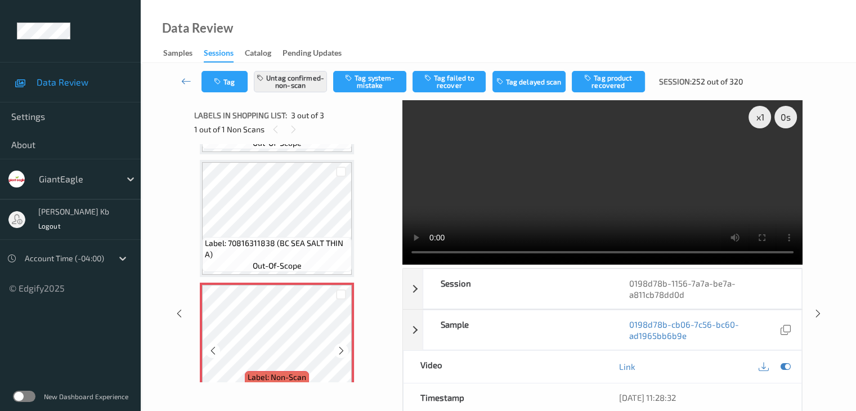
scroll to position [136, 0]
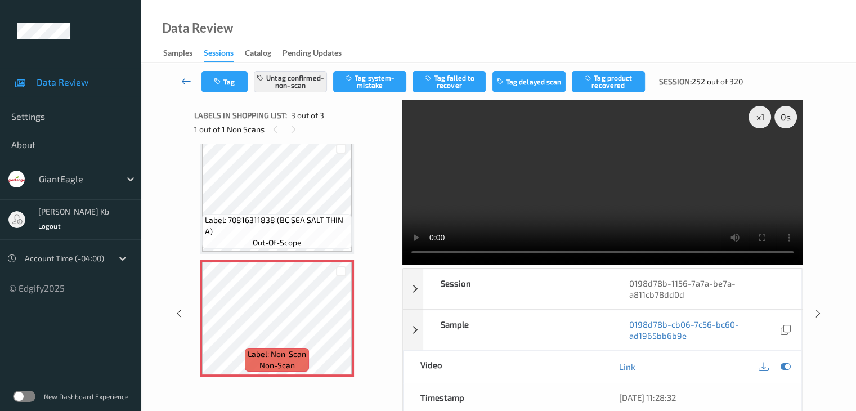
click at [185, 79] on icon at bounding box center [186, 80] width 10 height 11
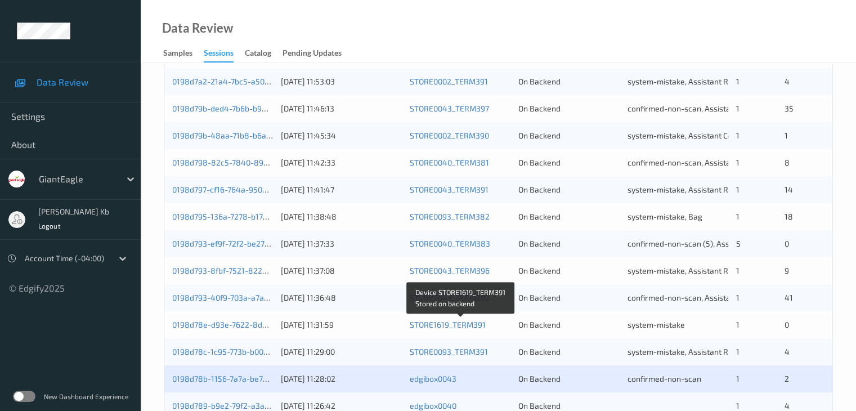
scroll to position [394, 0]
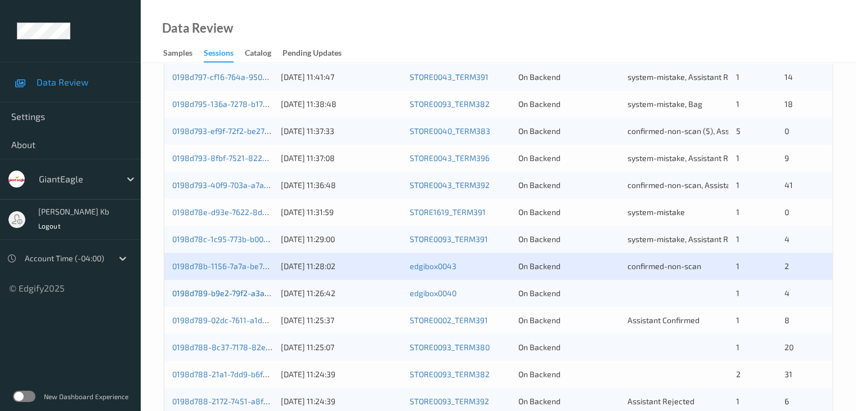
click at [225, 295] on link "0198d789-b9e2-79f2-a3ac-ea70103dd0cc" at bounding box center [247, 293] width 151 height 10
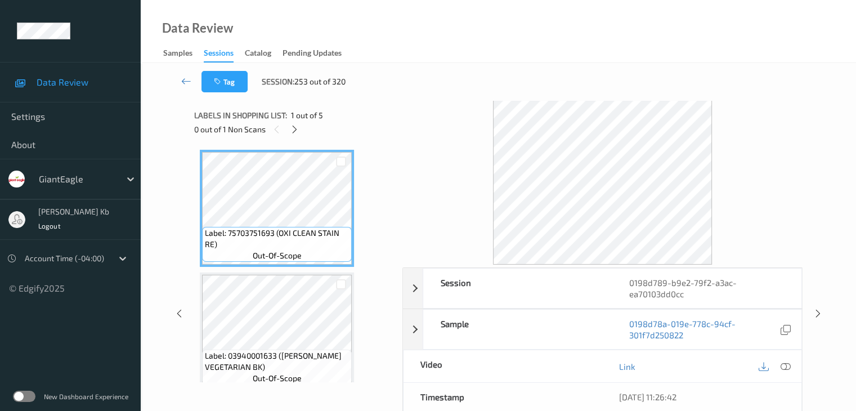
drag, startPoint x: 298, startPoint y: 1, endPoint x: 605, endPoint y: 35, distance: 309.1
click at [605, 35] on div "Data Review Samples Sessions Catalog Pending Updates" at bounding box center [498, 31] width 715 height 63
click at [300, 128] on div at bounding box center [294, 129] width 14 height 14
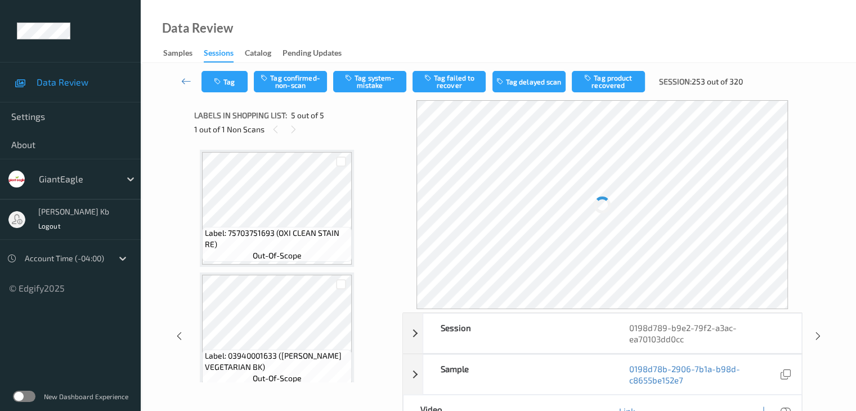
scroll to position [374, 0]
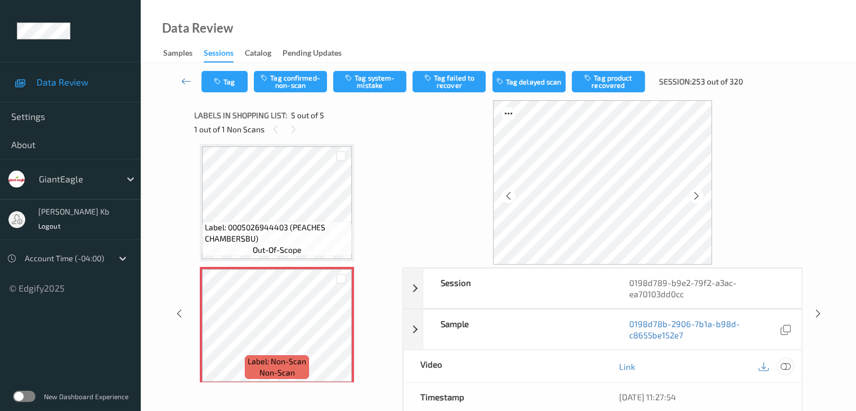
click at [788, 365] on icon at bounding box center [785, 366] width 10 height 10
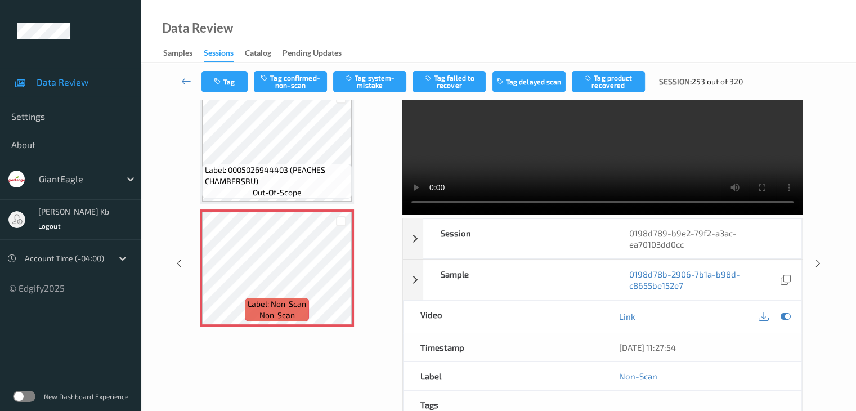
scroll to position [0, 0]
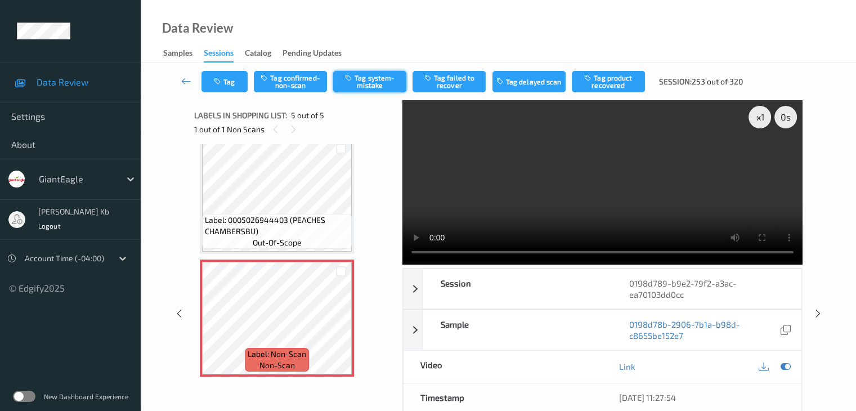
click at [369, 84] on button "Tag system-mistake" at bounding box center [369, 81] width 73 height 21
click at [187, 82] on icon at bounding box center [186, 80] width 10 height 11
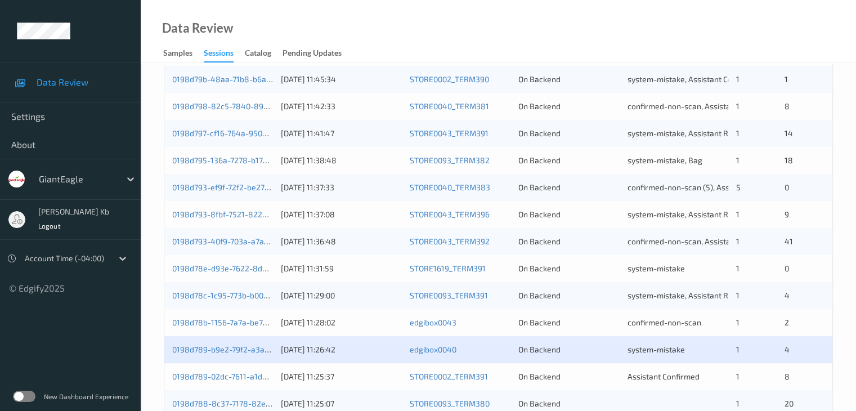
scroll to position [506, 0]
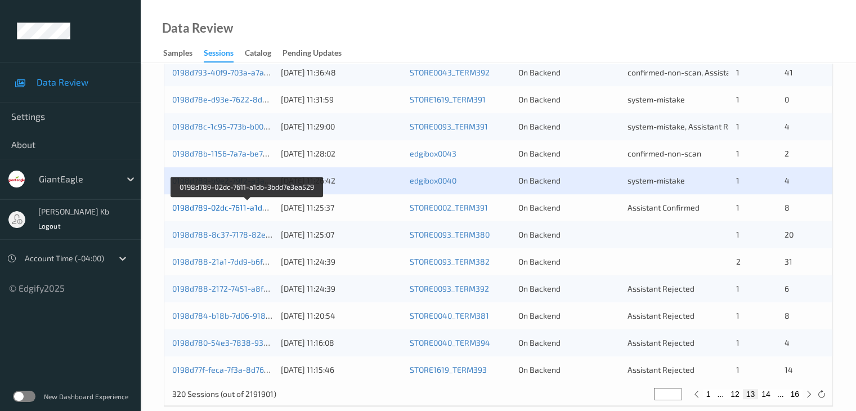
click at [246, 209] on link "0198d789-02dc-7611-a1db-3bdd7e3ea529" at bounding box center [247, 208] width 151 height 10
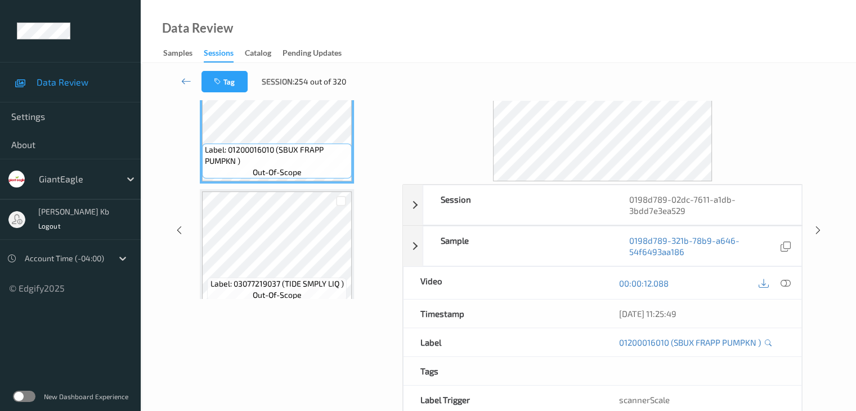
scroll to position [25, 0]
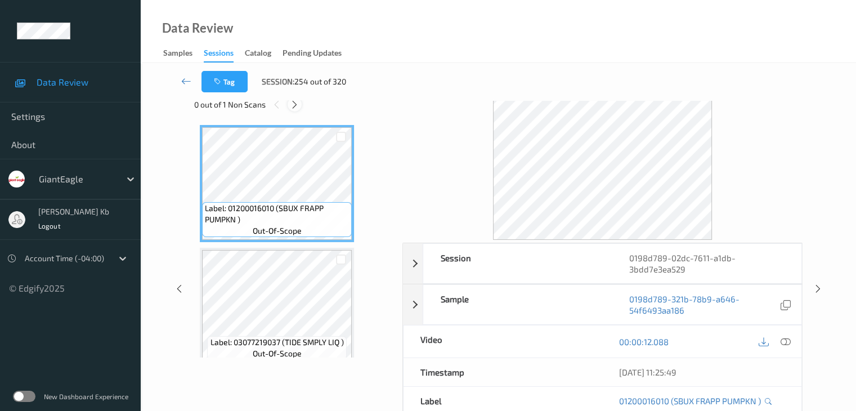
click at [294, 102] on icon at bounding box center [295, 105] width 10 height 10
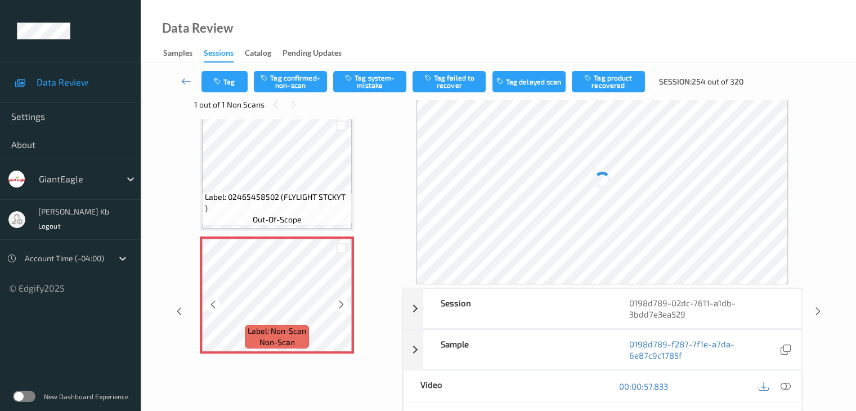
scroll to position [871, 0]
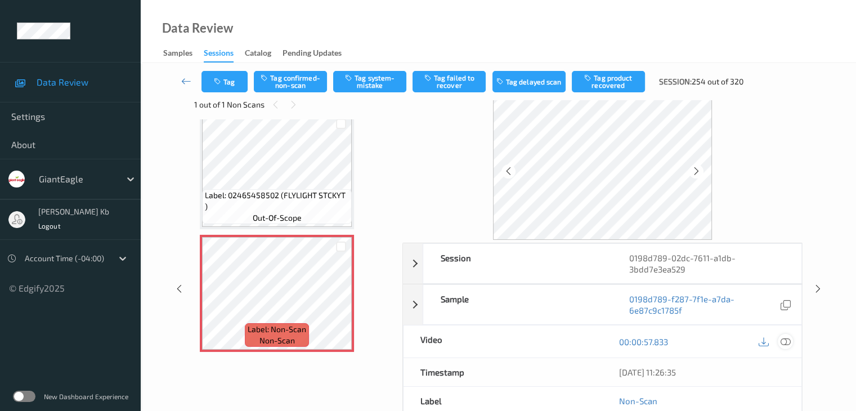
click at [790, 340] on icon at bounding box center [785, 341] width 10 height 10
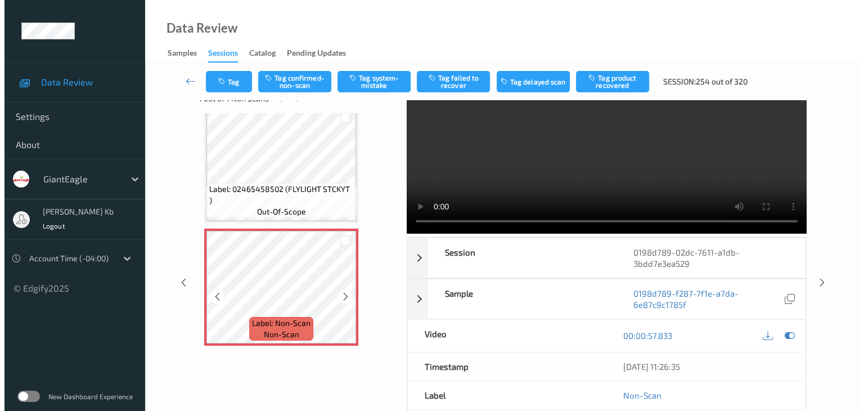
scroll to position [56, 0]
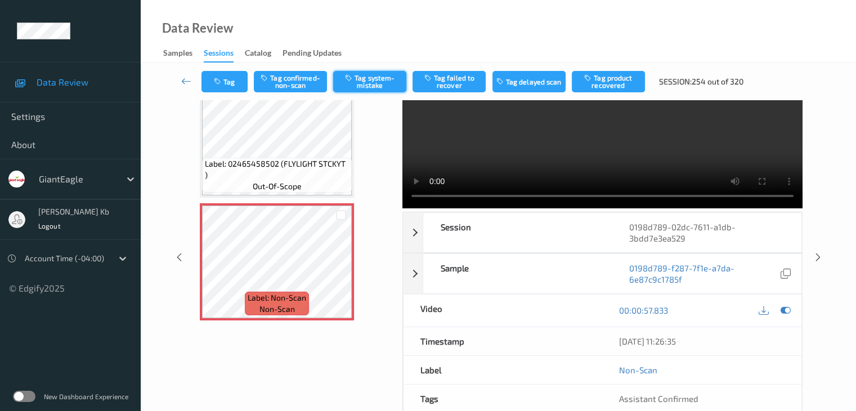
click at [379, 80] on button "Tag system-mistake" at bounding box center [369, 81] width 73 height 21
click at [237, 78] on button "Tag" at bounding box center [224, 81] width 46 height 21
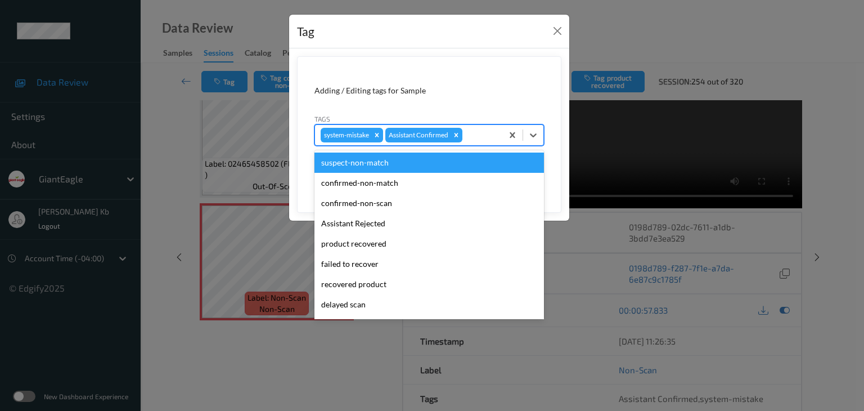
click at [480, 134] on div at bounding box center [481, 135] width 32 height 14
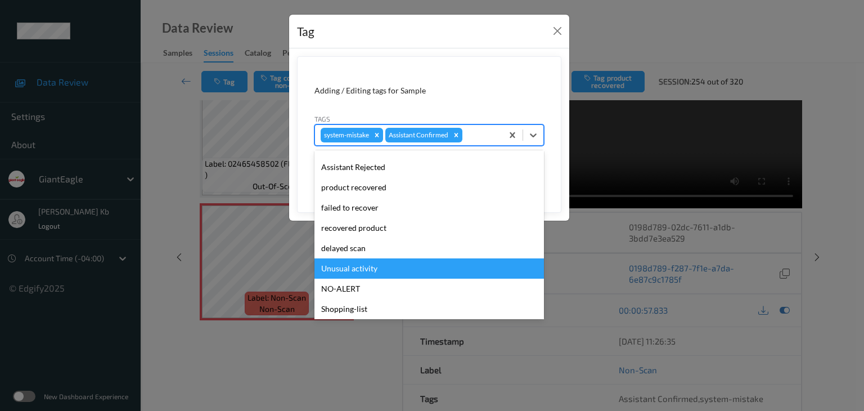
click at [361, 271] on div "Unusual activity" at bounding box center [429, 268] width 230 height 20
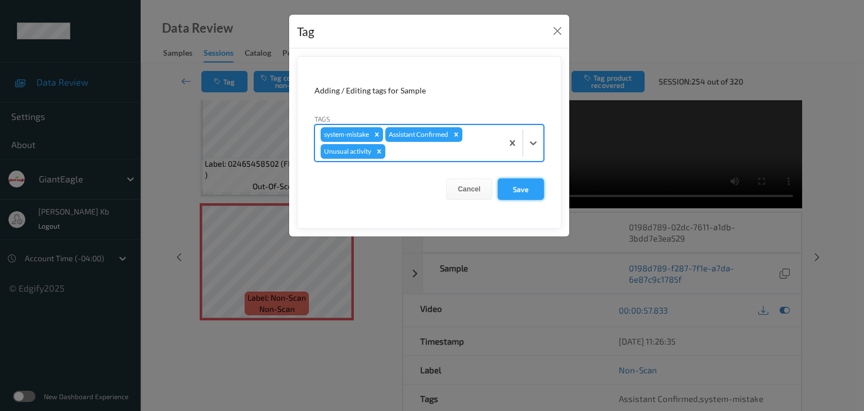
click at [534, 191] on button "Save" at bounding box center [521, 188] width 46 height 21
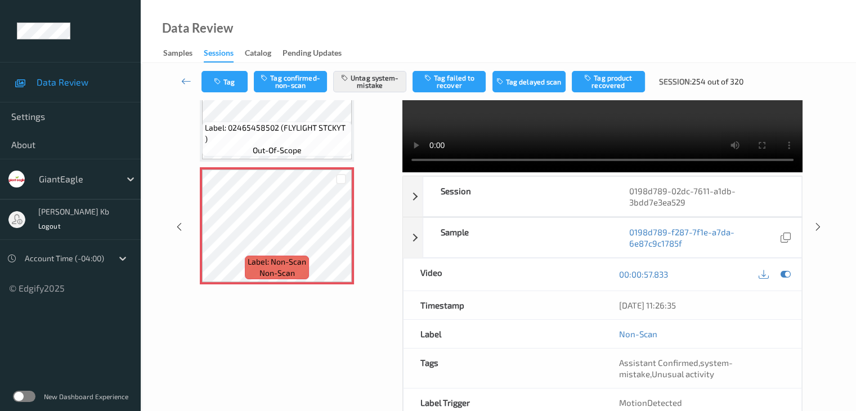
scroll to position [149, 0]
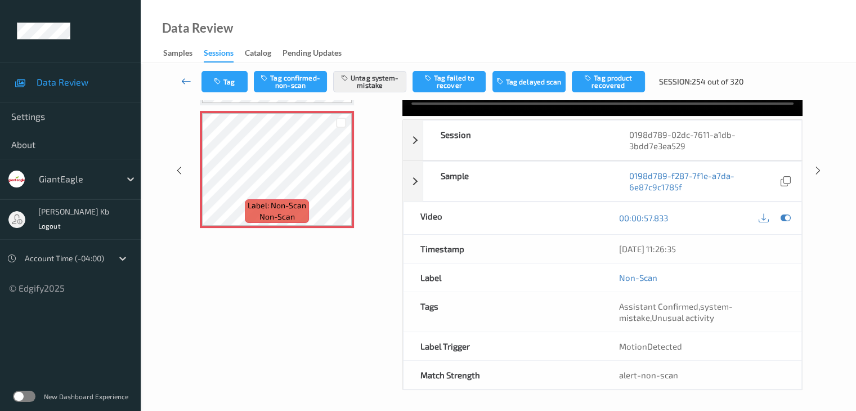
drag, startPoint x: 191, startPoint y: 79, endPoint x: 197, endPoint y: 56, distance: 24.4
click at [191, 78] on link at bounding box center [187, 81] width 30 height 21
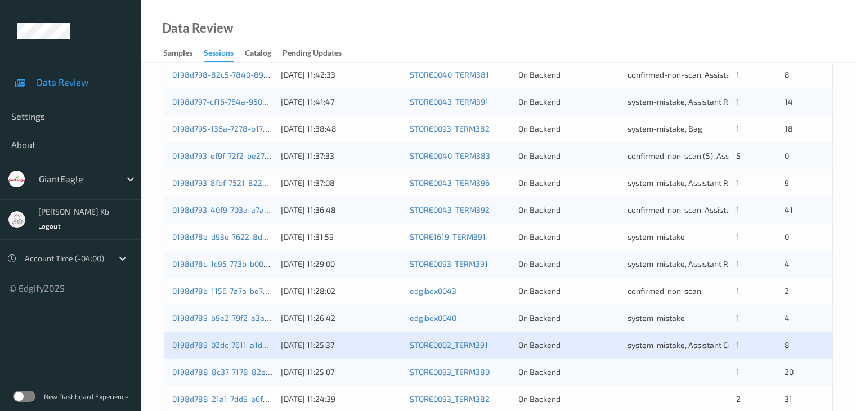
scroll to position [450, 0]
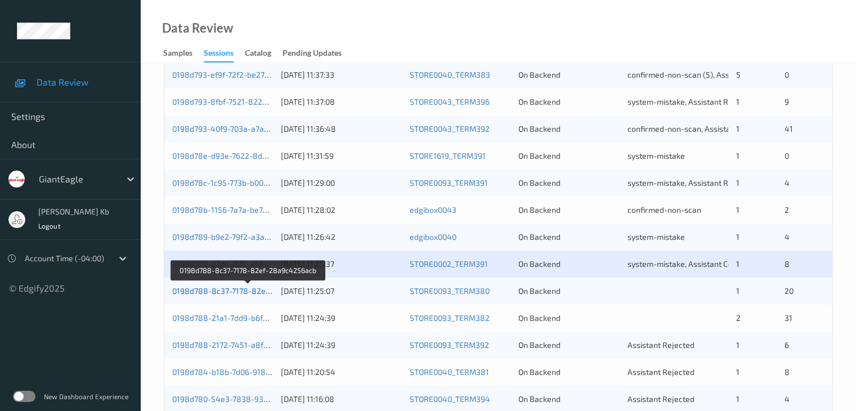
click at [252, 290] on link "0198d788-8c37-7178-82ef-28a9c4256acb" at bounding box center [249, 291] width 154 height 10
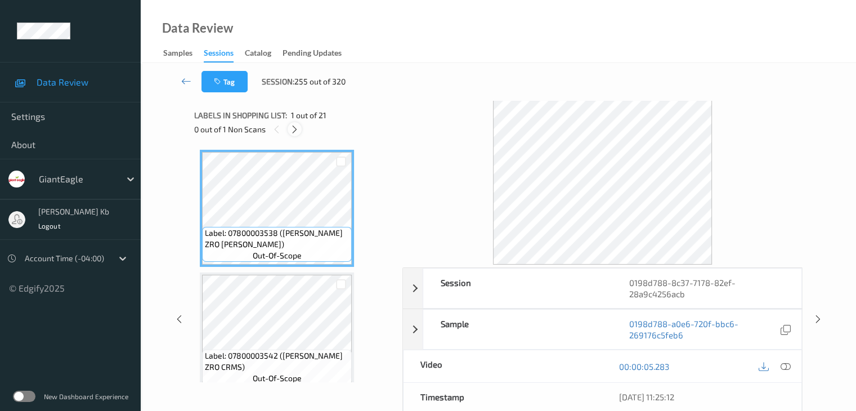
drag, startPoint x: 293, startPoint y: 129, endPoint x: 299, endPoint y: 129, distance: 6.8
click at [293, 129] on icon at bounding box center [295, 129] width 10 height 10
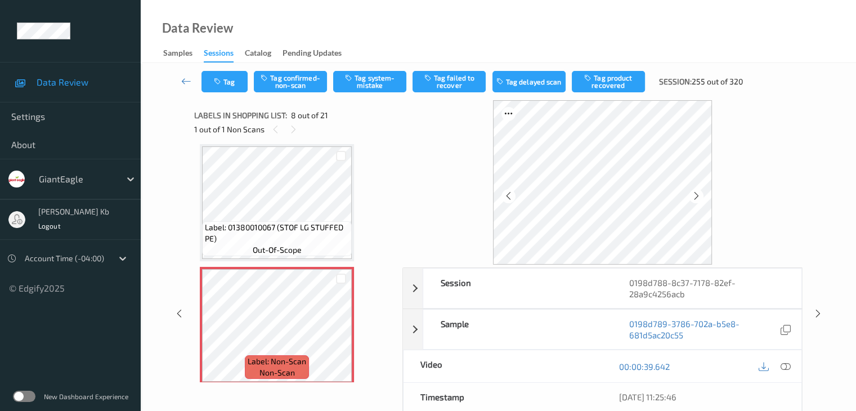
click at [785, 366] on icon at bounding box center [785, 366] width 10 height 10
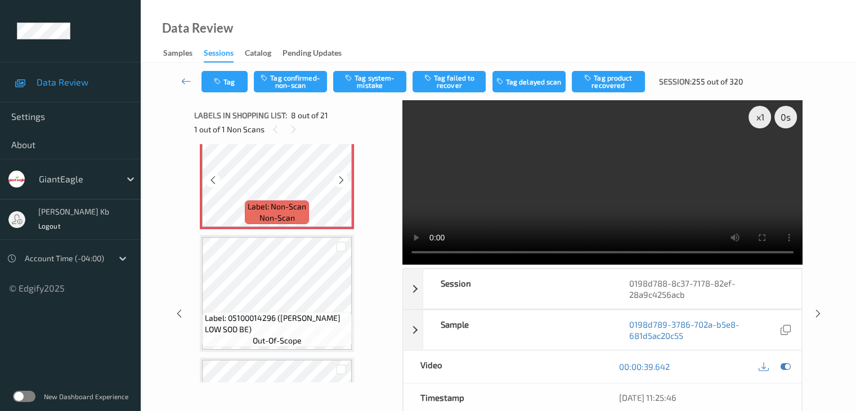
scroll to position [910, 0]
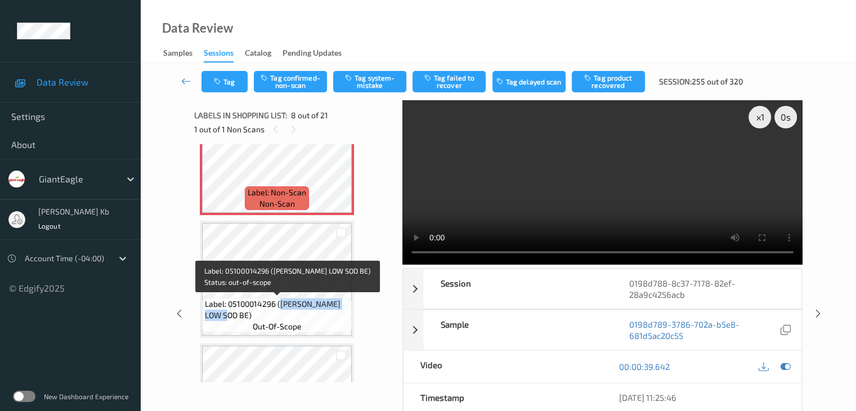
drag, startPoint x: 280, startPoint y: 301, endPoint x: 340, endPoint y: 316, distance: 62.1
click at [340, 316] on span "Label: 05100014296 ([PERSON_NAME] LOW SOD BE)" at bounding box center [277, 309] width 144 height 23
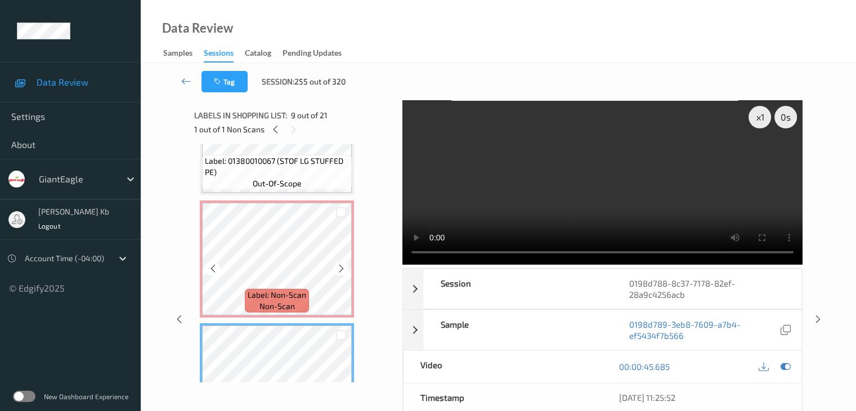
scroll to position [798, 0]
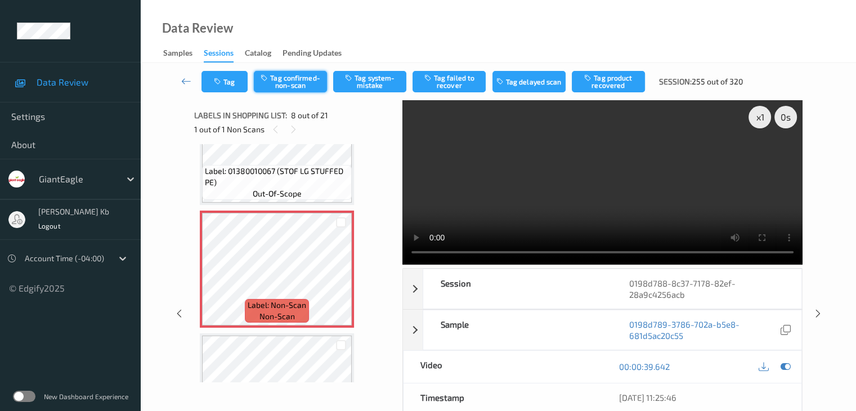
click at [300, 84] on button "Tag confirmed-non-scan" at bounding box center [290, 81] width 73 height 21
click at [613, 84] on button "Tag product recovered" at bounding box center [608, 81] width 73 height 21
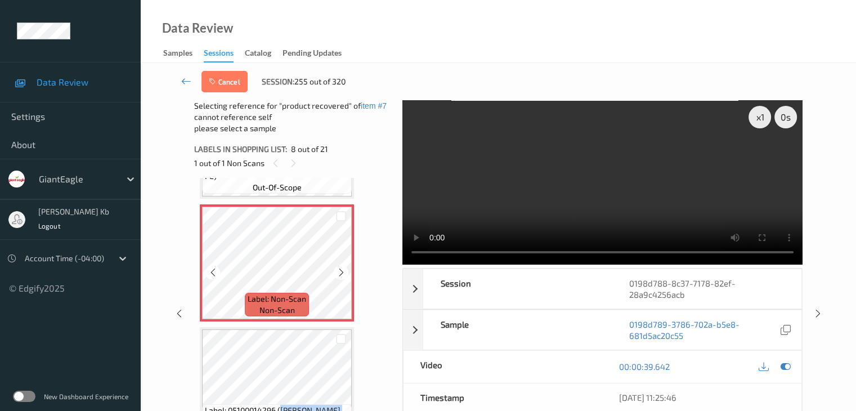
scroll to position [910, 0]
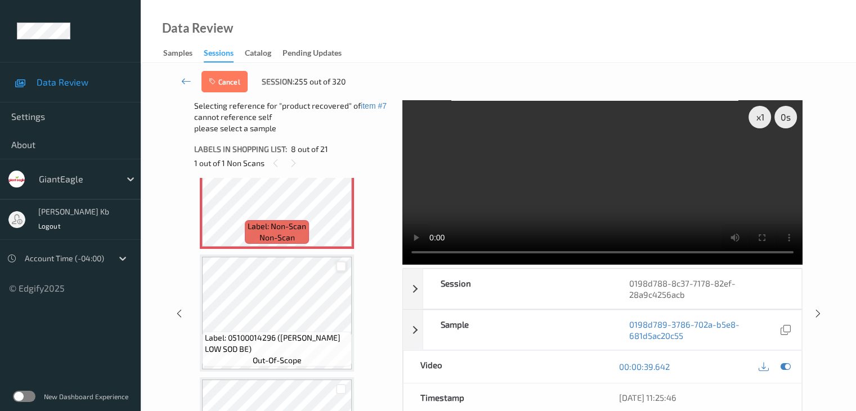
click at [342, 266] on div at bounding box center [341, 266] width 11 height 11
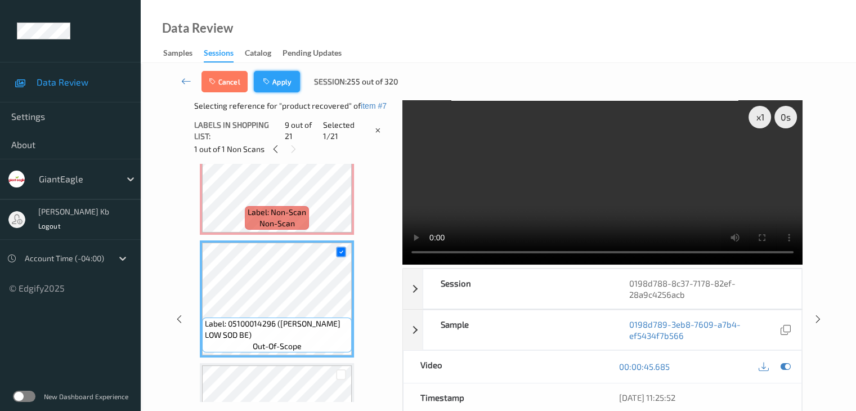
click at [286, 80] on button "Apply" at bounding box center [277, 81] width 46 height 21
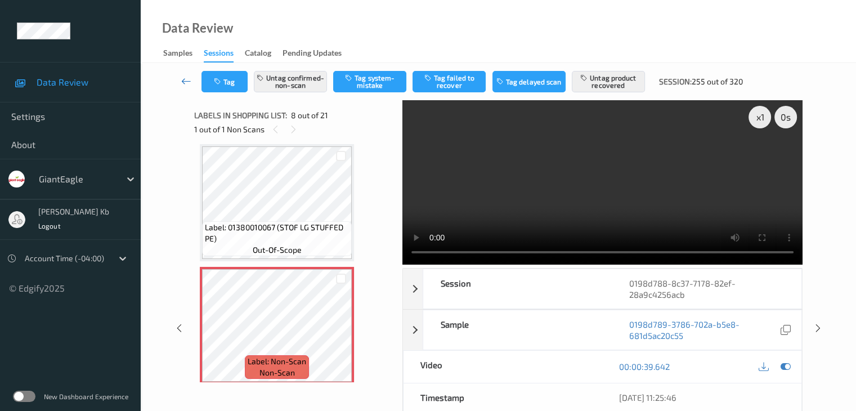
click at [185, 77] on icon at bounding box center [186, 80] width 10 height 11
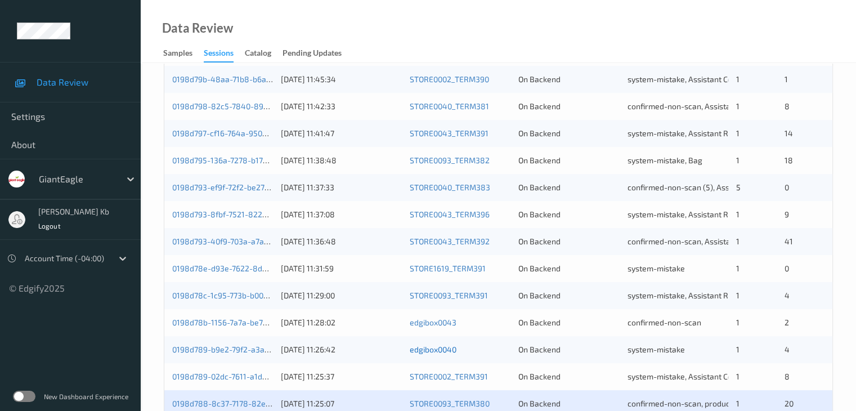
scroll to position [524, 0]
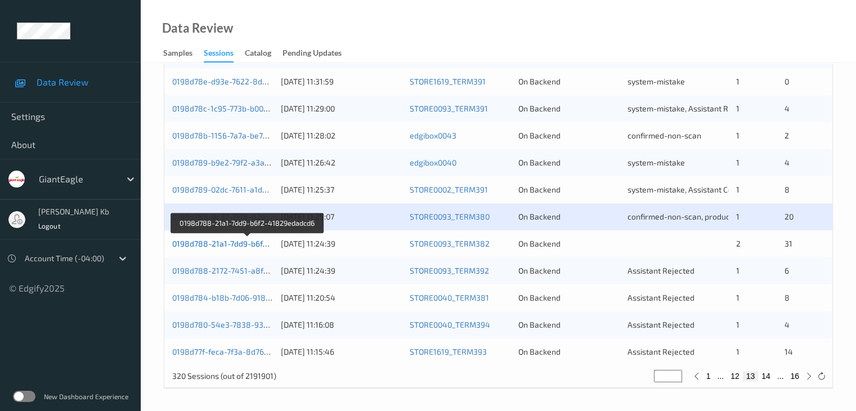
click at [248, 243] on link "0198d788-21a1-7dd9-b6f2-41829edadcd6" at bounding box center [248, 244] width 152 height 10
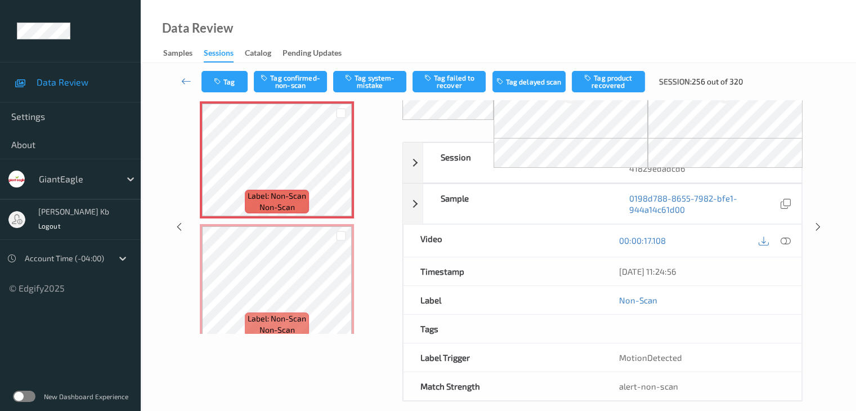
scroll to position [74, 0]
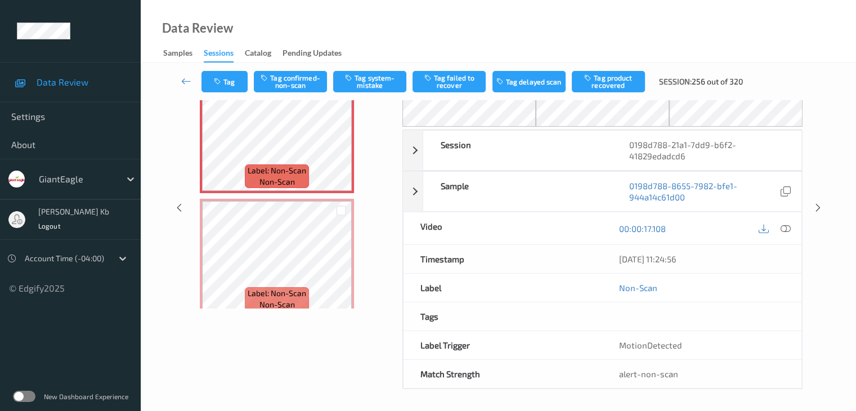
click at [325, 352] on div "Labels in shopping list: 1 out of 33 1 out of 2 Non Scans Label: Non-Scan non-s…" at bounding box center [294, 207] width 200 height 362
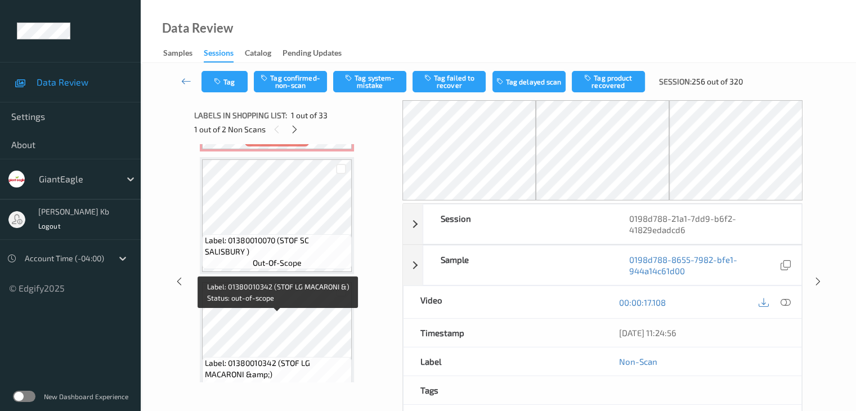
scroll to position [0, 0]
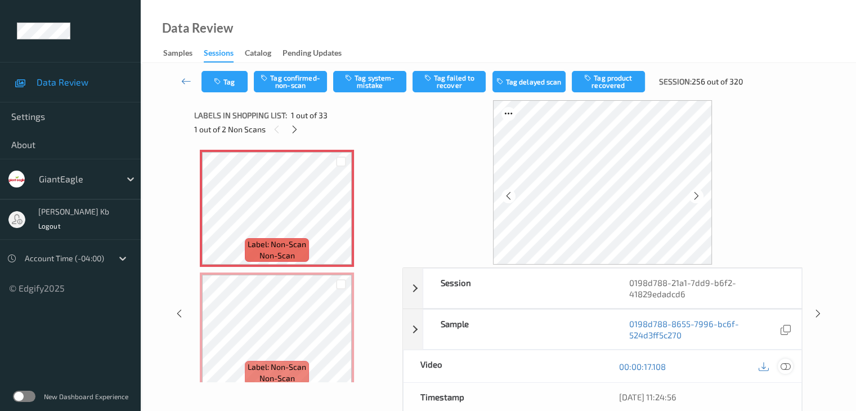
click at [783, 364] on icon at bounding box center [785, 366] width 10 height 10
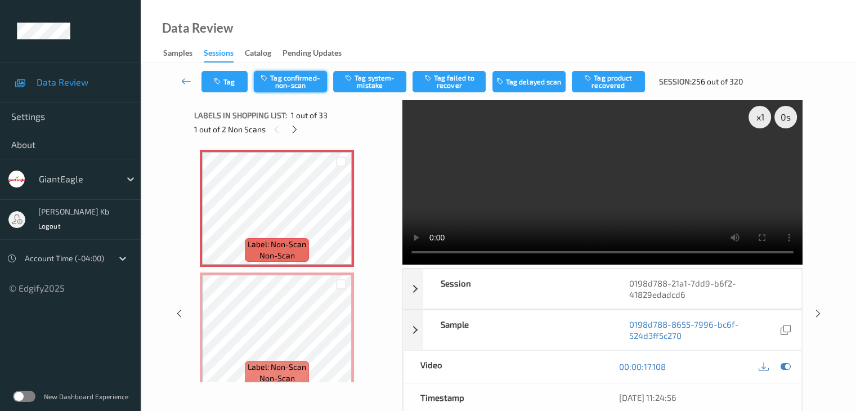
click at [291, 82] on button "Tag confirmed-non-scan" at bounding box center [290, 81] width 73 height 21
click at [613, 80] on button "Tag product recovered" at bounding box center [608, 81] width 73 height 21
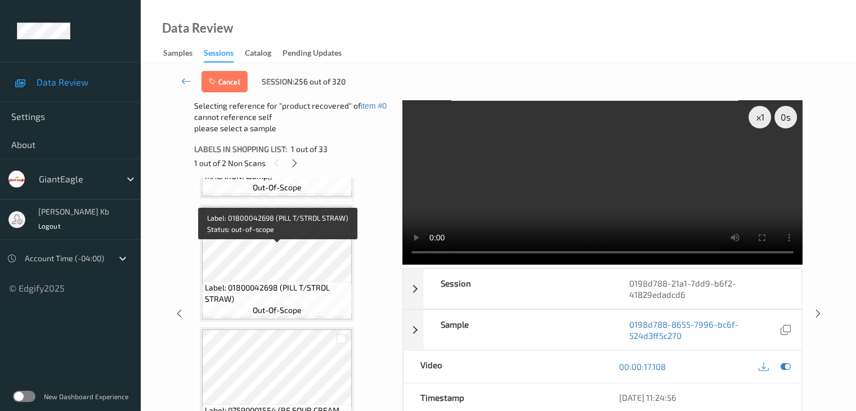
scroll to position [450, 0]
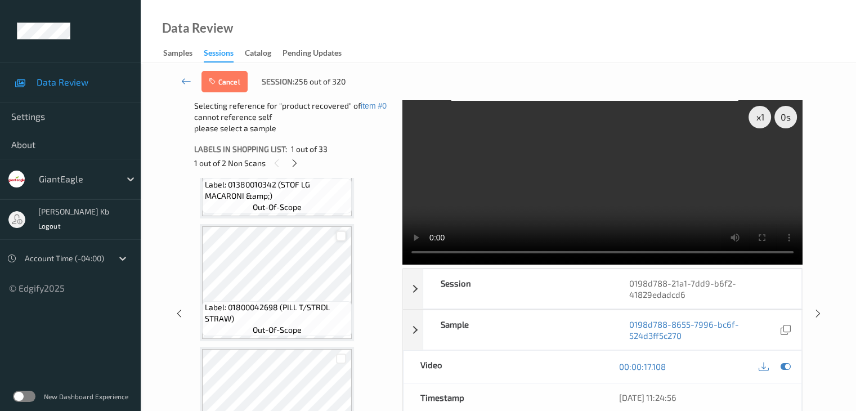
click at [341, 235] on div at bounding box center [341, 236] width 11 height 11
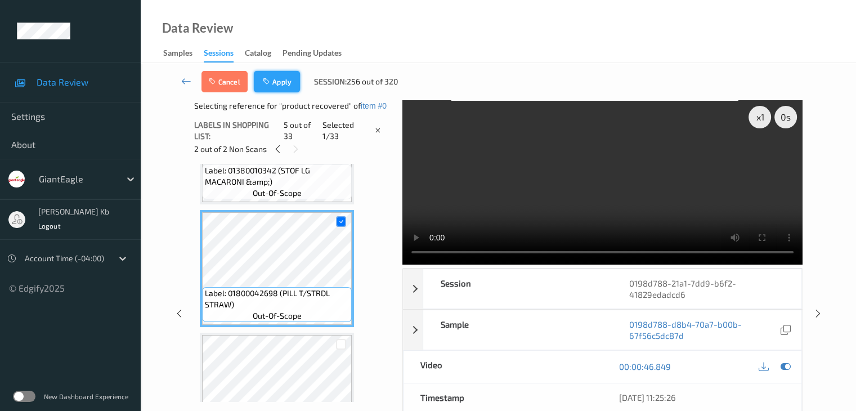
click at [284, 86] on button "Apply" at bounding box center [277, 81] width 46 height 21
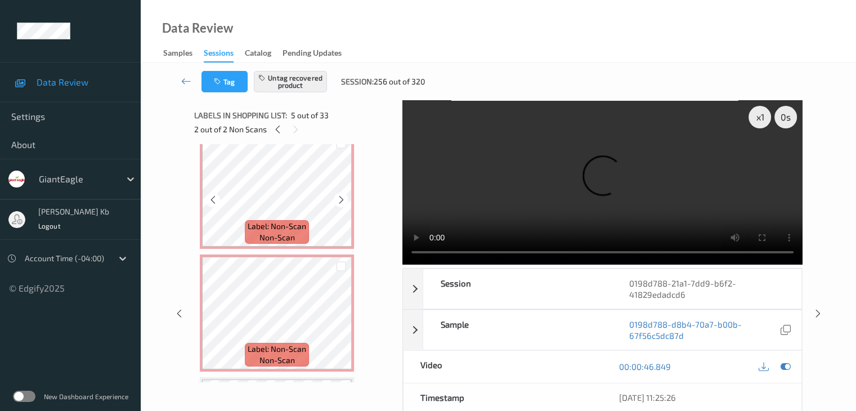
scroll to position [0, 0]
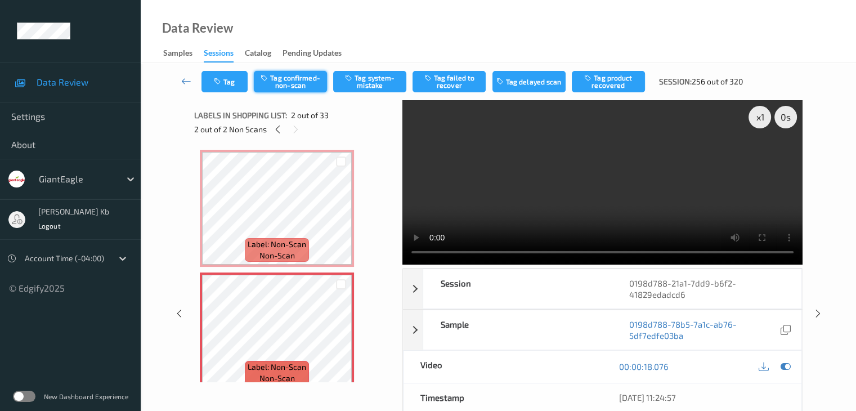
click at [299, 85] on button "Tag confirmed-non-scan" at bounding box center [290, 81] width 73 height 21
click at [611, 82] on button "Tag product recovered" at bounding box center [608, 81] width 73 height 21
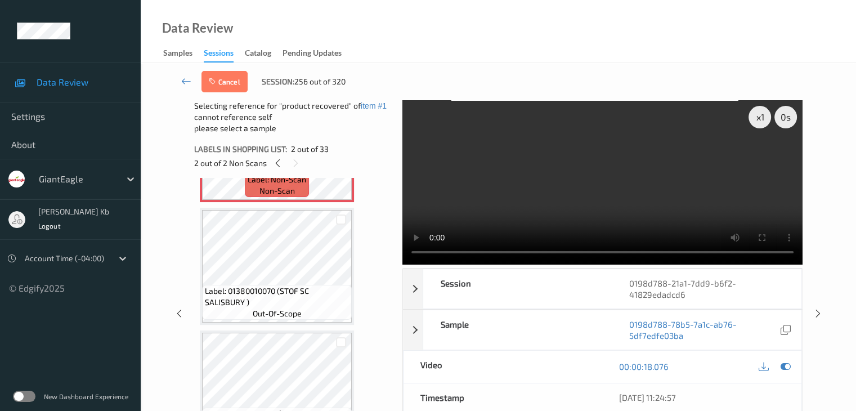
scroll to position [225, 0]
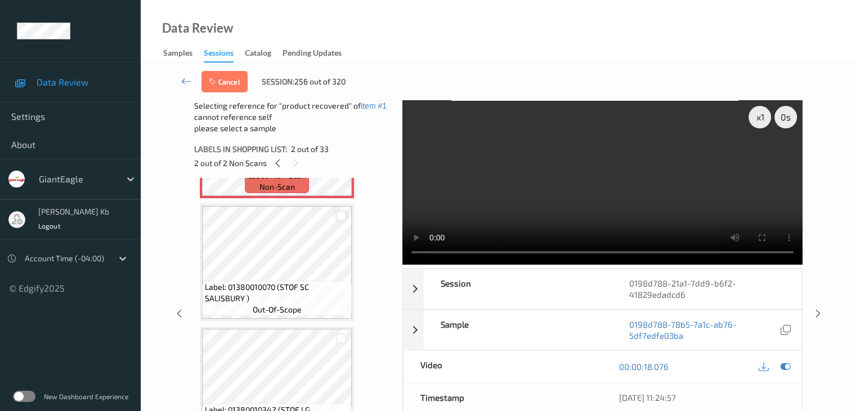
click at [341, 212] on div at bounding box center [341, 215] width 11 height 11
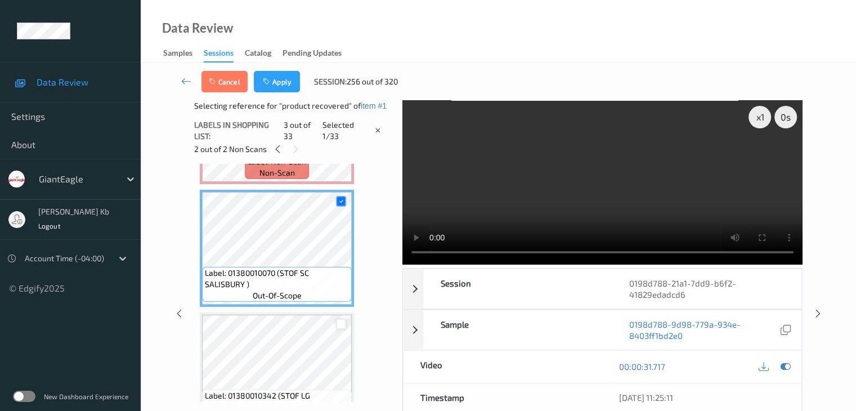
click at [341, 325] on div at bounding box center [341, 323] width 11 height 11
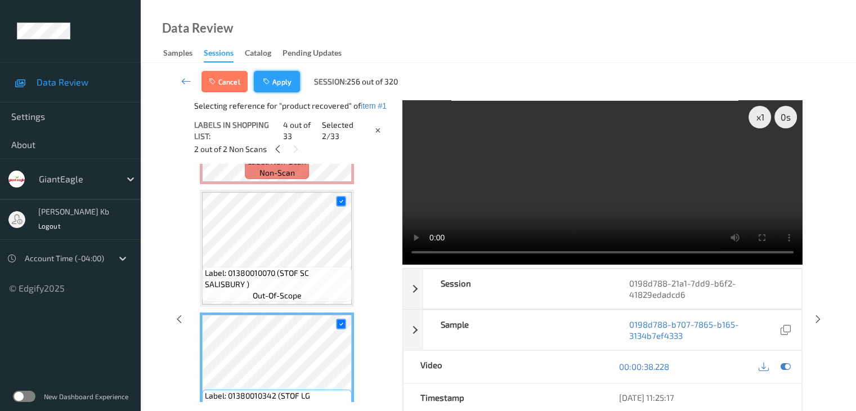
click at [272, 82] on icon "button" at bounding box center [268, 82] width 10 height 8
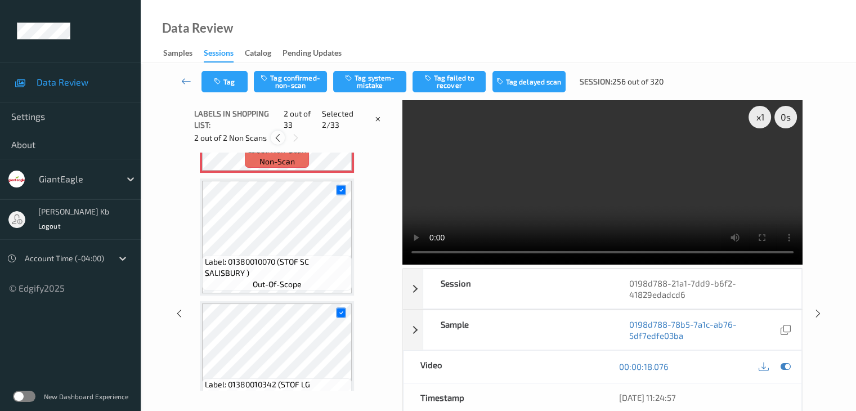
scroll to position [6, 0]
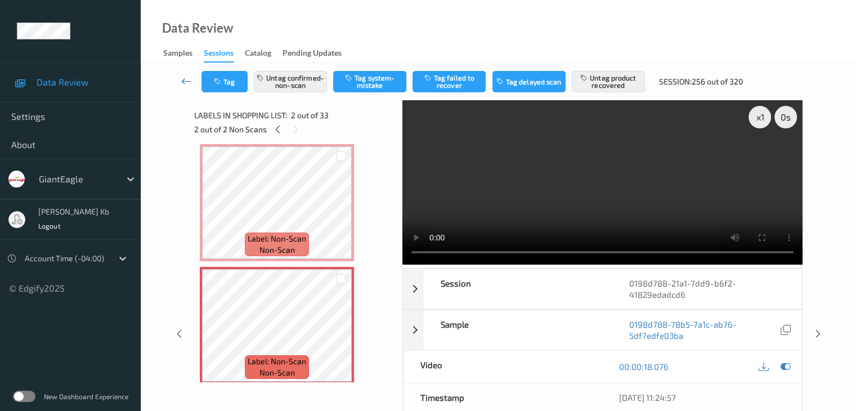
click at [187, 79] on icon at bounding box center [186, 80] width 10 height 11
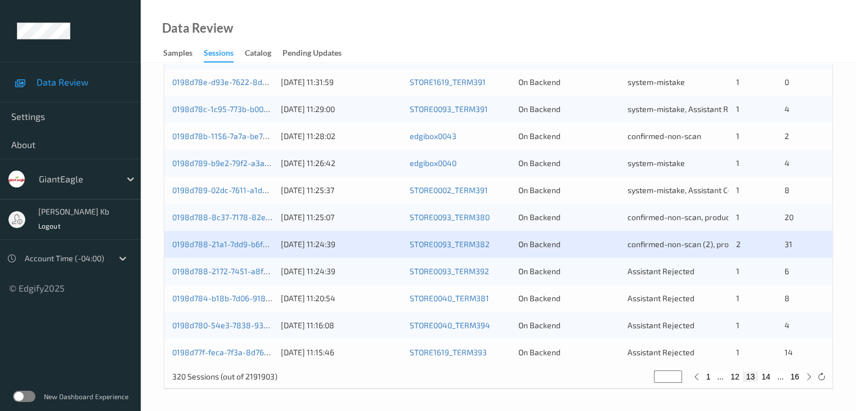
scroll to position [524, 0]
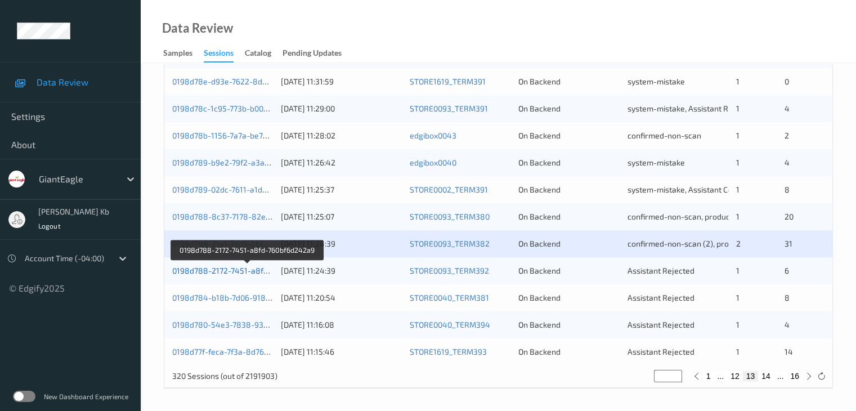
click at [240, 273] on link "0198d788-2172-7451-a8fd-760bf6d242a9" at bounding box center [247, 271] width 151 height 10
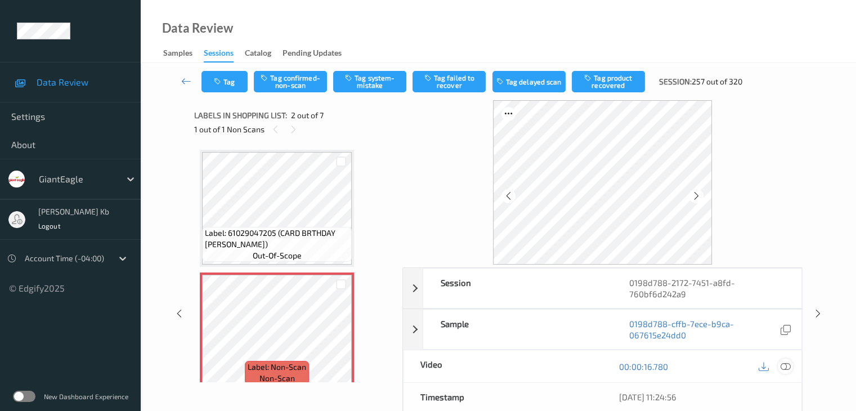
click at [787, 368] on icon at bounding box center [785, 366] width 10 height 10
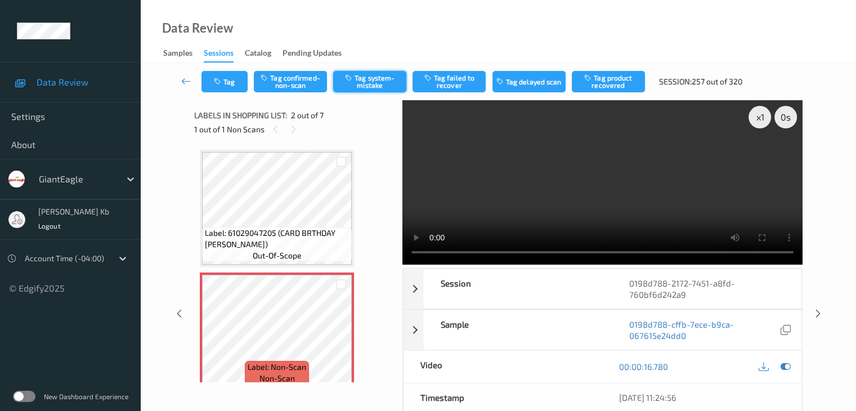
click at [389, 82] on button "Tag system-mistake" at bounding box center [369, 81] width 73 height 21
click at [241, 73] on button "Tag" at bounding box center [224, 81] width 46 height 21
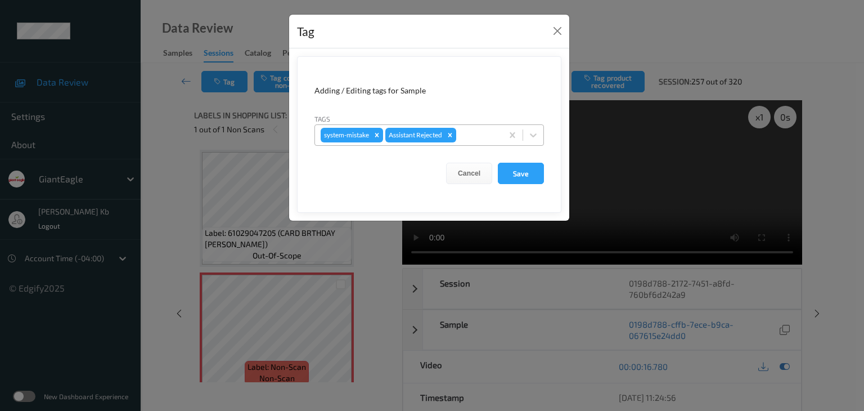
click at [486, 133] on div at bounding box center [478, 135] width 38 height 14
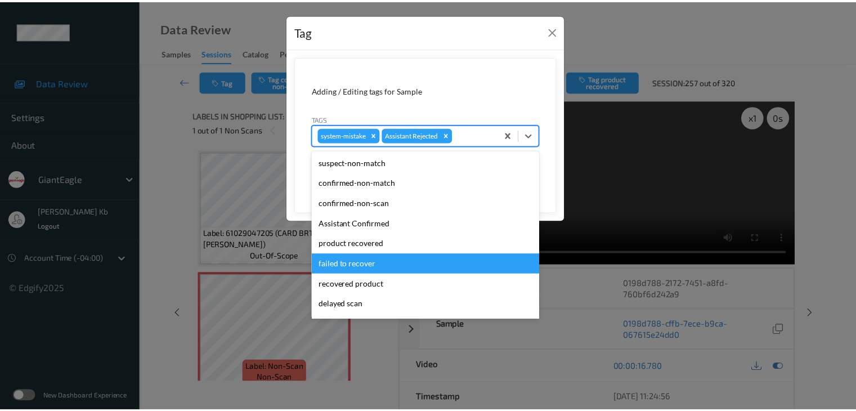
scroll to position [99, 0]
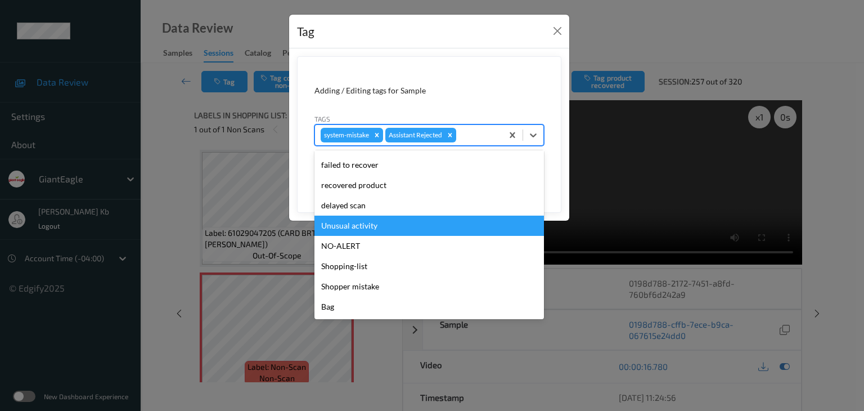
click at [358, 223] on div "Unusual activity" at bounding box center [429, 225] width 230 height 20
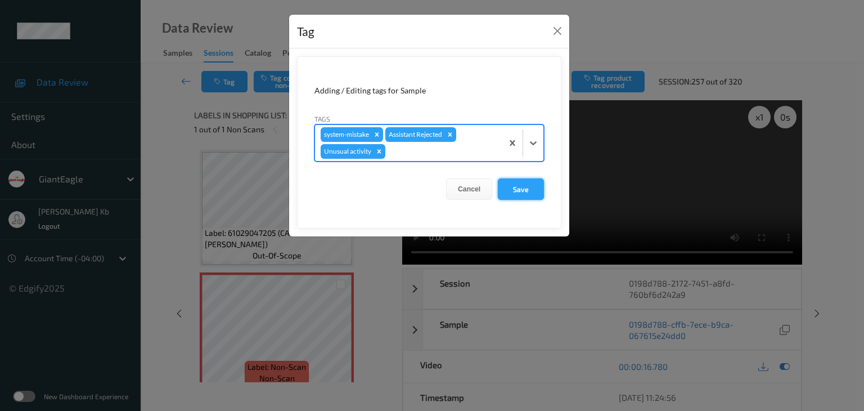
click at [529, 185] on button "Save" at bounding box center [521, 188] width 46 height 21
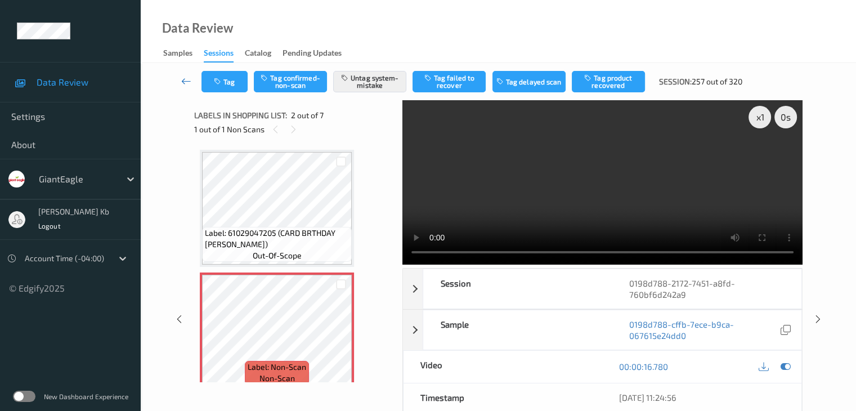
click at [182, 78] on icon at bounding box center [186, 80] width 10 height 11
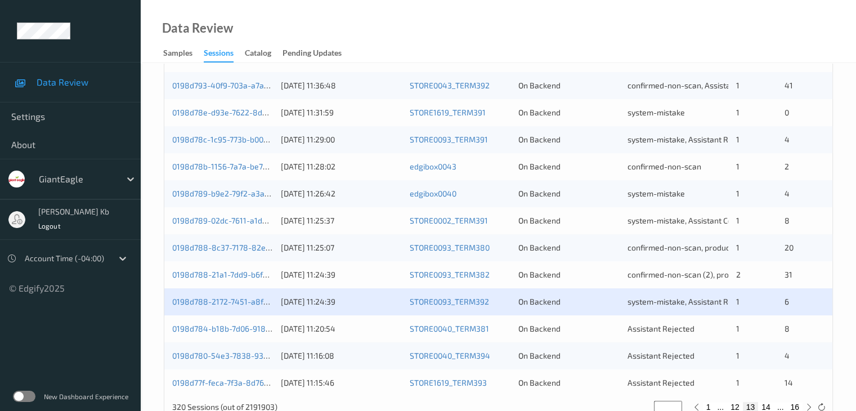
scroll to position [506, 0]
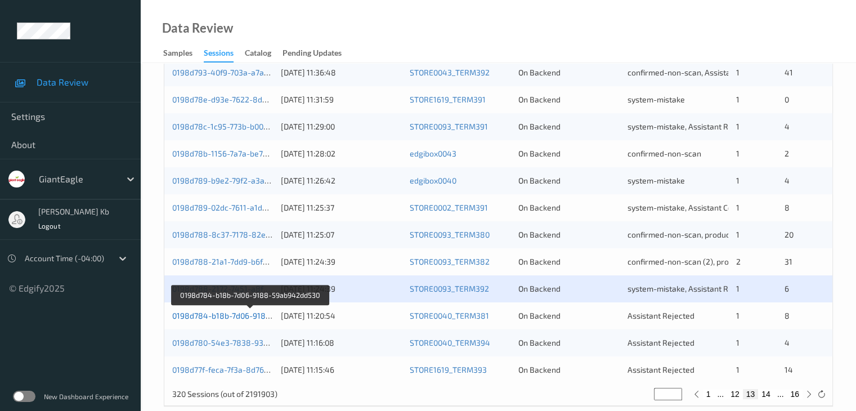
click at [244, 316] on link "0198d784-b18b-7d06-9188-59ab942dd530" at bounding box center [250, 316] width 156 height 10
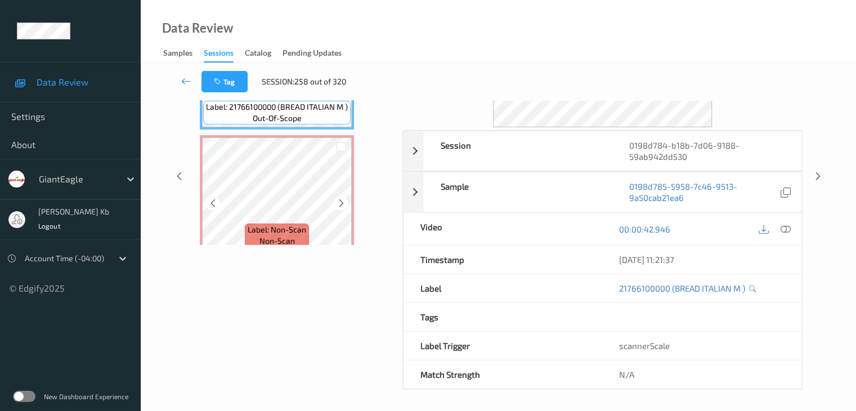
scroll to position [25, 0]
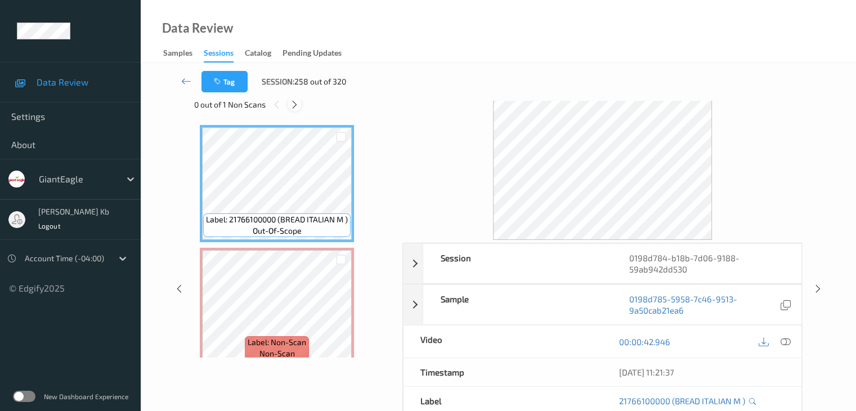
click at [299, 105] on icon at bounding box center [295, 105] width 10 height 10
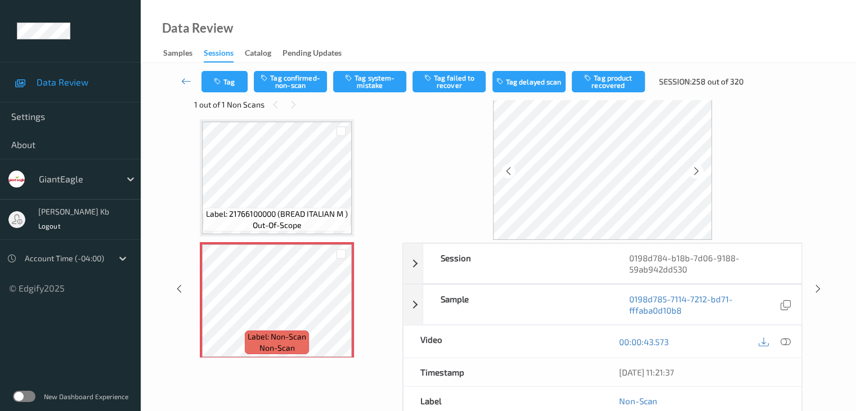
click at [789, 336] on icon at bounding box center [785, 341] width 10 height 10
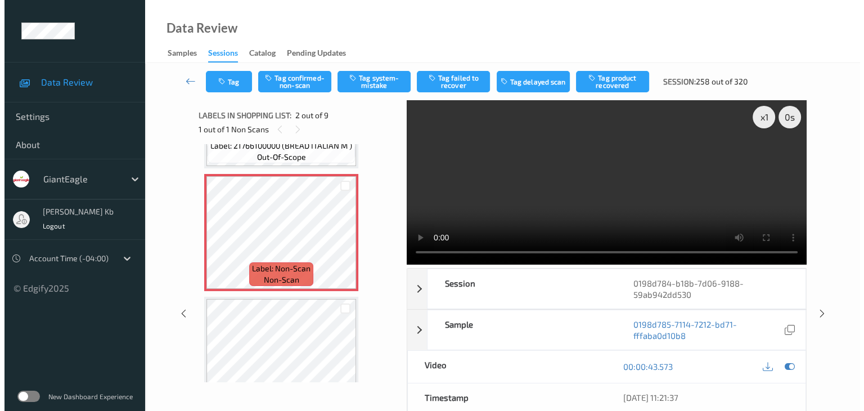
scroll to position [118, 0]
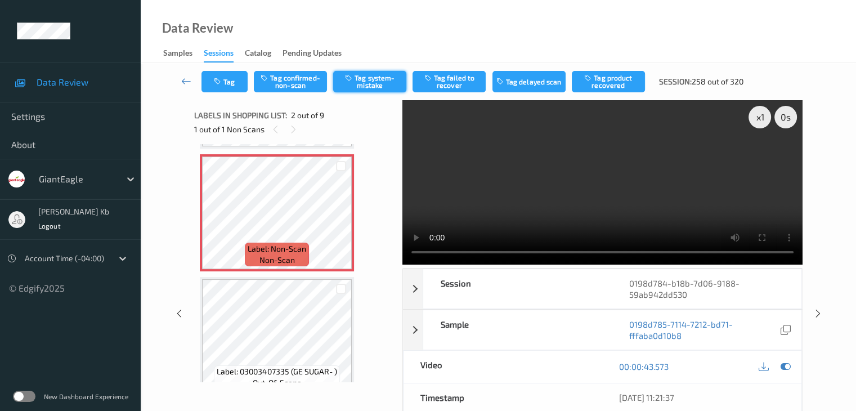
click at [371, 81] on button "Tag system-mistake" at bounding box center [369, 81] width 73 height 21
click at [240, 79] on button "Tag" at bounding box center [224, 81] width 46 height 21
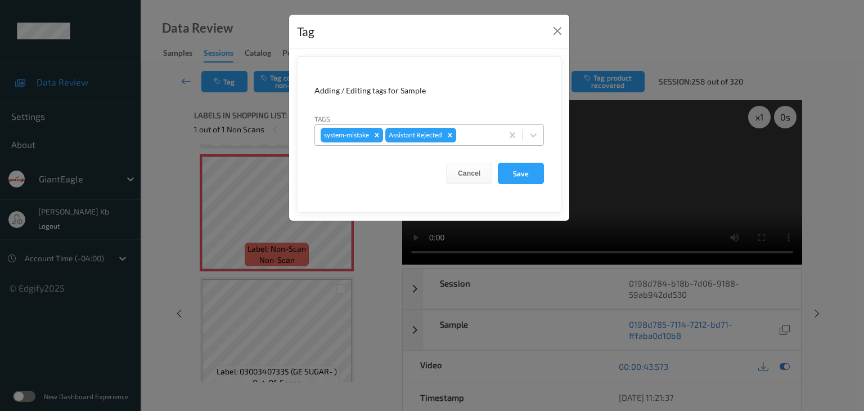
click at [482, 133] on div at bounding box center [478, 135] width 38 height 14
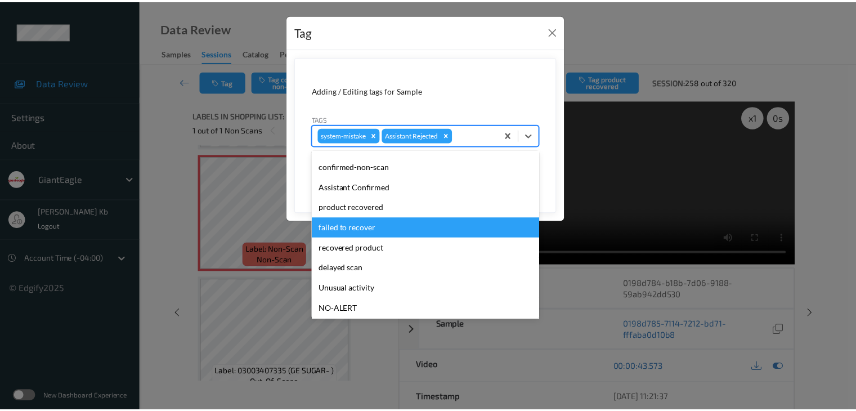
scroll to position [56, 0]
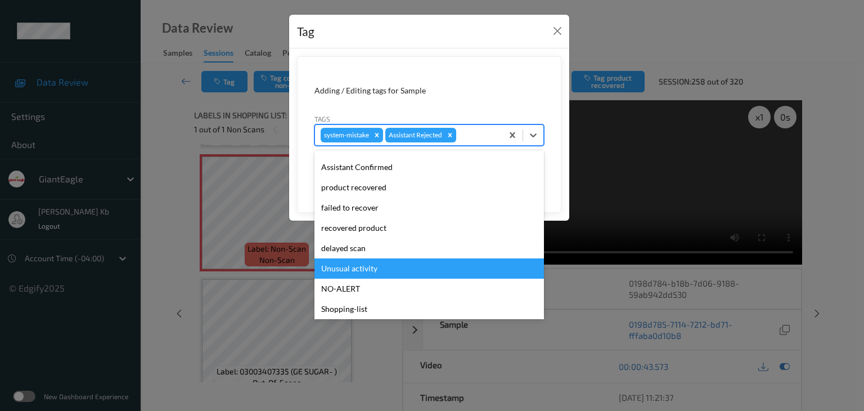
drag, startPoint x: 376, startPoint y: 269, endPoint x: 397, endPoint y: 254, distance: 26.2
click at [376, 269] on div "Unusual activity" at bounding box center [429, 268] width 230 height 20
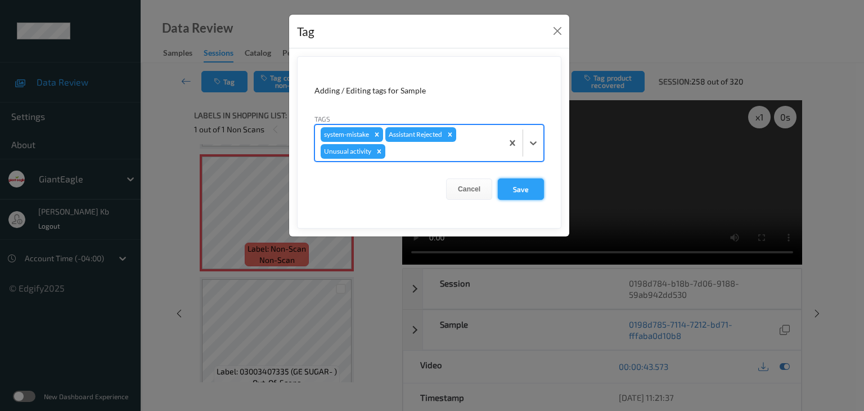
click at [520, 190] on button "Save" at bounding box center [521, 188] width 46 height 21
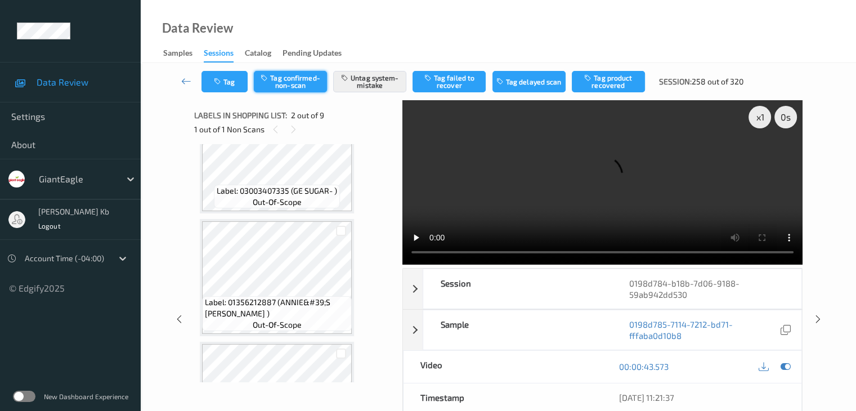
scroll to position [231, 0]
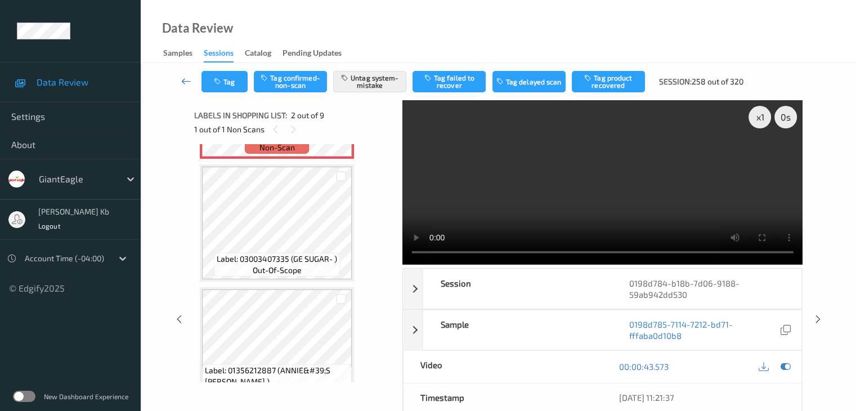
click at [185, 79] on icon at bounding box center [186, 80] width 10 height 11
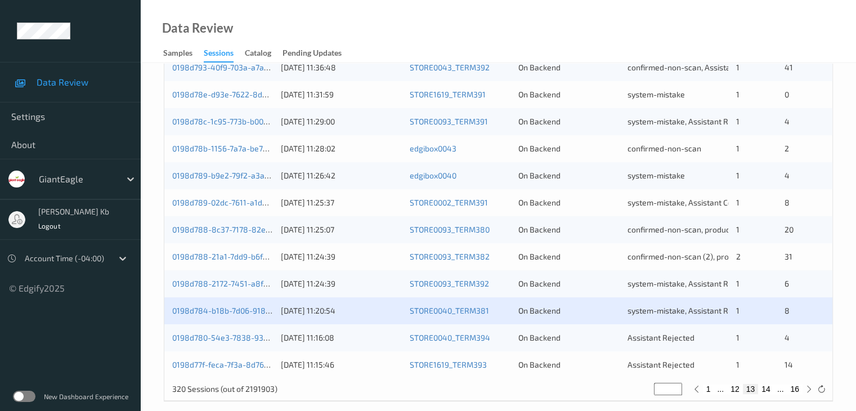
scroll to position [524, 0]
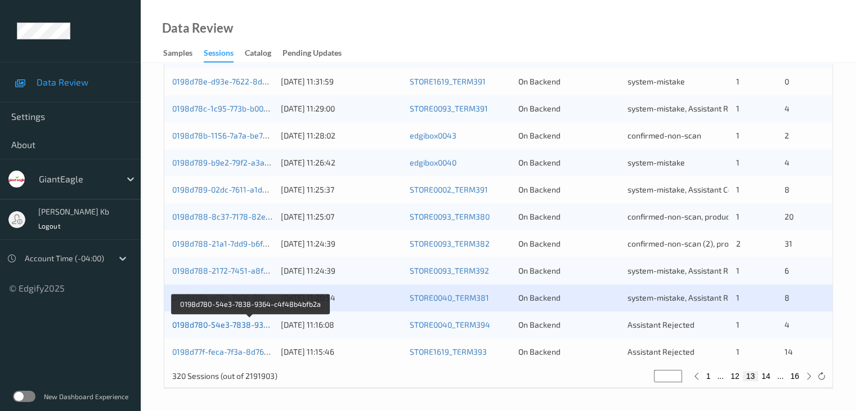
click at [217, 323] on link "0198d780-54e3-7838-9364-c4f48b4bfb2a" at bounding box center [250, 325] width 156 height 10
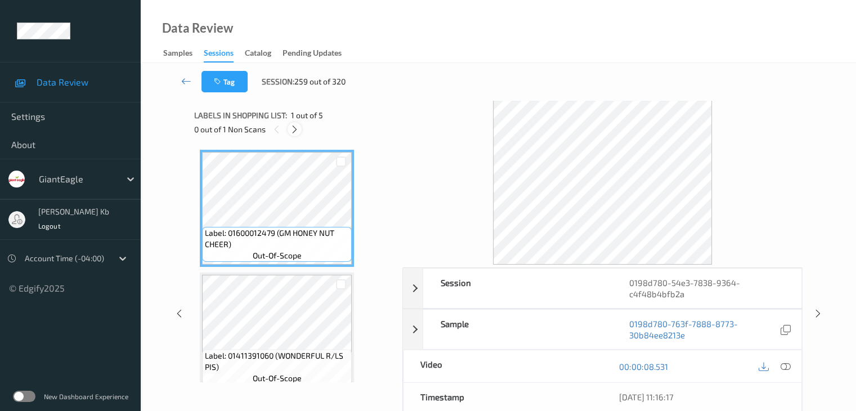
click at [296, 131] on icon at bounding box center [295, 129] width 10 height 10
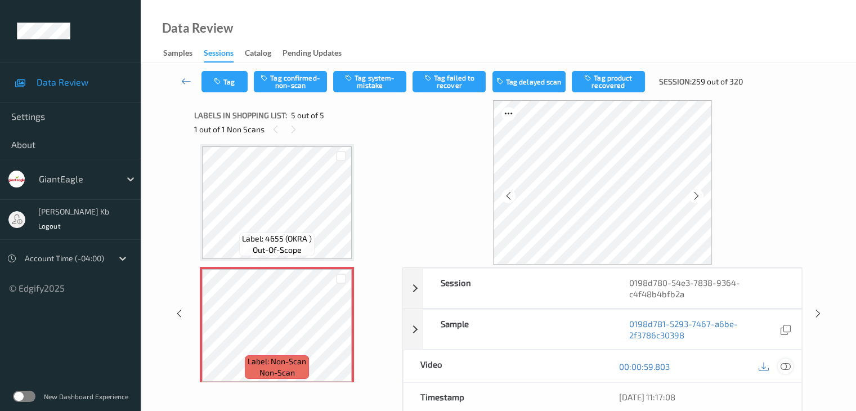
click at [786, 364] on icon at bounding box center [785, 366] width 10 height 10
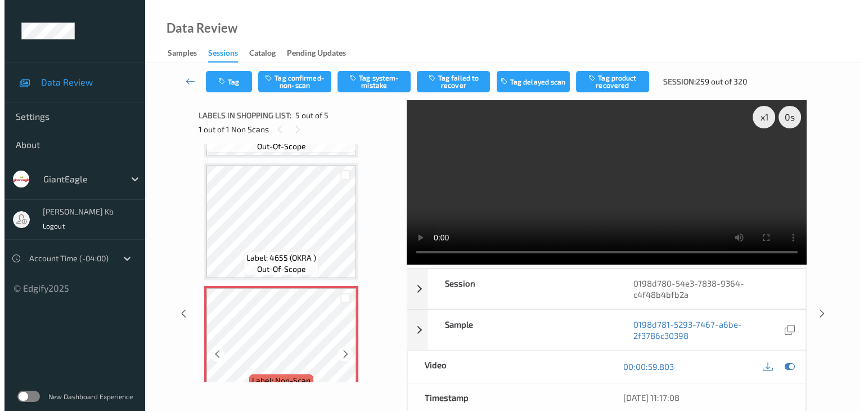
scroll to position [381, 0]
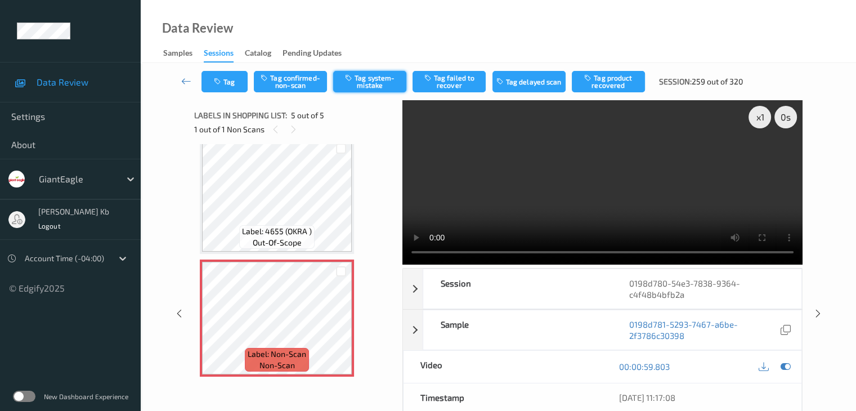
click at [373, 79] on button "Tag system-mistake" at bounding box center [369, 81] width 73 height 21
click at [232, 81] on button "Tag" at bounding box center [224, 81] width 46 height 21
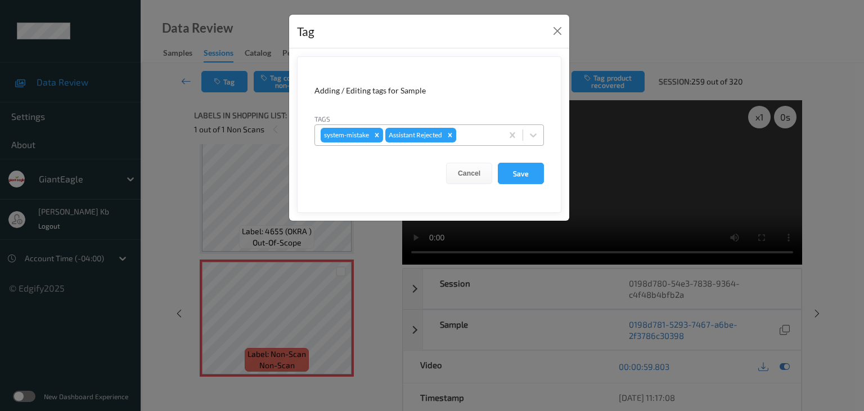
click at [468, 131] on div at bounding box center [478, 135] width 38 height 14
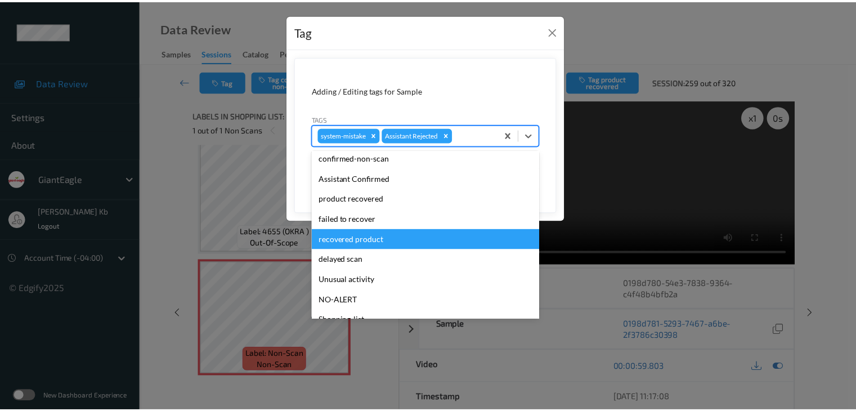
scroll to position [99, 0]
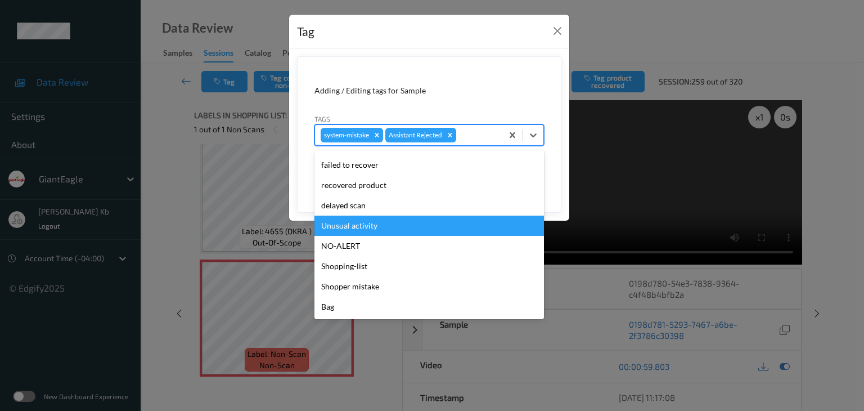
drag, startPoint x: 367, startPoint y: 228, endPoint x: 414, endPoint y: 225, distance: 47.3
click at [367, 228] on div "Unusual activity" at bounding box center [429, 225] width 230 height 20
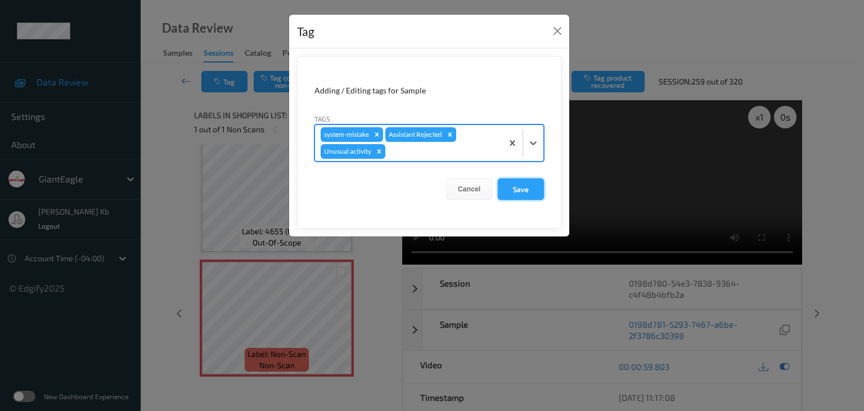
click at [529, 189] on button "Save" at bounding box center [521, 188] width 46 height 21
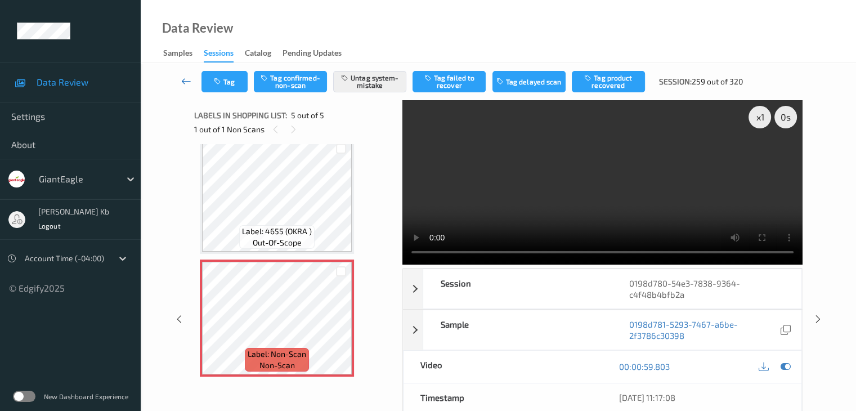
click at [184, 84] on icon at bounding box center [186, 80] width 10 height 11
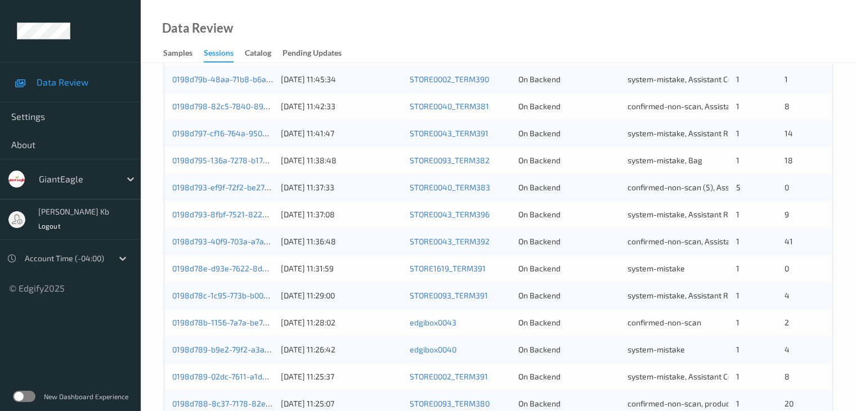
scroll to position [524, 0]
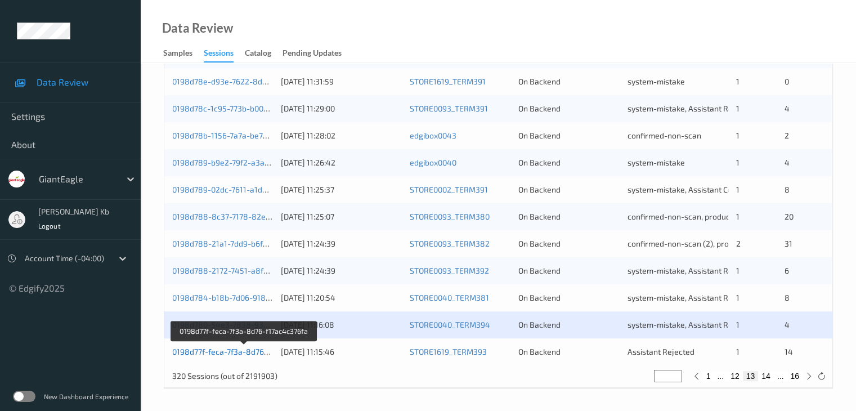
click at [250, 354] on link "0198d77f-feca-7f3a-8d76-f17ac4c376fa" at bounding box center [243, 352] width 143 height 10
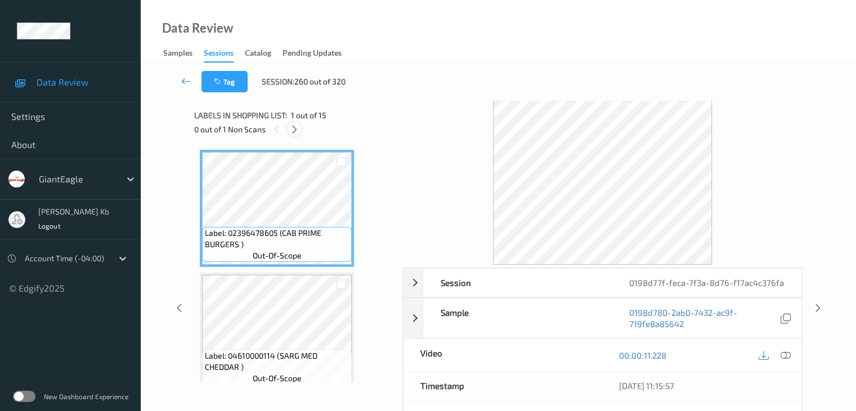
click at [296, 130] on icon at bounding box center [295, 129] width 10 height 10
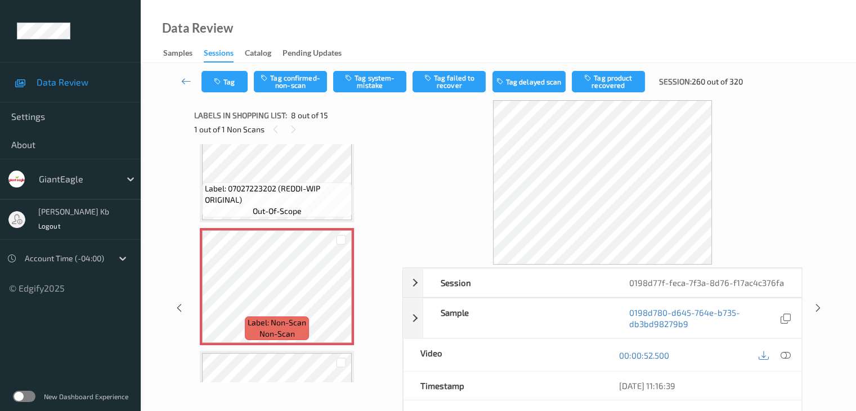
scroll to position [798, 0]
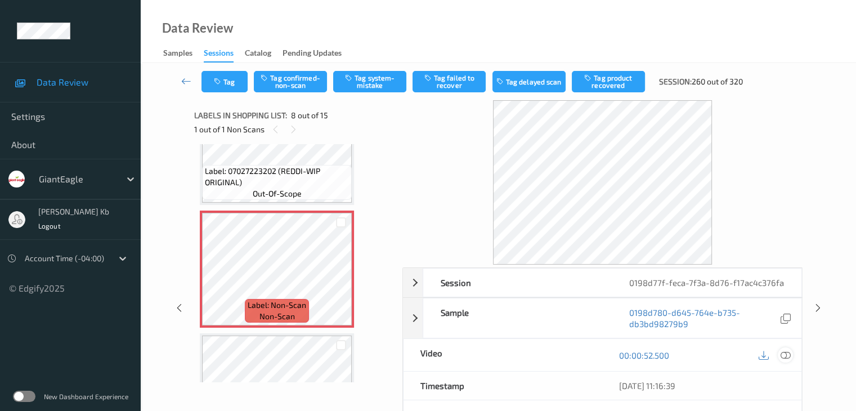
click at [785, 354] on icon at bounding box center [785, 355] width 10 height 10
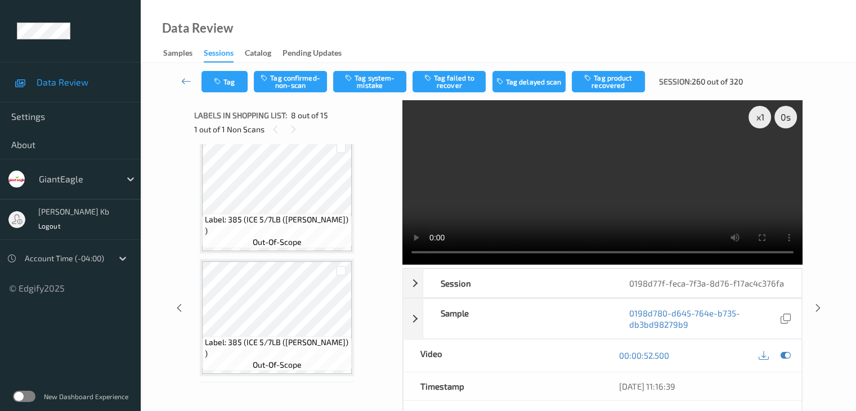
scroll to position [1382, 0]
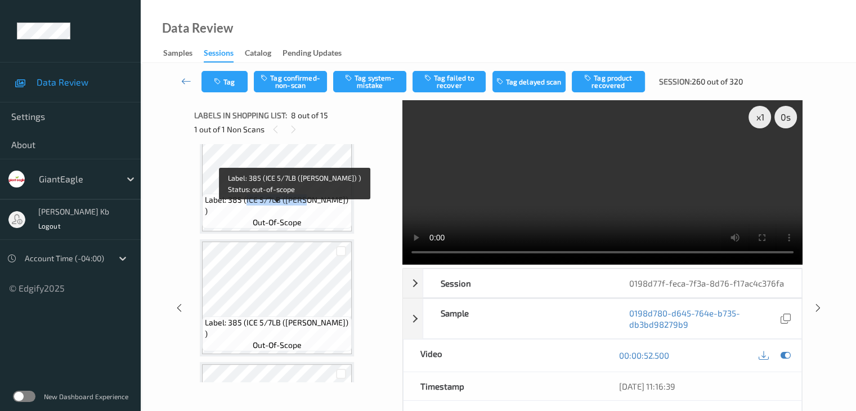
drag, startPoint x: 262, startPoint y: 209, endPoint x: 322, endPoint y: 209, distance: 60.2
click at [322, 209] on span "Label: 385 (ICE 5/7LB ([PERSON_NAME]) )" at bounding box center [277, 205] width 144 height 23
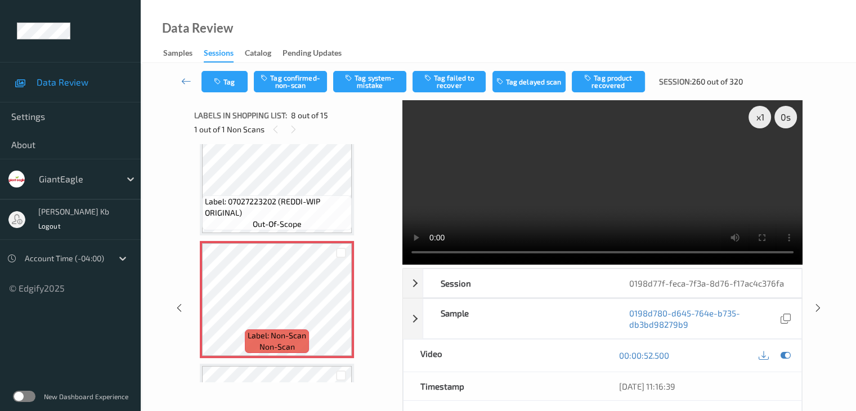
scroll to position [788, 0]
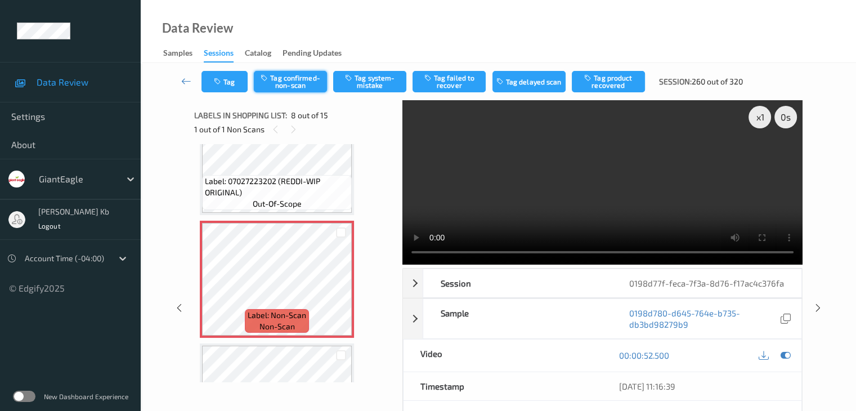
click at [291, 82] on button "Tag confirmed-non-scan" at bounding box center [290, 81] width 73 height 21
click at [450, 84] on button "Tag failed to recover" at bounding box center [448, 81] width 73 height 21
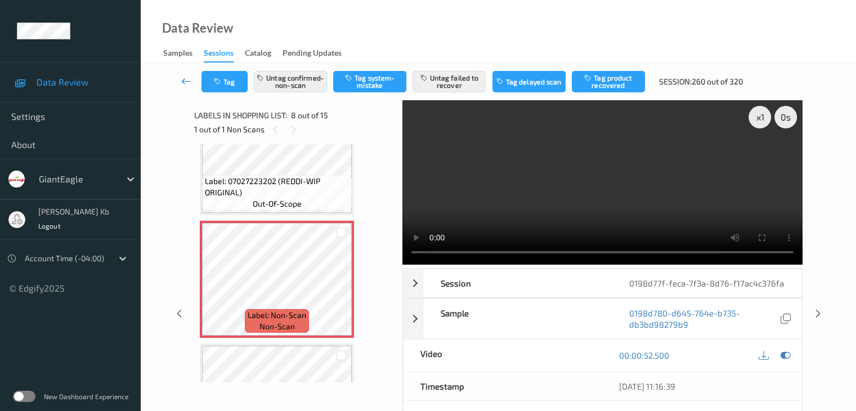
click at [183, 84] on icon at bounding box center [186, 80] width 10 height 11
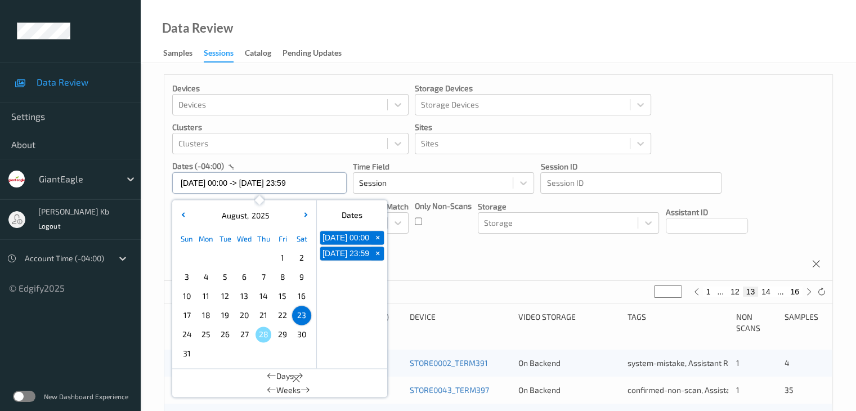
click at [329, 185] on input "[DATE] 00:00 -> [DATE] 23:59" at bounding box center [259, 182] width 174 height 21
click at [377, 239] on span "+" at bounding box center [378, 238] width 12 height 12
type input "[DATE] 00:00"
type input "*"
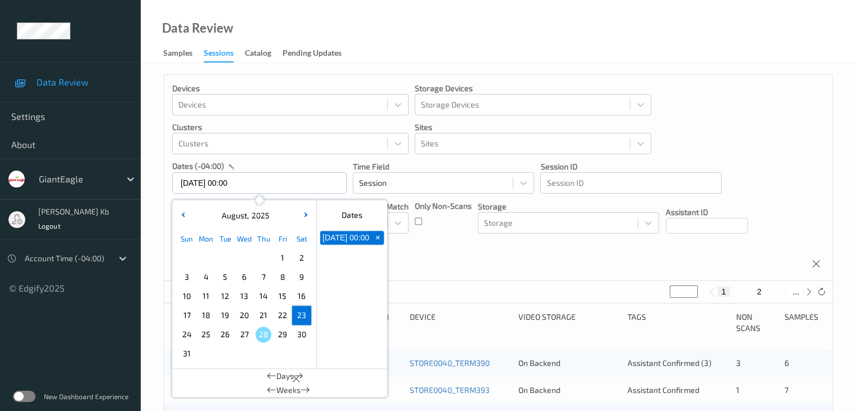
click at [378, 241] on span "+" at bounding box center [378, 238] width 12 height 12
click at [185, 335] on span "24" at bounding box center [187, 334] width 16 height 16
type input "[DATE] 00:00 -> [DATE] 23:59"
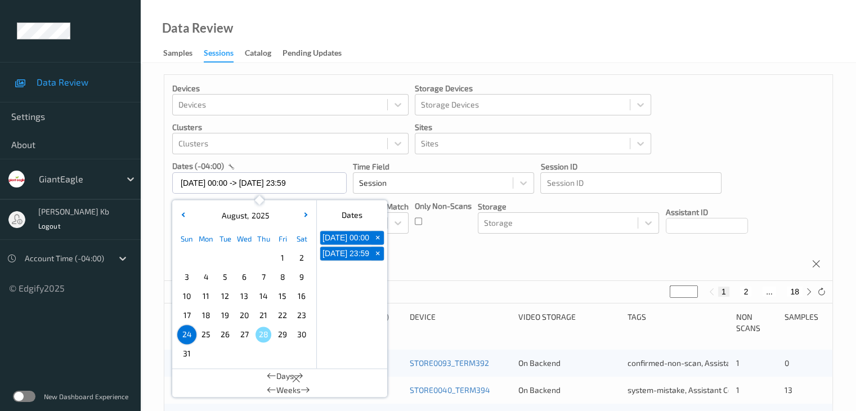
click at [452, 259] on div "Devices Devices Storage Devices Storage Devices Clusters Clusters Sites Sites d…" at bounding box center [498, 178] width 668 height 206
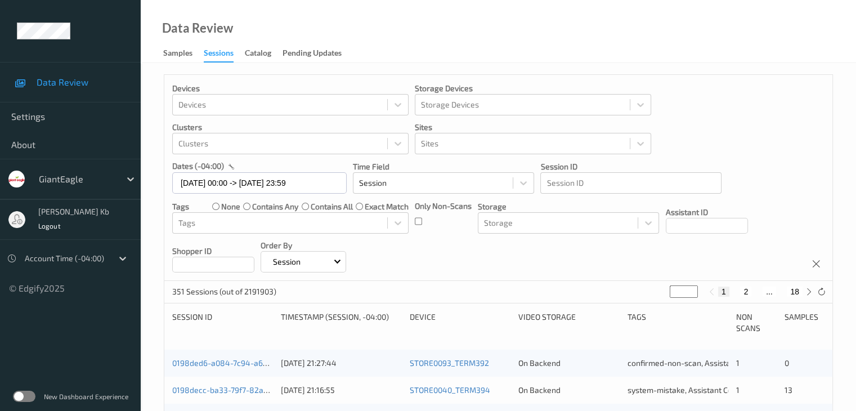
click at [743, 291] on button "2" at bounding box center [745, 291] width 11 height 10
type input "*"
click at [754, 291] on button "3" at bounding box center [756, 291] width 11 height 10
type input "*"
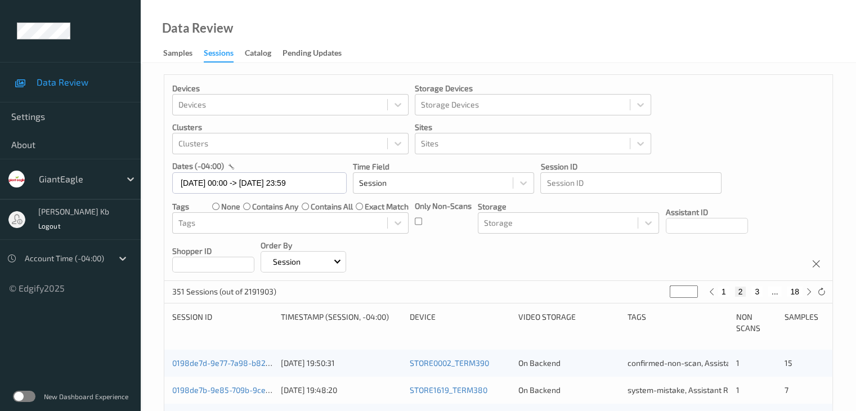
type input "*"
click at [765, 291] on button "4" at bounding box center [763, 291] width 11 height 10
type input "*"
click at [767, 290] on button "5" at bounding box center [767, 291] width 11 height 10
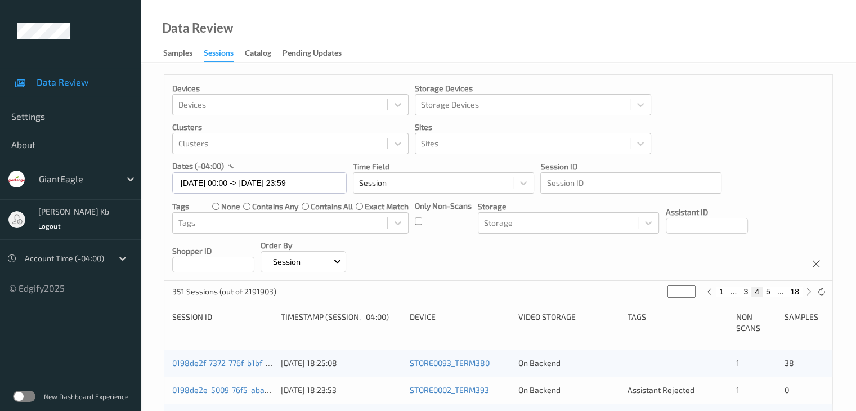
type input "*"
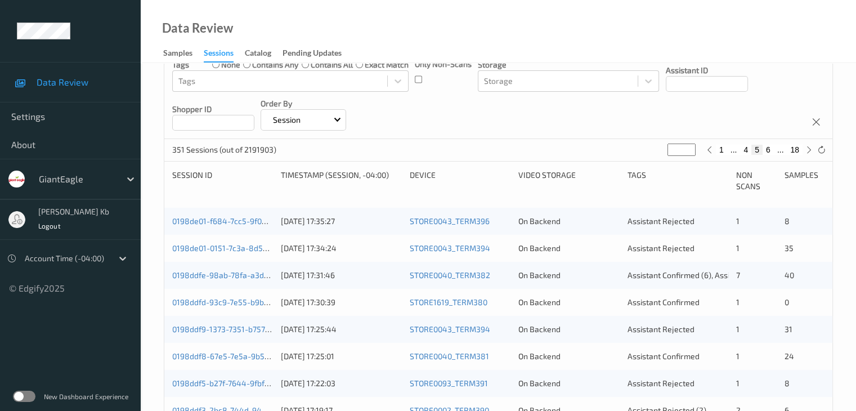
scroll to position [169, 0]
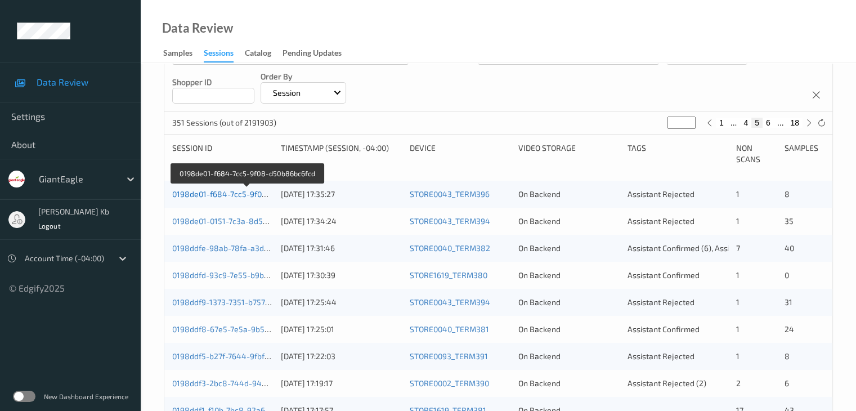
click at [250, 194] on link "0198de01-f684-7cc5-9f08-d50b86bc6fcd" at bounding box center [247, 194] width 150 height 10
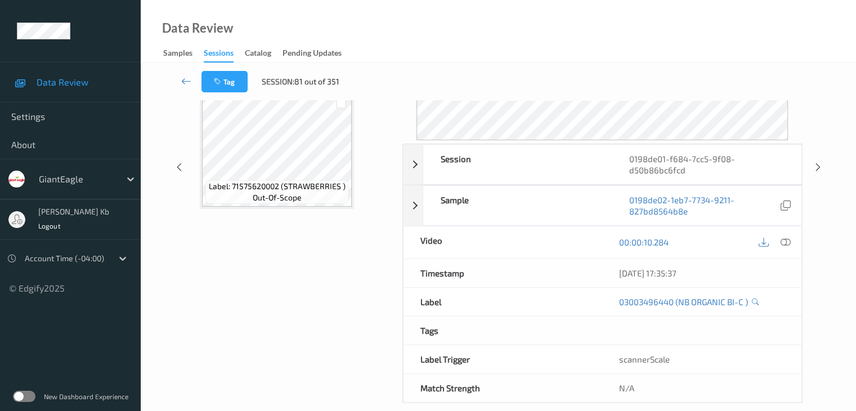
scroll to position [137, 0]
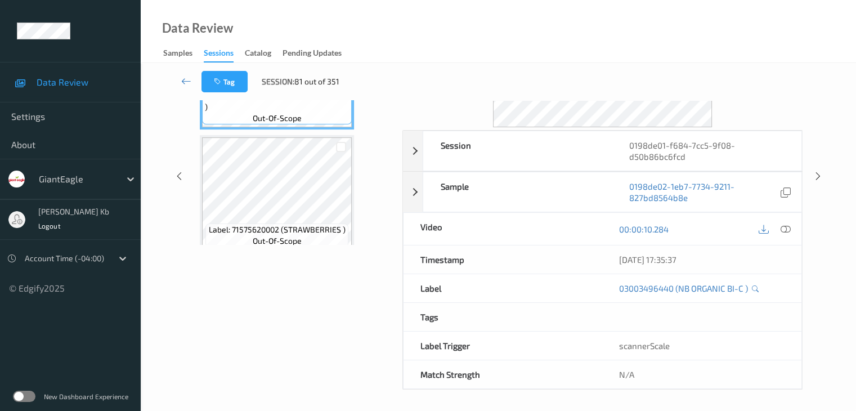
drag, startPoint x: 303, startPoint y: 2, endPoint x: 610, endPoint y: 29, distance: 308.4
click at [610, 29] on div "Data Review Samples Sessions Catalog Pending Updates" at bounding box center [498, 31] width 715 height 63
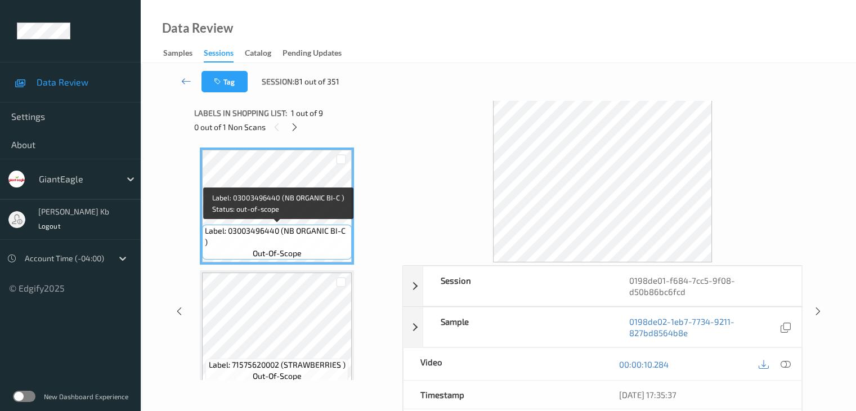
scroll to position [0, 0]
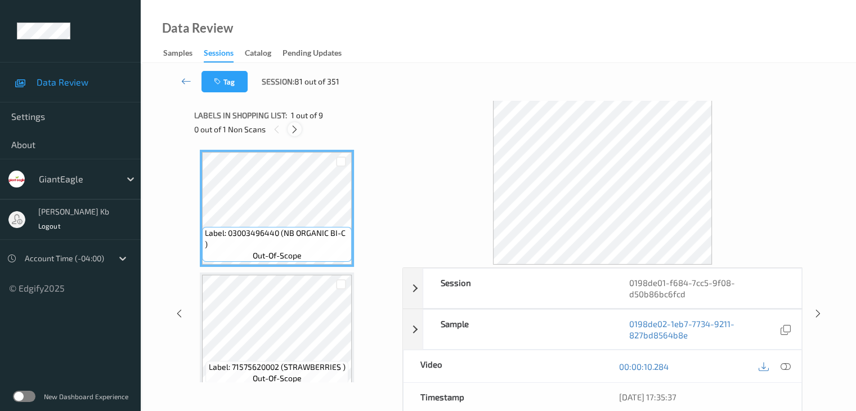
click at [293, 128] on icon at bounding box center [295, 129] width 10 height 10
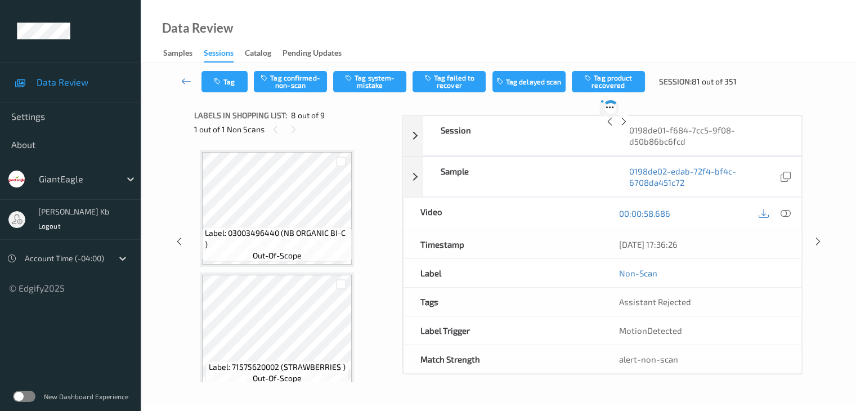
scroll to position [741, 0]
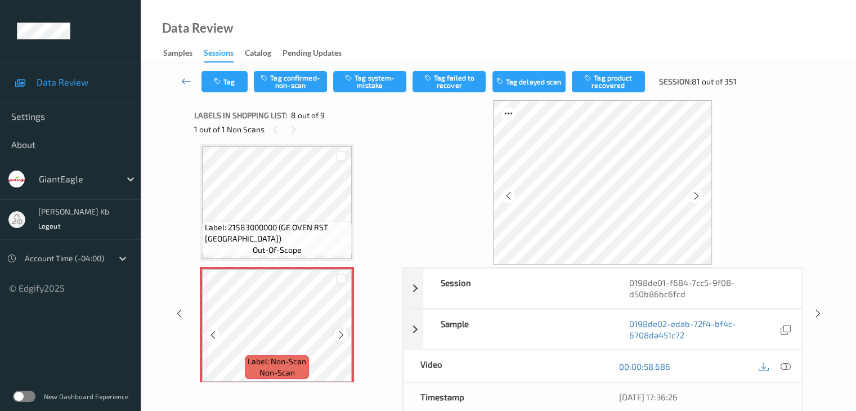
click at [339, 334] on icon at bounding box center [341, 335] width 10 height 10
click at [783, 363] on icon at bounding box center [785, 366] width 10 height 10
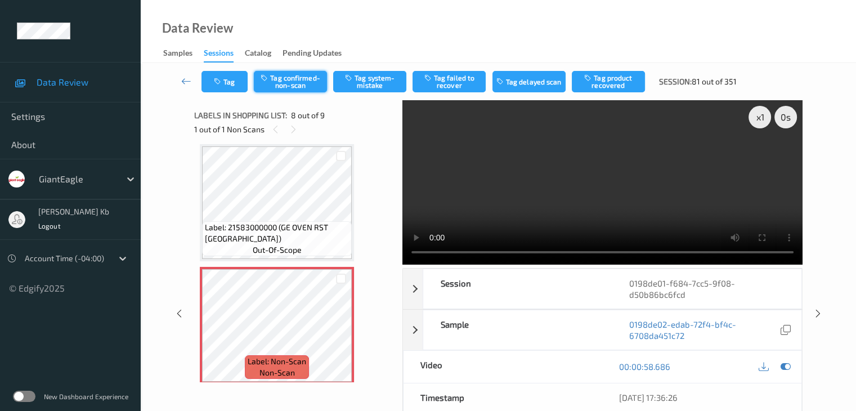
click at [308, 84] on button "Tag confirmed-non-scan" at bounding box center [290, 81] width 73 height 21
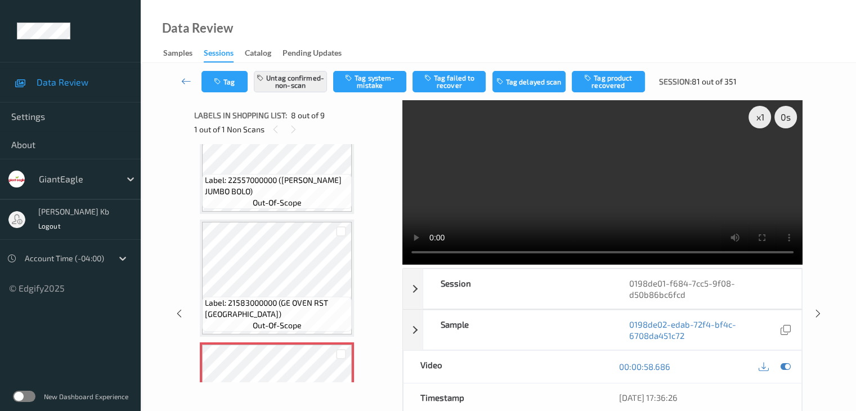
scroll to position [590, 0]
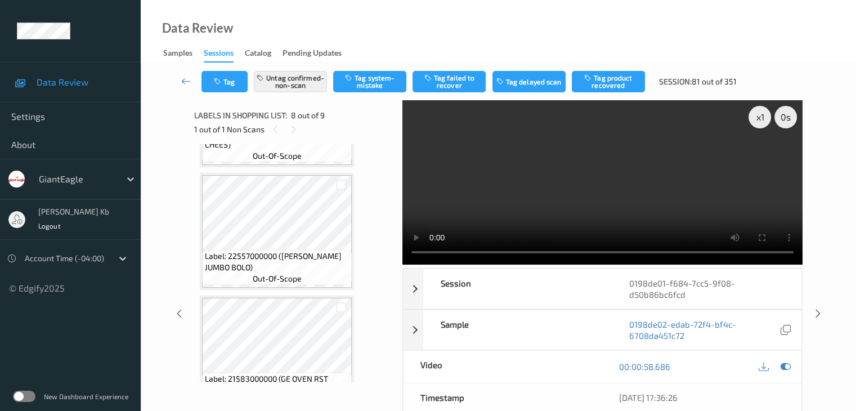
drag, startPoint x: 448, startPoint y: 80, endPoint x: 368, endPoint y: 138, distance: 98.4
click at [448, 81] on button "Tag failed to recover" at bounding box center [448, 81] width 73 height 21
click at [193, 82] on link at bounding box center [187, 81] width 30 height 21
